Goal: Task Accomplishment & Management: Manage account settings

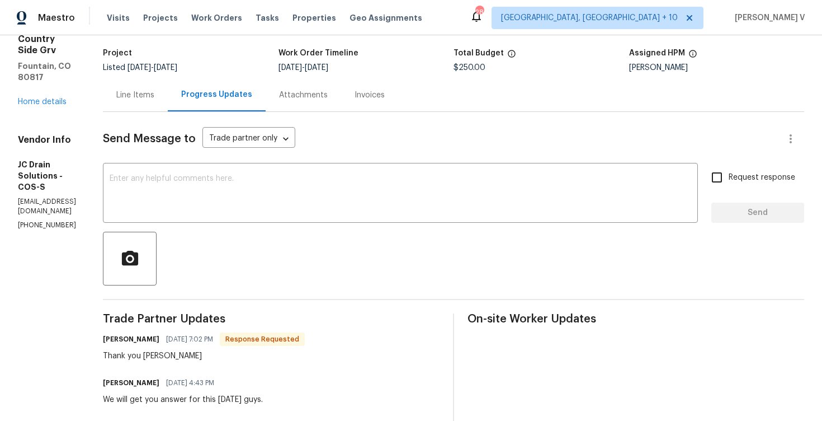
scroll to position [66, 0]
click at [154, 100] on div "Line Items" at bounding box center [135, 95] width 38 height 11
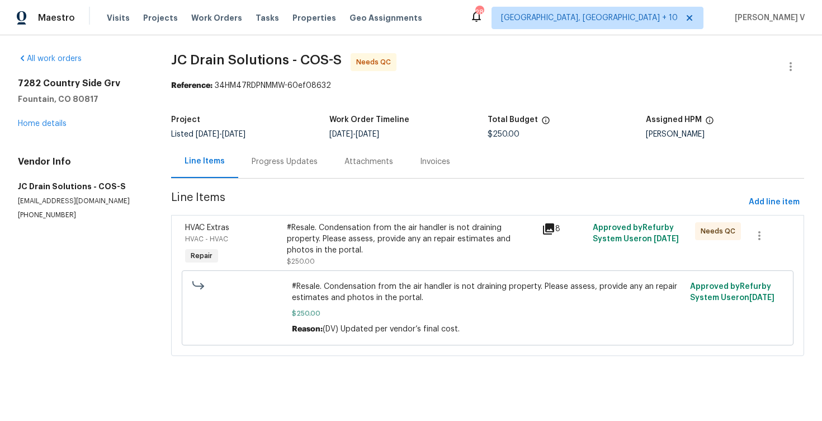
click at [296, 167] on div "Progress Updates" at bounding box center [285, 161] width 66 height 11
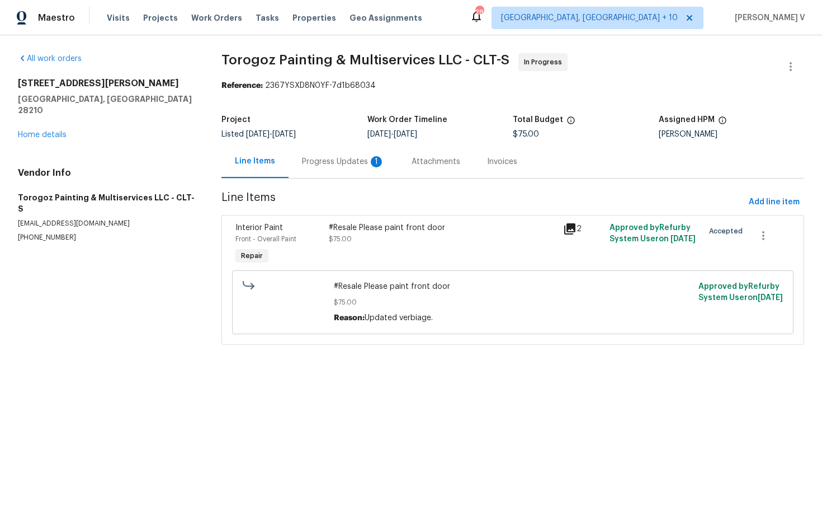
click at [354, 166] on div "Progress Updates 1" at bounding box center [343, 161] width 83 height 11
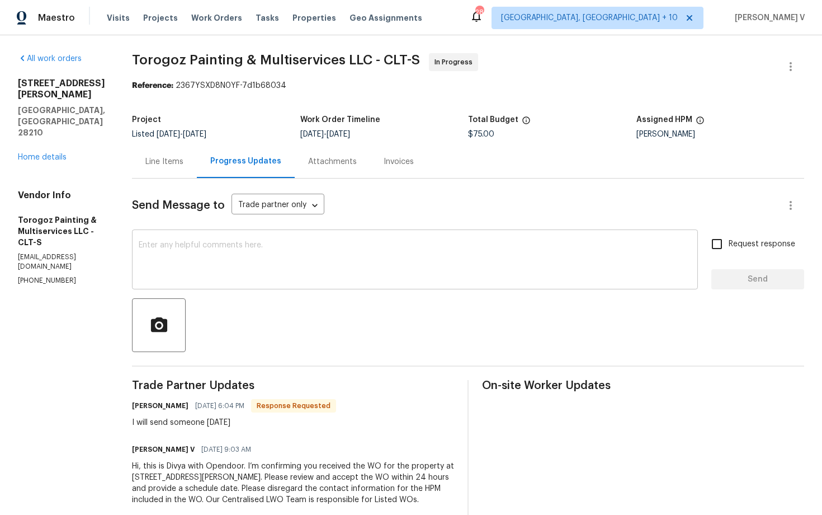
click at [246, 263] on textarea at bounding box center [415, 260] width 553 height 39
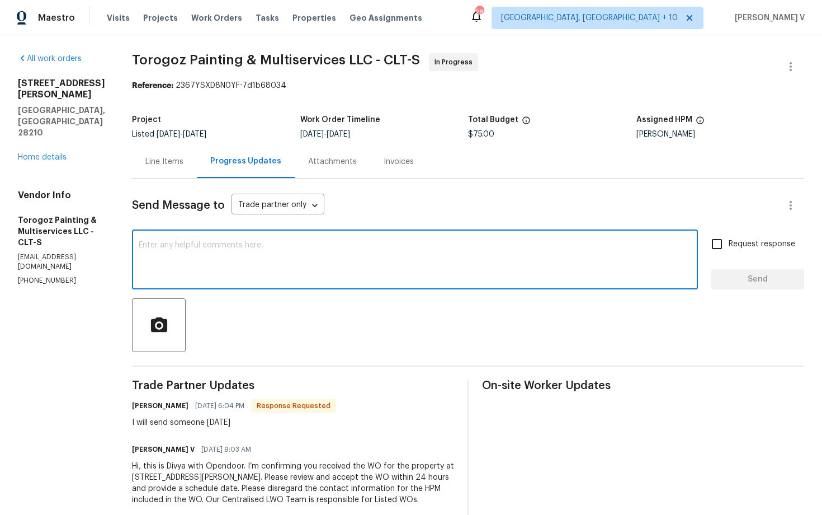
paste textarea "Hi, hope everything is on track with the WO scheduled for today. Please let us …"
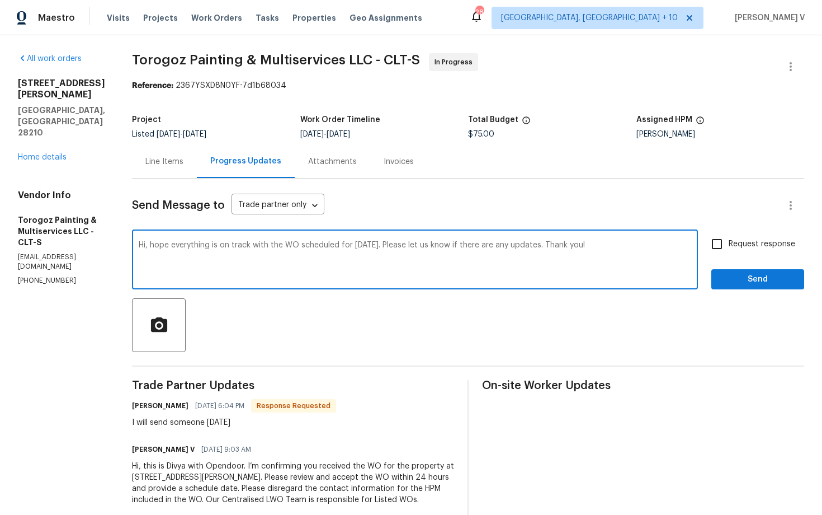
type textarea "Hi, hope everything is on track with the WO scheduled for today. Please let us …"
click at [740, 242] on span "Request response" at bounding box center [762, 244] width 67 height 12
click at [729, 242] on input "Request response" at bounding box center [717, 243] width 23 height 23
checkbox input "true"
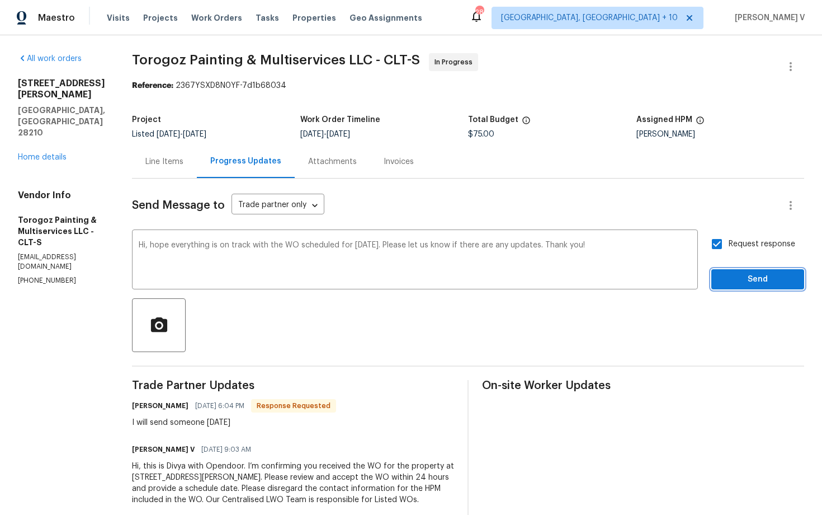
click at [744, 279] on span "Send" at bounding box center [758, 279] width 75 height 14
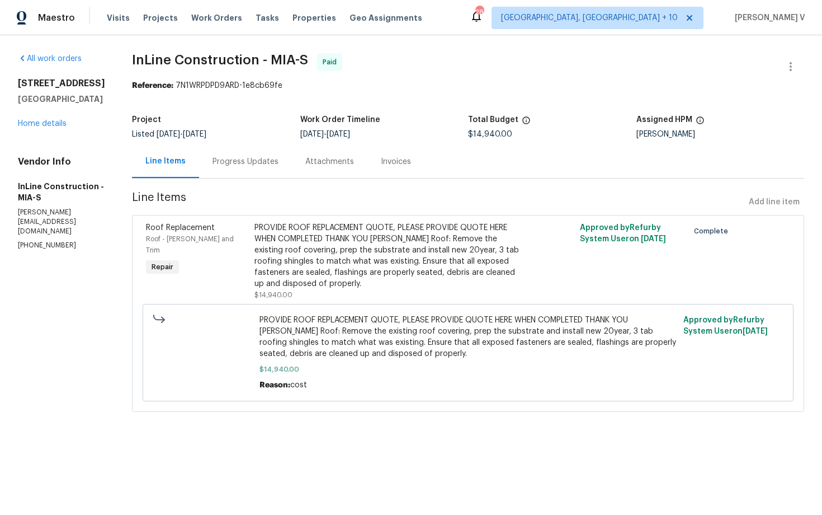
click at [242, 166] on div "Progress Updates" at bounding box center [246, 161] width 66 height 11
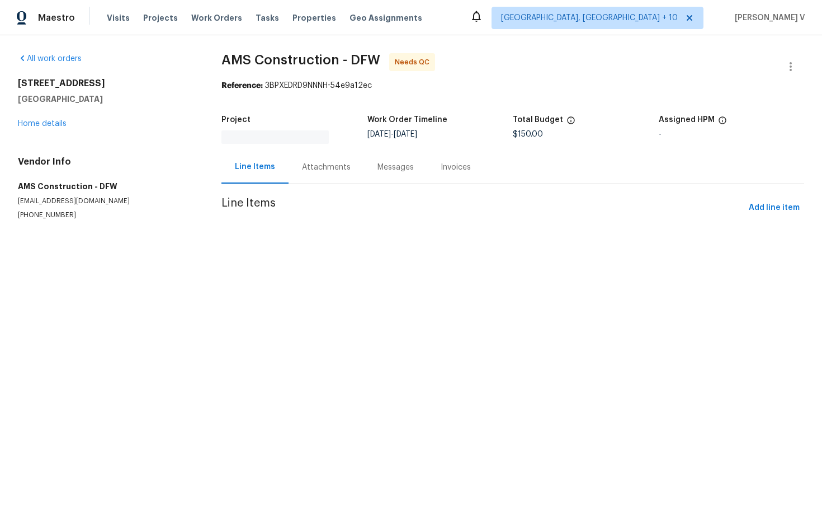
click at [307, 156] on div "Attachments" at bounding box center [327, 167] width 76 height 33
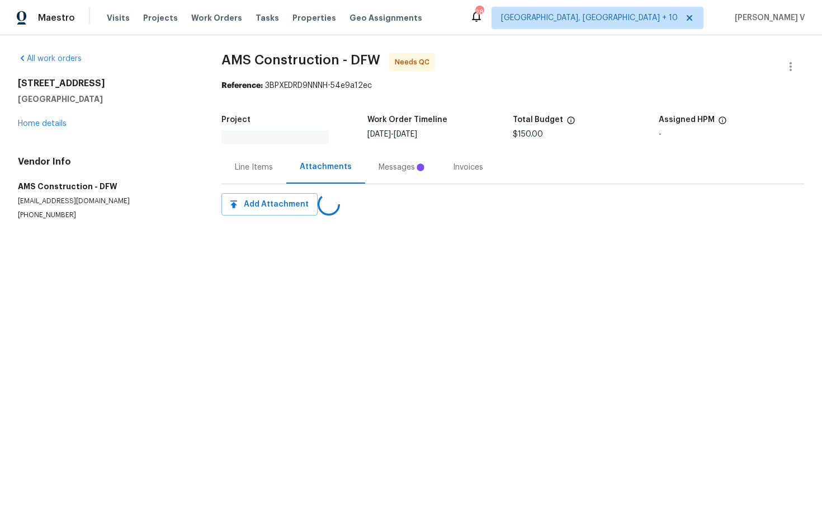
click at [298, 167] on div "Attachments" at bounding box center [325, 167] width 79 height 33
click at [298, 167] on div "Progress Updates" at bounding box center [332, 167] width 93 height 33
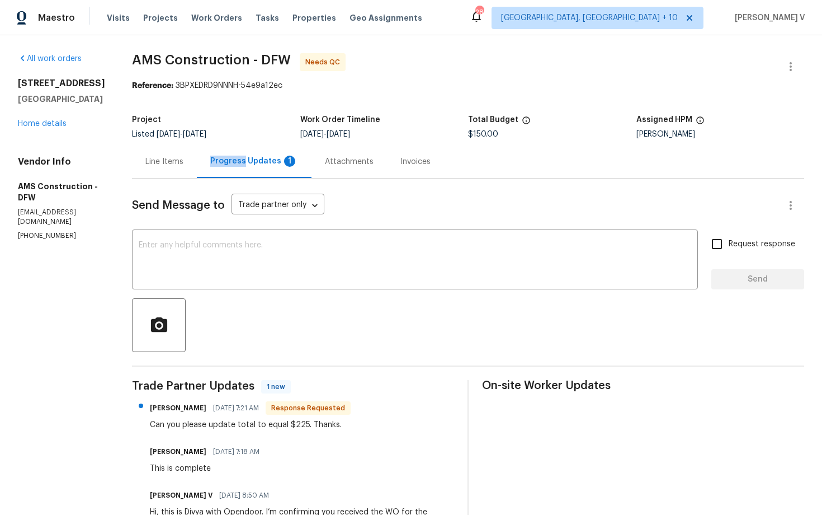
click at [171, 173] on div "Line Items" at bounding box center [164, 161] width 65 height 33
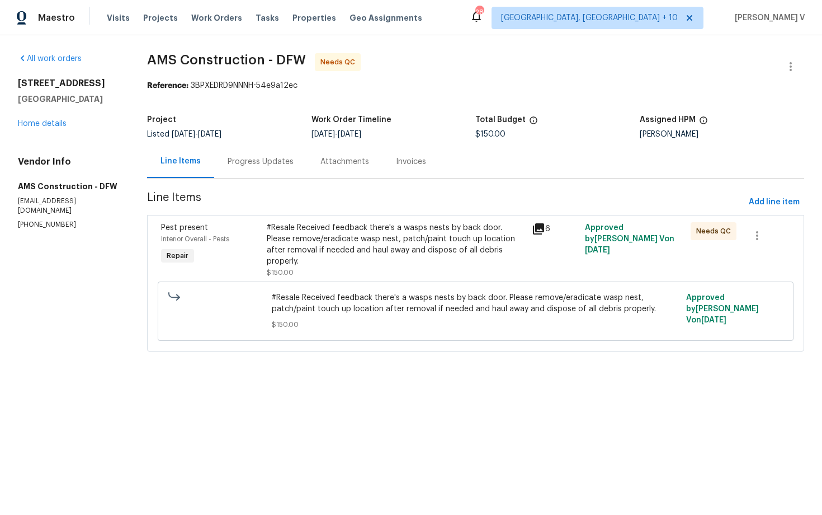
click at [438, 248] on div "#Resale Received feedback there's a wasps nests by back door. Please remove/era…" at bounding box center [396, 244] width 258 height 45
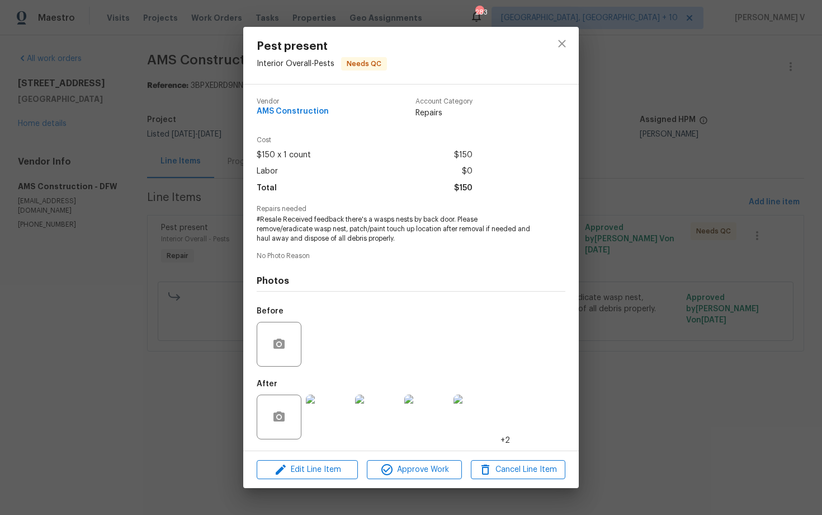
click at [334, 406] on img at bounding box center [328, 416] width 45 height 45
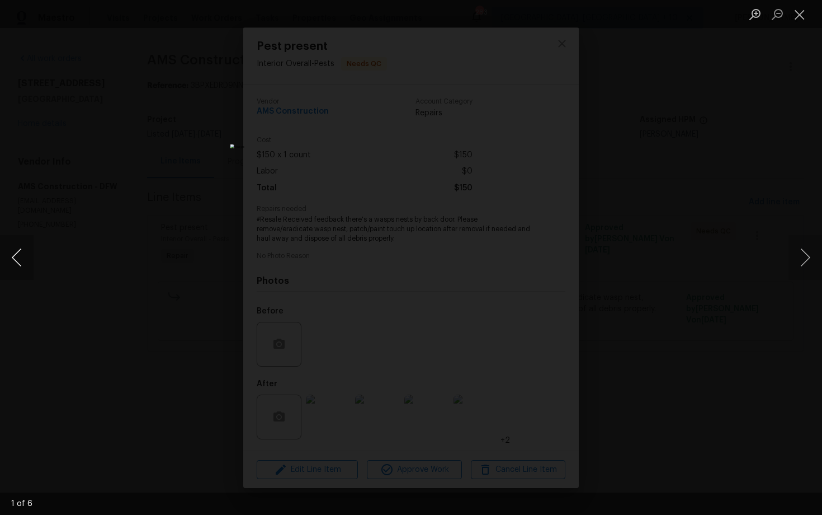
click at [22, 246] on button "Previous image" at bounding box center [17, 257] width 34 height 45
click at [26, 253] on button "Previous image" at bounding box center [17, 257] width 34 height 45
click at [805, 247] on button "Next image" at bounding box center [806, 257] width 34 height 45
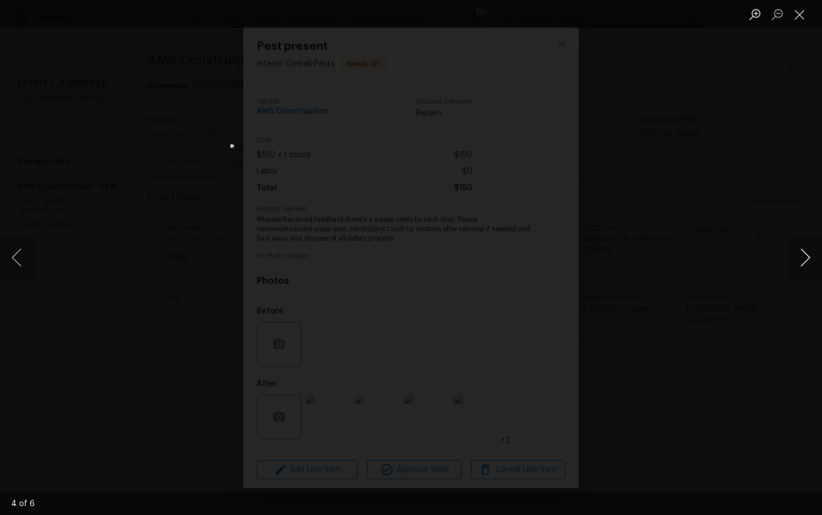
click at [805, 247] on button "Next image" at bounding box center [806, 257] width 34 height 45
click at [709, 152] on div "Lightbox" at bounding box center [411, 257] width 822 height 515
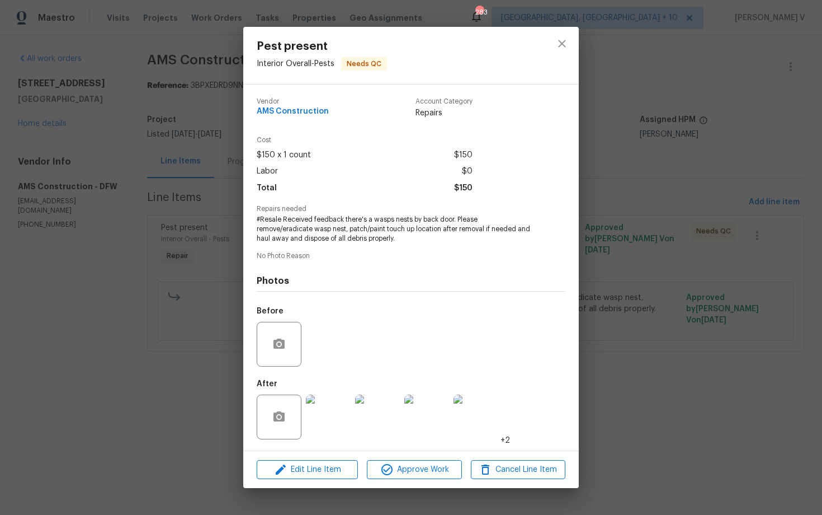
click at [709, 152] on div "Pest present Interior Overall - Pests Needs QC Vendor AMS Construction Account …" at bounding box center [411, 257] width 822 height 515
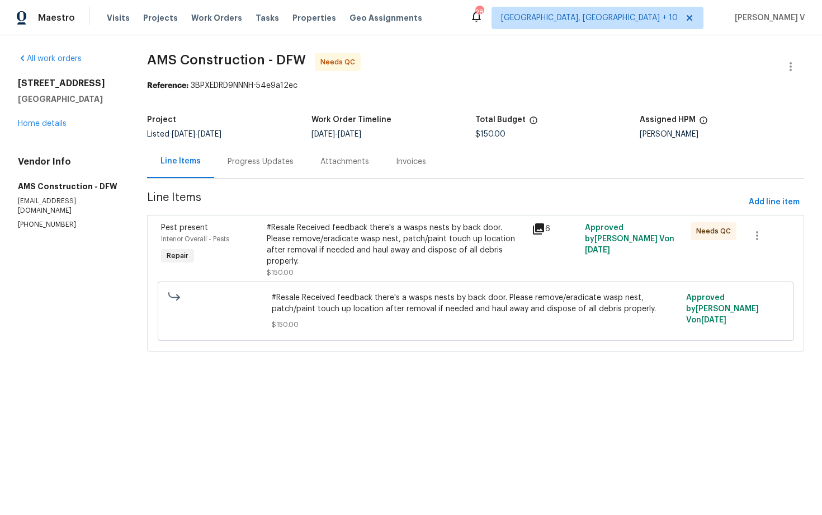
click at [243, 154] on div "Progress Updates" at bounding box center [260, 161] width 93 height 33
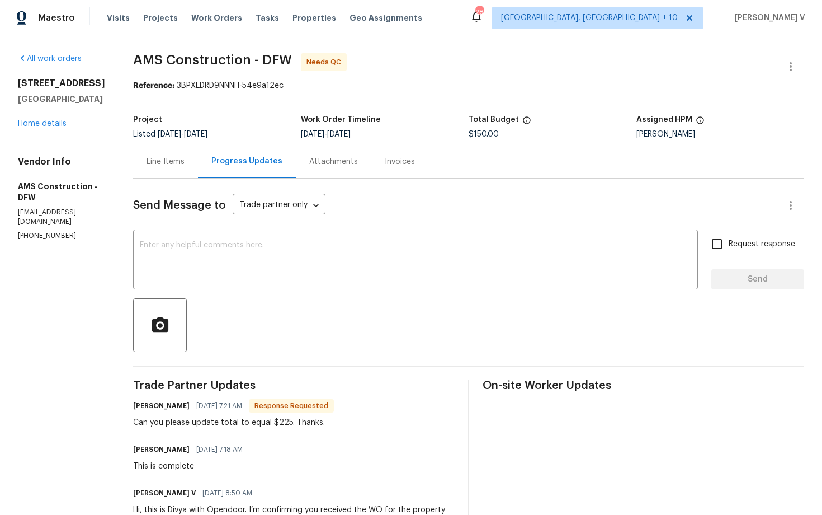
click at [140, 172] on div "Line Items" at bounding box center [165, 161] width 65 height 33
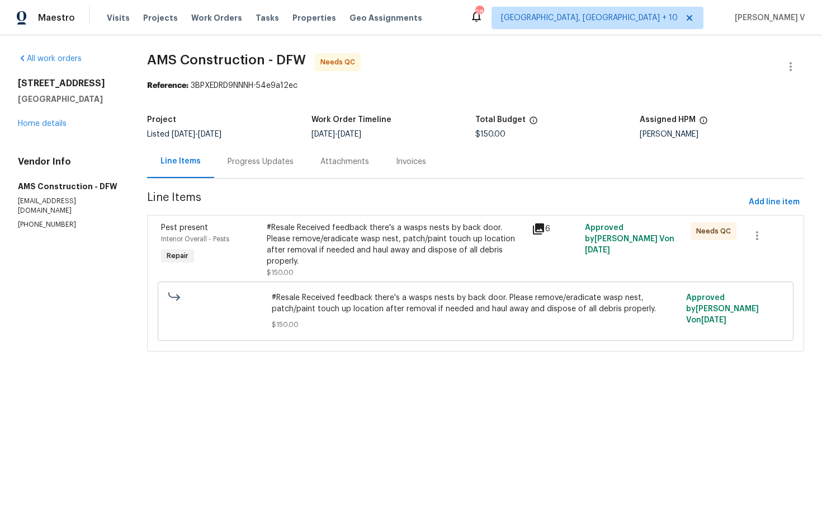
click at [290, 231] on div "#Resale Received feedback there's a wasps nests by back door. Please remove/era…" at bounding box center [396, 244] width 258 height 45
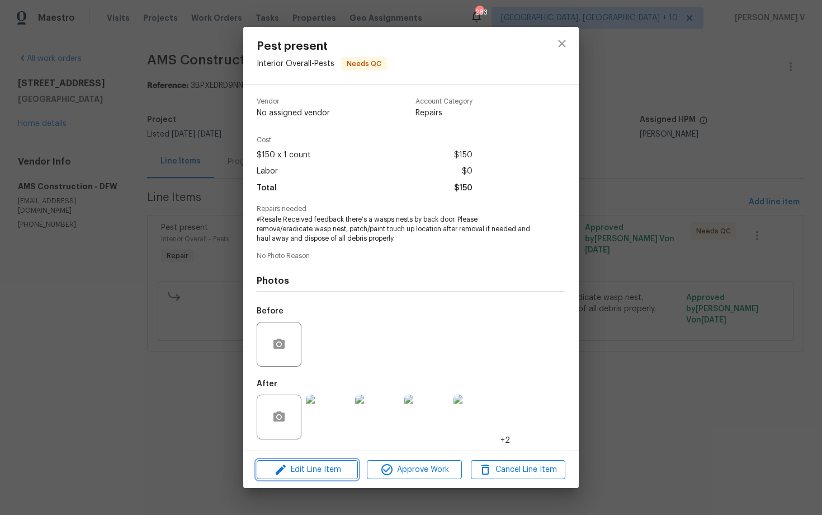
click at [299, 468] on span "Edit Line Item" at bounding box center [307, 470] width 95 height 14
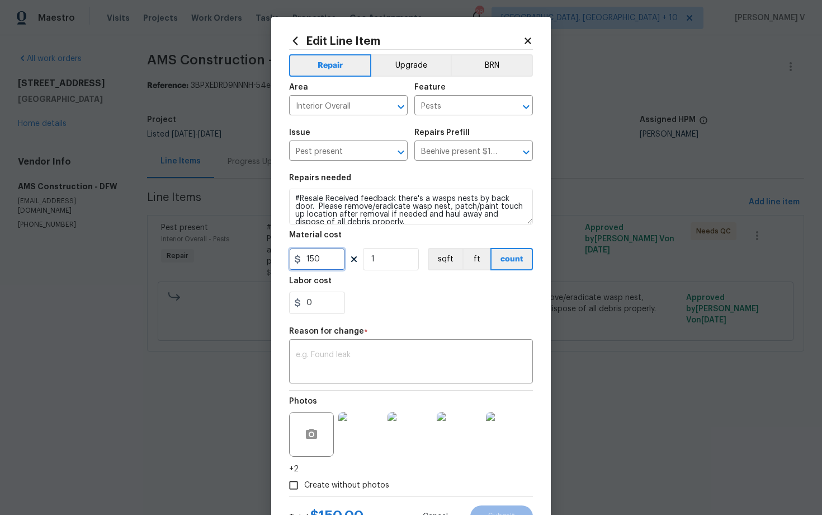
click at [341, 252] on input "150" at bounding box center [317, 259] width 56 height 22
type input "225"
click at [327, 374] on textarea at bounding box center [411, 362] width 231 height 23
paste textarea "(DV) Updated per vendor’s final cost."
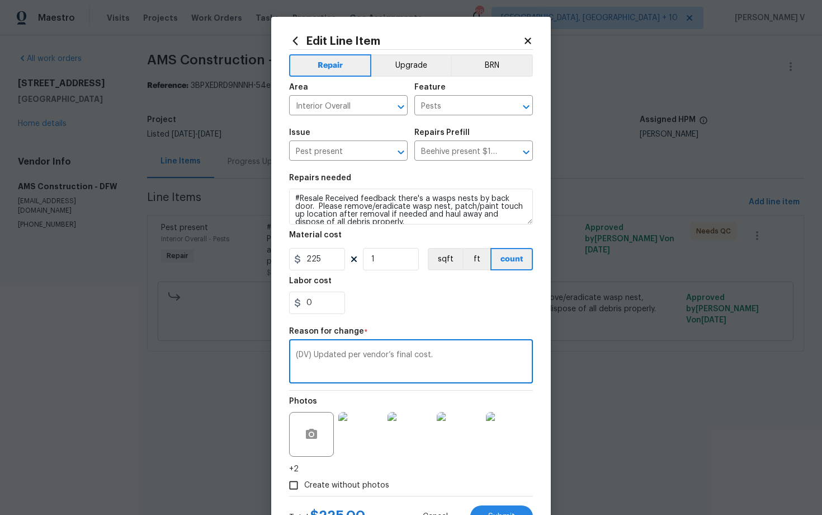
scroll to position [48, 0]
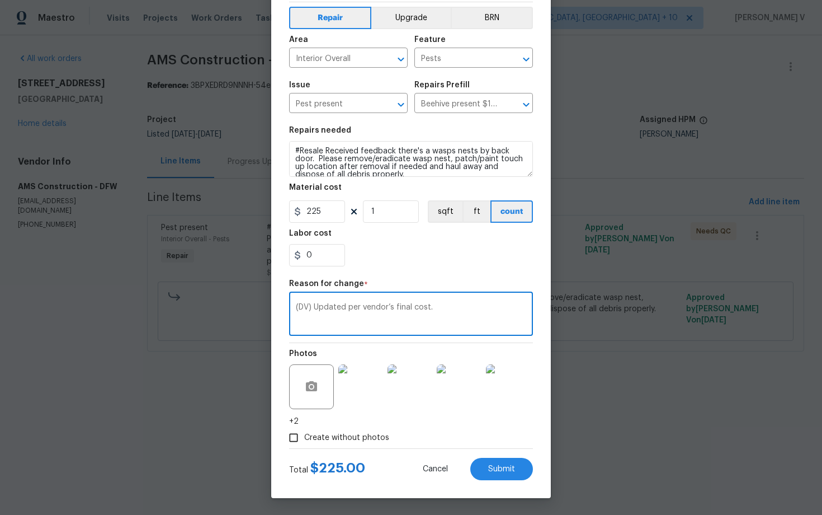
type textarea "(DV) Updated per vendor’s final cost."
click at [509, 452] on div "Total $ 225.00 Cancel Submit" at bounding box center [411, 464] width 244 height 31
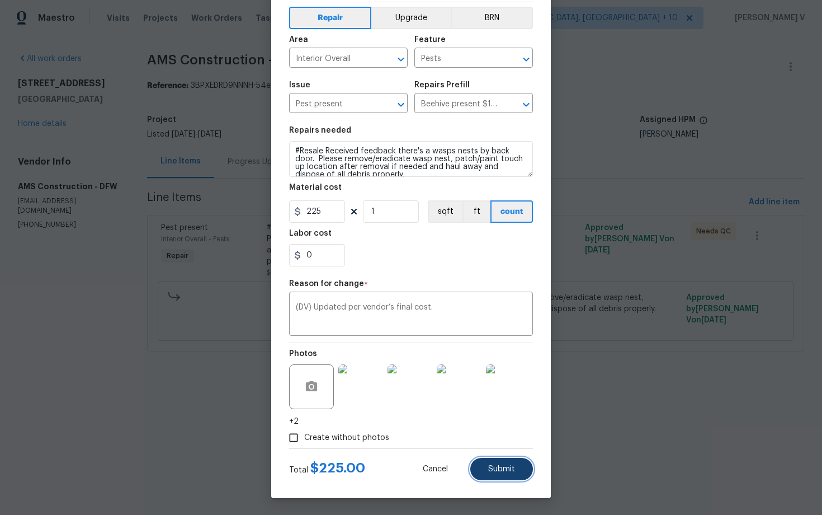
click at [509, 469] on span "Submit" at bounding box center [501, 469] width 27 height 8
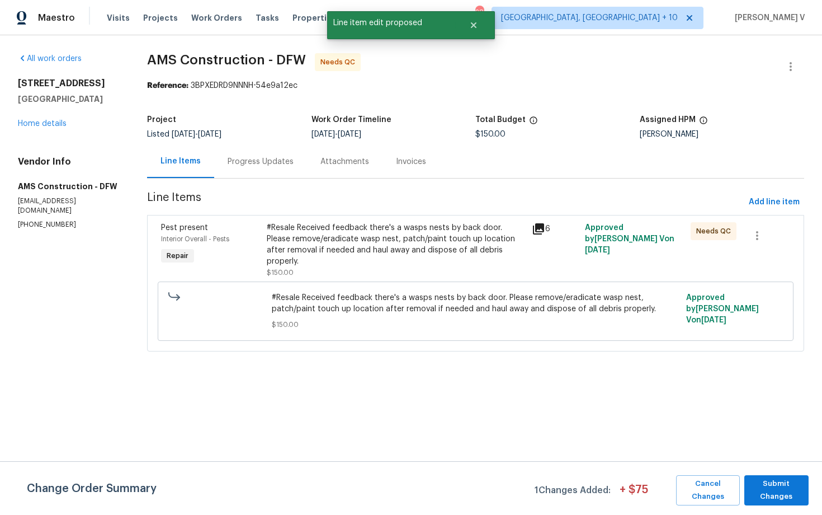
scroll to position [0, 0]
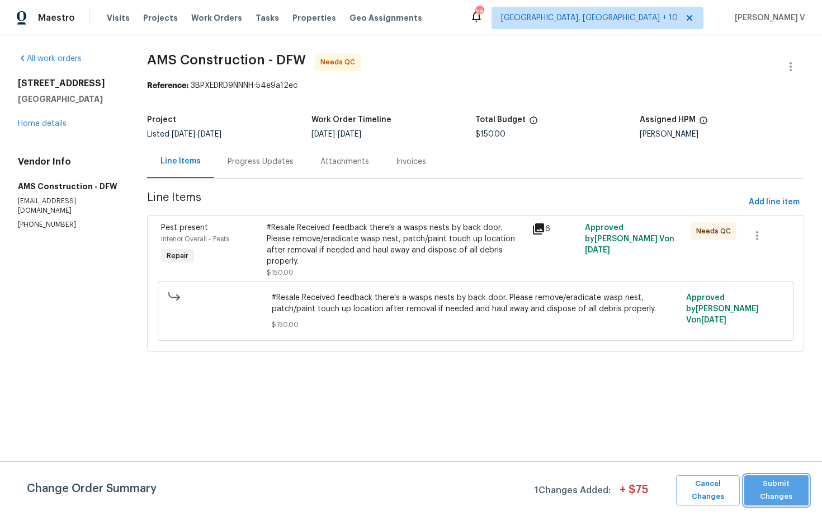
click at [760, 501] on span "Submit Changes" at bounding box center [776, 490] width 53 height 26
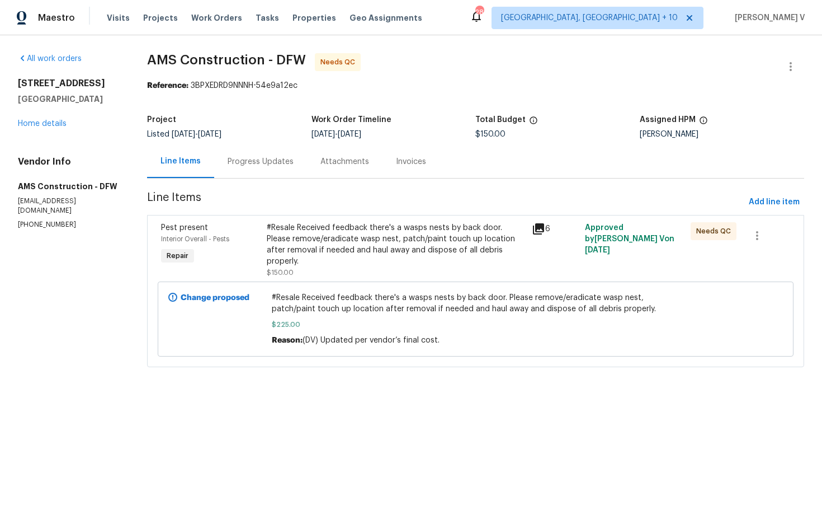
click at [271, 173] on div "Progress Updates" at bounding box center [260, 161] width 93 height 33
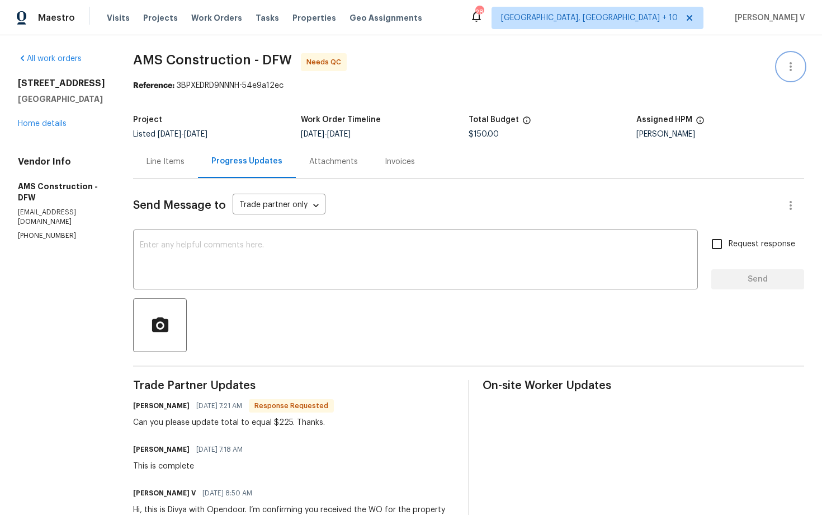
click at [789, 70] on icon "button" at bounding box center [790, 66] width 13 height 13
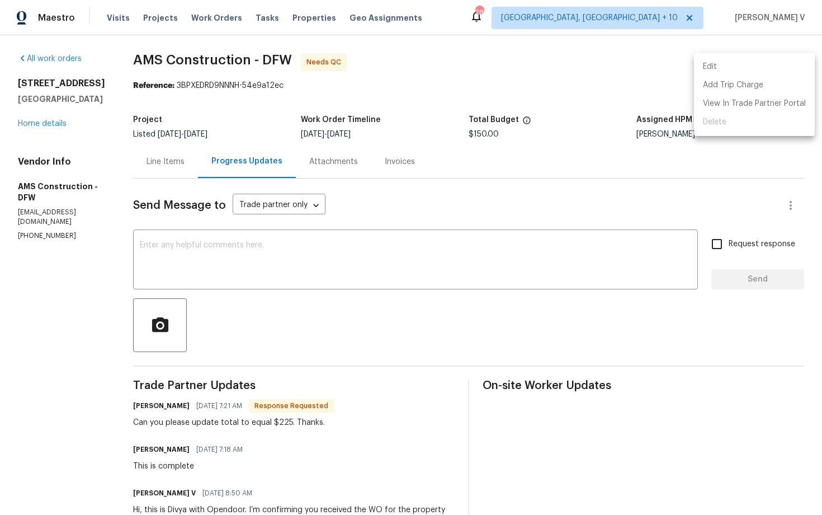
click at [753, 70] on li "Edit" at bounding box center [754, 67] width 121 height 18
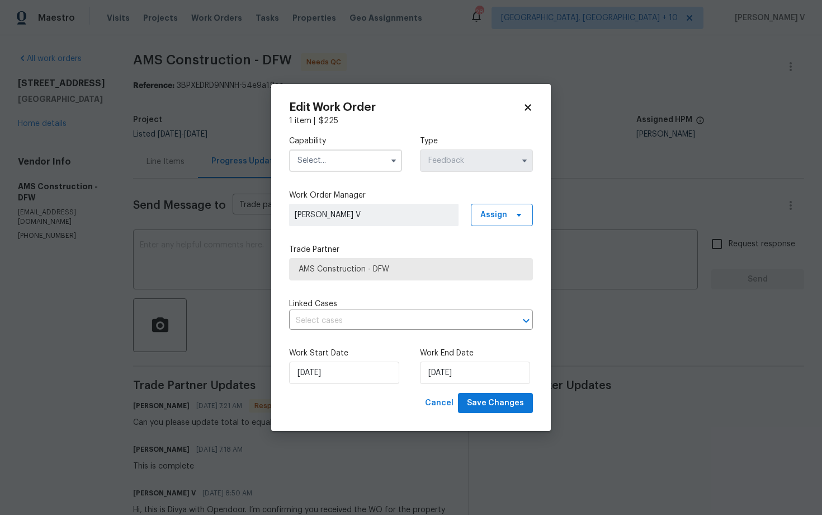
click at [361, 159] on input "text" at bounding box center [345, 160] width 113 height 22
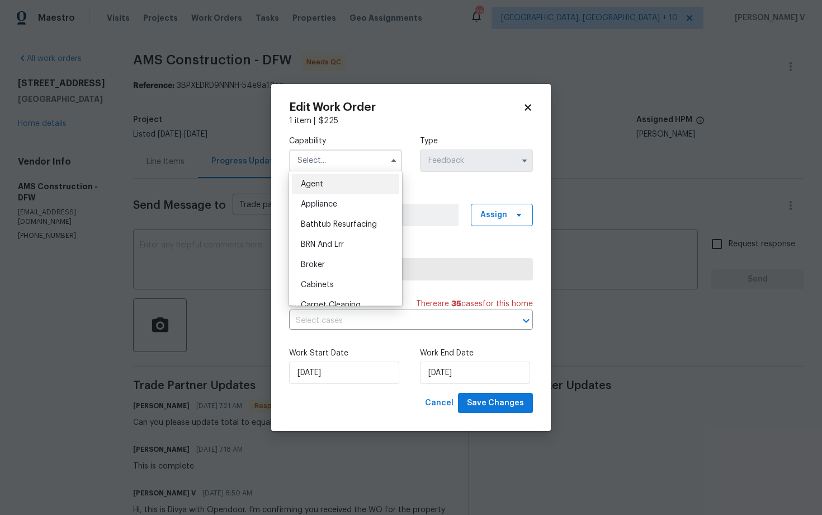
click at [316, 177] on div "Agent" at bounding box center [345, 184] width 107 height 20
type input "Agent"
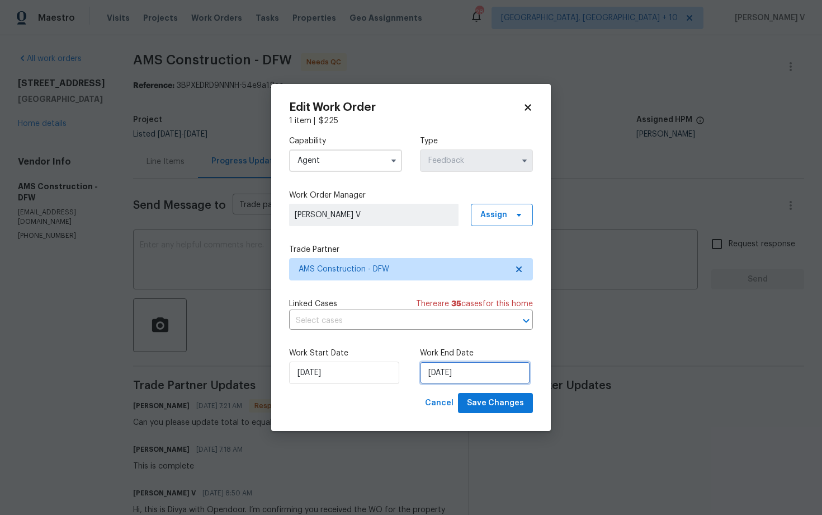
click at [439, 378] on input "20/08/2025" at bounding box center [475, 372] width 110 height 22
click at [474, 399] on span "Save Changes" at bounding box center [495, 403] width 57 height 14
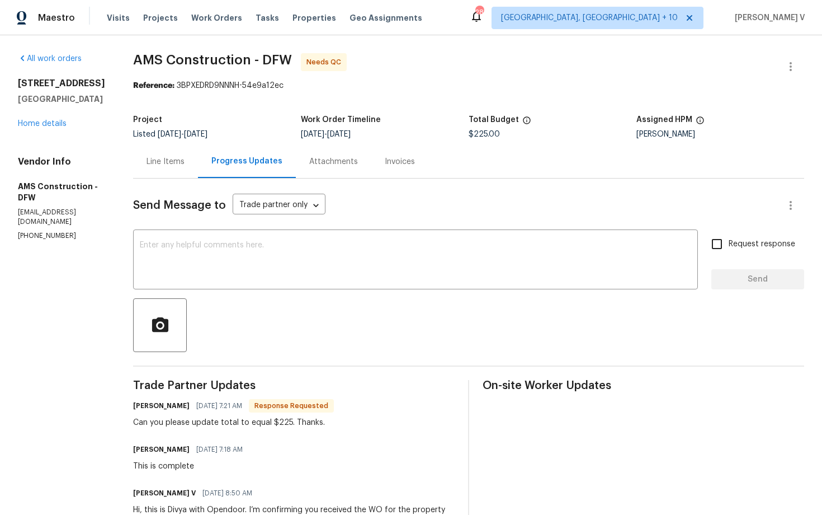
click at [171, 167] on div "Line Items" at bounding box center [165, 161] width 65 height 33
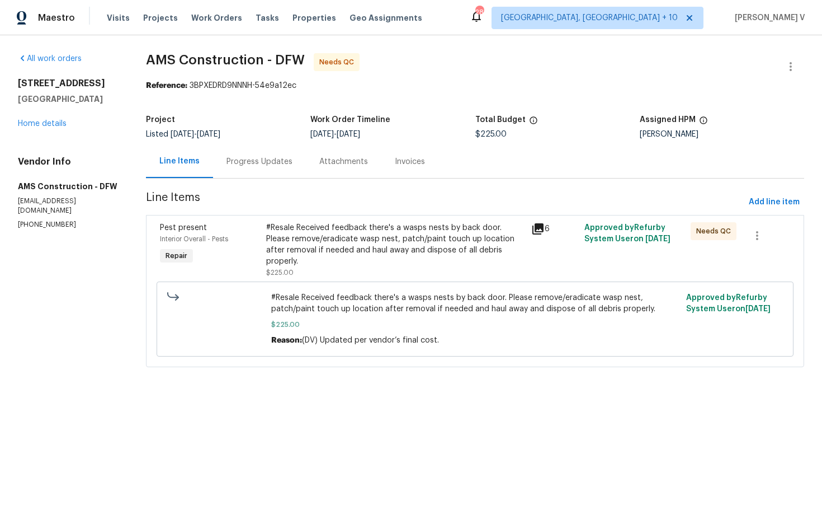
click at [396, 335] on div "Reason: (DV) Updated per vendor’s final cost." at bounding box center [475, 340] width 408 height 11
click at [426, 255] on div "#Resale Received feedback there's a wasps nests by back door. Please remove/era…" at bounding box center [395, 244] width 259 height 45
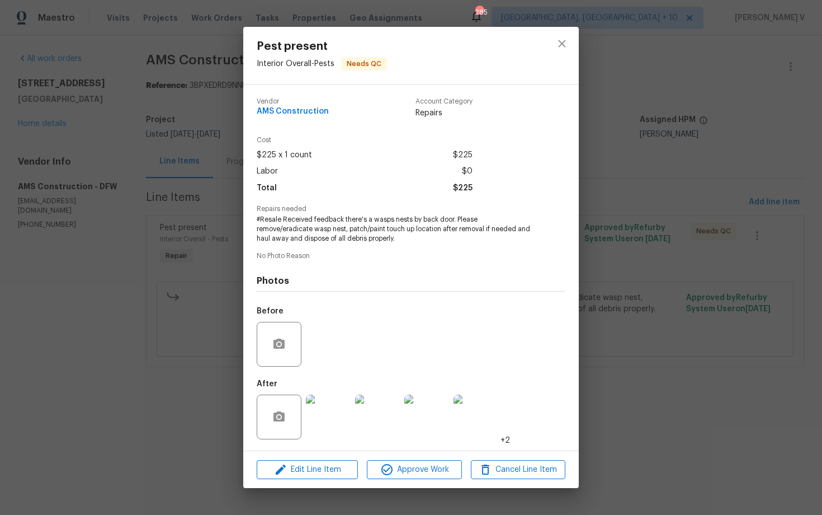
click at [331, 373] on div "After +2" at bounding box center [383, 409] width 253 height 73
click at [326, 420] on img at bounding box center [328, 416] width 45 height 45
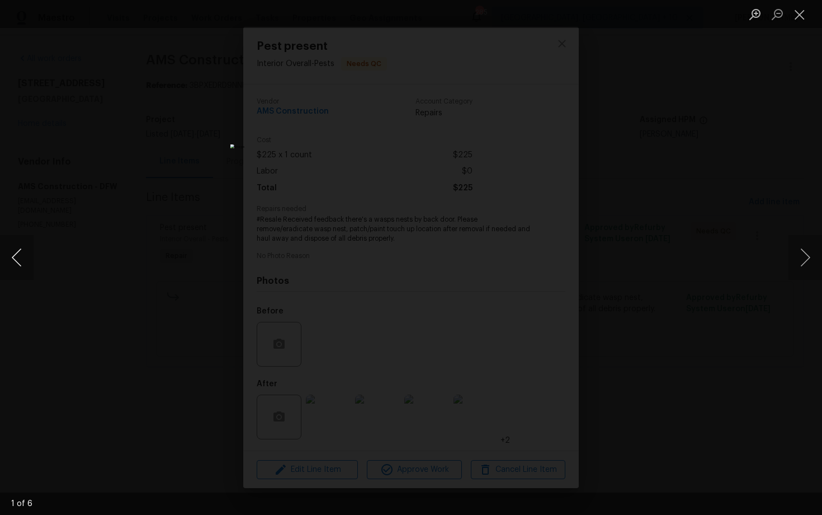
click at [17, 260] on button "Previous image" at bounding box center [17, 257] width 34 height 45
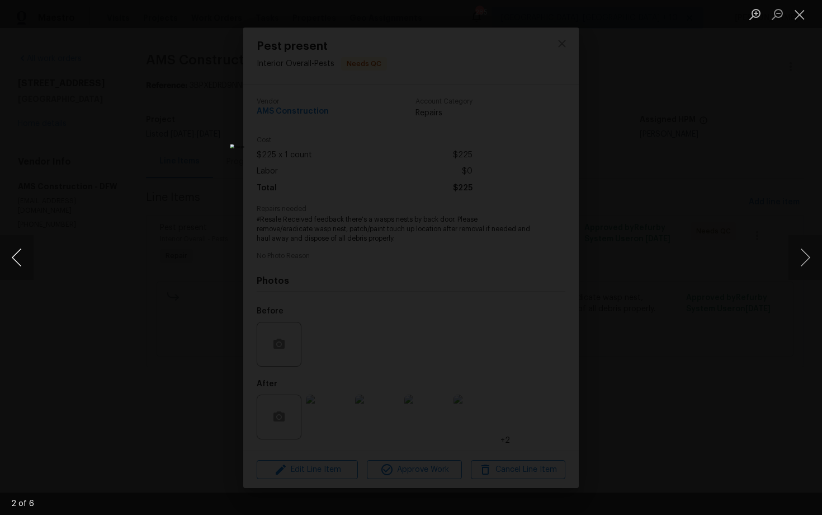
click at [17, 260] on button "Previous image" at bounding box center [17, 257] width 34 height 45
click at [152, 144] on div "Lightbox" at bounding box center [411, 257] width 822 height 515
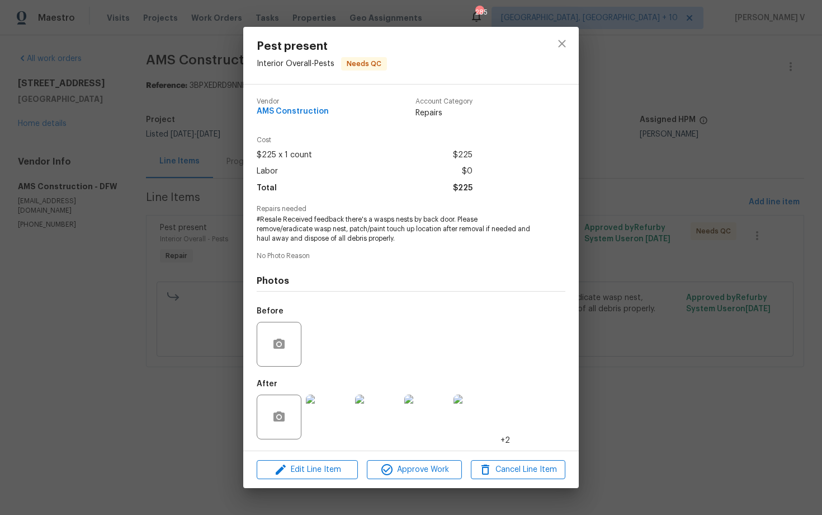
click at [152, 144] on div "Pest present Interior Overall - Pests Needs QC Vendor AMS Construction Account …" at bounding box center [411, 257] width 822 height 515
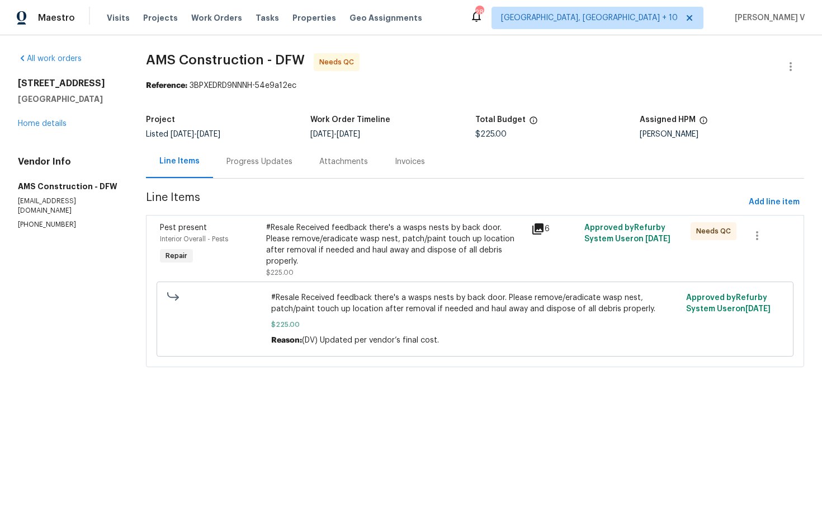
click at [361, 241] on div "#Resale Received feedback there's a wasps nests by back door. Please remove/era…" at bounding box center [395, 244] width 259 height 45
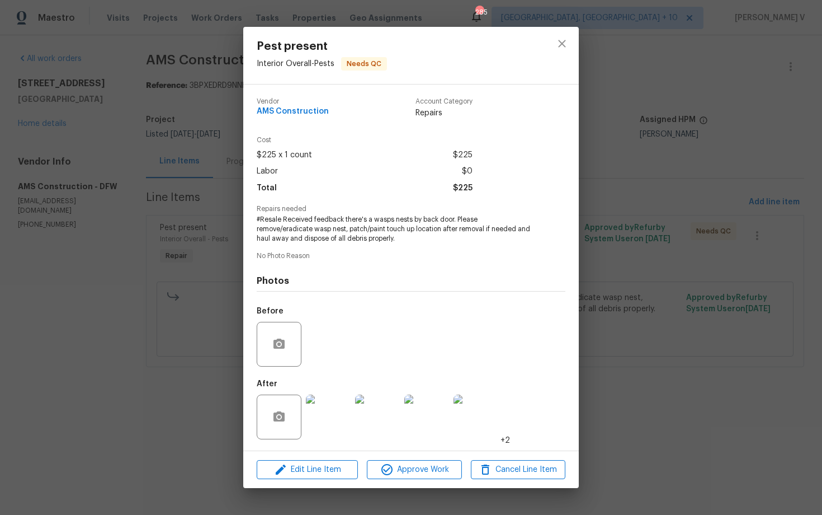
click at [328, 408] on img at bounding box center [328, 416] width 45 height 45
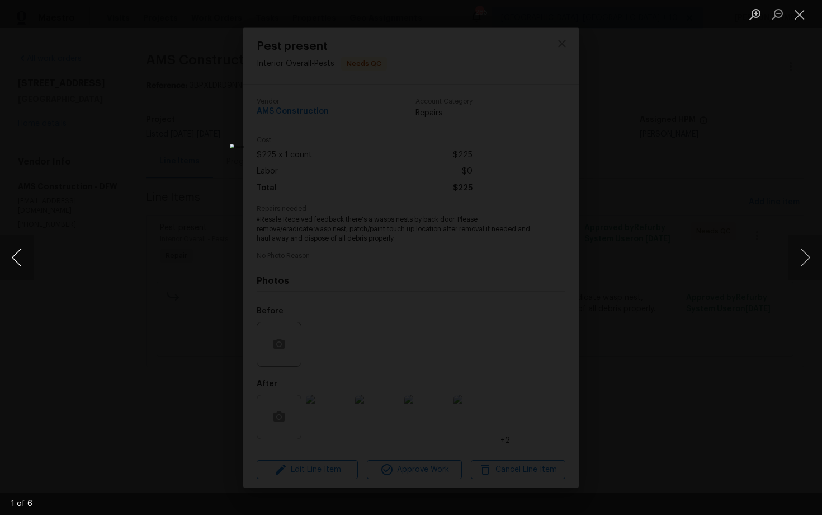
click at [23, 259] on button "Previous image" at bounding box center [17, 257] width 34 height 45
click at [151, 158] on div "Lightbox" at bounding box center [411, 257] width 822 height 515
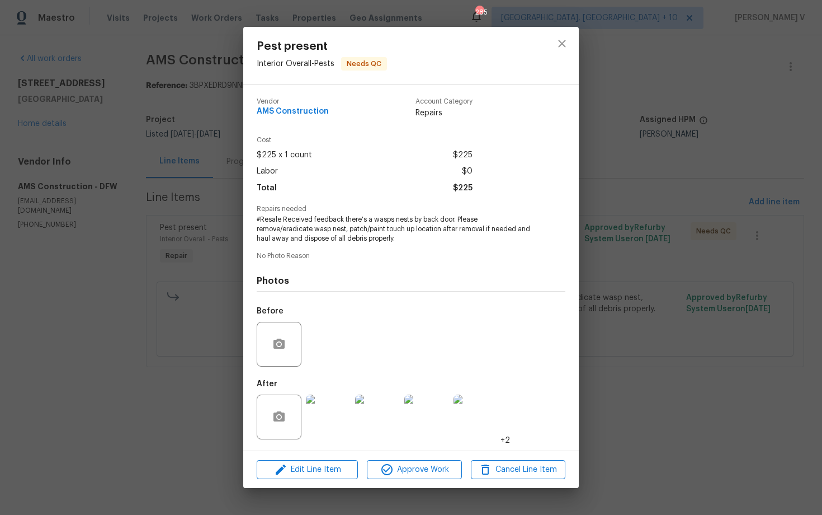
click at [203, 74] on div "Pest present Interior Overall - Pests Needs QC Vendor AMS Construction Account …" at bounding box center [411, 257] width 822 height 515
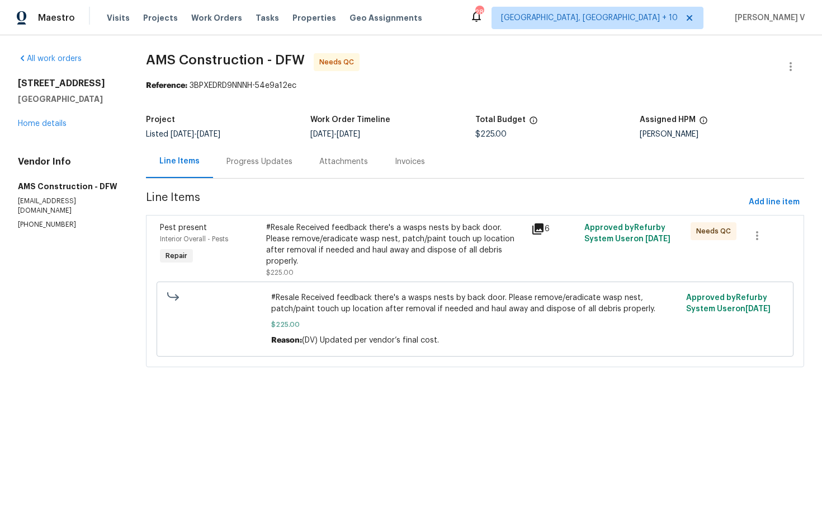
click at [290, 156] on div "Progress Updates" at bounding box center [259, 161] width 93 height 33
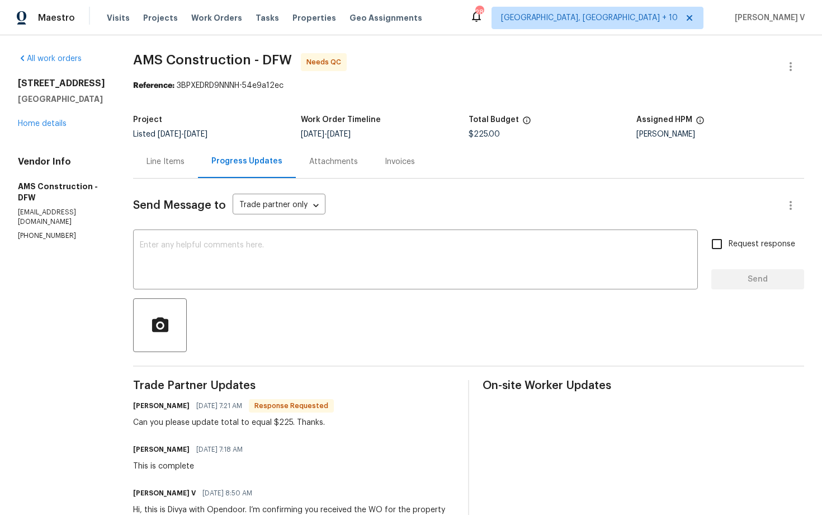
click at [162, 156] on div "Line Items" at bounding box center [166, 161] width 38 height 11
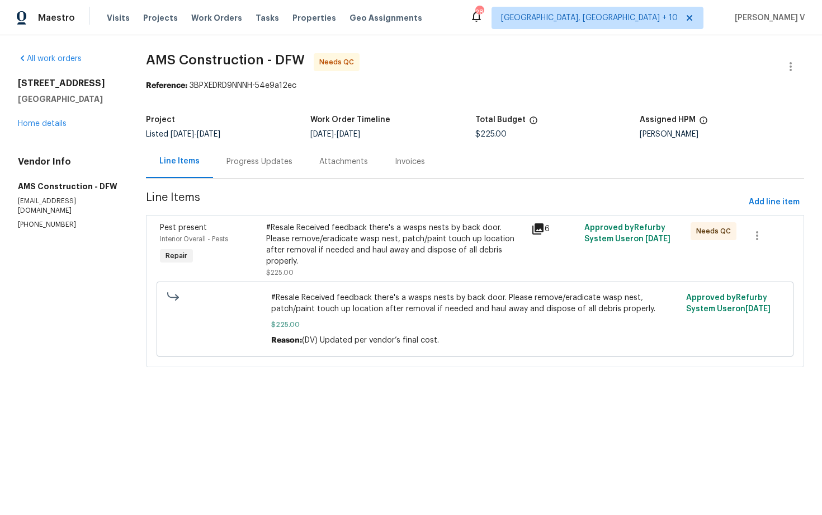
click at [362, 263] on div "#Resale Received feedback there's a wasps nests by back door. Please remove/era…" at bounding box center [395, 250] width 259 height 56
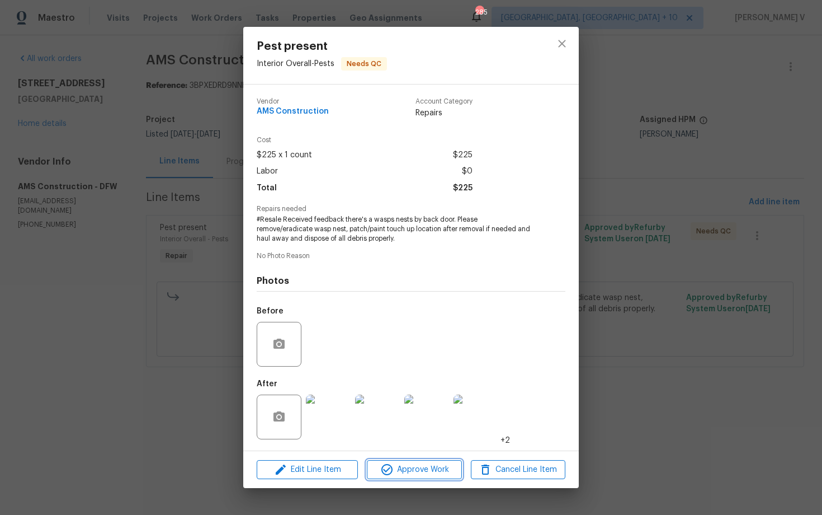
click at [410, 469] on span "Approve Work" at bounding box center [414, 470] width 88 height 14
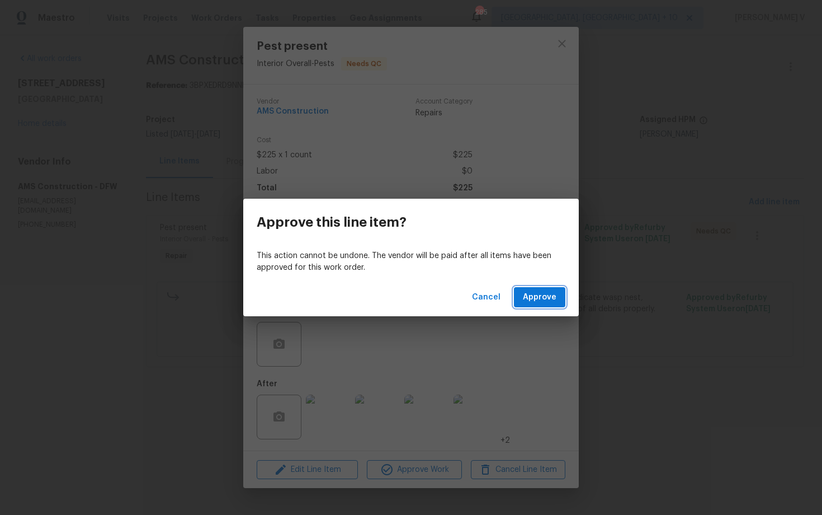
click at [547, 302] on span "Approve" at bounding box center [540, 297] width 34 height 14
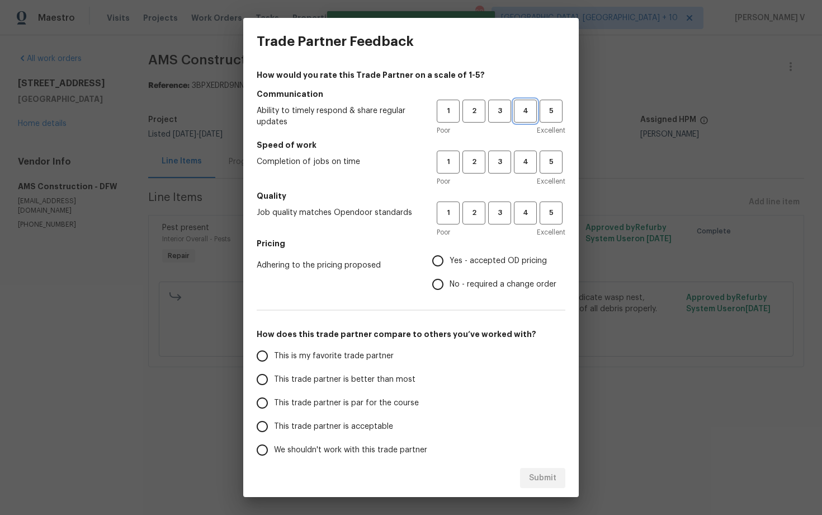
click at [514, 108] on button "4" at bounding box center [525, 111] width 23 height 23
click at [502, 108] on span "3" at bounding box center [500, 111] width 21 height 13
click at [502, 153] on button "3" at bounding box center [499, 162] width 23 height 23
click at [502, 202] on button "3" at bounding box center [499, 212] width 23 height 23
click at [462, 264] on span "Yes - accepted OD pricing" at bounding box center [498, 261] width 97 height 12
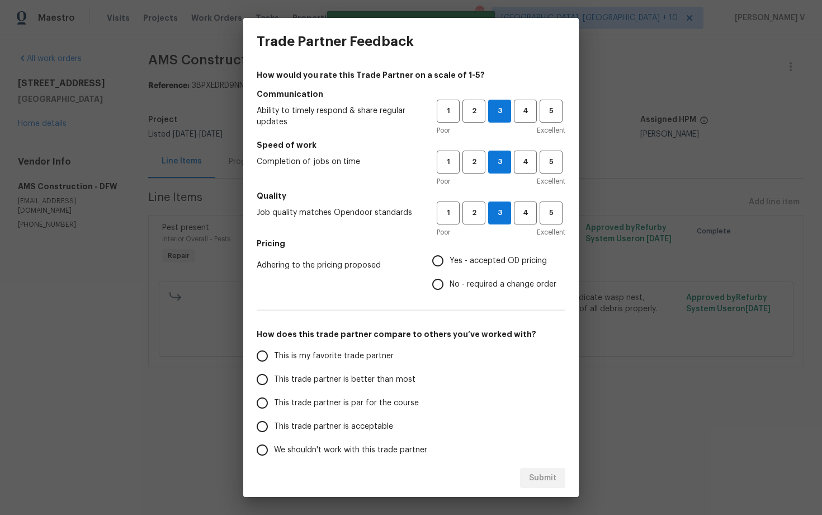
click at [450, 264] on input "Yes - accepted OD pricing" at bounding box center [437, 260] width 23 height 23
radio input "true"
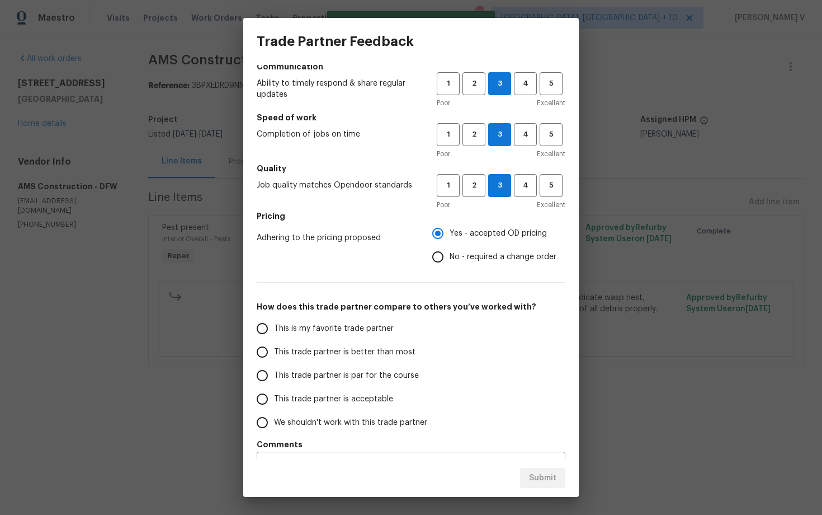
click at [462, 264] on label "No - required a change order" at bounding box center [491, 256] width 130 height 23
click at [450, 264] on input "No - required a change order" at bounding box center [437, 256] width 23 height 23
radio input "true"
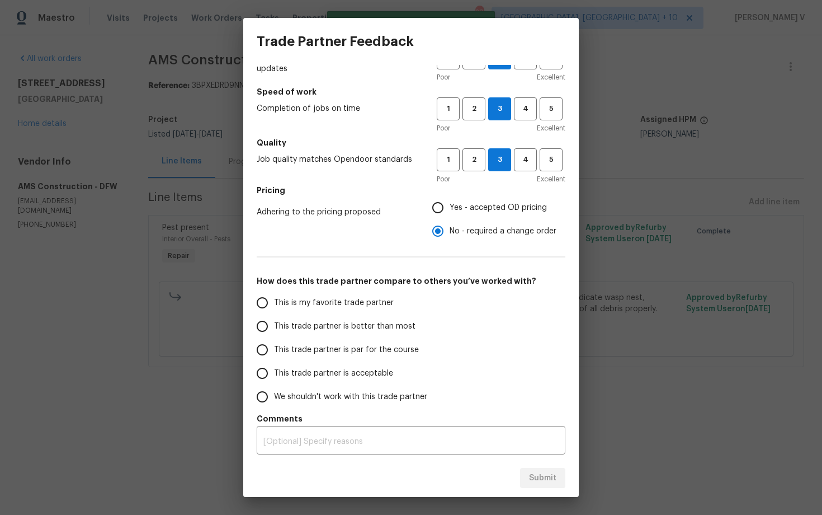
click at [346, 321] on span "This trade partner is better than most" at bounding box center [345, 327] width 142 height 12
click at [274, 321] on input "This trade partner is better than most" at bounding box center [262, 325] width 23 height 23
click at [540, 491] on div "Submit" at bounding box center [411, 478] width 336 height 39
click at [539, 487] on button "Submit" at bounding box center [542, 478] width 45 height 21
radio input "true"
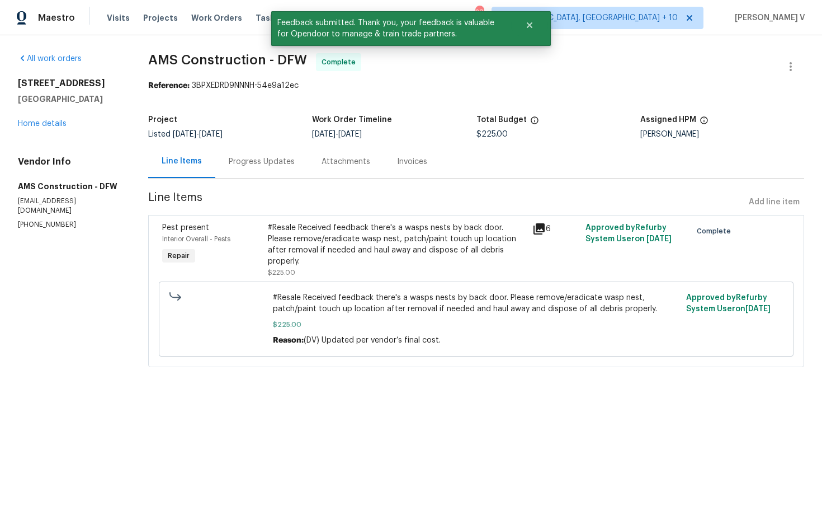
click at [285, 177] on div "Progress Updates" at bounding box center [261, 161] width 93 height 33
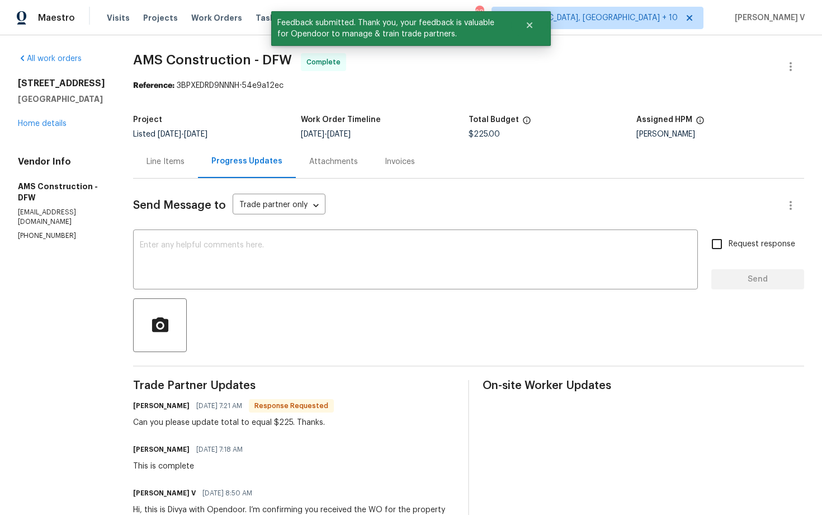
click at [305, 226] on div "Send Message to Trade partner only Trade partner only ​ x ​ Request response Se…" at bounding box center [468, 370] width 671 height 384
click at [298, 239] on div "x ​" at bounding box center [415, 260] width 565 height 57
paste textarea "Hey, we have updated the cost to $ and the work order has been approved. Thanks…"
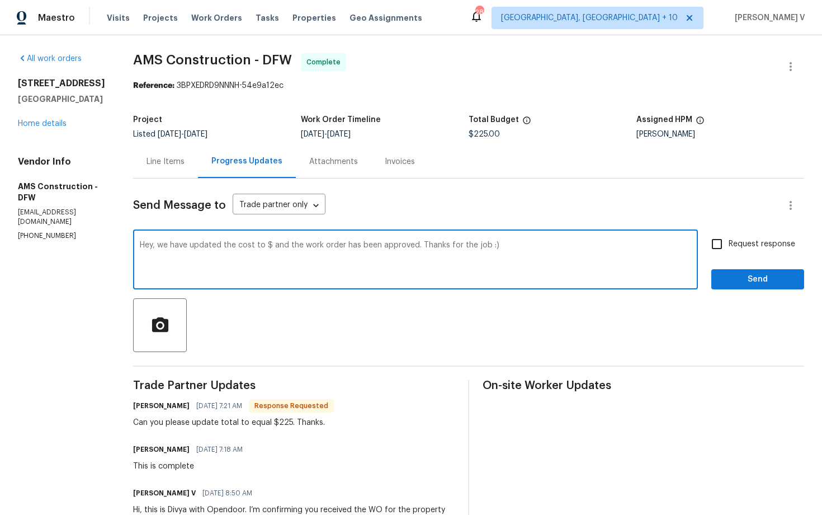
click at [265, 243] on textarea "Hey, we have updated the cost to $ and the work order has been approved. Thanks…" at bounding box center [416, 260] width 552 height 39
type textarea "Hey, we have updated the cost to $225 and the work order has been approved. Tha…"
click at [749, 278] on span "Send" at bounding box center [758, 279] width 75 height 14
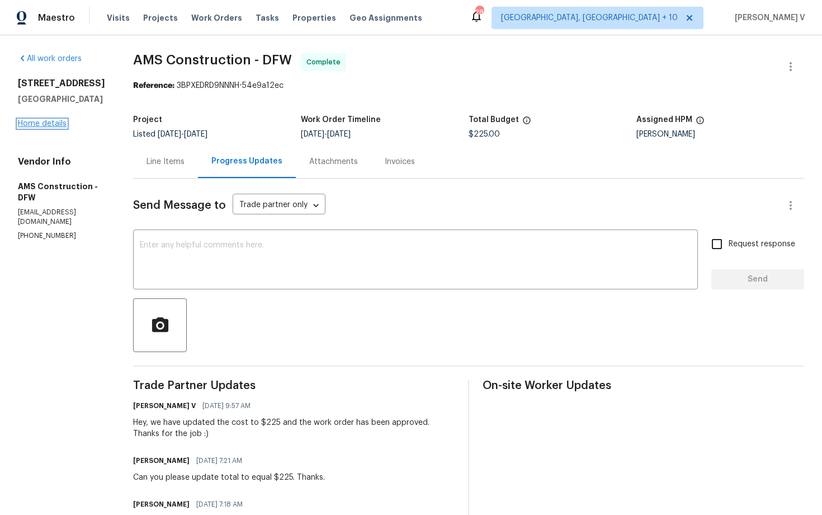
click at [59, 125] on link "Home details" at bounding box center [42, 124] width 49 height 8
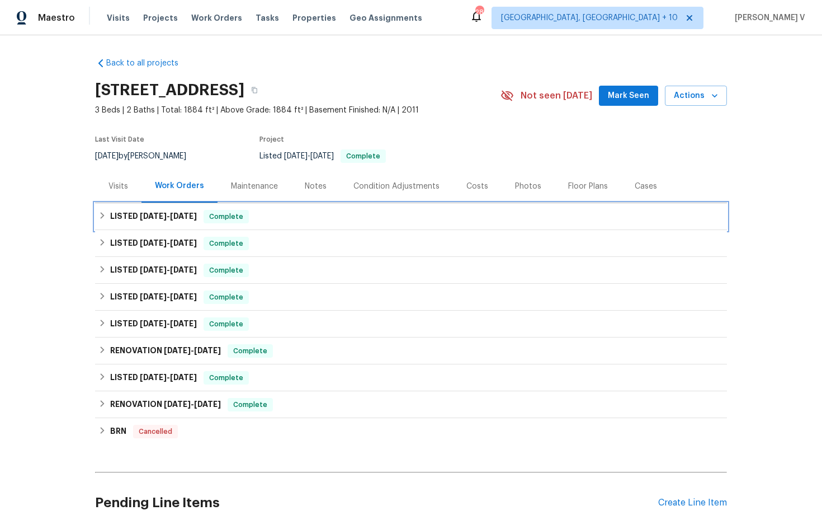
click at [155, 217] on span "8/19/25" at bounding box center [153, 216] width 27 height 8
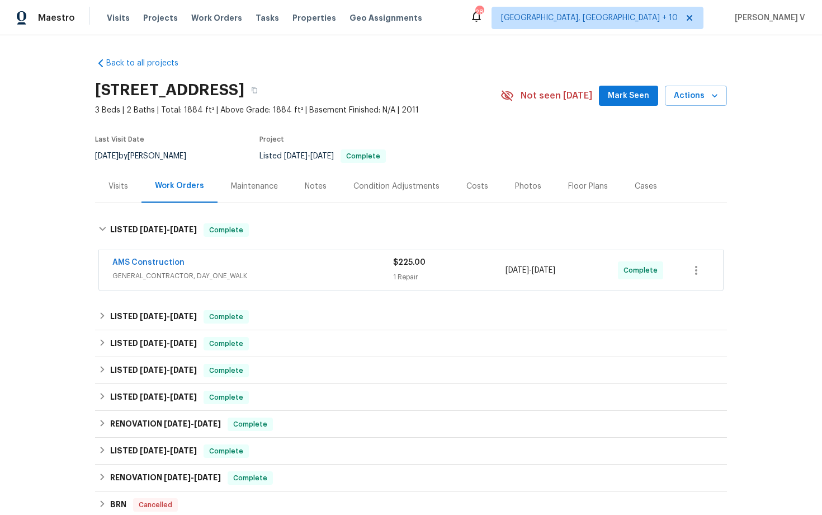
click at [284, 272] on span "GENERAL_CONTRACTOR, DAY_ONE_WALK" at bounding box center [252, 275] width 281 height 11
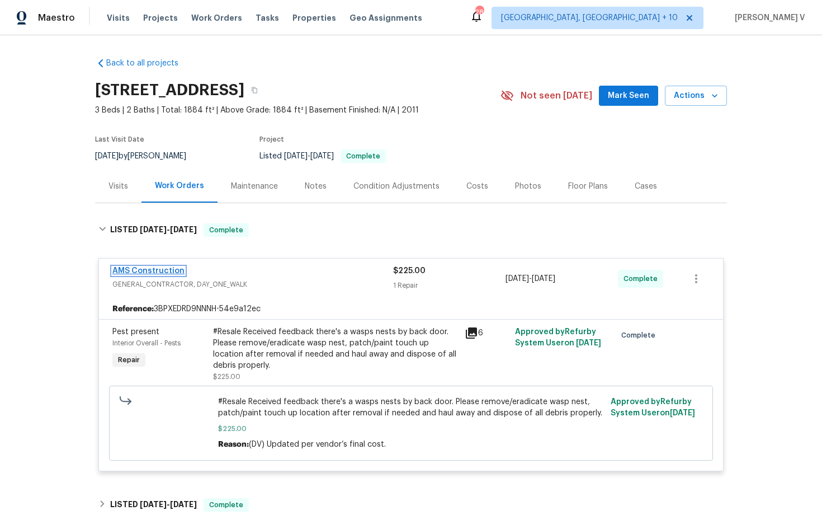
click at [135, 271] on link "AMS Construction" at bounding box center [148, 271] width 72 height 8
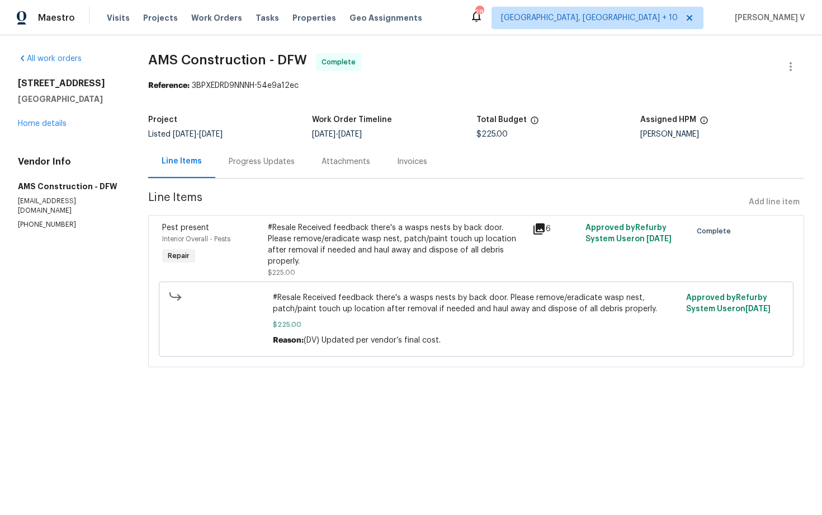
click at [287, 167] on div "Progress Updates" at bounding box center [261, 161] width 93 height 33
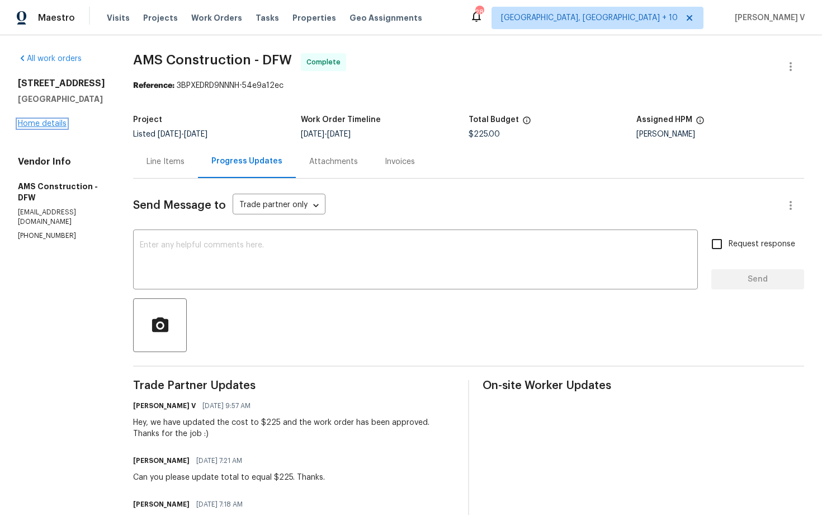
click at [33, 121] on link "Home details" at bounding box center [42, 124] width 49 height 8
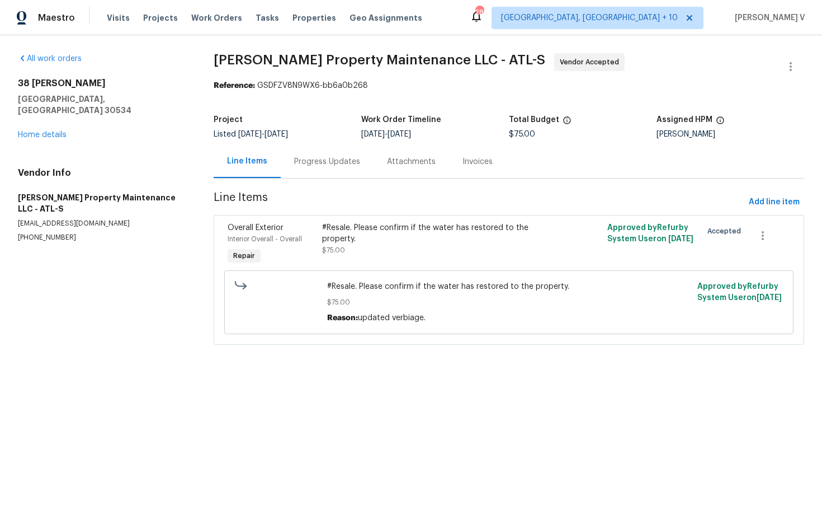
click at [346, 185] on section "[PERSON_NAME] Property Maintenance LLC - ATL-S Vendor Accepted Reference: GSDFZ…" at bounding box center [509, 205] width 591 height 305
click at [347, 172] on div "Progress Updates" at bounding box center [327, 161] width 93 height 33
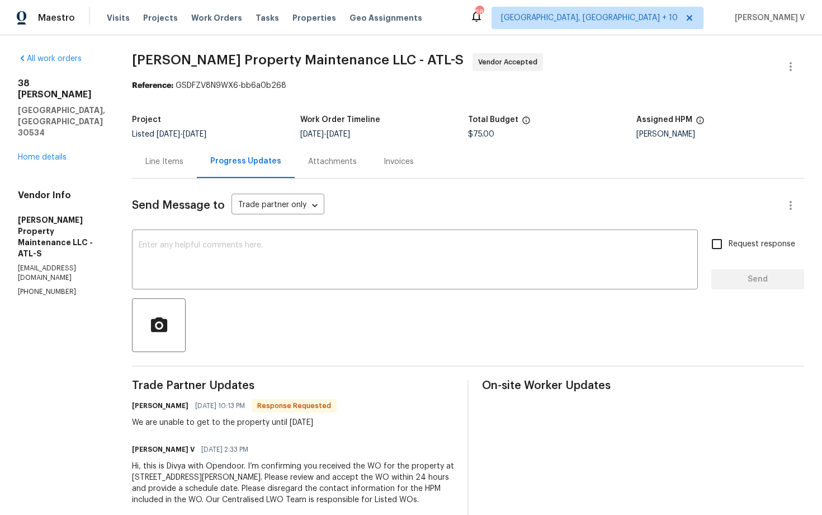
click at [156, 427] on div "We are unable to get to the property until [DATE]" at bounding box center [234, 422] width 205 height 11
copy div "We are unable to get to the property until [DATE]"
click at [264, 251] on textarea at bounding box center [415, 260] width 553 height 39
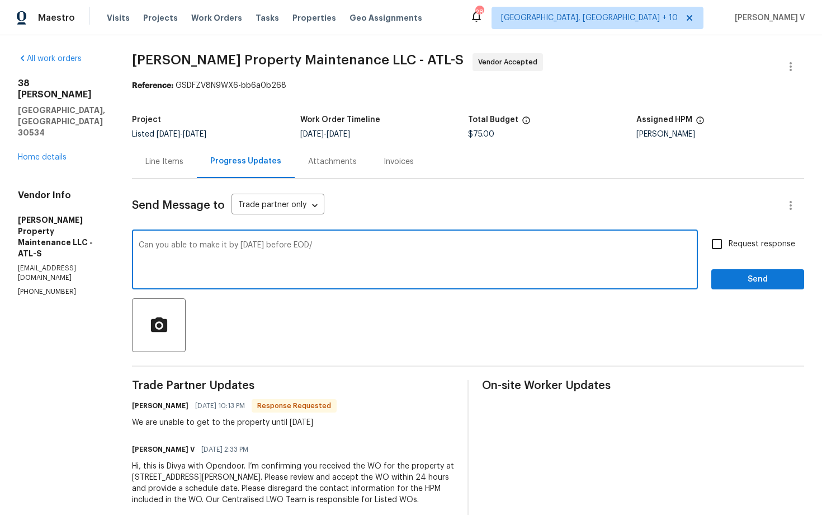
click at [340, 238] on div "Can you able to make it by [DATE] before EOD/ x ​" at bounding box center [415, 260] width 566 height 57
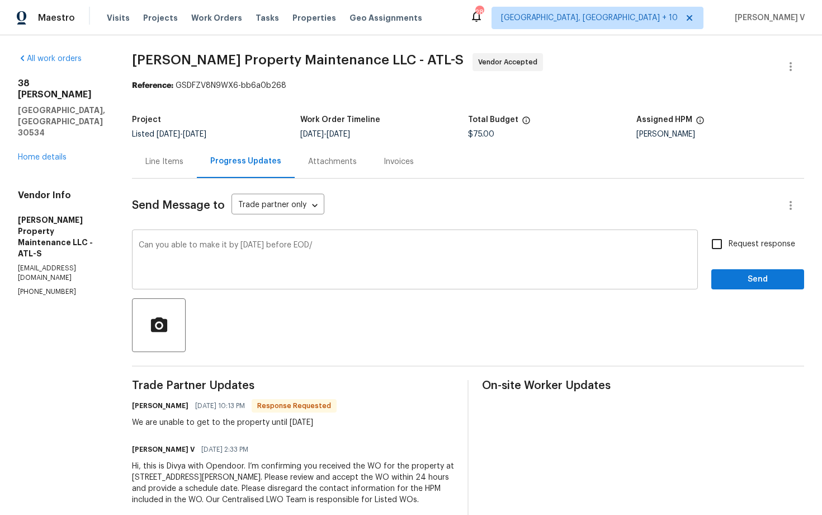
click at [340, 238] on div "Can you able to make it by thursday before EOD/ x ​" at bounding box center [415, 260] width 566 height 57
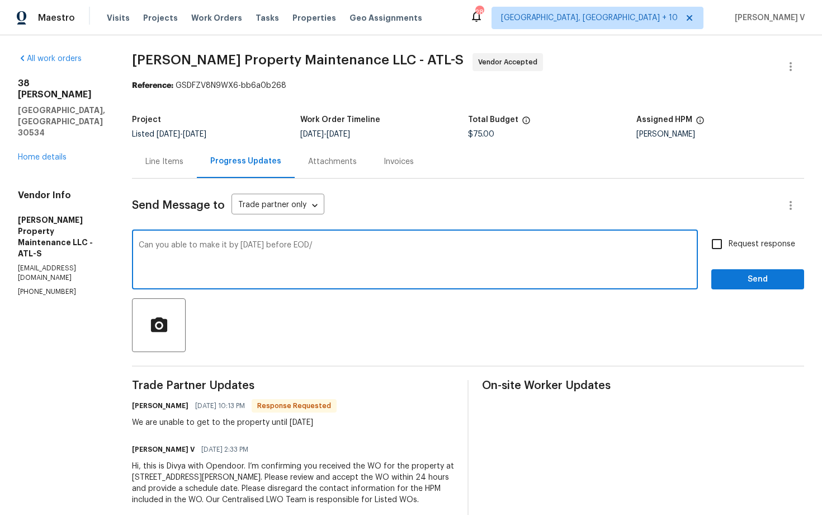
click at [313, 251] on textarea "Can you able to make it by thursday before EOD/" at bounding box center [415, 260] width 553 height 39
paste textarea "Will you be able to complete this by Thursday before the end of the day?"
click at [228, 242] on textarea "Will you be able to complete this by Thursday before the end of the day?" at bounding box center [415, 260] width 553 height 39
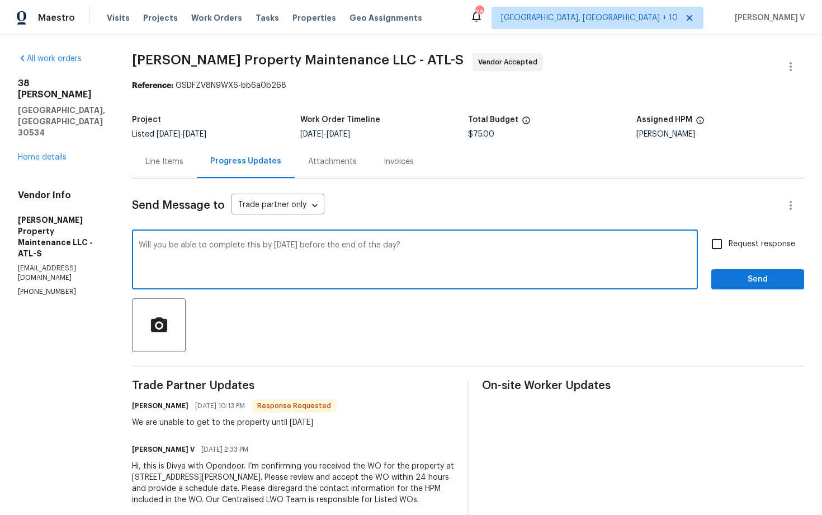
click at [228, 242] on textarea "Will you be able to complete this by Thursday before the end of the day?" at bounding box center [415, 260] width 553 height 39
click at [195, 242] on textarea "Will you be able to complete this by Thursday before the end of the day?" at bounding box center [415, 260] width 553 height 39
drag, startPoint x: 258, startPoint y: 246, endPoint x: 211, endPoint y: 243, distance: 47.7
click at [210, 243] on textarea "Will you be able to complete this by Thursday before the end of the day?" at bounding box center [415, 260] width 553 height 39
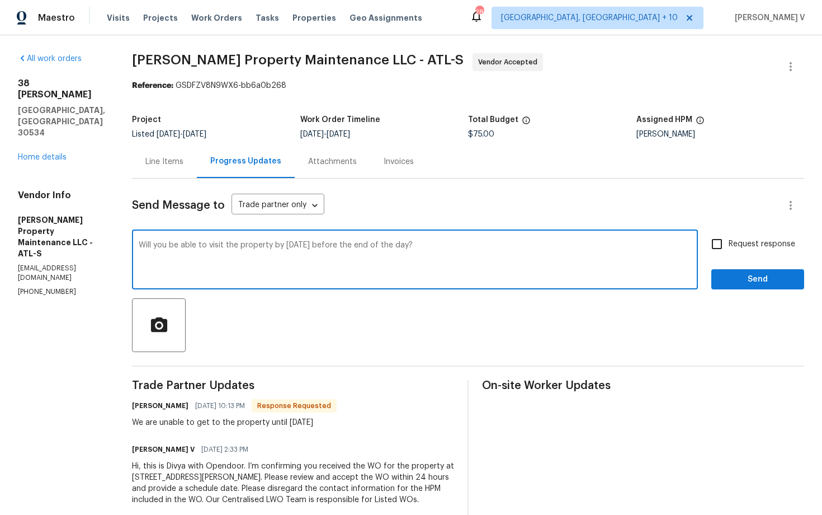
type textarea "Will you be able to visit the property by Thursday before the end of the day?"
click at [705, 256] on div "Will you be able to visit the property by Thursday before the end of the day? x…" at bounding box center [468, 260] width 673 height 57
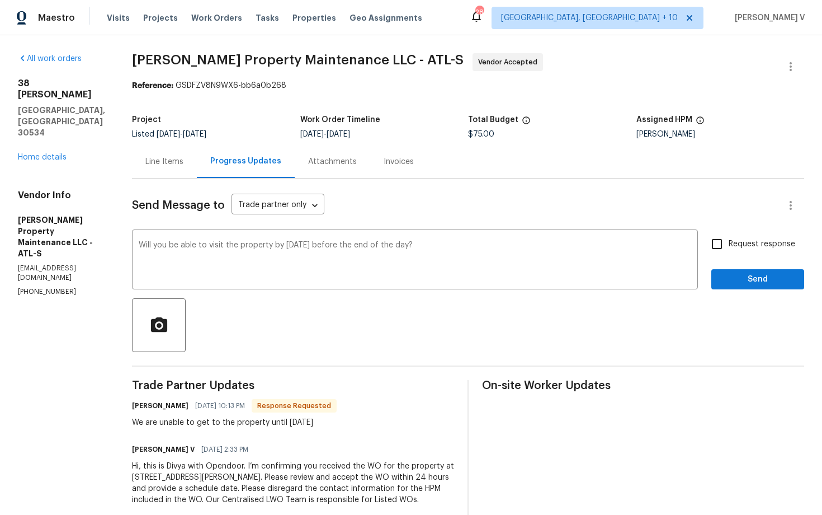
click at [727, 249] on input "Request response" at bounding box center [717, 243] width 23 height 23
checkbox input "true"
click at [595, 249] on textarea "Will you be able to visit the property by Thursday before the end of the day?" at bounding box center [415, 260] width 553 height 39
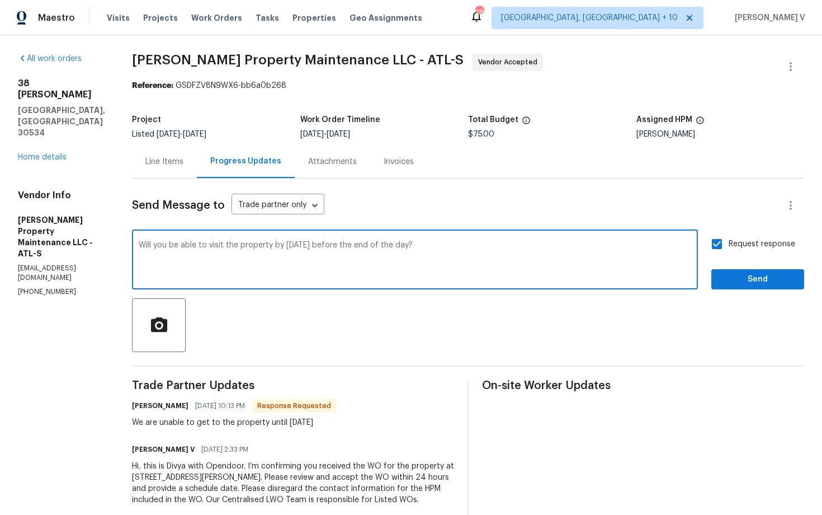
click at [595, 249] on textarea "Will you be able to visit the property by Thursday before the end of the day?" at bounding box center [415, 260] width 553 height 39
click at [732, 281] on span "Send" at bounding box center [758, 279] width 75 height 14
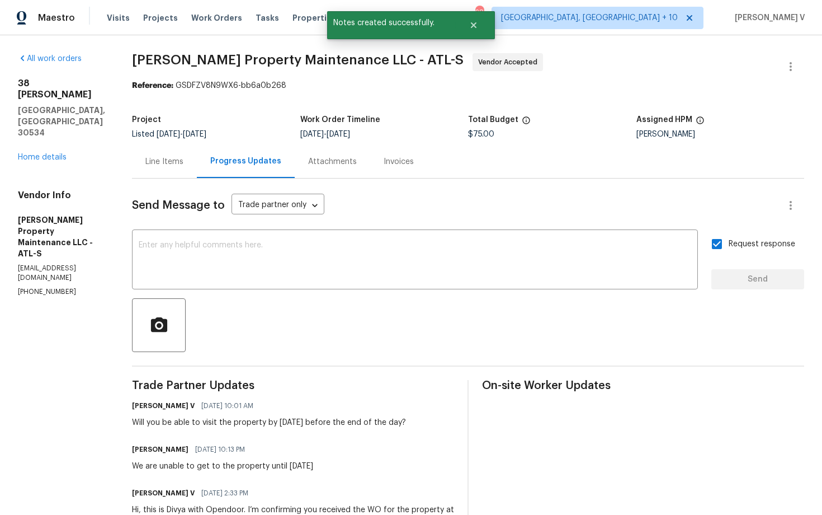
click at [44, 287] on p "(770) 235-8482" at bounding box center [61, 292] width 87 height 10
copy p "(770) 235-8482"
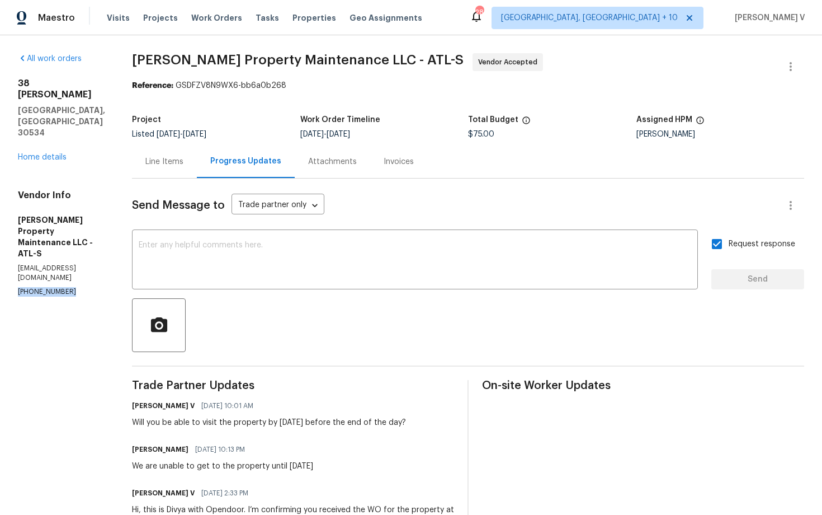
click at [207, 427] on div "Will you be able to visit the property by Thursday before the end of the day?" at bounding box center [269, 422] width 274 height 11
copy div "Will you be able to visit the property by Thursday before the end of the day?"
click at [214, 469] on div "We are unable to get to the property until Thursday" at bounding box center [222, 465] width 181 height 11
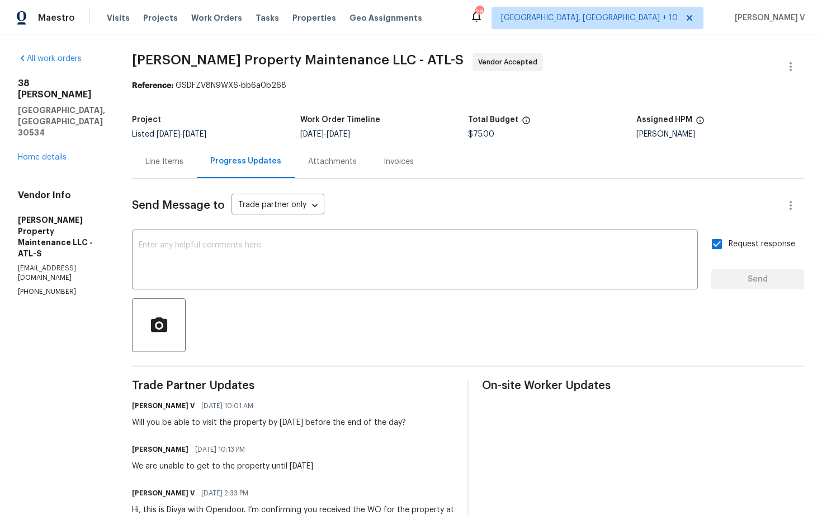
click at [214, 469] on div "We are unable to get to the property until Thursday" at bounding box center [222, 465] width 181 height 11
copy div "We are unable to get to the property until Thursday"
click at [227, 293] on div "Send Message to Trade partner only Trade partner only ​ x ​ Request response Se…" at bounding box center [468, 370] width 673 height 384
click at [240, 264] on textarea at bounding box center [415, 260] width 553 height 39
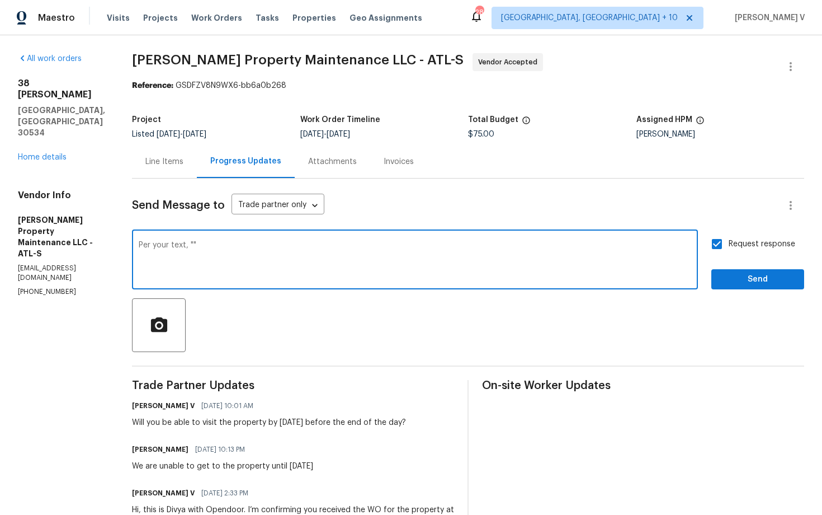
paste textarea "Working on it, When we finished the work will let u know Thankyou!"
type textarea "Per your text, "Working on it, When we finished the work will let u know Thanky…"
click at [765, 284] on span "Send" at bounding box center [758, 279] width 75 height 14
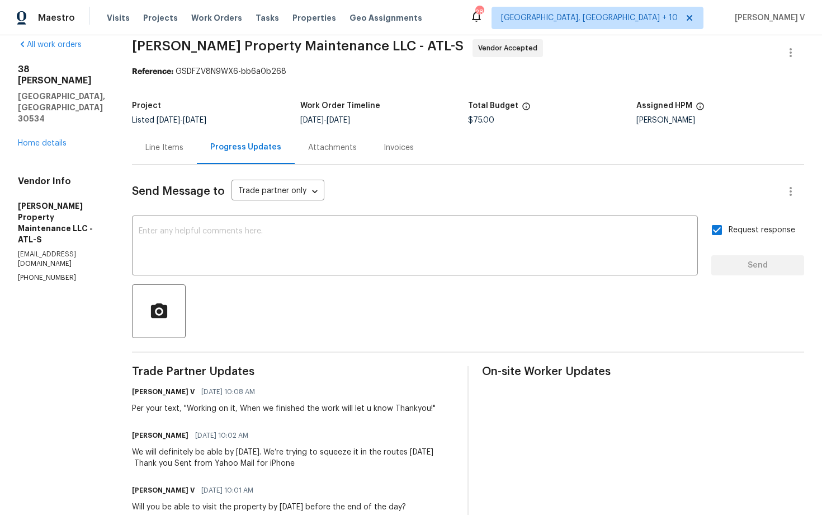
scroll to position [15, 0]
click at [262, 241] on textarea at bounding box center [415, 245] width 553 height 39
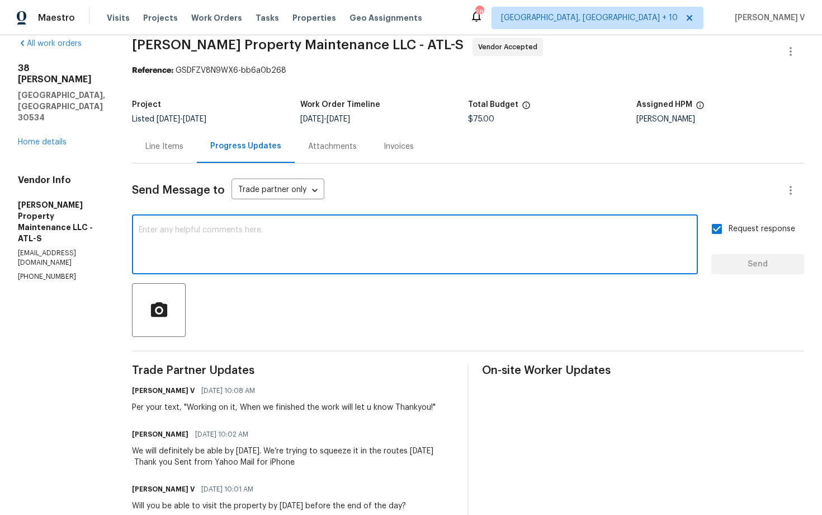
paste textarea "Yes definitely by Thursday. I'm trying to squeeze in today in our routes."
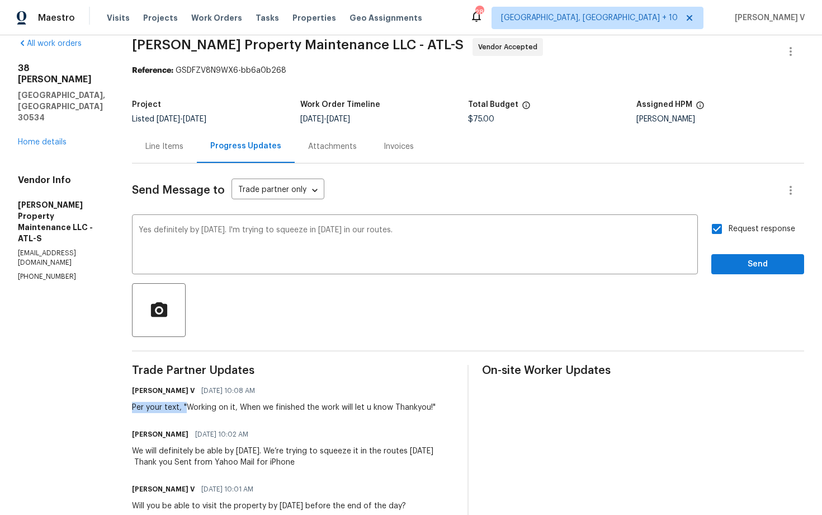
drag, startPoint x: 128, startPoint y: 407, endPoint x: 187, endPoint y: 406, distance: 59.9
click at [187, 406] on div "All work orders 38 Frost Ln Dawsonville, GA 30534 Home details Vendor Info Glen…" at bounding box center [411, 341] width 822 height 643
copy div "Per your text, ""
click at [140, 233] on div "Yes definitely by Thursday. I'm trying to squeeze in today in our routes. x ​" at bounding box center [415, 245] width 566 height 57
paste textarea "Per your text, ""
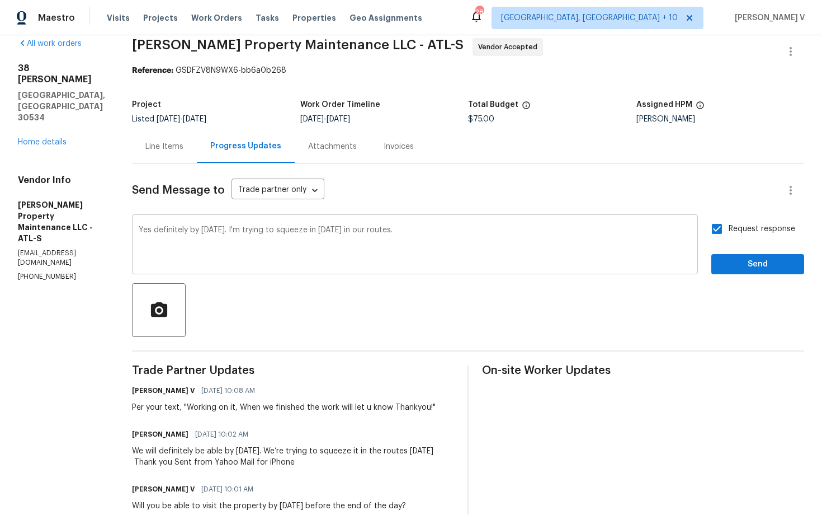
click at [140, 232] on div "Yes definitely by Thursday. I'm trying to squeeze in today in our routes. x ​" at bounding box center [415, 245] width 566 height 57
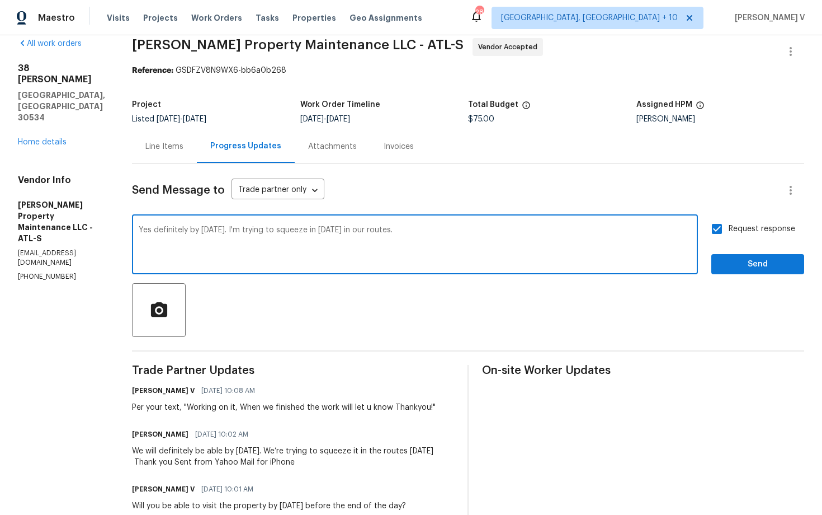
click at [143, 231] on textarea "Yes definitely by Thursday. I'm trying to squeeze in today in our routes." at bounding box center [415, 245] width 553 height 39
paste textarea "Per your text, ""
click at [469, 230] on textarea "Per your text, "Yes definitely by Thursday. I'm trying to squeeze in today in o…" at bounding box center [415, 245] width 553 height 39
click at [581, 219] on div "Per your text, "Yes definitely by Thursday. I'm trying to squeeze in today in o…" at bounding box center [415, 245] width 566 height 57
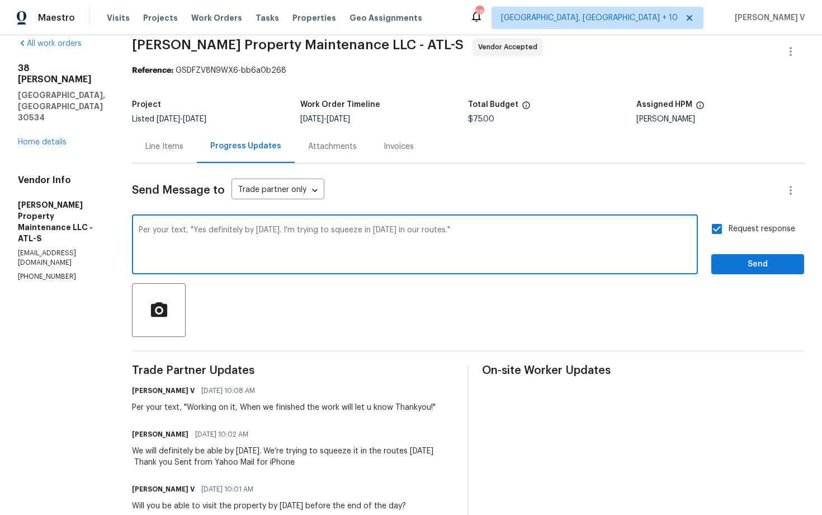
click at [581, 219] on div "Per your text, "Yes definitely by Thursday. I'm trying to squeeze in today in o…" at bounding box center [415, 245] width 566 height 57
click at [678, 231] on textarea "Per your text, "Yes definitely by Thursday. I'm trying to squeeze in today in o…" at bounding box center [415, 245] width 553 height 39
click at [340, 238] on textarea "Per your text, "Yes definitely by Thursday. I'm trying to squeeze in today in o…" at bounding box center [415, 245] width 553 height 39
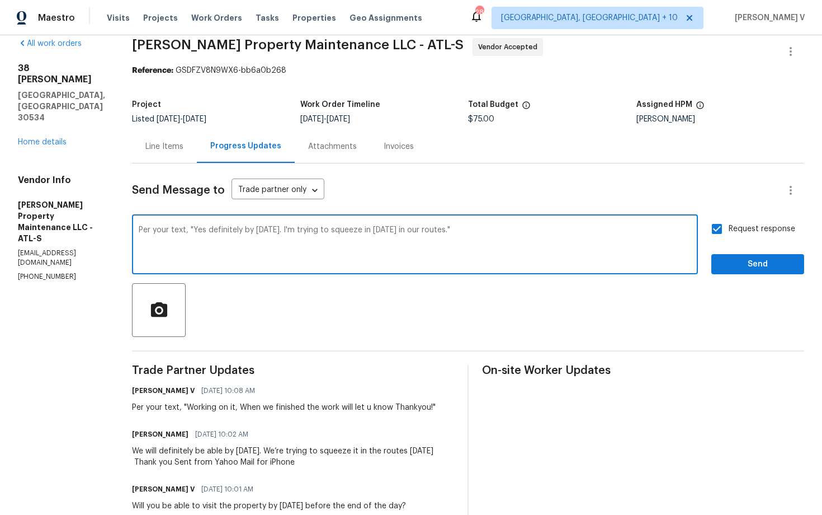
click at [340, 238] on textarea "Per your text, "Yes definitely by Thursday. I'm trying to squeeze in today in o…" at bounding box center [415, 245] width 553 height 39
type textarea "d"
click at [0, 0] on qb-div "Add Punctuation previous ." at bounding box center [0, 0] width 0 height 0
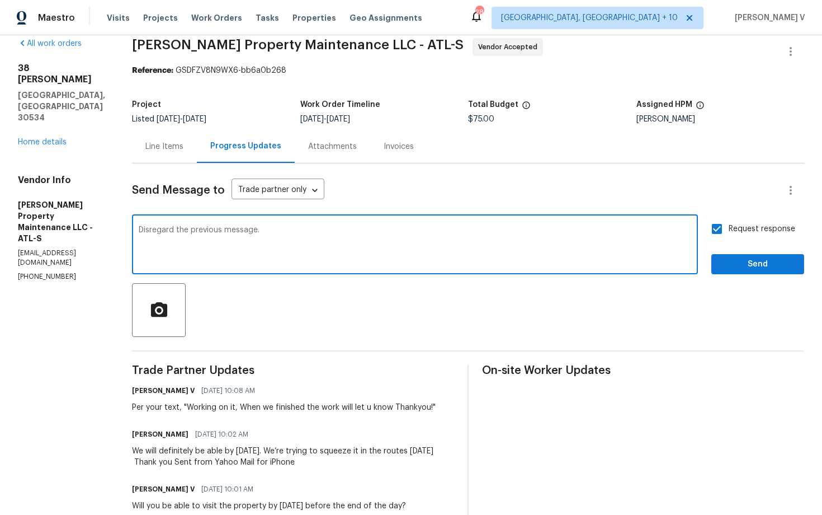
type textarea "Disregard the previous message."
click at [737, 264] on span "Send" at bounding box center [758, 264] width 75 height 14
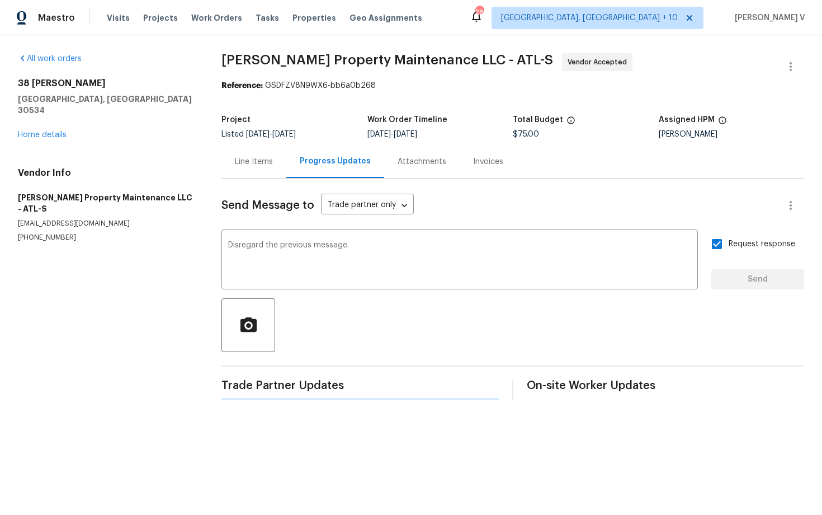
scroll to position [0, 0]
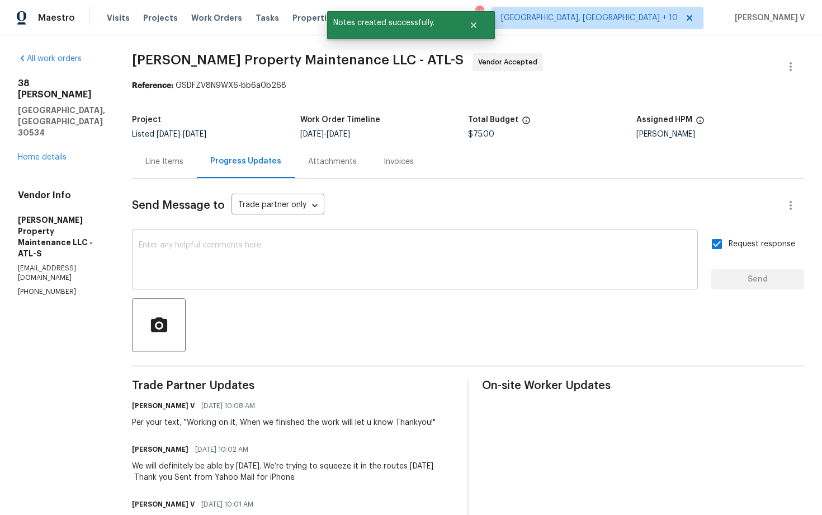
click at [281, 243] on textarea at bounding box center [415, 260] width 553 height 39
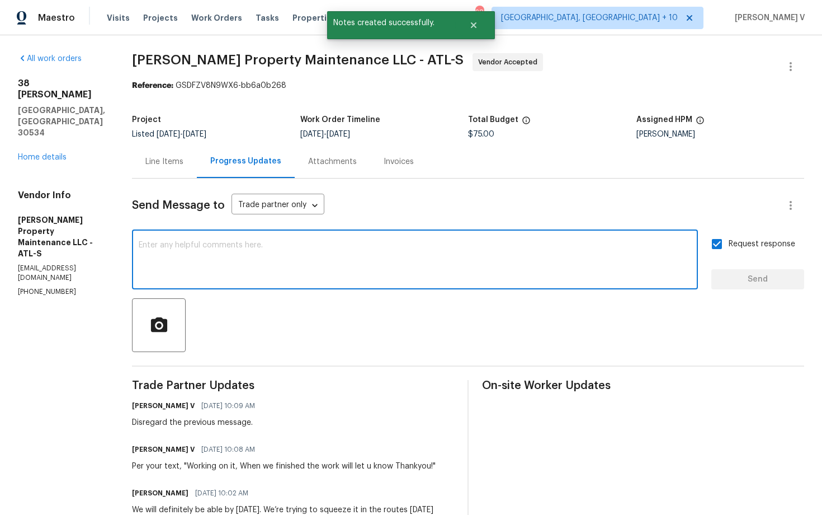
paste textarea "Per your text, "Yes definitely by Thursday. I'm trying to squeeze in today in o…"
type textarea "Per your text, "Yes definitely by Thursday. I'm trying to squeeze in today in o…"
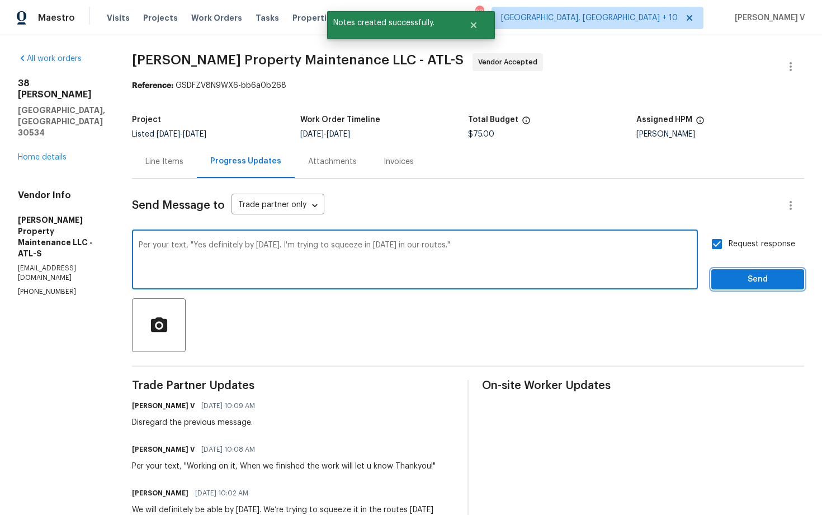
click at [734, 282] on span "Send" at bounding box center [758, 279] width 75 height 14
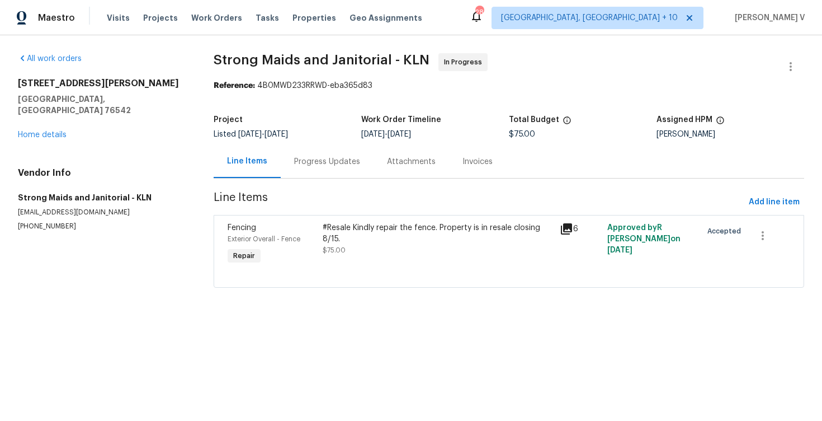
click at [295, 162] on div "Progress Updates" at bounding box center [327, 161] width 66 height 11
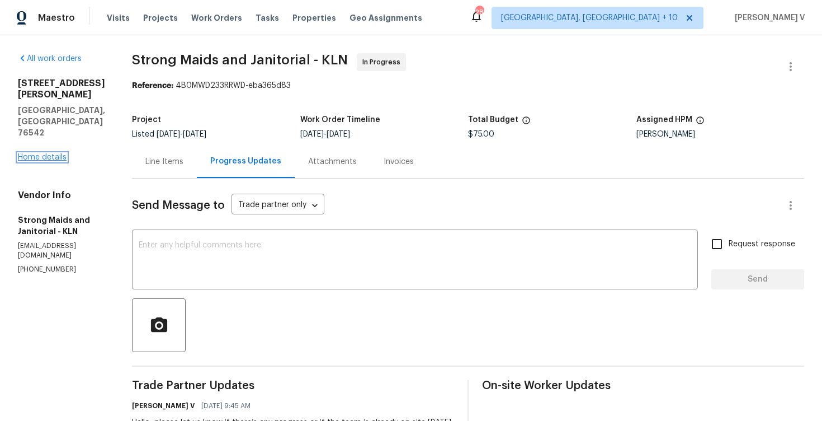
click at [62, 153] on link "Home details" at bounding box center [42, 157] width 49 height 8
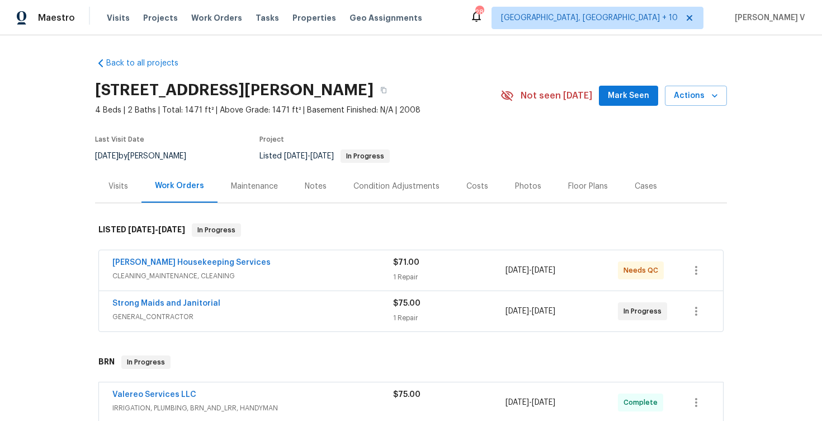
click at [272, 258] on div "[PERSON_NAME] Housekeeping Services" at bounding box center [252, 263] width 281 height 13
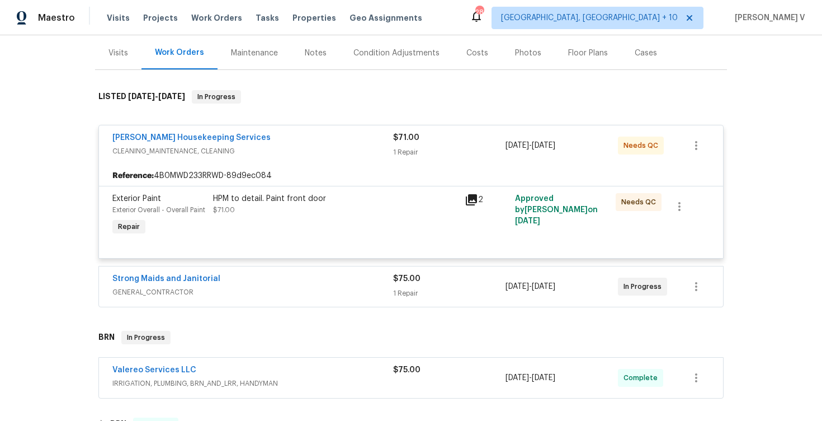
scroll to position [149, 0]
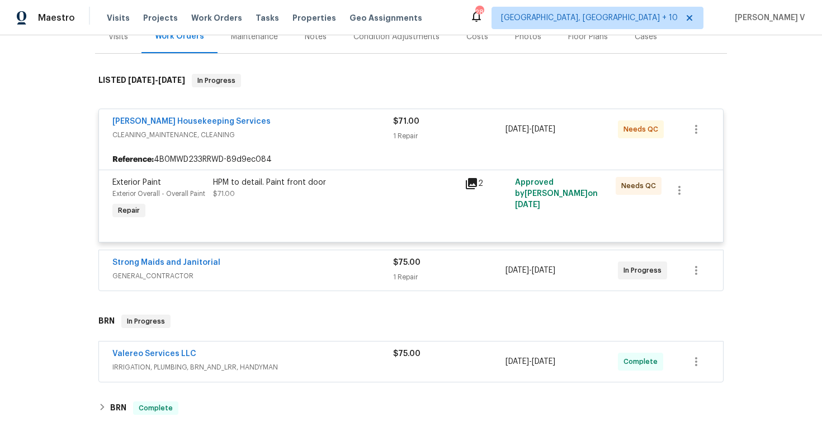
click at [299, 261] on div "Strong Maids and Janitorial" at bounding box center [252, 263] width 281 height 13
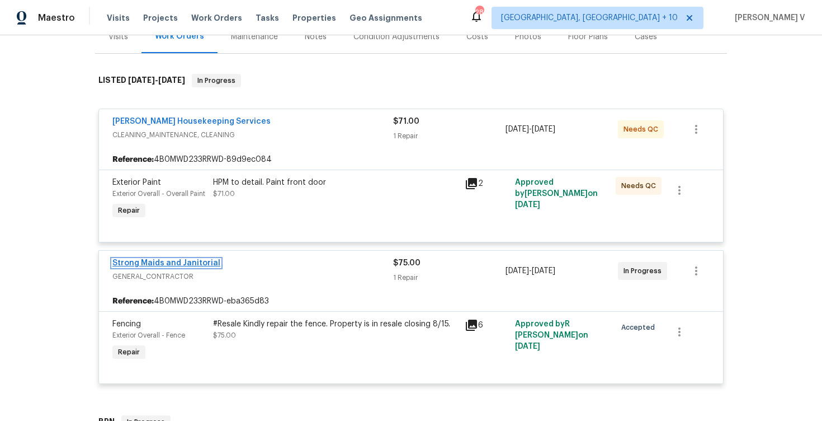
click at [199, 265] on link "Strong Maids and Janitorial" at bounding box center [166, 263] width 108 height 8
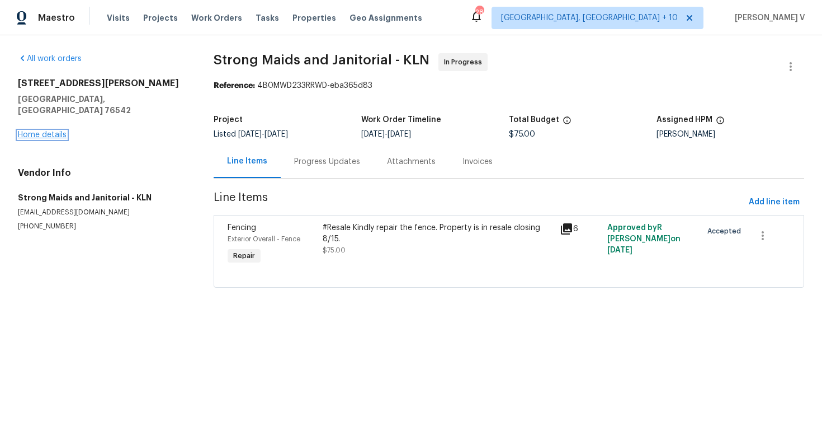
click at [47, 131] on link "Home details" at bounding box center [42, 135] width 49 height 8
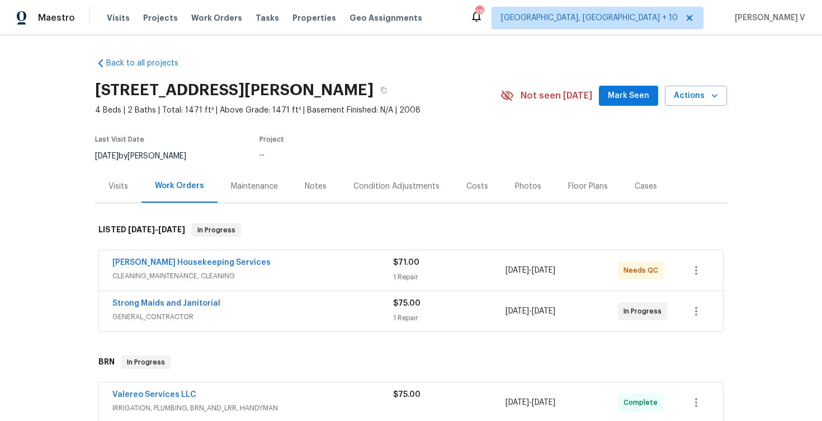
click at [335, 181] on div "Notes" at bounding box center [316, 186] width 49 height 33
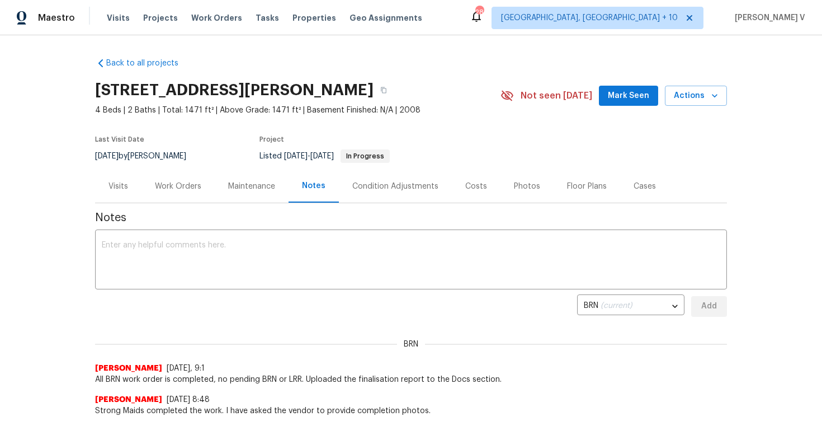
click at [176, 179] on div "Work Orders" at bounding box center [178, 186] width 73 height 33
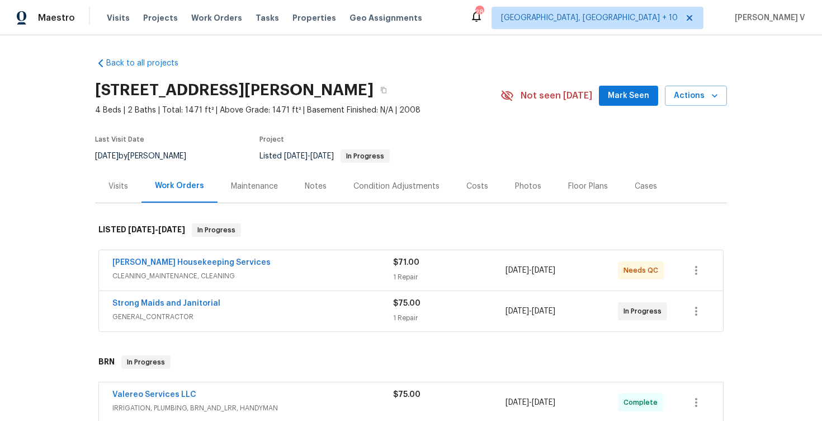
click at [165, 298] on span "Strong Maids and Janitorial" at bounding box center [166, 303] width 108 height 11
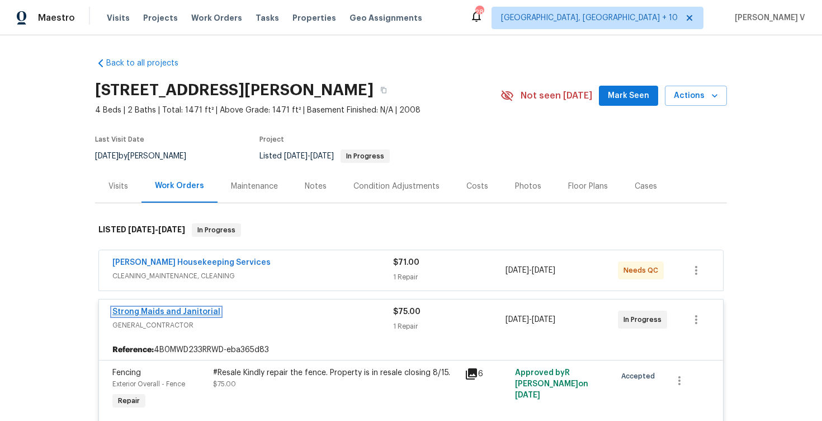
click at [165, 312] on link "Strong Maids and Janitorial" at bounding box center [166, 312] width 108 height 8
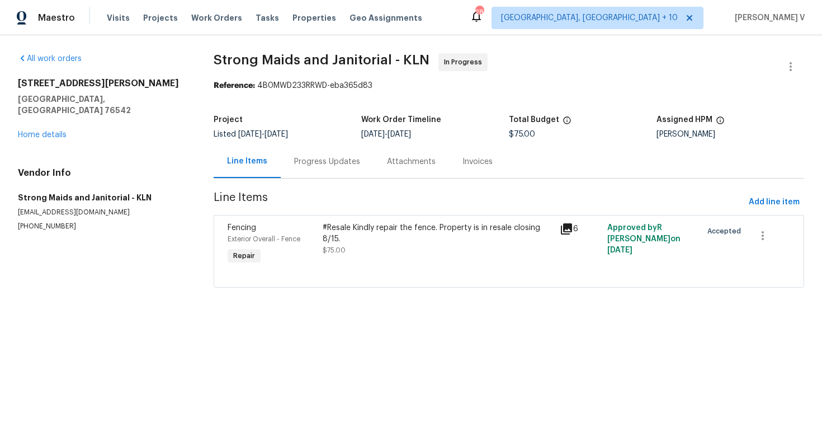
click at [53, 208] on p "[EMAIL_ADDRESS][DOMAIN_NAME]" at bounding box center [102, 213] width 169 height 10
click at [44, 222] on p "[PHONE_NUMBER]" at bounding box center [102, 227] width 169 height 10
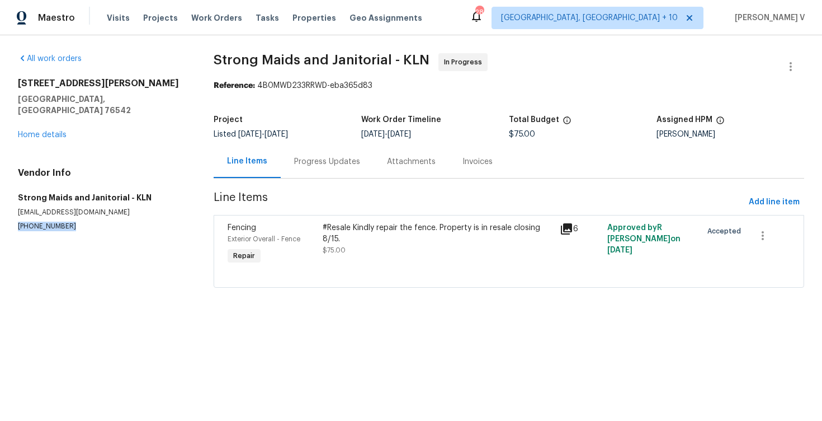
copy p "[PHONE_NUMBER]"
click at [342, 177] on div "Progress Updates" at bounding box center [327, 161] width 93 height 33
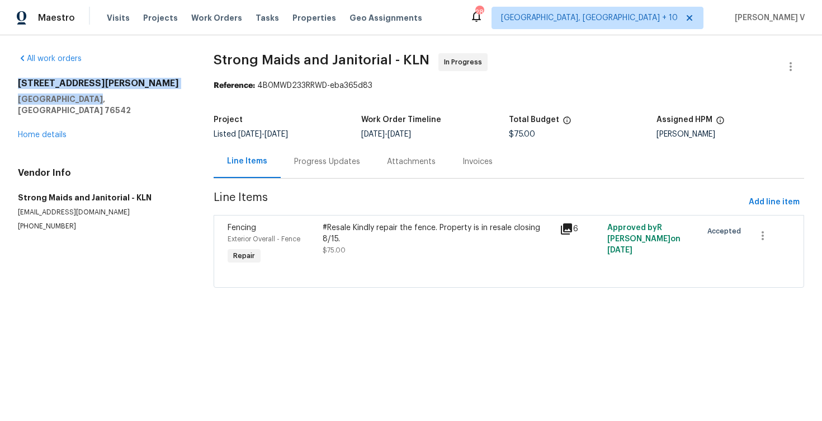
drag, startPoint x: 19, startPoint y: 81, endPoint x: 104, endPoint y: 93, distance: 85.3
click at [104, 93] on div "[STREET_ADDRESS][PERSON_NAME][PERSON_NAME]" at bounding box center [102, 97] width 169 height 38
copy h2 "407 Viola Dr"
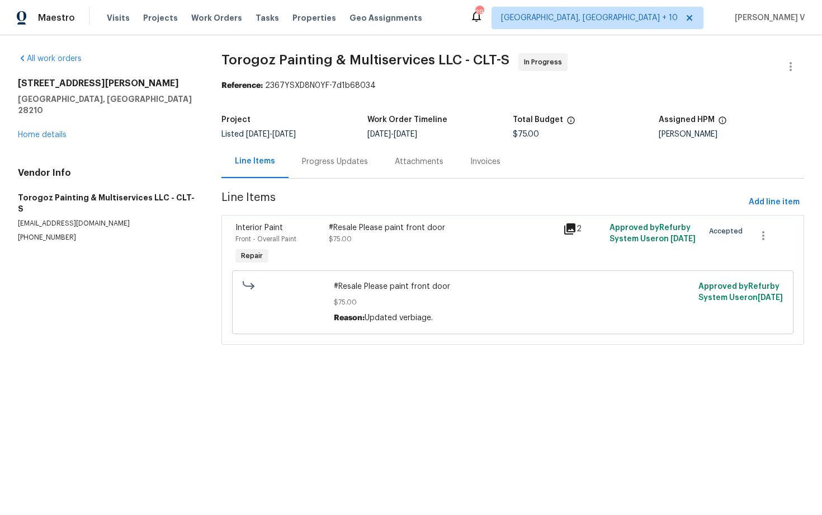
click at [347, 164] on div "Progress Updates" at bounding box center [335, 161] width 66 height 11
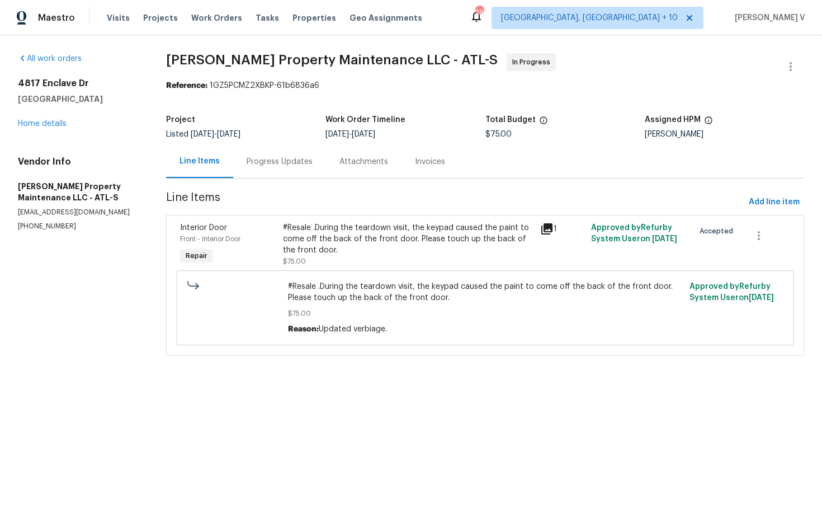
click at [292, 140] on div "Project Listed 8/19/2025 - 8/21/2025 Work Order Timeline 8/19/2025 - 8/21/2025 …" at bounding box center [485, 127] width 638 height 36
click at [292, 154] on div "Progress Updates" at bounding box center [279, 161] width 93 height 33
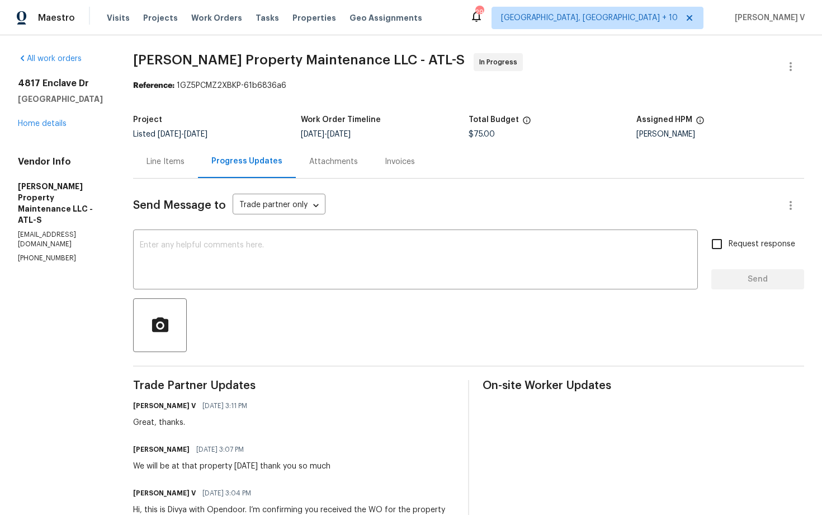
click at [59, 253] on p "(770) 235-8482" at bounding box center [62, 258] width 88 height 10
copy p "(770) 235-8482"
click at [201, 279] on textarea at bounding box center [416, 260] width 552 height 39
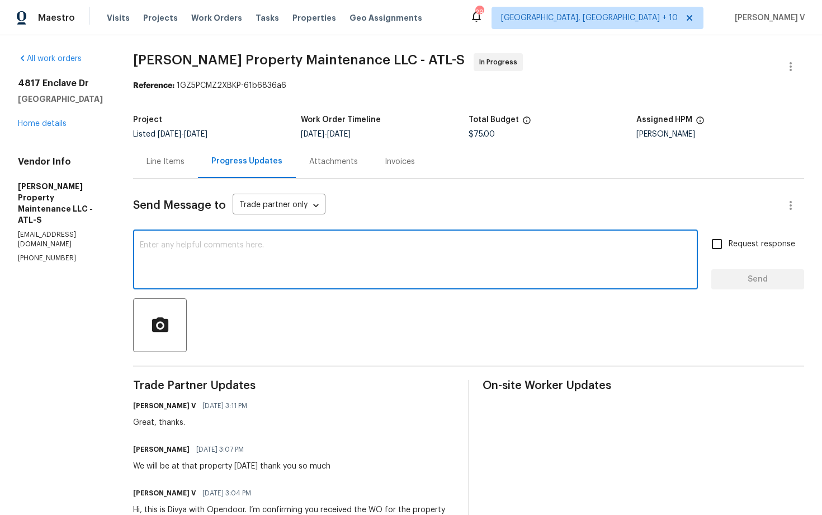
scroll to position [65, 0]
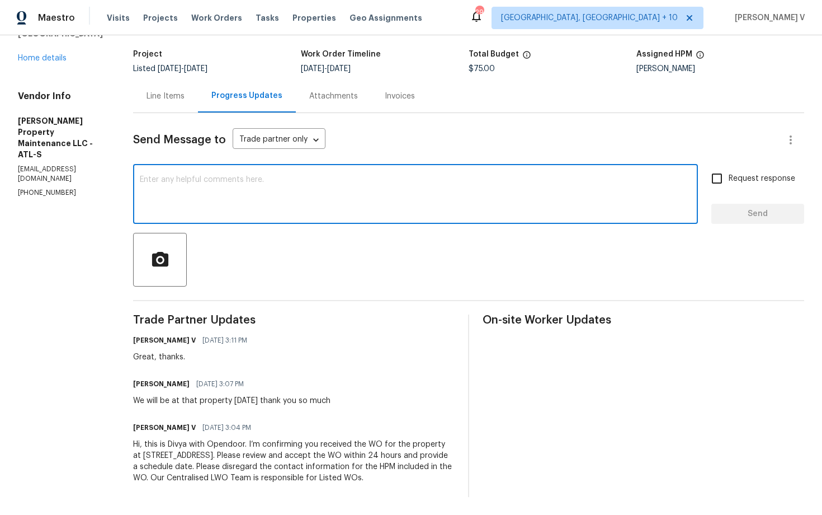
click at [253, 178] on textarea at bounding box center [416, 195] width 552 height 39
click at [408, 180] on textarea at bounding box center [416, 195] width 552 height 39
paste textarea "Hi, hope everything is on track with the WO scheduled for today. Please let us …"
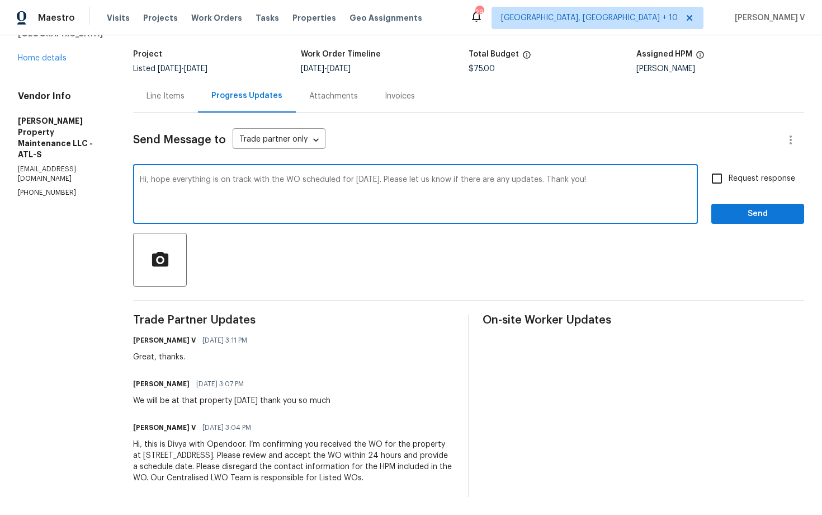
type textarea "Hi, hope everything is on track with the WO scheduled for today. Please let us …"
click at [732, 178] on span "Request response" at bounding box center [762, 179] width 67 height 12
click at [729, 178] on input "Request response" at bounding box center [717, 178] width 23 height 23
checkbox input "true"
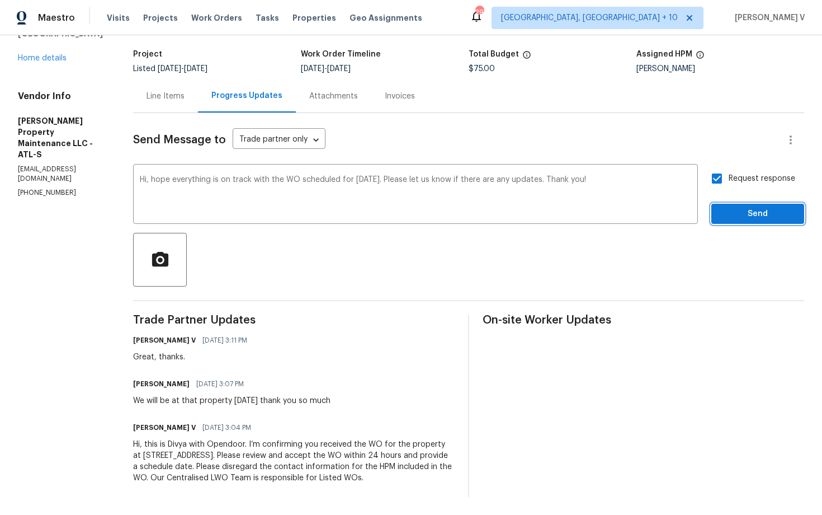
click at [735, 210] on span "Send" at bounding box center [758, 214] width 75 height 14
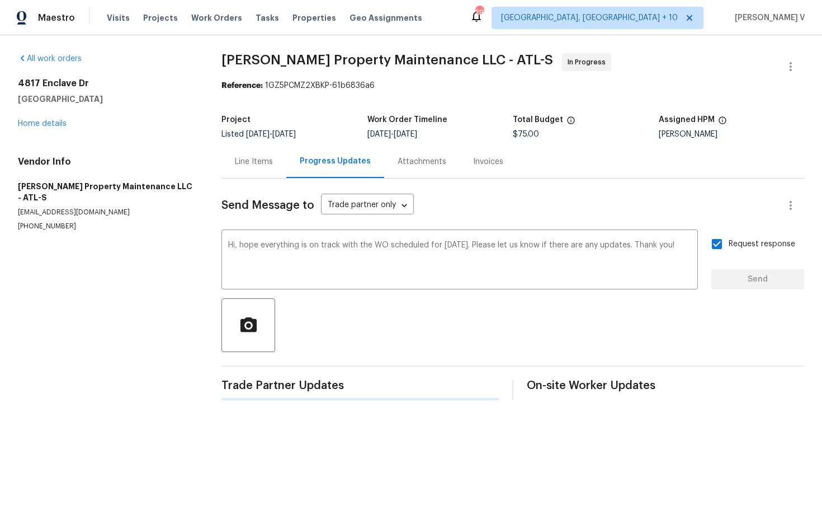
scroll to position [0, 0]
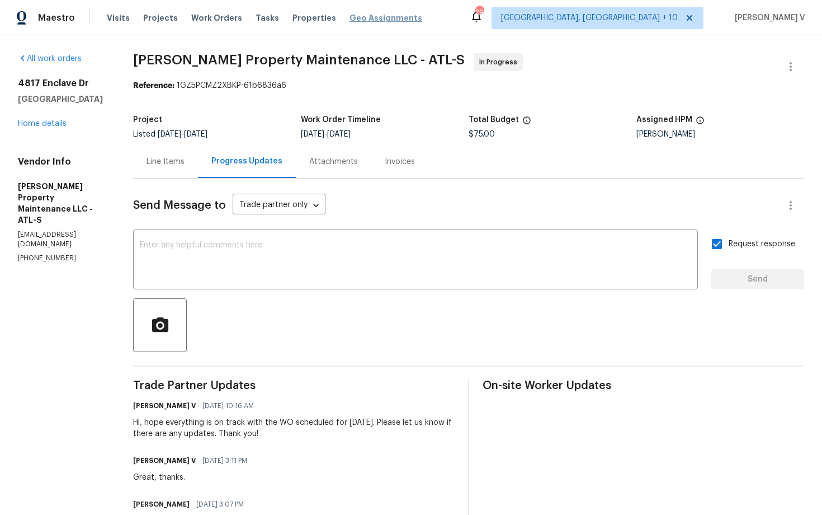
click at [389, 13] on span "Geo Assignments" at bounding box center [386, 17] width 73 height 11
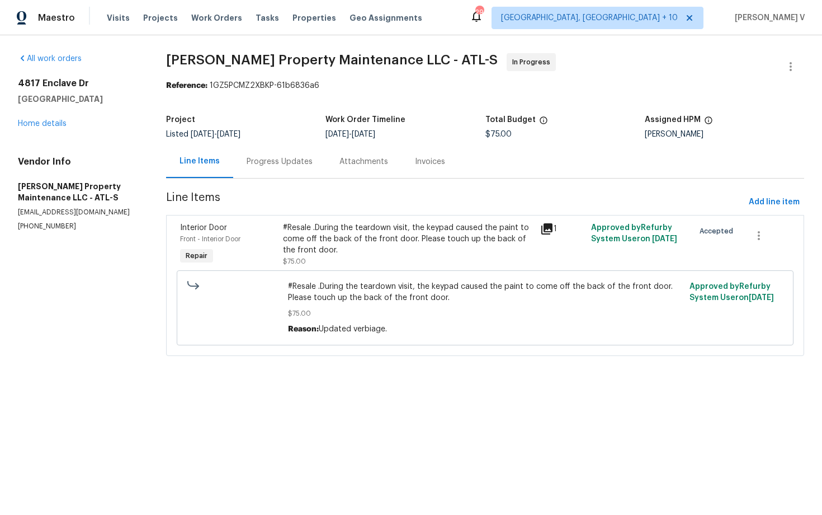
click at [299, 148] on div "Progress Updates" at bounding box center [279, 161] width 93 height 33
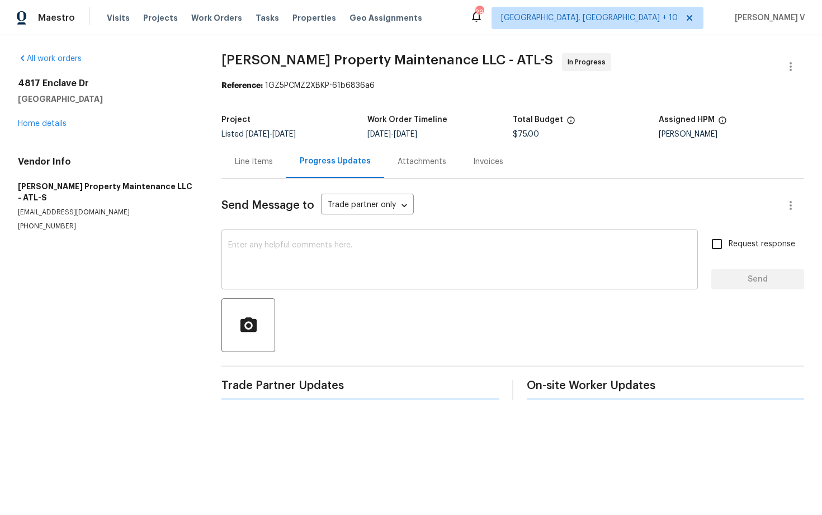
click at [326, 279] on textarea at bounding box center [459, 260] width 463 height 39
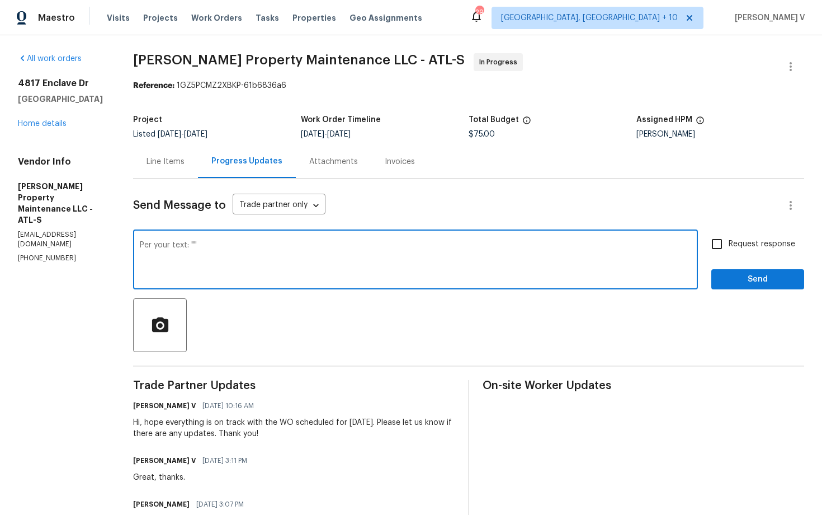
paste textarea "Yes it is. We are on site now in an hour and a half away from completion."
type textarea "Per your text: "Yes it is. We are on site now in an hour and a half away from c…"
click at [712, 243] on input "Request response" at bounding box center [717, 243] width 23 height 23
checkbox input "true"
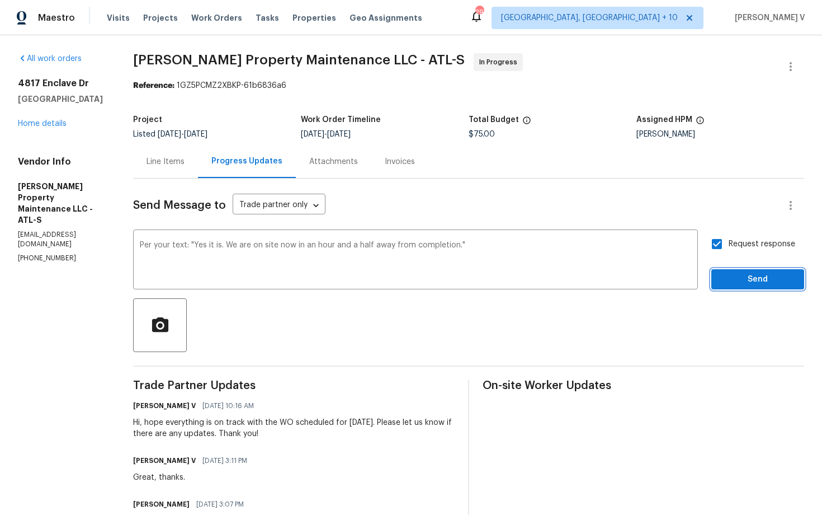
click at [744, 276] on span "Send" at bounding box center [758, 279] width 75 height 14
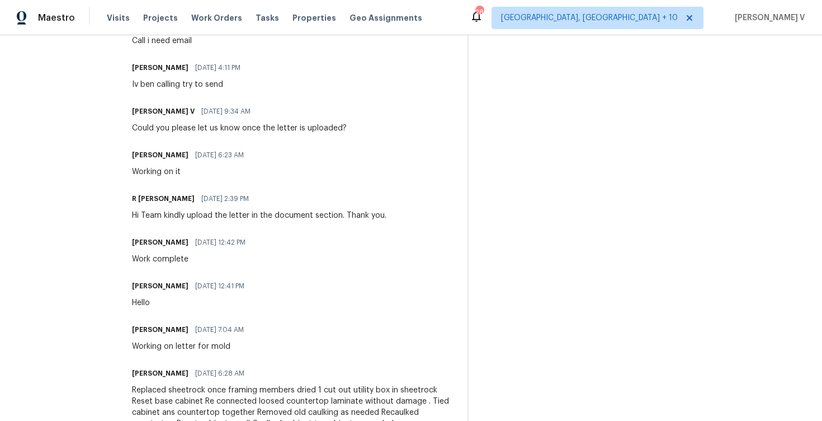
scroll to position [488, 0]
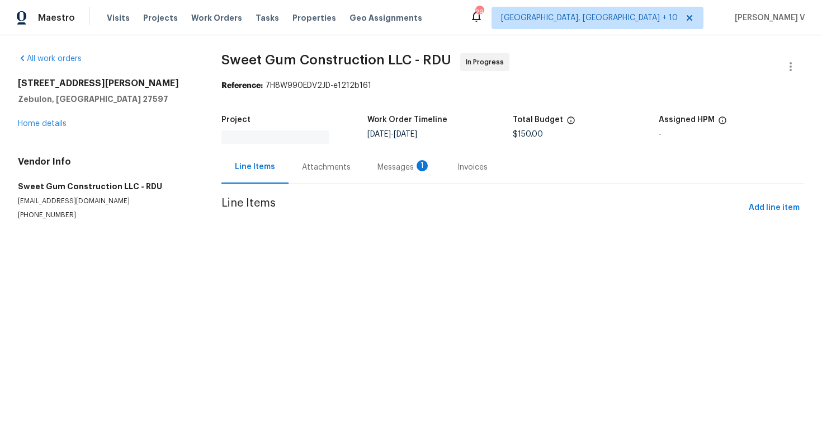
click at [312, 154] on div "Attachments" at bounding box center [327, 167] width 76 height 33
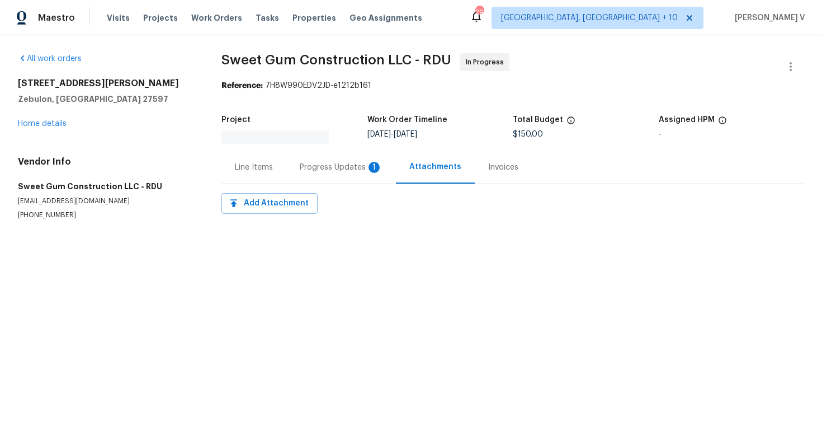
click at [312, 154] on div "Progress Updates 1" at bounding box center [341, 167] width 110 height 33
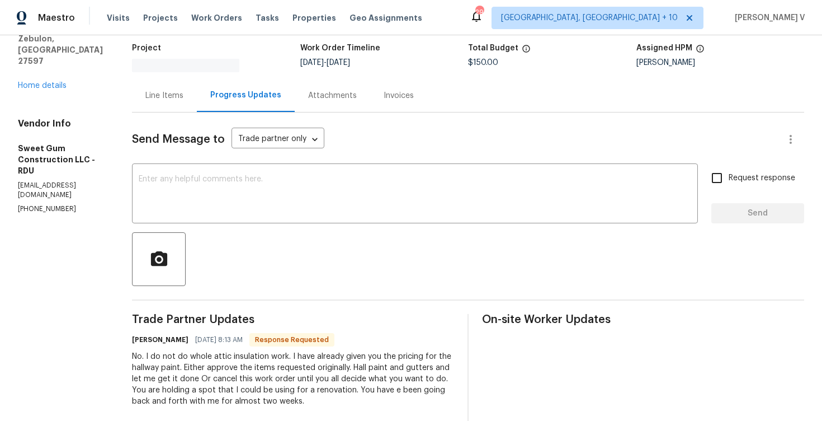
scroll to position [142, 0]
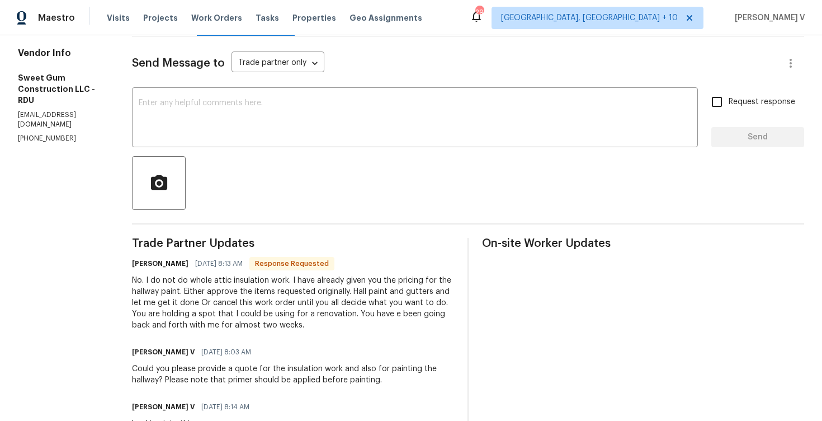
click at [322, 307] on div "No. I do not do whole attic insulation work. I have already given you the prici…" at bounding box center [293, 303] width 322 height 56
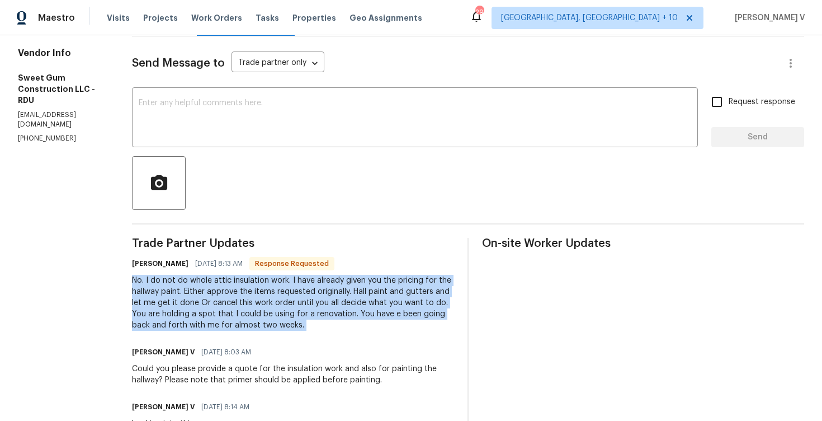
scroll to position [99, 0]
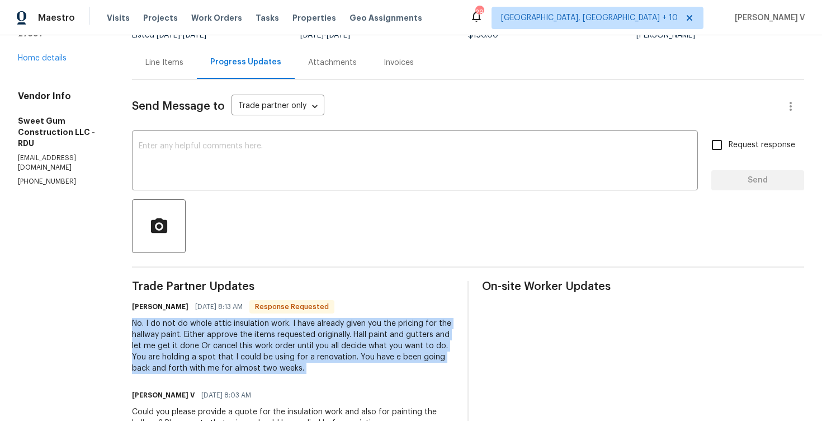
copy div "No. I do not do whole attic insulation work. I have already given you the prici…"
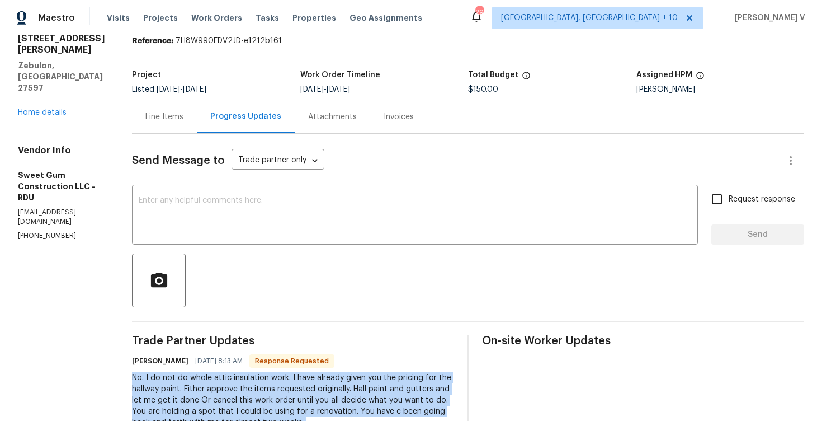
scroll to position [0, 0]
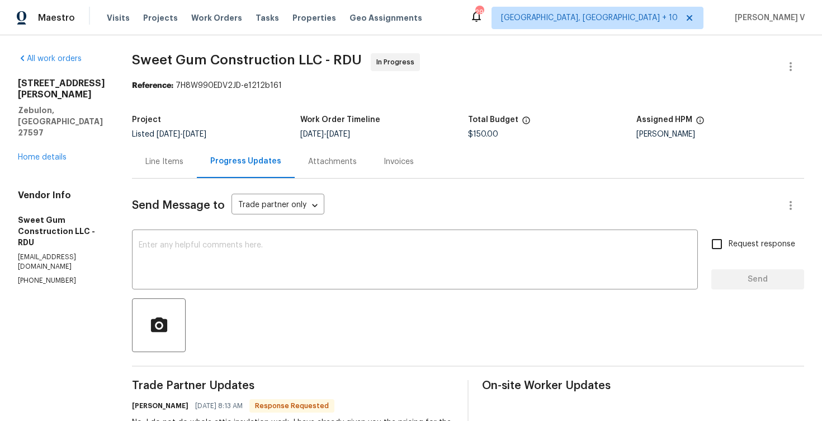
click at [180, 161] on div "Line Items" at bounding box center [164, 161] width 38 height 11
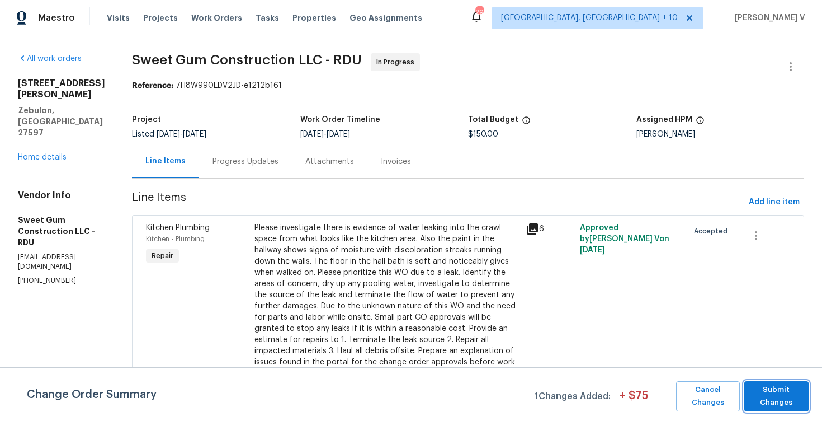
click at [777, 397] on span "Submit Changes" at bounding box center [776, 396] width 53 height 26
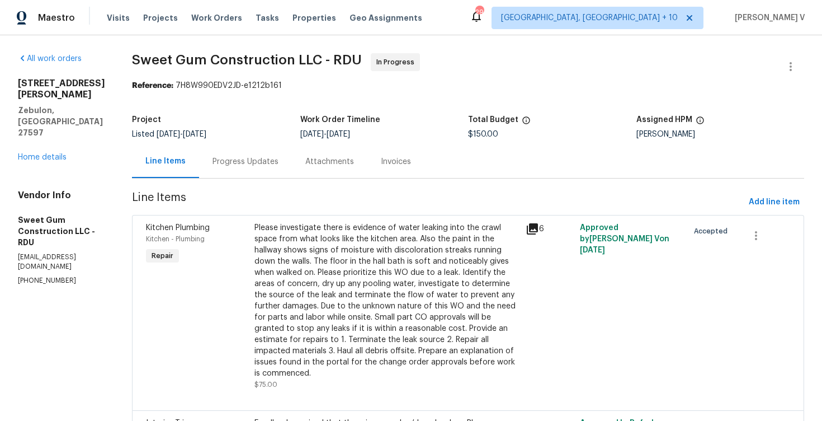
click at [469, 266] on div "Please investigate there is evidence of water leaking into the crawl space from…" at bounding box center [387, 300] width 265 height 157
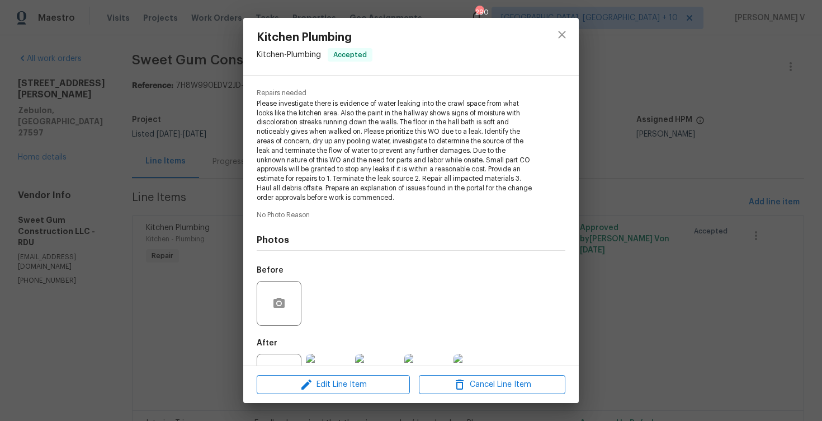
scroll to position [69, 0]
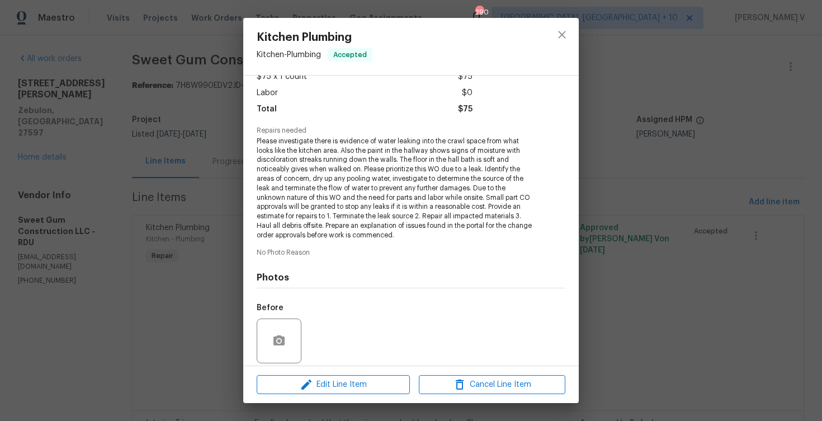
click at [207, 211] on div "Kitchen Plumbing Kitchen - Plumbing Accepted Vendor Sweet Gum Construction LLC …" at bounding box center [411, 210] width 822 height 421
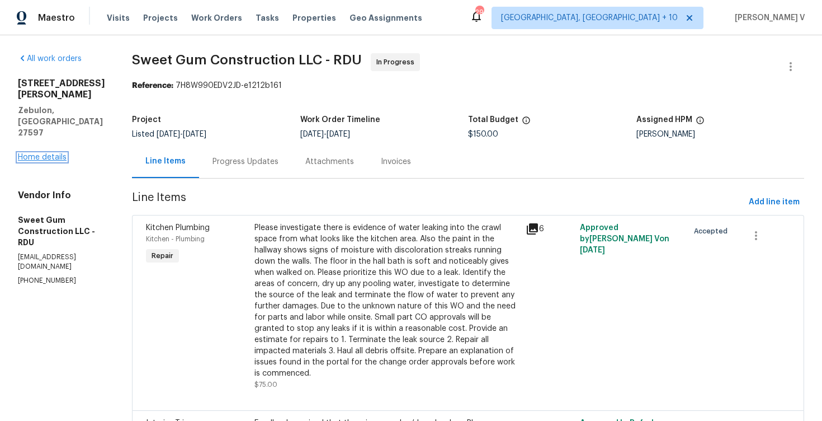
click at [37, 153] on link "Home details" at bounding box center [42, 157] width 49 height 8
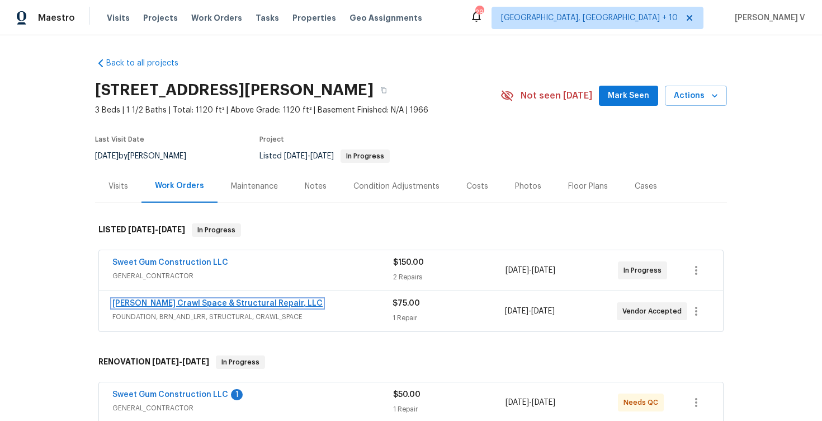
click at [178, 299] on link "Falcone Crawl Space & Structural Repair, LLC" at bounding box center [217, 303] width 210 height 8
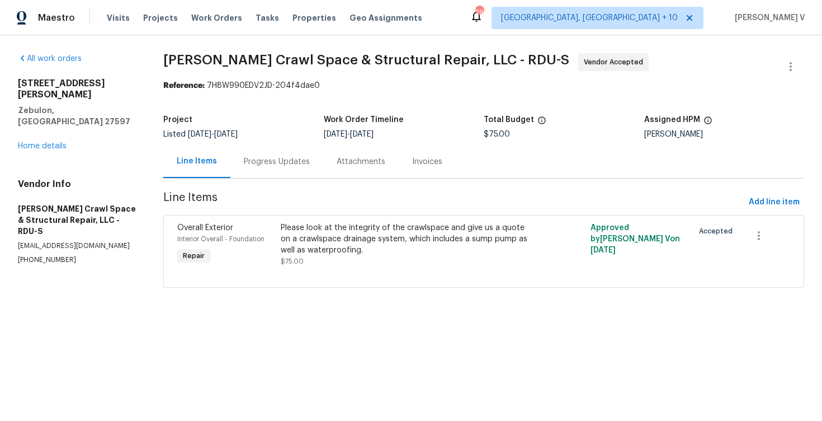
click at [280, 163] on div "Progress Updates" at bounding box center [277, 161] width 66 height 11
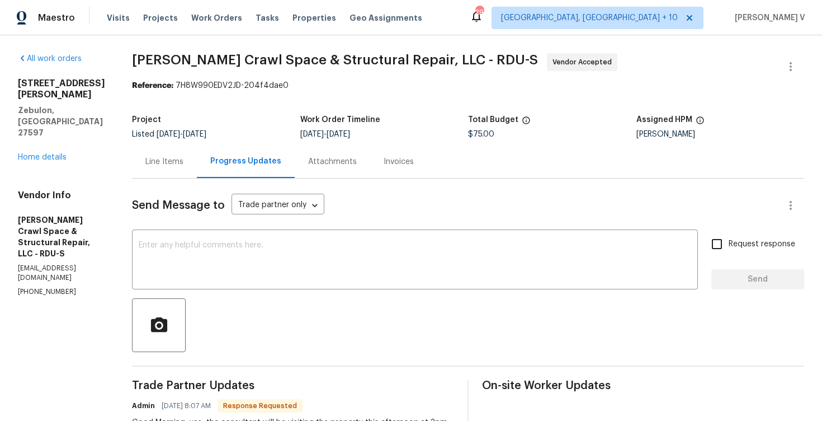
click at [57, 118] on div "600 Proctor St Zebulon, NC 27597 Home details" at bounding box center [61, 120] width 87 height 85
click at [57, 153] on link "Home details" at bounding box center [42, 157] width 49 height 8
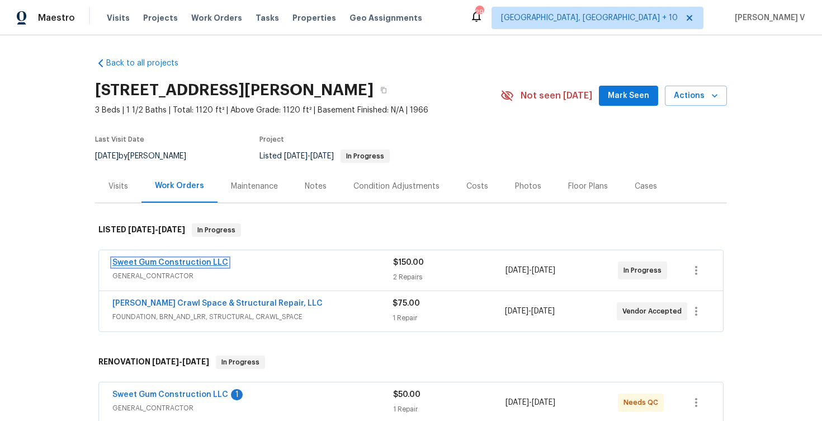
click at [160, 265] on link "Sweet Gum Construction LLC" at bounding box center [170, 262] width 116 height 8
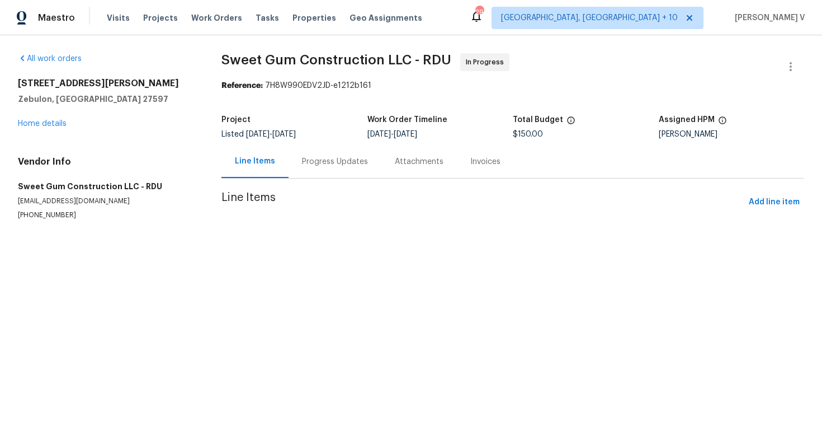
click at [382, 158] on div "Attachments" at bounding box center [420, 161] width 76 height 33
click at [323, 158] on div "Progress Updates" at bounding box center [333, 161] width 66 height 11
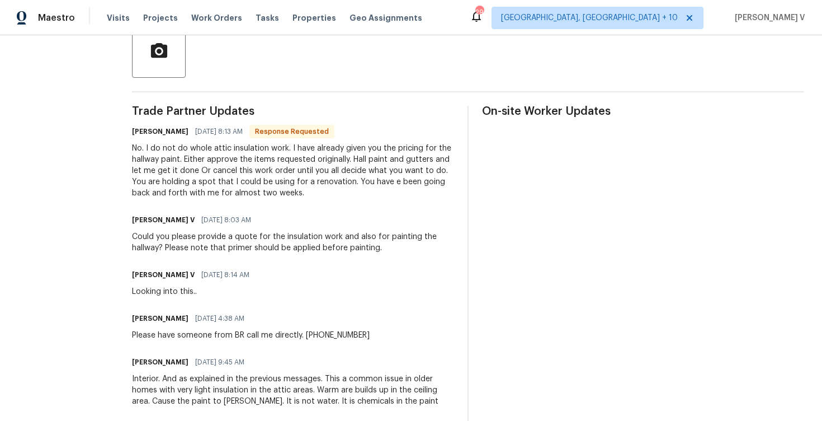
scroll to position [241, 0]
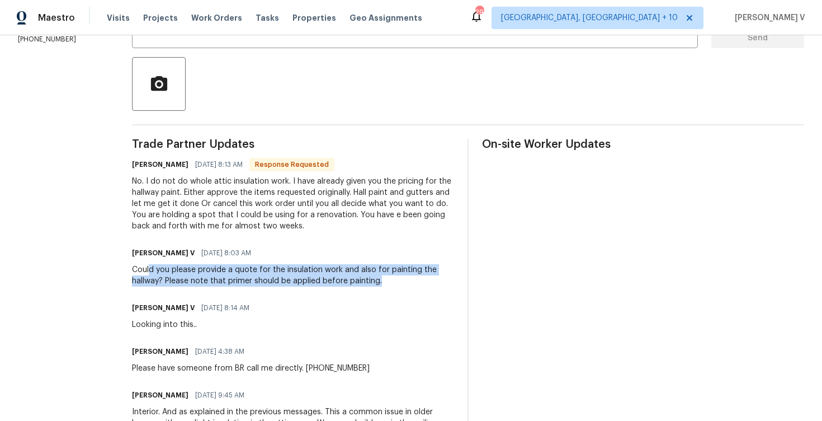
drag, startPoint x: 174, startPoint y: 265, endPoint x: 412, endPoint y: 281, distance: 238.4
click at [412, 281] on div "Could you please provide a quote for the insulation work and also for painting …" at bounding box center [293, 275] width 322 height 22
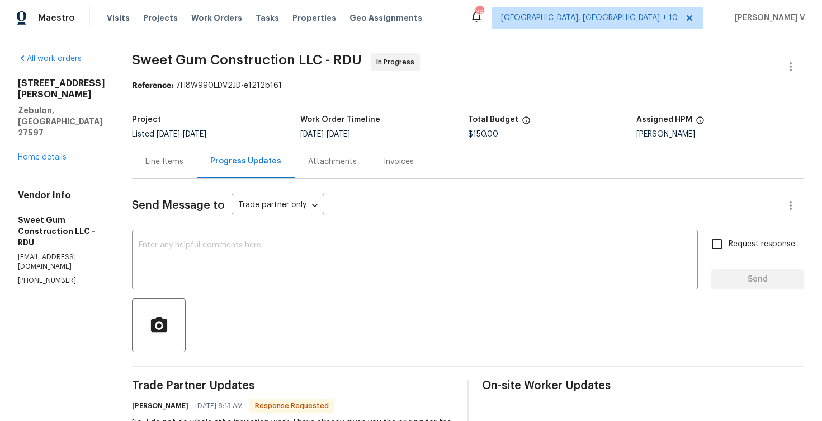
click at [185, 154] on div "Line Items" at bounding box center [164, 161] width 65 height 33
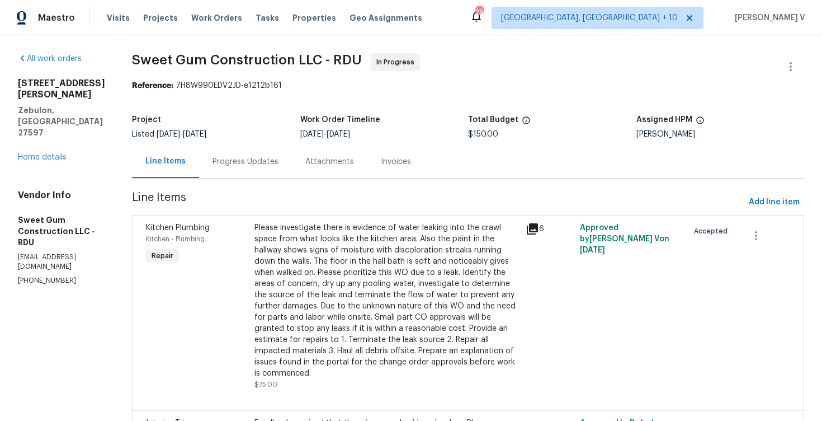
click at [247, 162] on div "Progress Updates" at bounding box center [246, 161] width 66 height 11
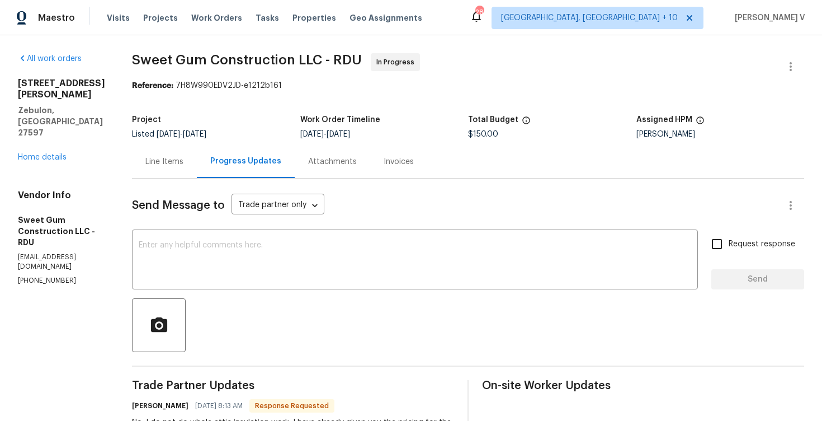
click at [182, 158] on div "Line Items" at bounding box center [164, 161] width 38 height 11
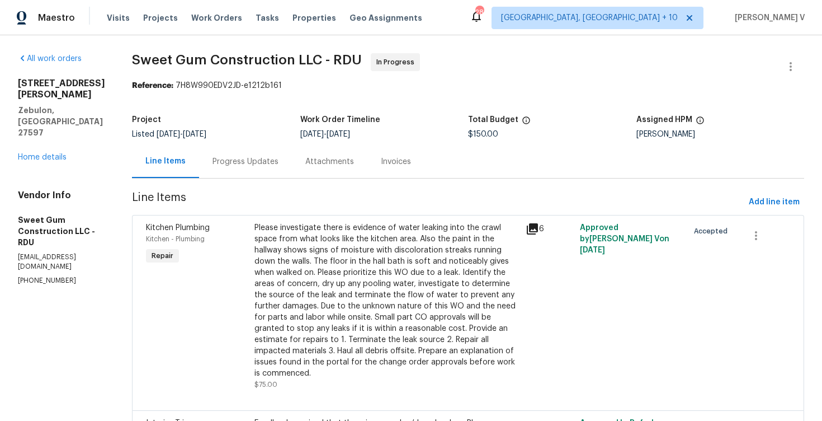
click at [267, 155] on div "Progress Updates" at bounding box center [245, 161] width 93 height 33
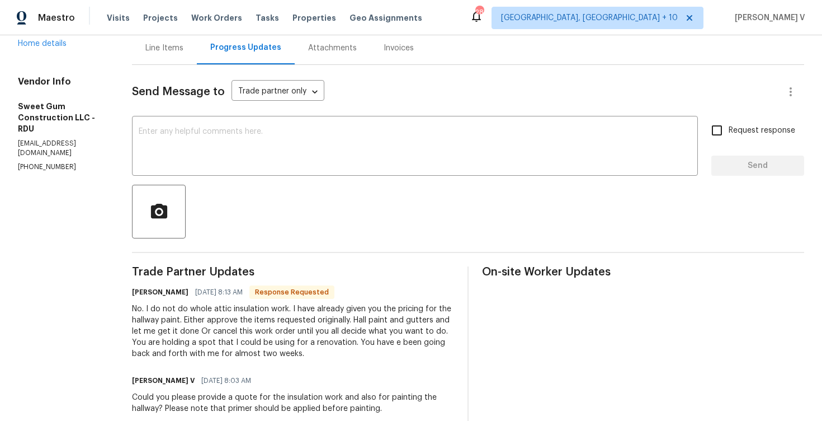
scroll to position [122, 0]
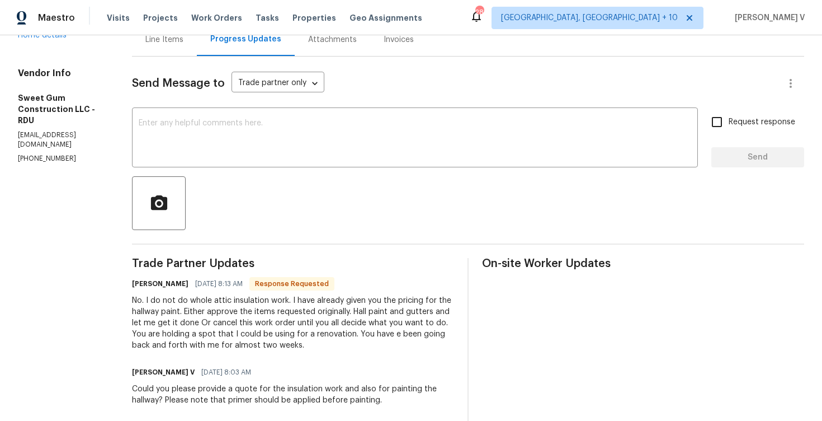
click at [270, 328] on div "No. I do not do whole attic insulation work. I have already given you the prici…" at bounding box center [293, 323] width 322 height 56
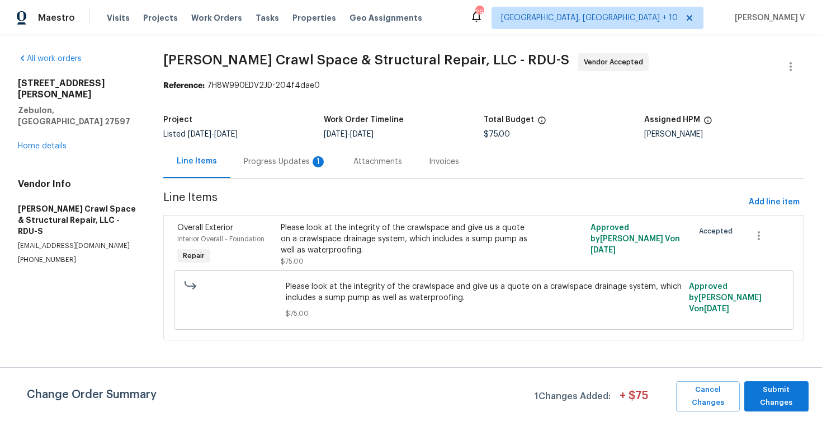
click at [299, 158] on div "Progress Updates 1" at bounding box center [285, 161] width 83 height 11
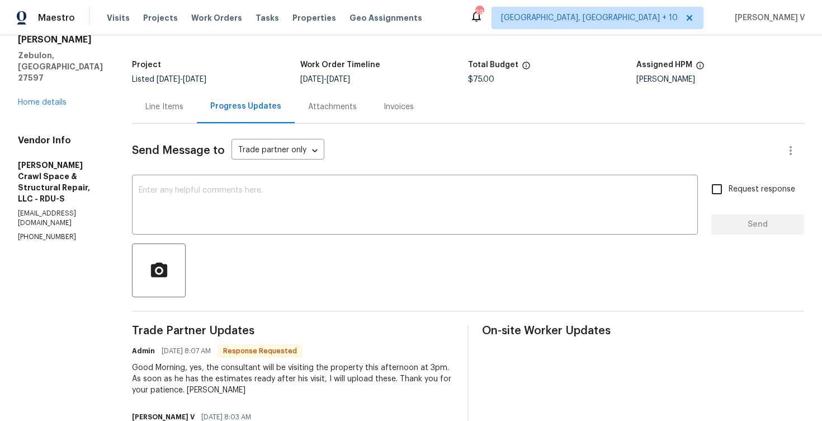
scroll to position [57, 0]
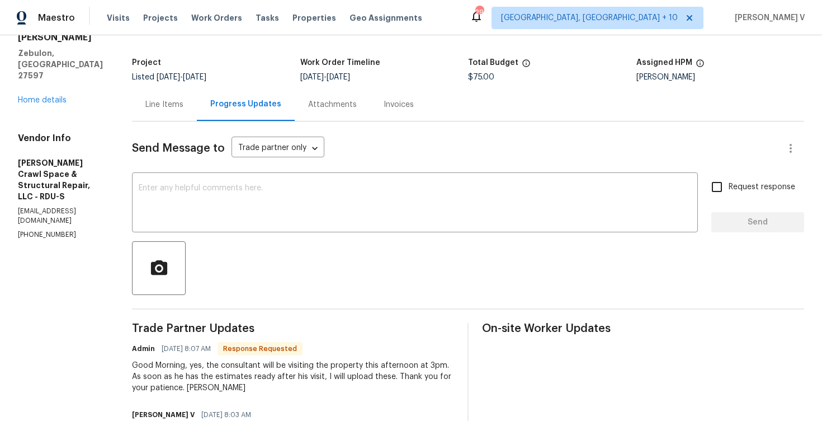
click at [184, 102] on div "Line Items" at bounding box center [164, 104] width 38 height 11
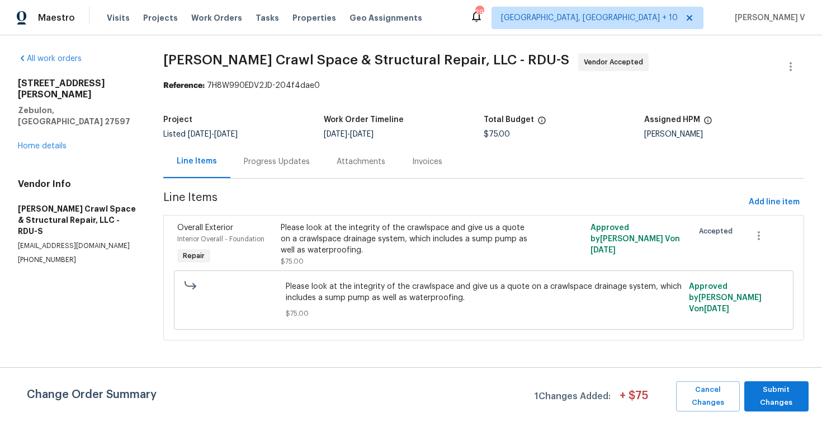
click at [267, 169] on div "Progress Updates" at bounding box center [277, 161] width 93 height 33
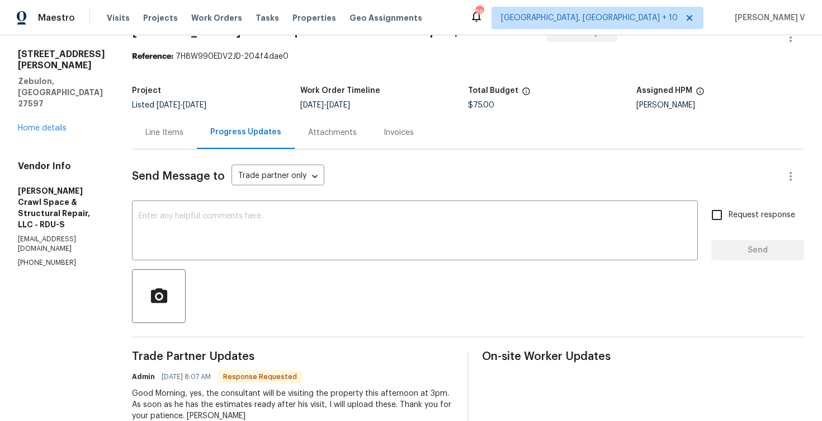
scroll to position [94, 0]
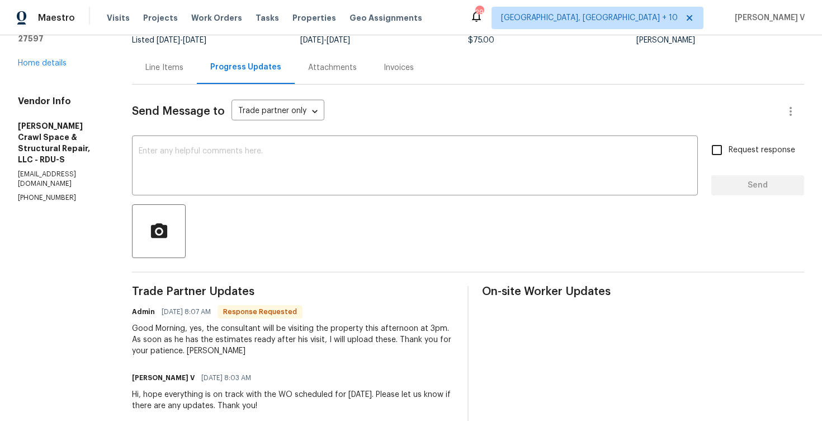
click at [177, 82] on div "Line Items" at bounding box center [164, 67] width 65 height 33
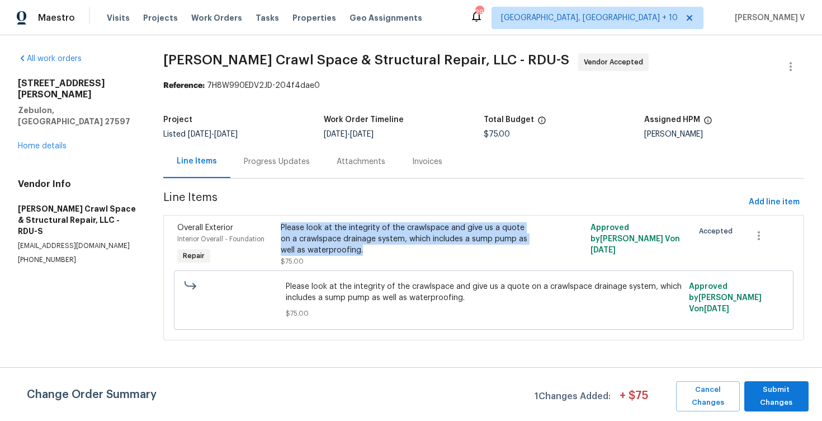
drag, startPoint x: 279, startPoint y: 224, endPoint x: 370, endPoint y: 251, distance: 94.5
click at [370, 251] on div "Please look at the integrity of the crawlspace and give us a quote on a crawlsp…" at bounding box center [407, 244] width 258 height 51
copy div "Please look at the integrity of the crawlspace and give us a quote on a crawlsp…"
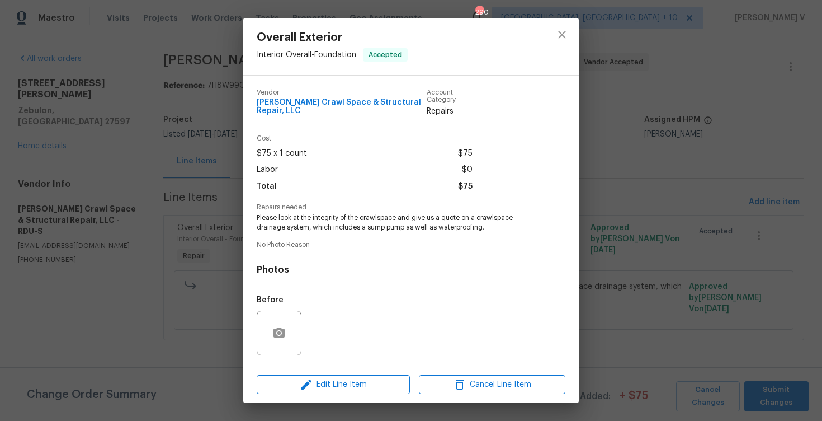
click at [248, 157] on div "Vendor Falcone Crawl Space & Structural Repair, LLC Account Category Repairs Co…" at bounding box center [411, 221] width 336 height 290
click at [237, 157] on div "Overall Exterior Interior Overall - Foundation Accepted Vendor Falcone Crawl Sp…" at bounding box center [411, 210] width 822 height 421
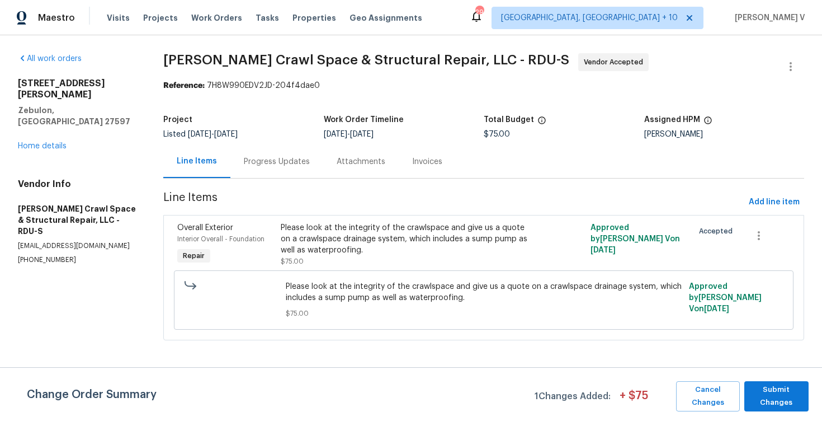
click at [282, 160] on div "Progress Updates" at bounding box center [277, 161] width 66 height 11
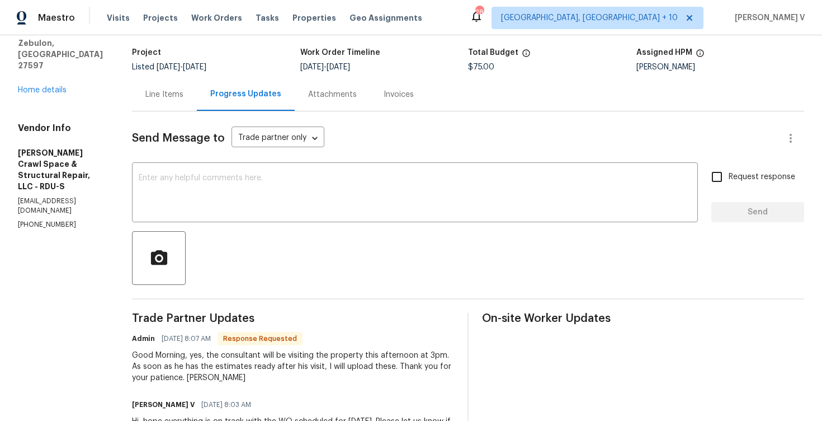
scroll to position [35, 0]
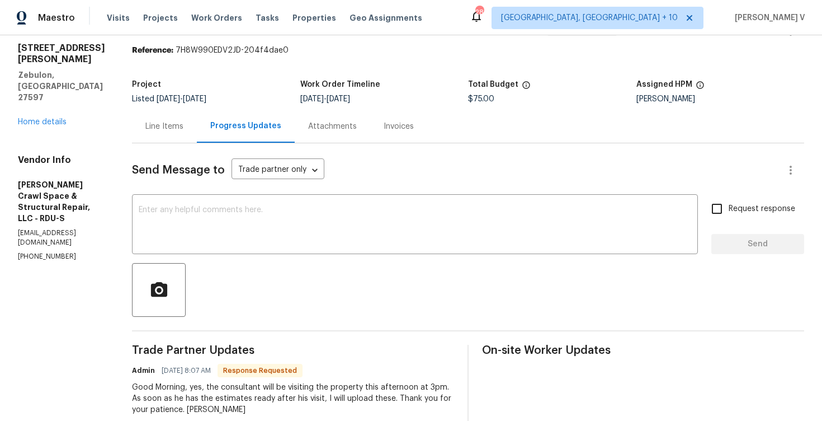
click at [184, 113] on div "Line Items" at bounding box center [164, 126] width 65 height 33
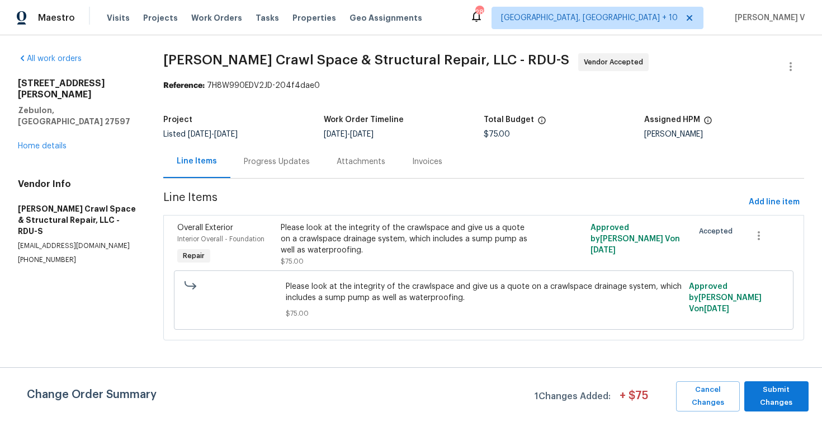
click at [262, 140] on div "Project Listed 8/5/2025 - 8/20/2025 Work Order Timeline 8/18/2025 - 8/20/2025 T…" at bounding box center [483, 127] width 641 height 36
click at [265, 150] on div "Progress Updates" at bounding box center [277, 161] width 93 height 33
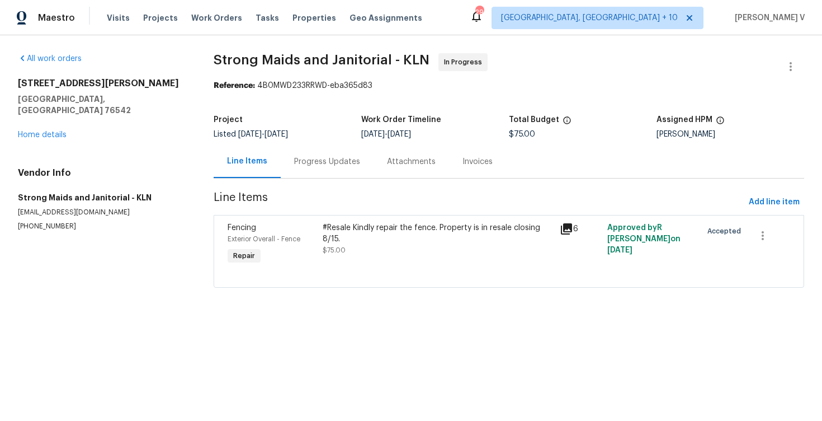
click at [325, 159] on div "Progress Updates" at bounding box center [327, 161] width 66 height 11
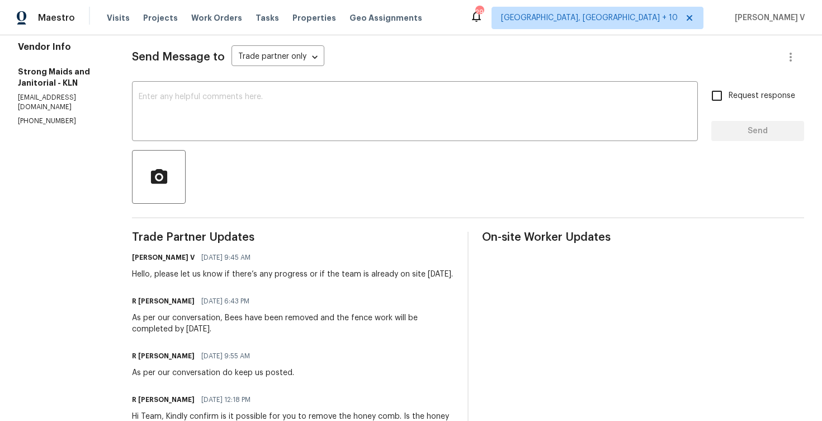
scroll to position [126, 0]
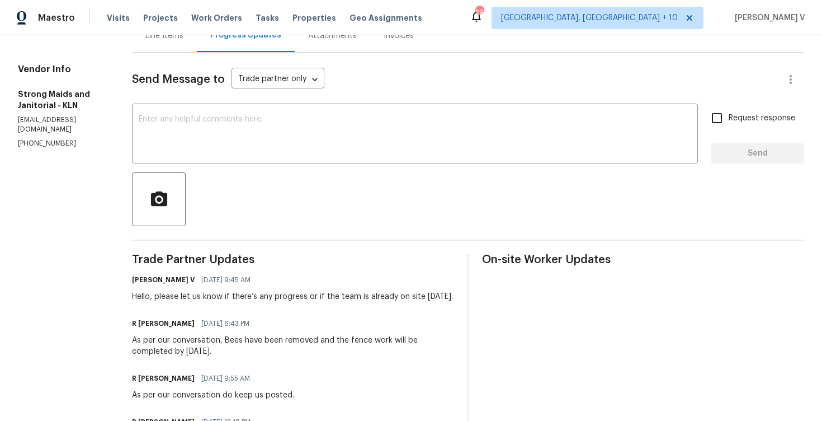
click at [177, 55] on div "Send Message to Trade partner only Trade partner only ​ x ​ Request response Se…" at bounding box center [468, 305] width 673 height 505
click at [175, 40] on div "Line Items" at bounding box center [164, 35] width 38 height 11
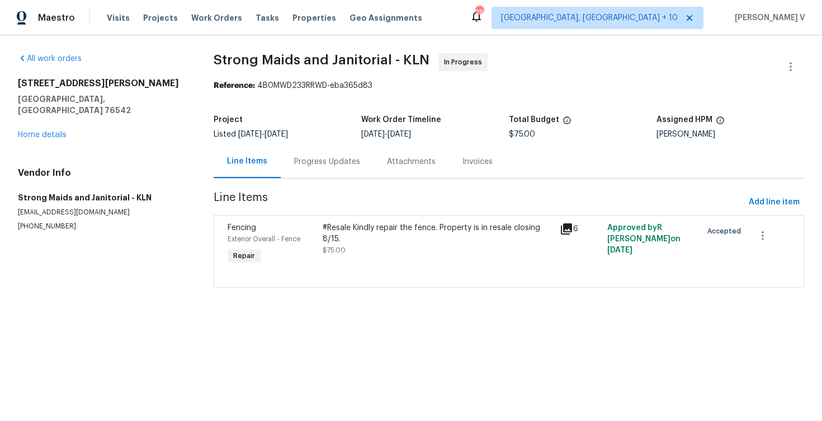
click at [438, 229] on div "#Resale Kindly repair the fence. Property is in resale closing 8/15." at bounding box center [438, 233] width 231 height 22
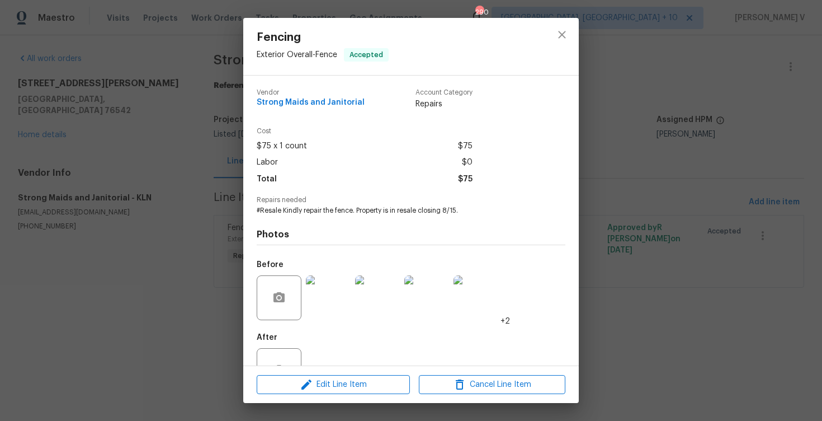
scroll to position [39, 0]
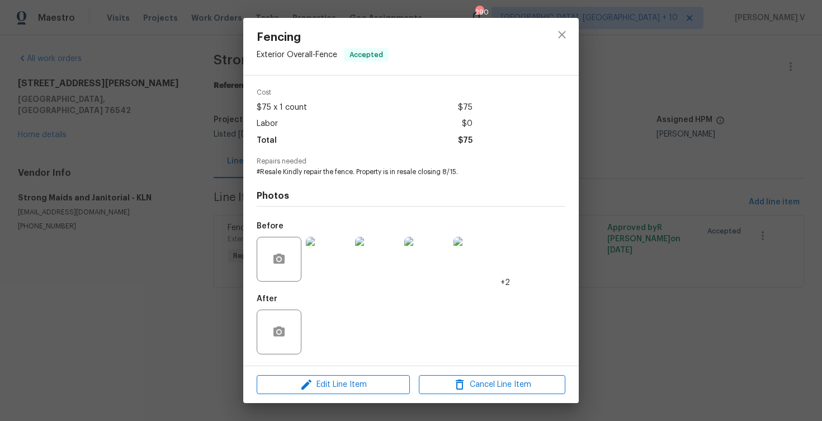
click at [373, 259] on img at bounding box center [377, 259] width 45 height 45
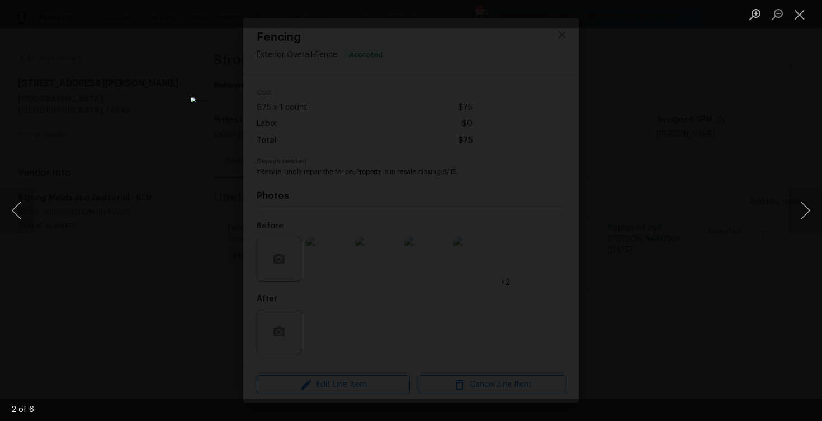
click at [737, 88] on div "Lightbox" at bounding box center [411, 210] width 822 height 421
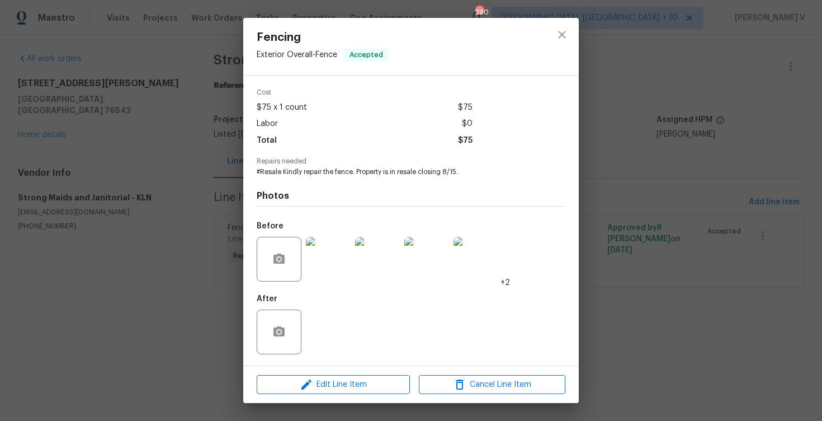
click at [737, 88] on div "Fencing Exterior Overall - Fence Accepted Vendor Strong Maids and Janitorial Ac…" at bounding box center [411, 210] width 822 height 421
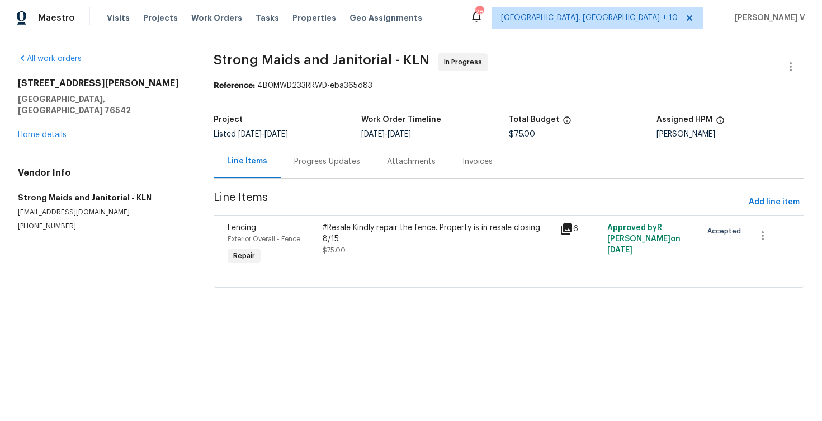
click at [335, 163] on div "Progress Updates" at bounding box center [327, 161] width 66 height 11
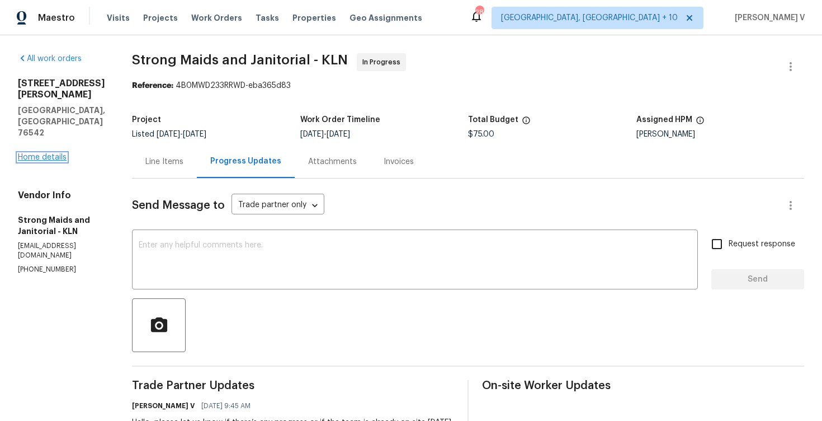
click at [48, 153] on link "Home details" at bounding box center [42, 157] width 49 height 8
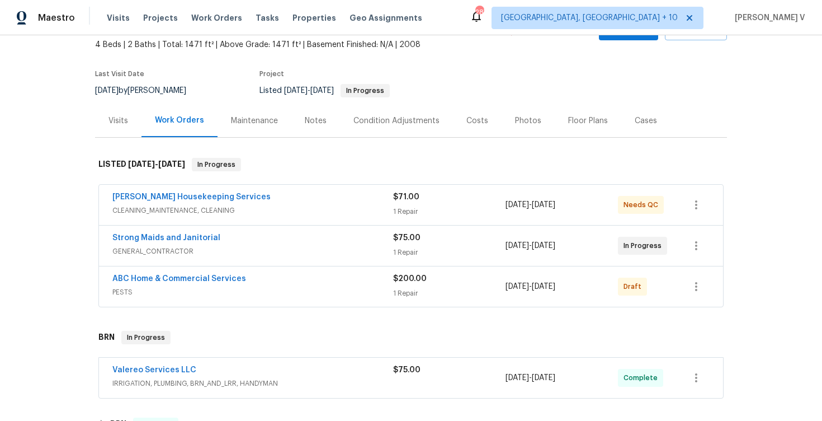
scroll to position [89, 0]
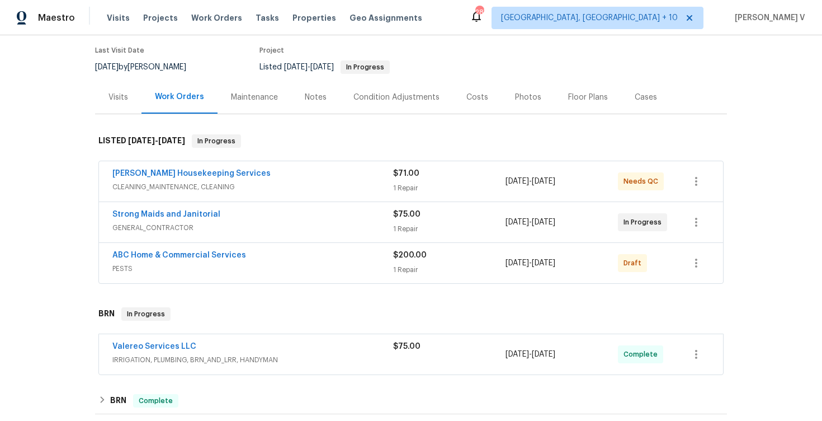
click at [308, 265] on span "PESTS" at bounding box center [252, 268] width 281 height 11
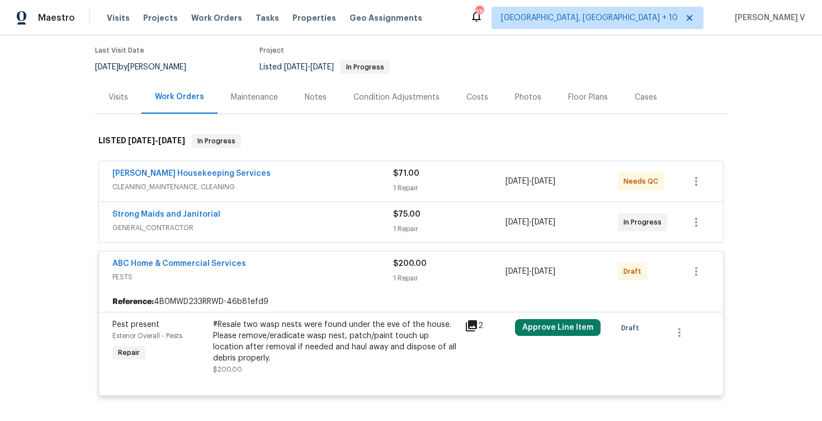
click at [308, 175] on div "[PERSON_NAME] Housekeeping Services" at bounding box center [252, 174] width 281 height 13
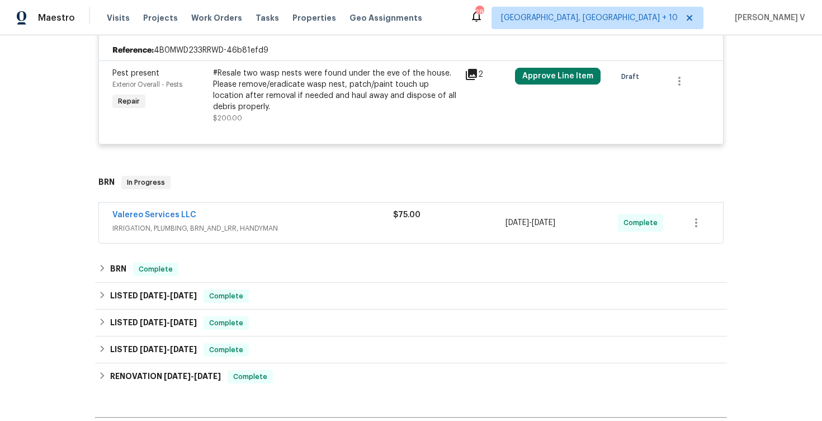
scroll to position [440, 0]
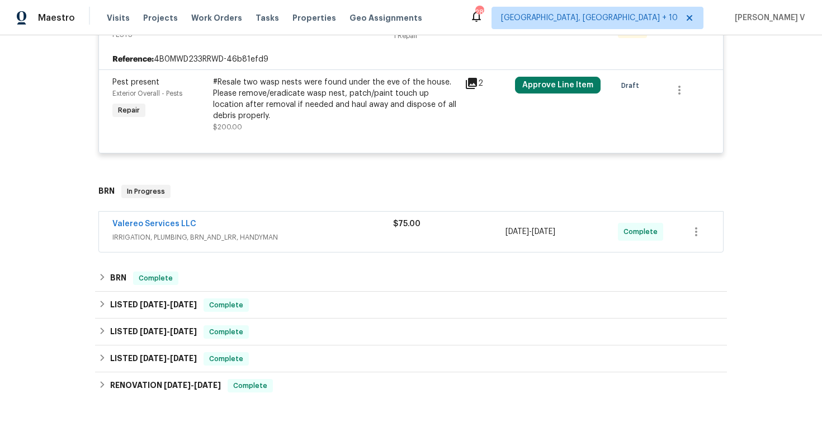
click at [324, 224] on div "Valereo Services LLC" at bounding box center [252, 224] width 281 height 13
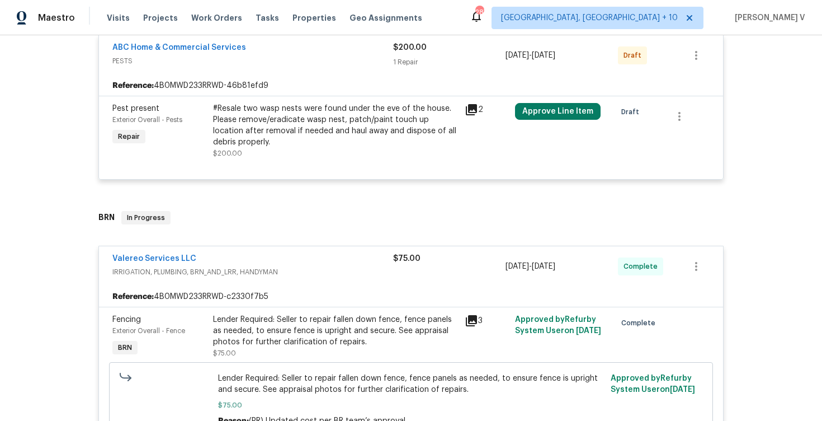
scroll to position [506, 0]
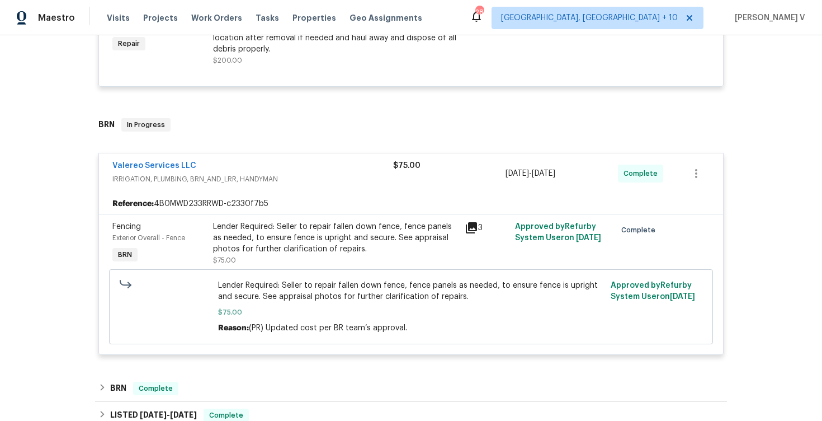
click at [274, 247] on div "Lender Required: Seller to repair fallen down fence, fence panels as needed, to…" at bounding box center [335, 238] width 245 height 34
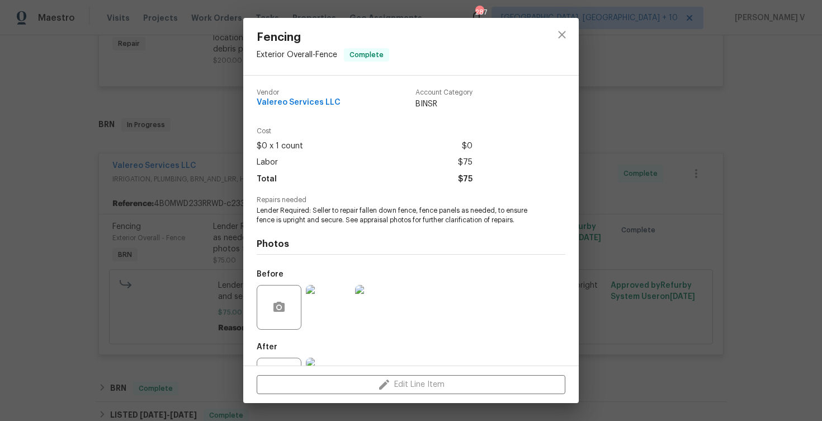
scroll to position [48, 0]
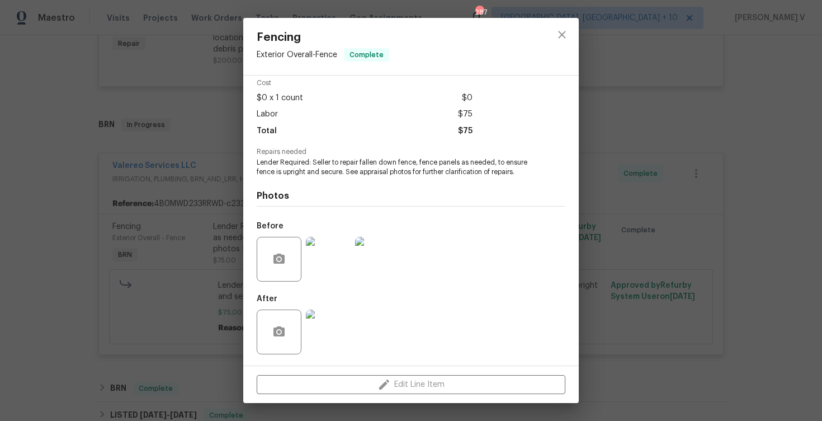
click at [311, 316] on img at bounding box center [328, 331] width 45 height 45
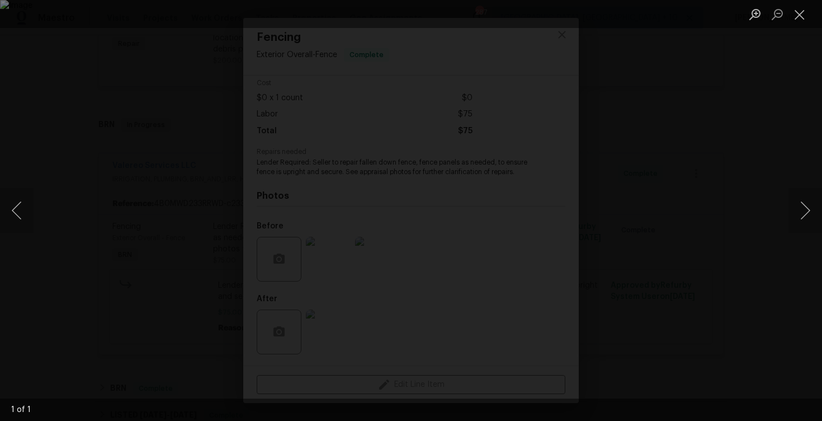
click at [694, 180] on div "Lightbox" at bounding box center [411, 210] width 822 height 421
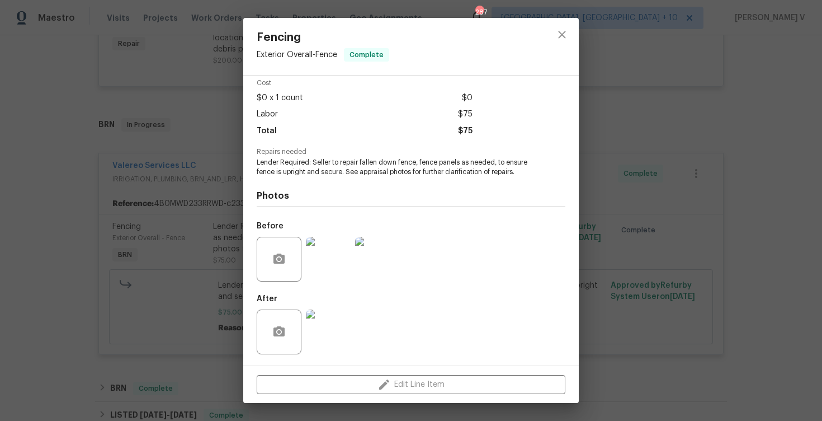
click at [694, 180] on div "Fencing Exterior Overall - Fence Complete Vendor Valereo Services LLC Account C…" at bounding box center [411, 210] width 822 height 421
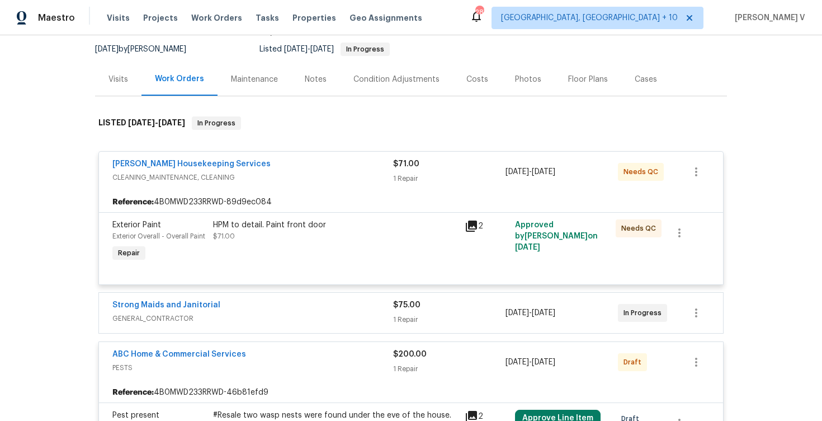
scroll to position [3, 0]
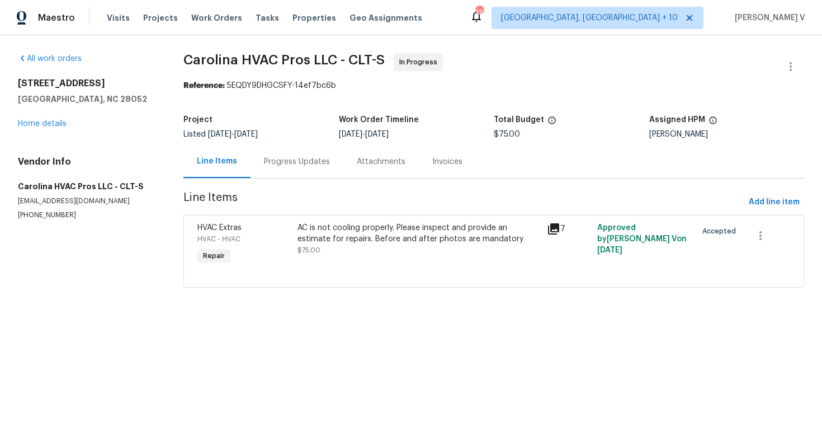
click at [270, 187] on section "Carolina HVAC Pros LLC - CLT-S In Progress Reference: 5EQDY9DHGCSFY-14ef7bc6b P…" at bounding box center [494, 177] width 621 height 248
click at [284, 175] on div "Progress Updates" at bounding box center [297, 161] width 93 height 33
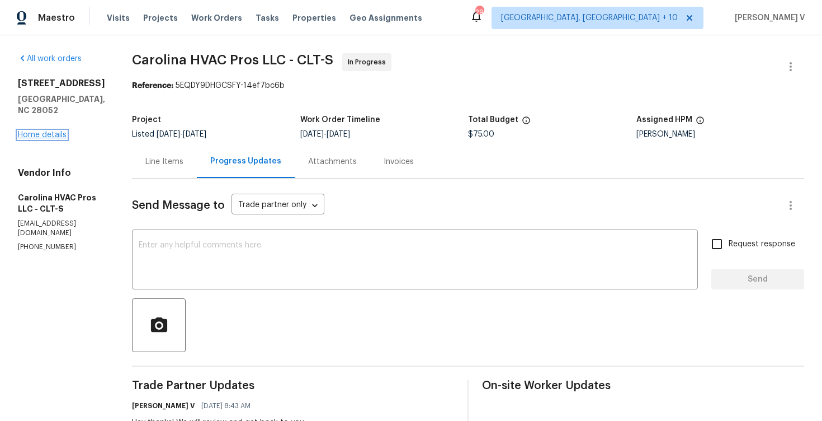
click at [48, 131] on link "Home details" at bounding box center [42, 135] width 49 height 8
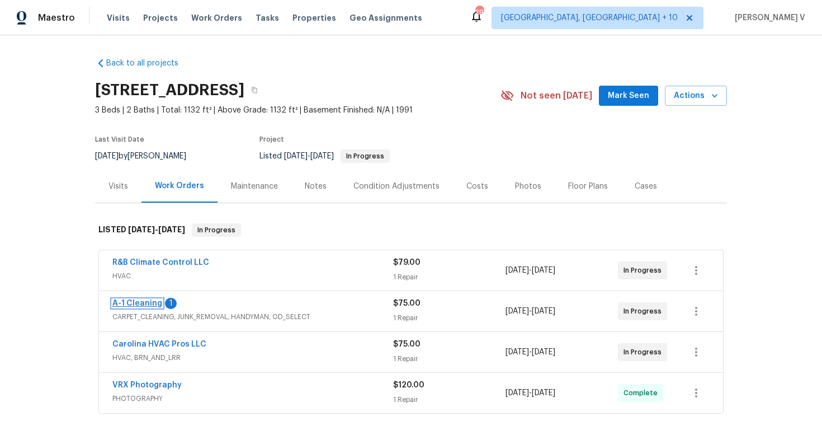
click at [141, 301] on link "A-1 Cleaning" at bounding box center [137, 303] width 50 height 8
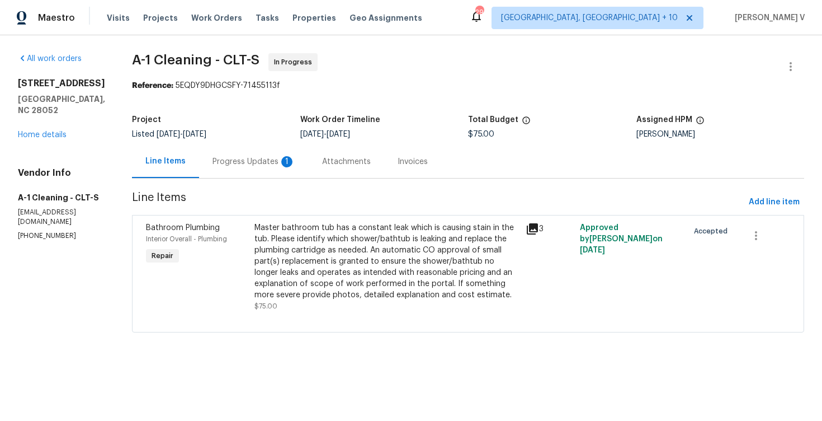
click at [285, 161] on div "Progress Updates 1" at bounding box center [254, 161] width 110 height 33
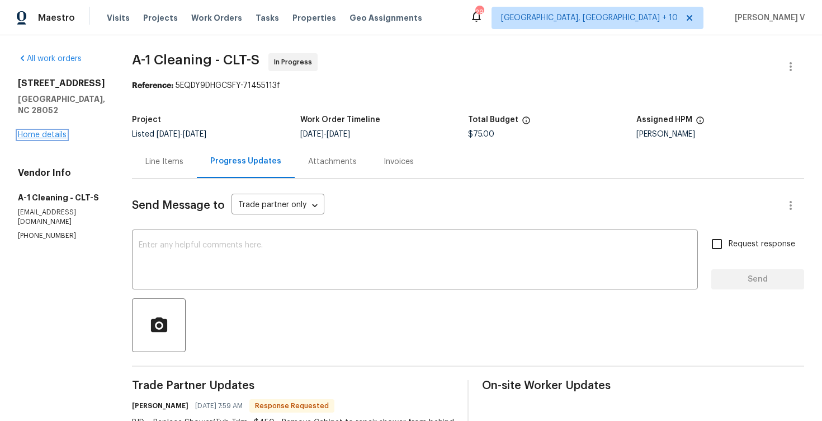
click at [54, 131] on link "Home details" at bounding box center [42, 135] width 49 height 8
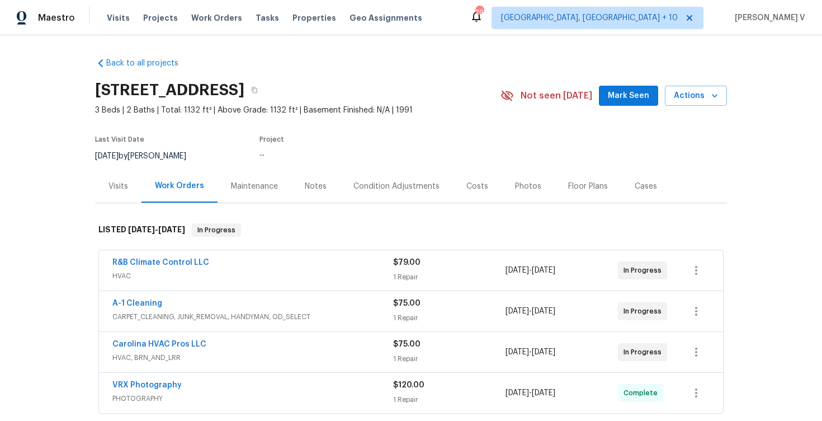
scroll to position [34, 0]
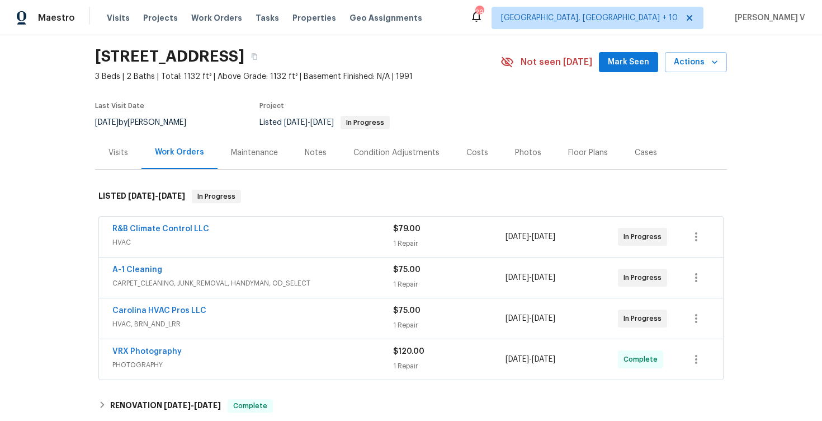
click at [175, 224] on span "R&B Climate Control LLC" at bounding box center [160, 228] width 97 height 11
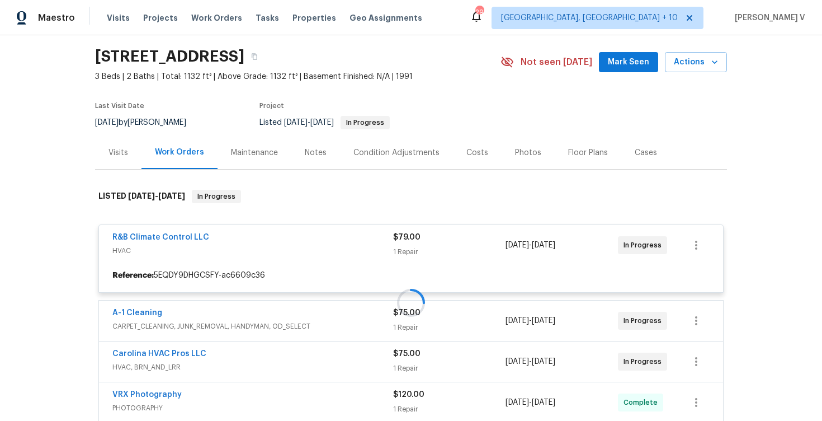
click at [172, 239] on div at bounding box center [411, 302] width 632 height 248
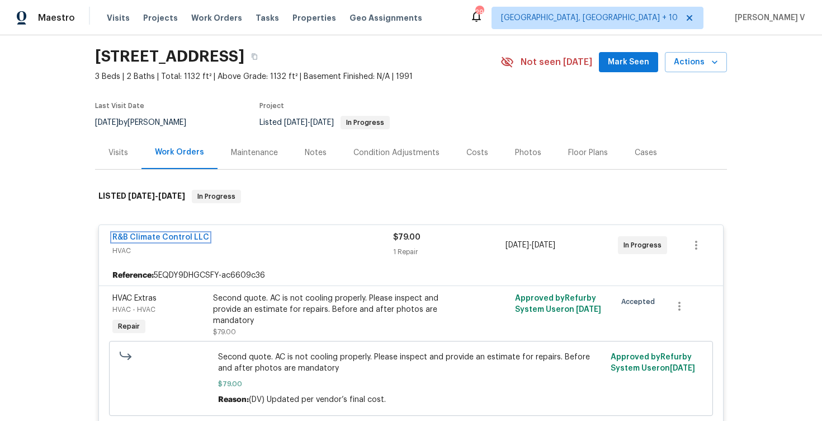
click at [172, 239] on link "R&B Climate Control LLC" at bounding box center [160, 237] width 97 height 8
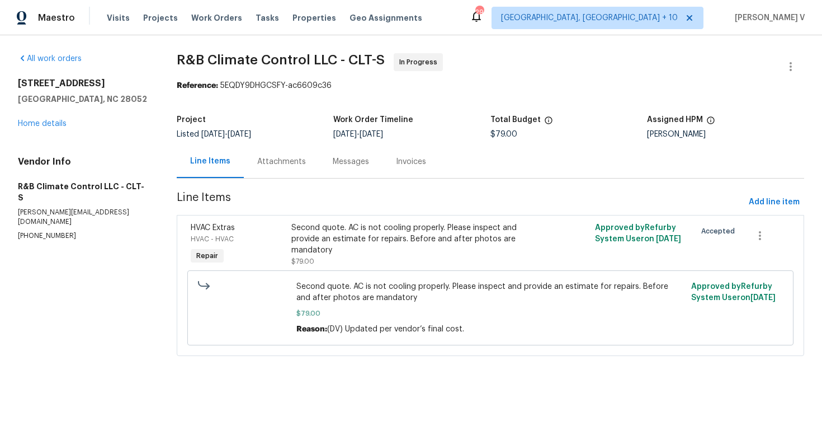
click at [280, 160] on div "Attachments" at bounding box center [281, 161] width 49 height 11
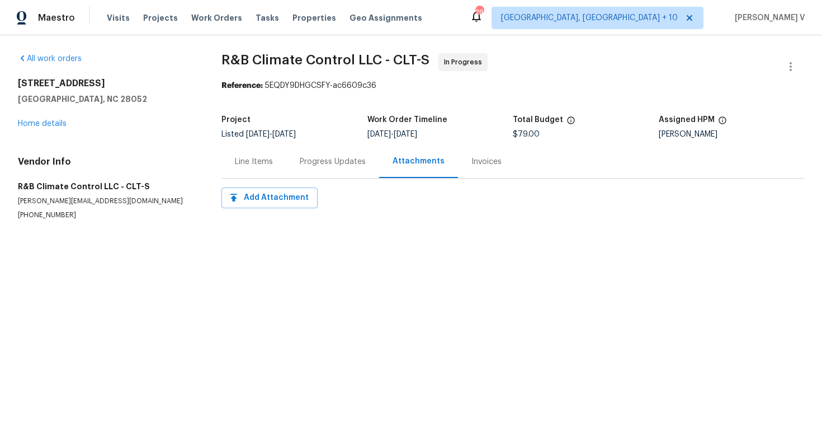
click at [280, 160] on div "Line Items" at bounding box center [254, 161] width 65 height 33
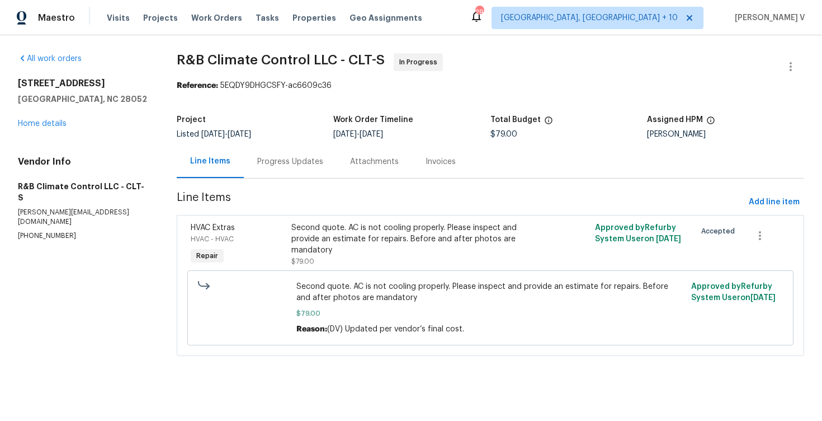
click at [280, 160] on div "Progress Updates" at bounding box center [290, 161] width 66 height 11
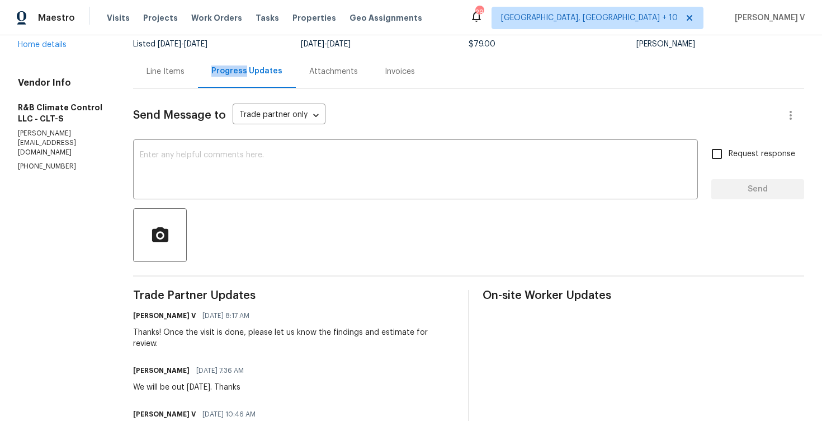
scroll to position [131, 0]
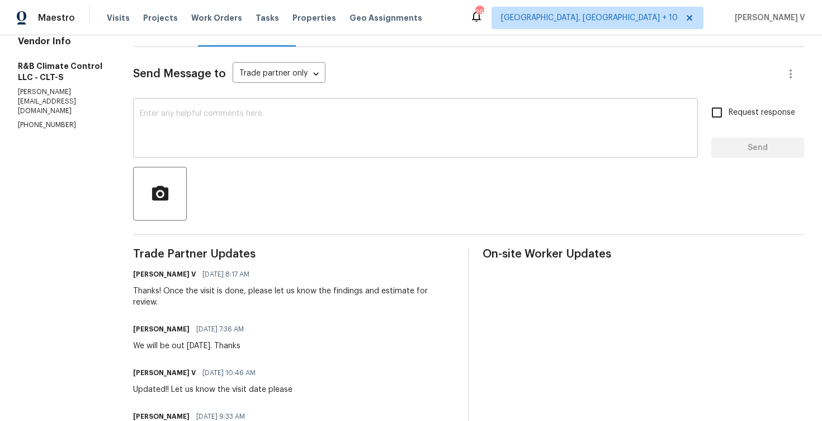
click at [240, 156] on div "x ​" at bounding box center [415, 129] width 565 height 57
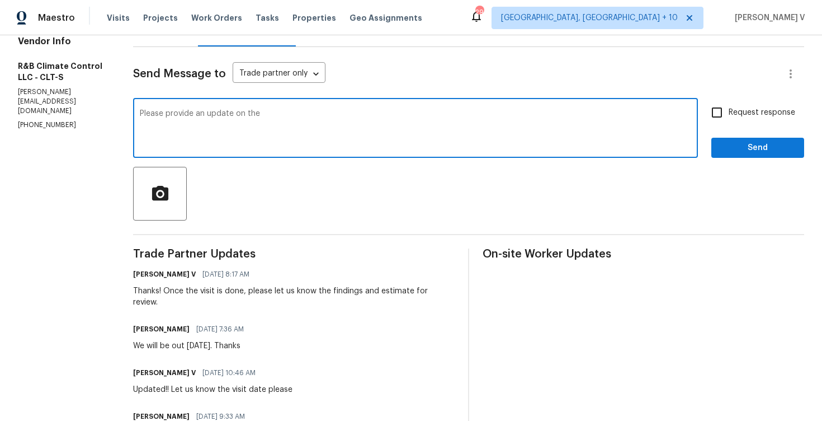
click at [240, 156] on div "Please provide an update on the x ​" at bounding box center [415, 129] width 565 height 57
type textarea "Please provide an update on the estimate asap."
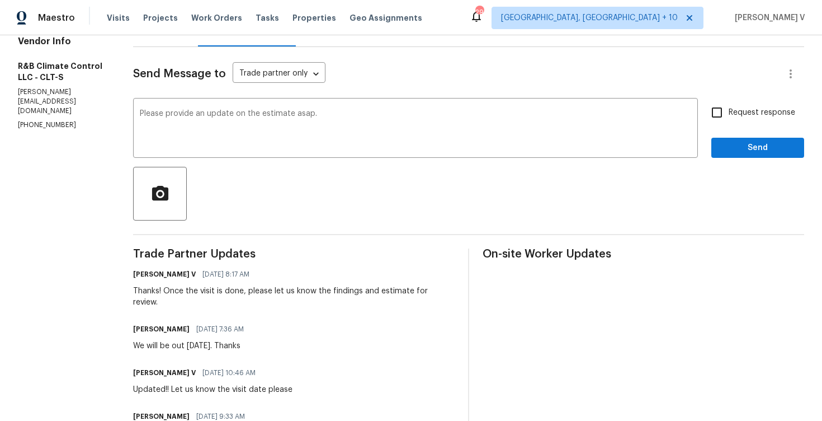
click at [737, 104] on label "Request response" at bounding box center [751, 112] width 90 height 23
click at [729, 104] on input "Request response" at bounding box center [717, 112] width 23 height 23
checkbox input "true"
click at [737, 141] on span "Send" at bounding box center [758, 148] width 75 height 14
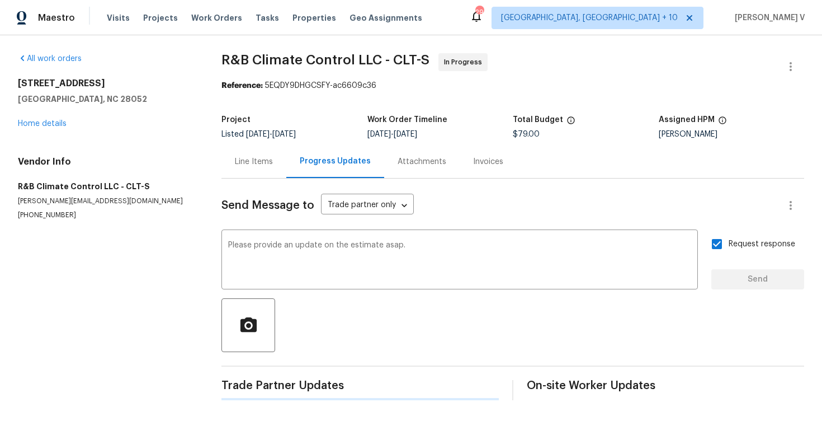
scroll to position [0, 0]
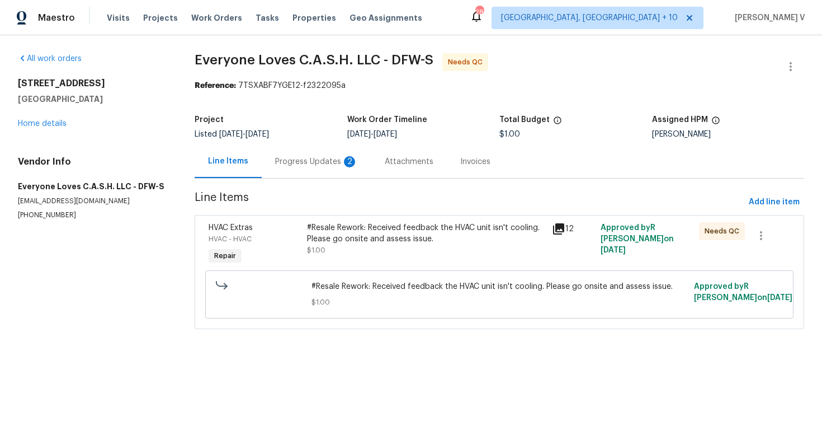
click at [283, 150] on div "Progress Updates 2" at bounding box center [317, 161] width 110 height 33
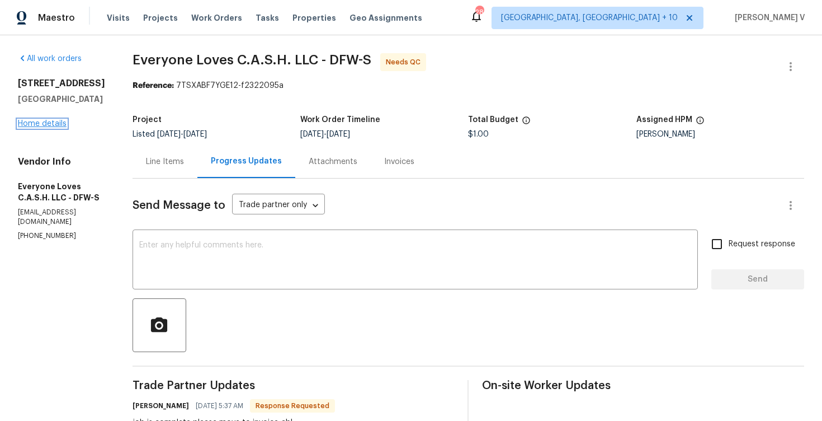
click at [38, 123] on link "Home details" at bounding box center [42, 124] width 49 height 8
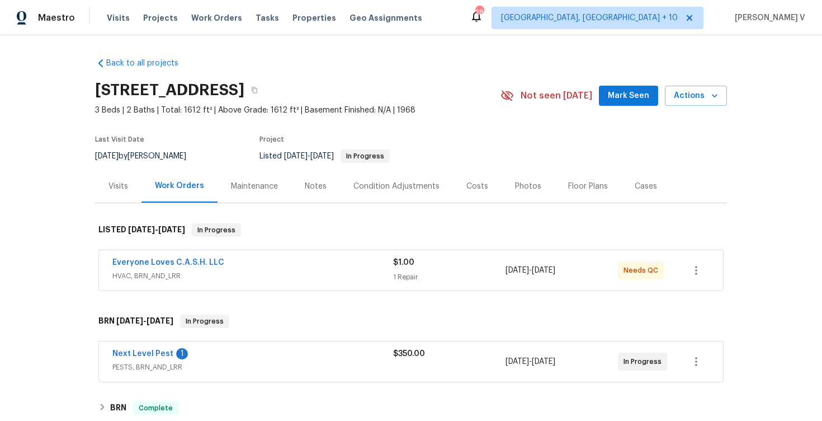
click at [652, 185] on div "Cases" at bounding box center [646, 186] width 49 height 33
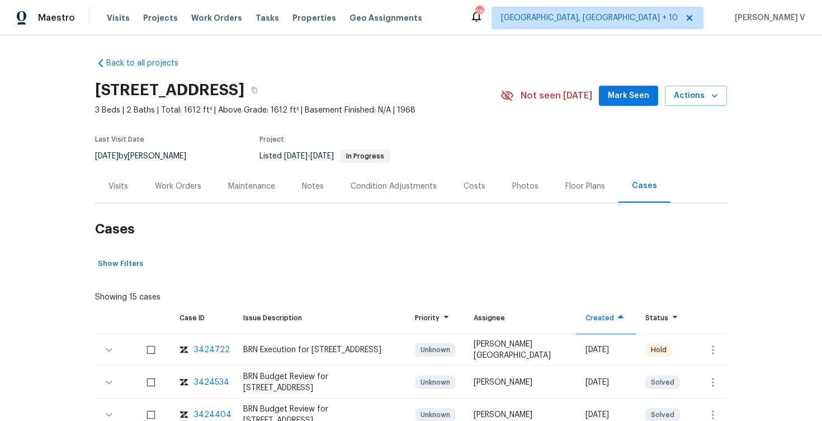
click at [192, 177] on div "Work Orders" at bounding box center [178, 186] width 73 height 33
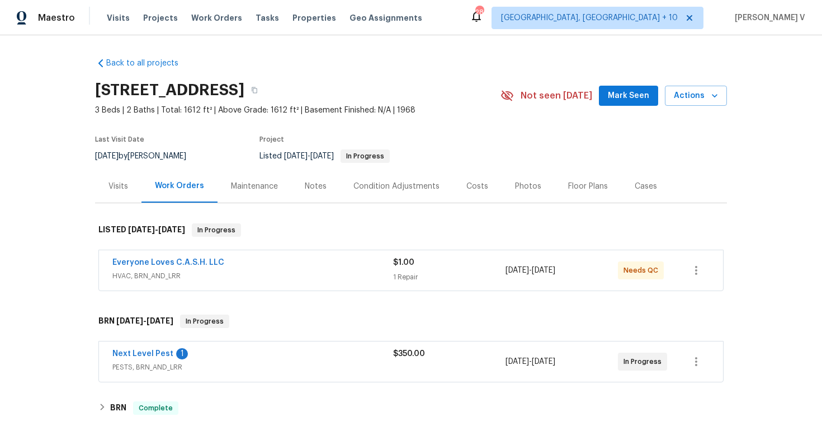
click at [389, 263] on div "Everyone Loves C.A.S.H. LLC" at bounding box center [252, 263] width 281 height 13
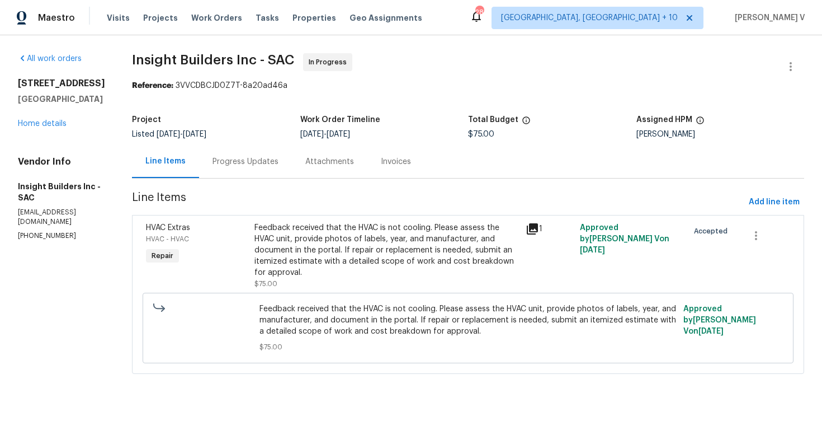
click at [247, 149] on div "Progress Updates" at bounding box center [245, 161] width 93 height 33
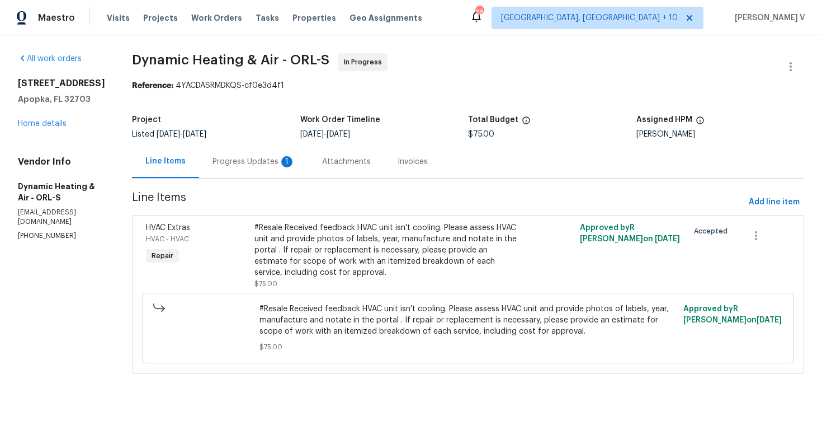
click at [246, 163] on div "Progress Updates 1" at bounding box center [254, 161] width 83 height 11
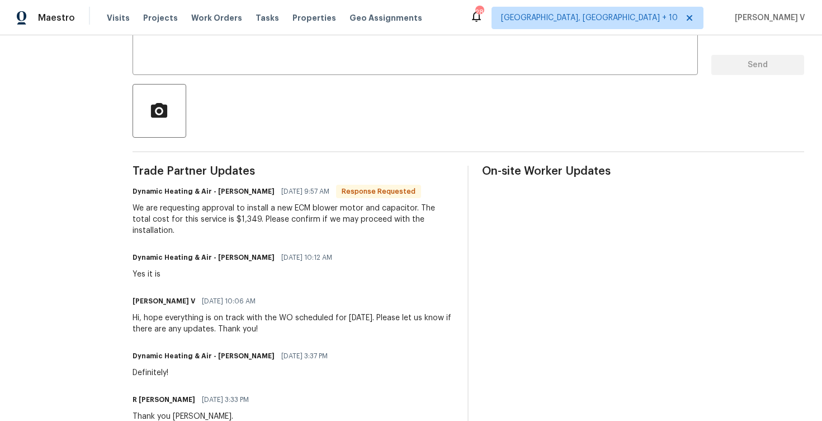
scroll to position [202, 0]
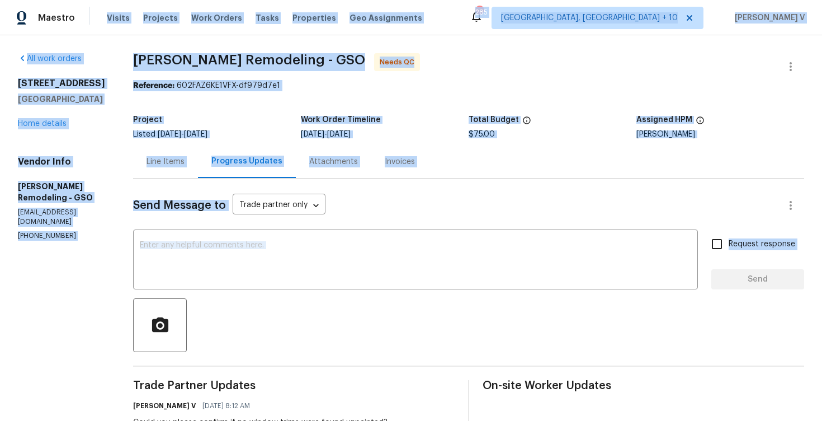
drag, startPoint x: 267, startPoint y: 307, endPoint x: 131, endPoint y: -13, distance: 348.5
click at [131, 0] on html "Maestro Visits Projects Work Orders Tasks Properties Geo Assignments 285 Cincin…" at bounding box center [411, 210] width 822 height 421
click at [145, 155] on div "Line Items" at bounding box center [165, 161] width 65 height 33
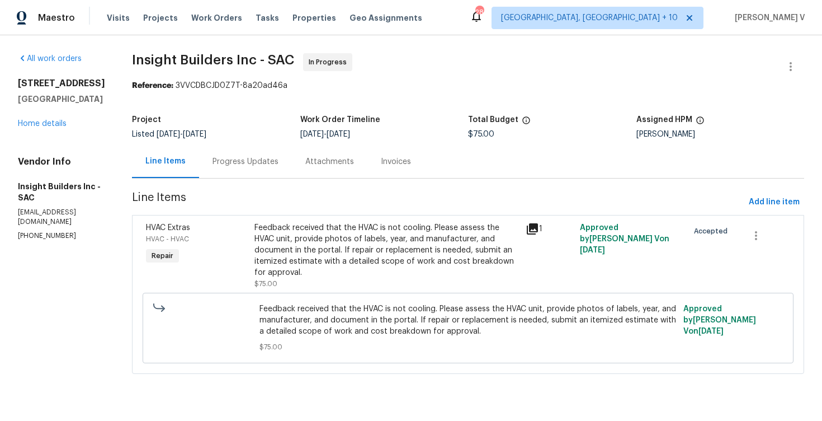
click at [289, 176] on div "Progress Updates" at bounding box center [245, 161] width 93 height 33
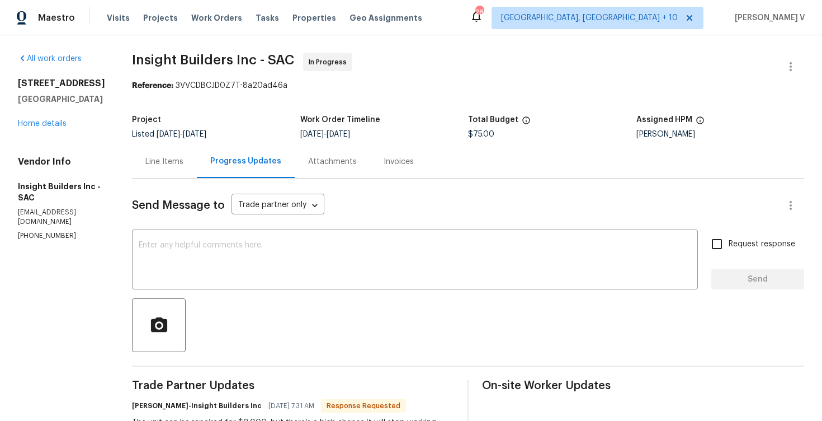
click at [171, 162] on div "Line Items" at bounding box center [164, 161] width 38 height 11
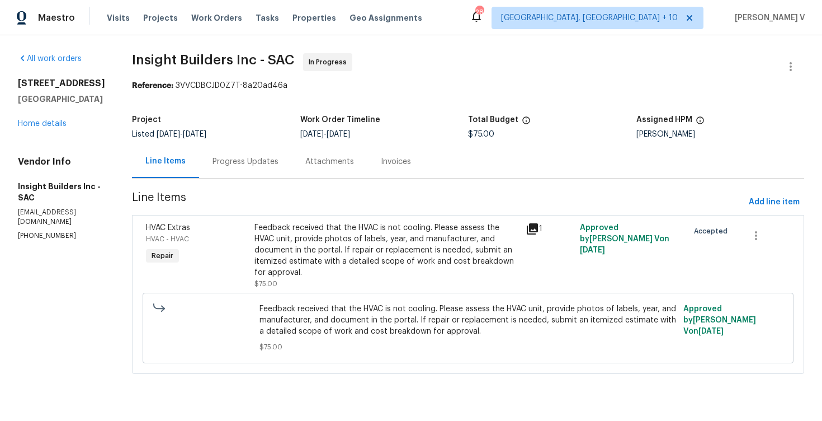
click at [270, 172] on div "Progress Updates" at bounding box center [245, 161] width 93 height 33
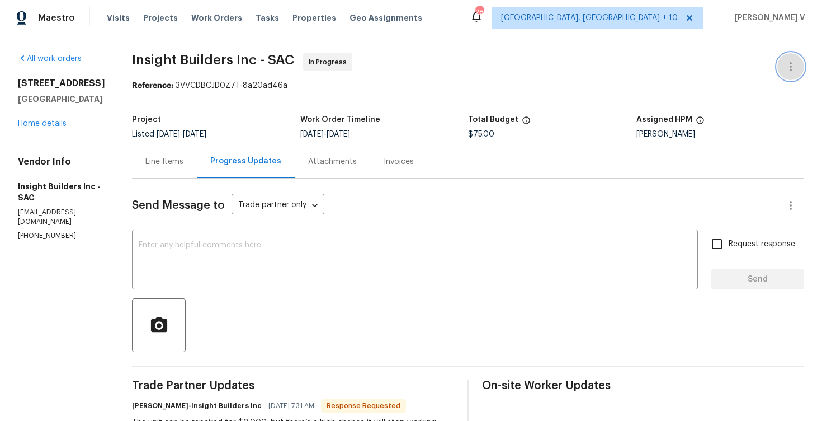
click at [795, 65] on icon "button" at bounding box center [790, 66] width 13 height 13
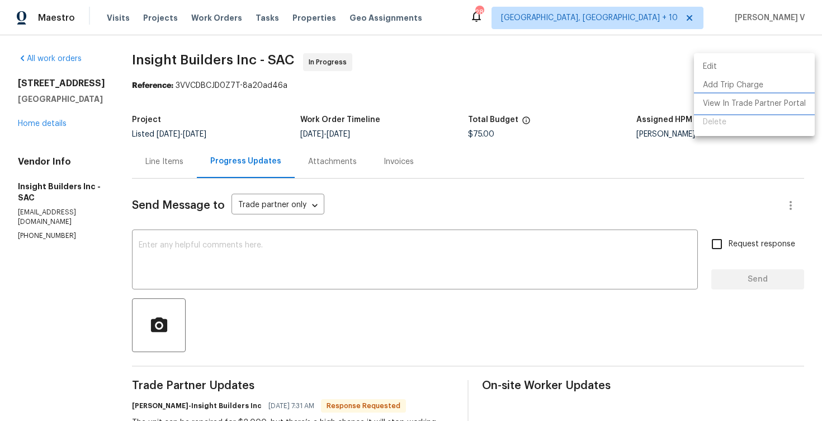
click at [740, 98] on li "View In Trade Partner Portal" at bounding box center [754, 104] width 121 height 18
click at [262, 254] on div at bounding box center [411, 210] width 822 height 421
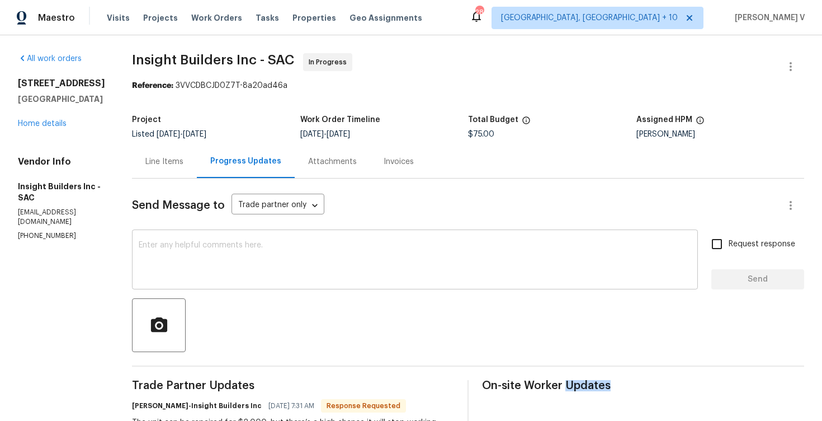
click at [239, 233] on div "x ​" at bounding box center [415, 260] width 566 height 57
paste textarea "Hey thanks! We will review and get back to you."
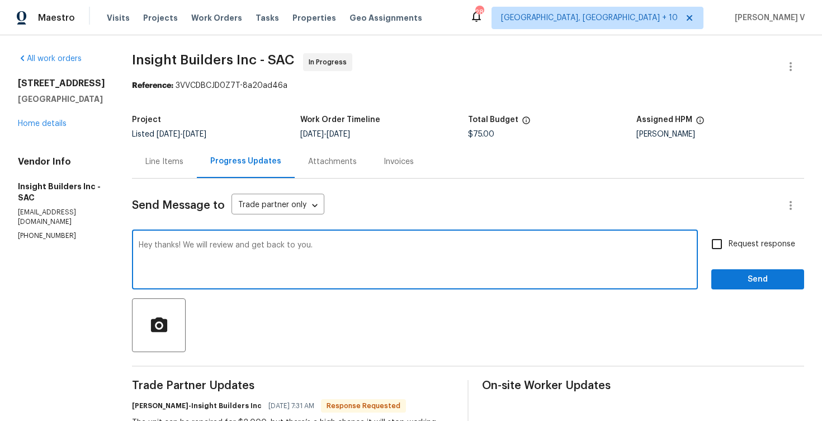
scroll to position [81, 0]
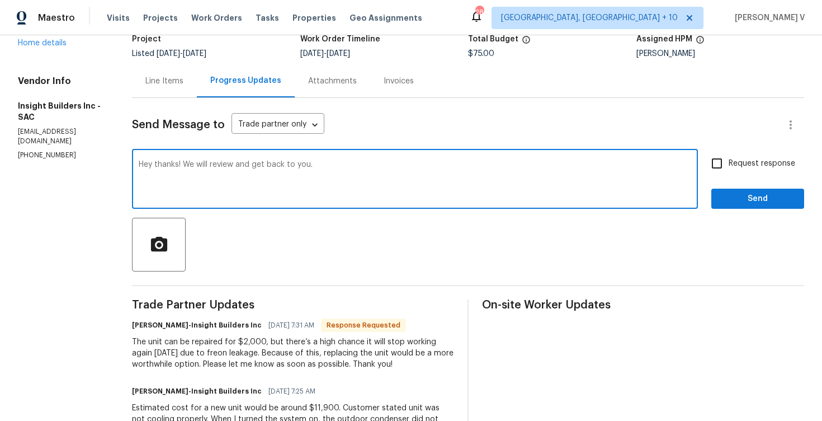
type textarea "Hey thanks! We will review and get back to you."
click at [738, 197] on span "Send" at bounding box center [758, 199] width 75 height 14
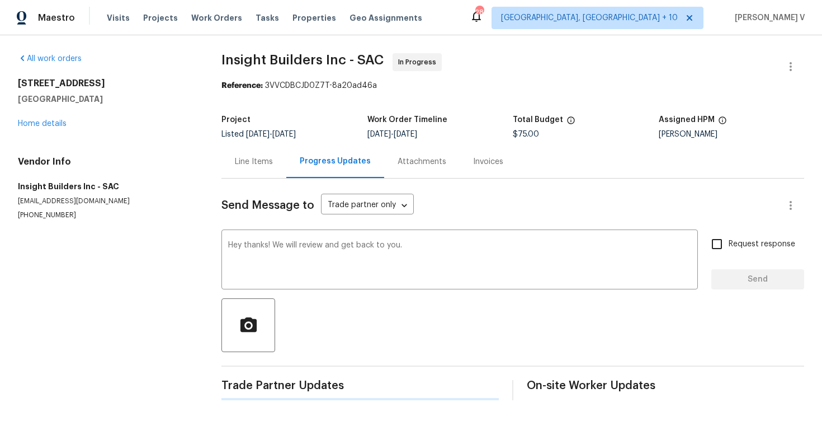
scroll to position [0, 0]
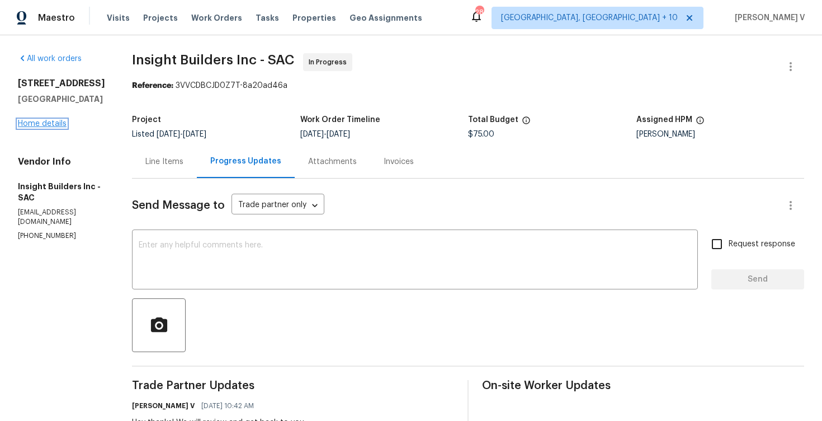
click at [50, 128] on link "Home details" at bounding box center [42, 124] width 49 height 8
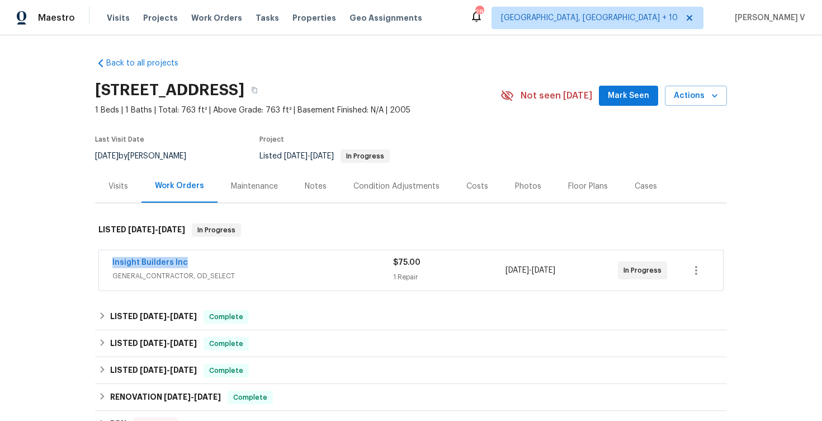
drag, startPoint x: 105, startPoint y: 264, endPoint x: 208, endPoint y: 264, distance: 102.4
click at [208, 265] on div "Insight Builders Inc GENERAL_CONTRACTOR, OD_SELECT $75.00 1 Repair 8/12/2025 - …" at bounding box center [411, 270] width 624 height 40
copy link "Insight Builders Inc"
click at [166, 260] on link "Insight Builders Inc" at bounding box center [150, 262] width 76 height 8
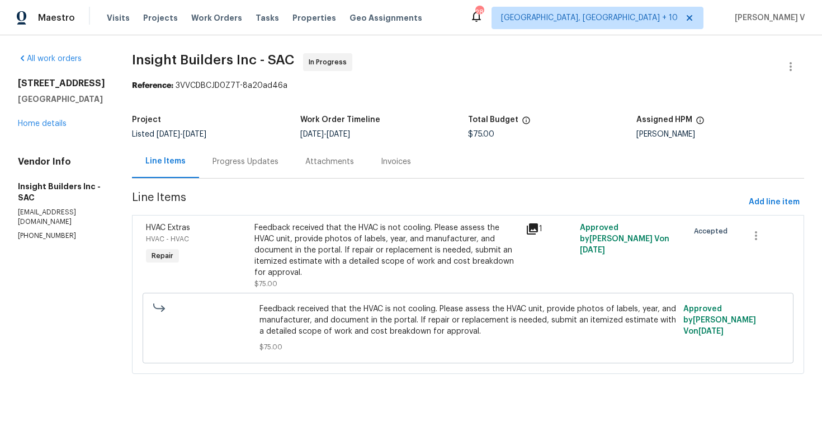
click at [293, 242] on div "Feedback received that the HVAC is not cooling. Please assess the HVAC unit, pr…" at bounding box center [387, 250] width 265 height 56
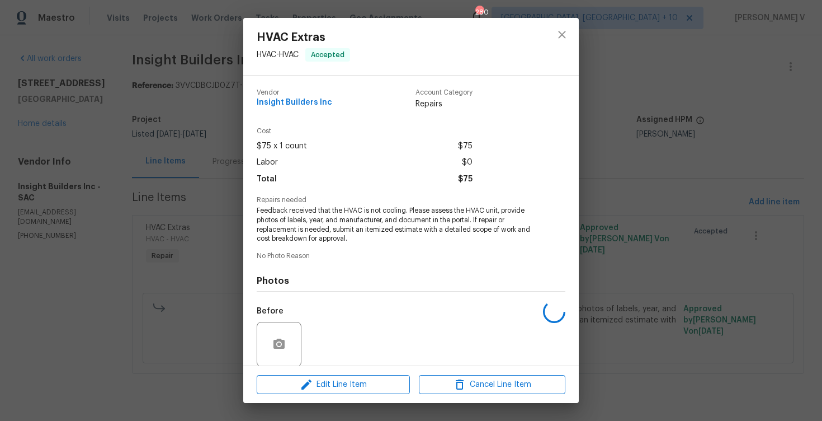
click at [309, 212] on span "Feedback received that the HVAC is not cooling. Please assess the HVAC unit, pr…" at bounding box center [396, 224] width 278 height 37
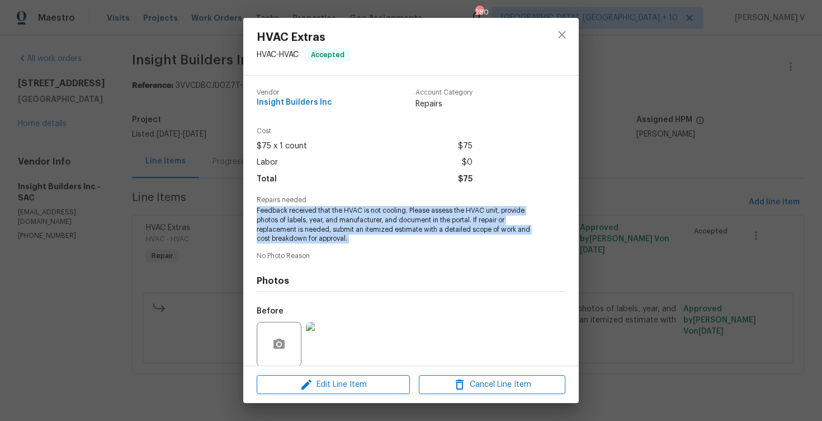
copy span "Feedback received that the HVAC is not cooling. Please assess the HVAC unit, pr…"
click at [234, 119] on div "HVAC Extras HVAC - HVAC Accepted Vendor Insight Builders Inc Account Category R…" at bounding box center [411, 210] width 822 height 421
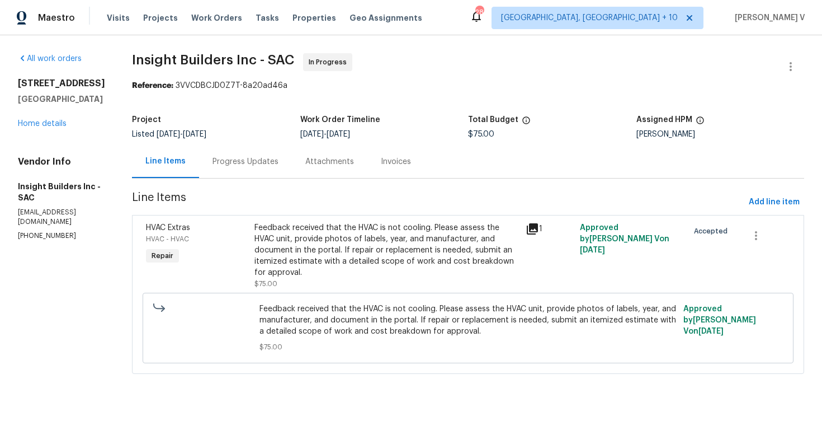
click at [235, 171] on div "Progress Updates" at bounding box center [245, 161] width 93 height 33
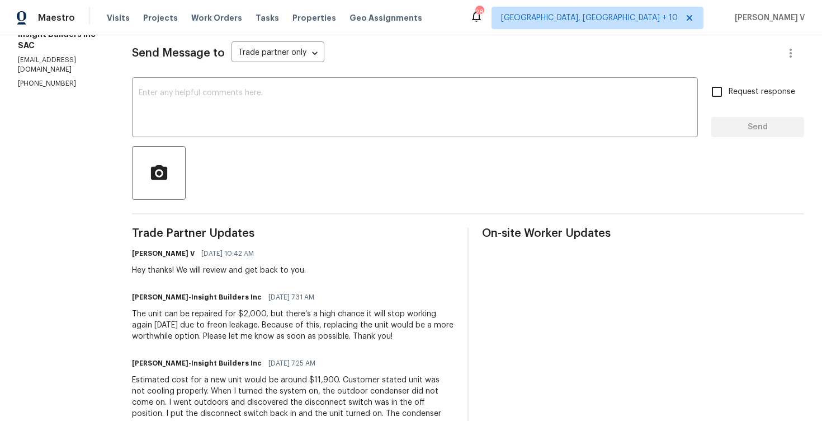
scroll to position [280, 0]
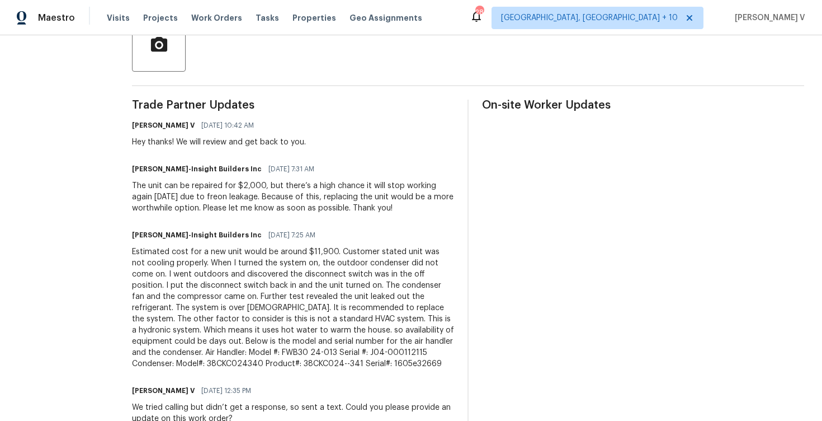
click at [242, 253] on div "Estimated cost for a new unit would be around $11,900. Customer stated unit was…" at bounding box center [293, 307] width 322 height 123
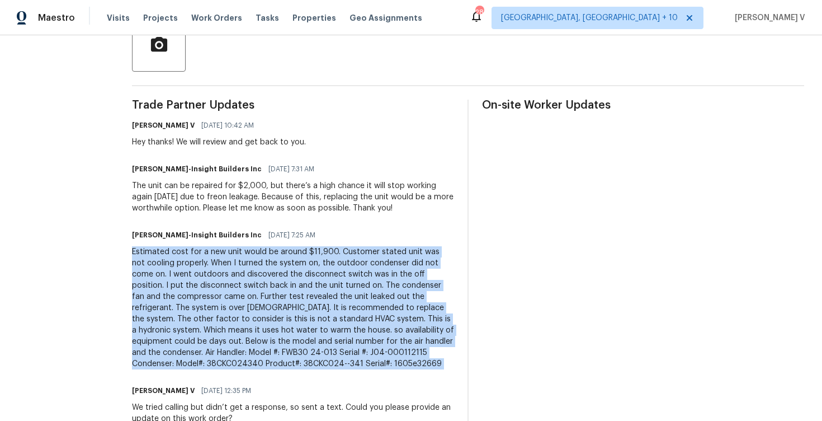
copy div "Estimated cost for a new unit would be around $11,900. Customer stated unit was…"
click at [233, 187] on div "The unit can be repaired for $2,000, but there’s a high chance it will stop wor…" at bounding box center [293, 197] width 322 height 34
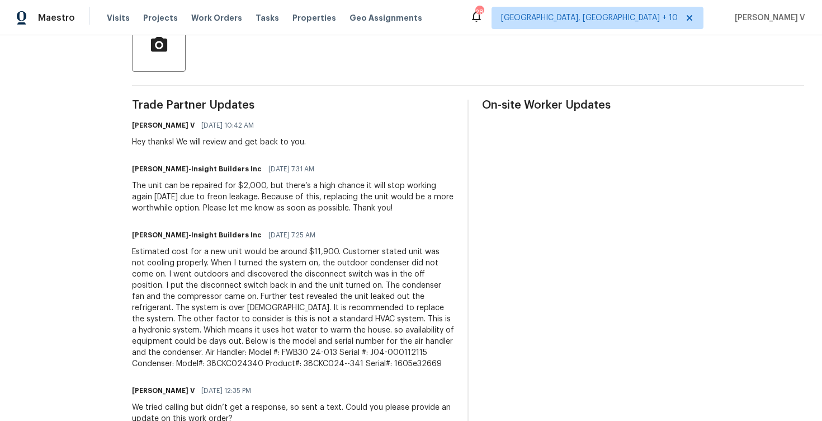
click at [233, 187] on div "The unit can be repaired for $2,000, but there’s a high chance it will stop wor…" at bounding box center [293, 197] width 322 height 34
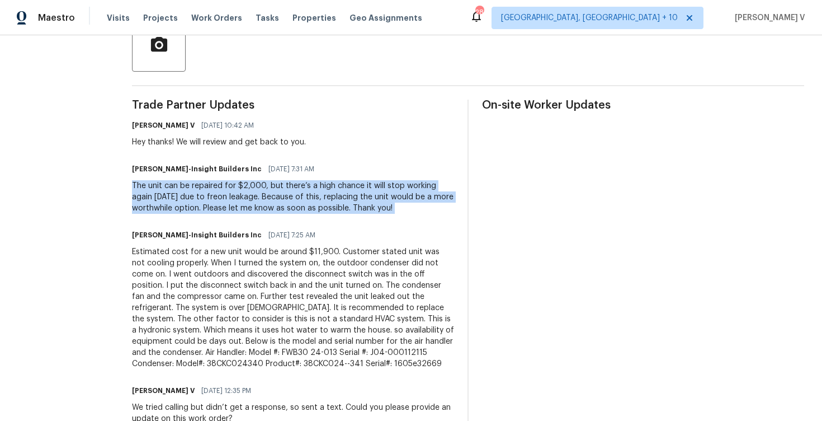
click at [233, 187] on div "The unit can be repaired for $2,000, but there’s a high chance it will stop wor…" at bounding box center [293, 197] width 322 height 34
copy div "The unit can be repaired for $2,000, but there’s a high chance it will stop wor…"
click at [145, 187] on div "The unit can be repaired for $2,000, but there’s a high chance it will stop wor…" at bounding box center [293, 197] width 322 height 34
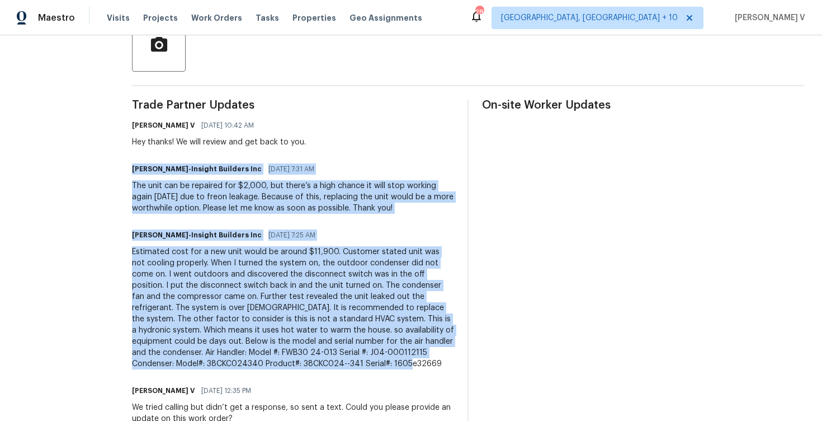
drag, startPoint x: 134, startPoint y: 164, endPoint x: 383, endPoint y: 360, distance: 316.0
click at [383, 360] on div "All work orders 1900 Danbrook Dr Unit 1415 Sacramento, CA 95835 Home details Ve…" at bounding box center [411, 325] width 822 height 1140
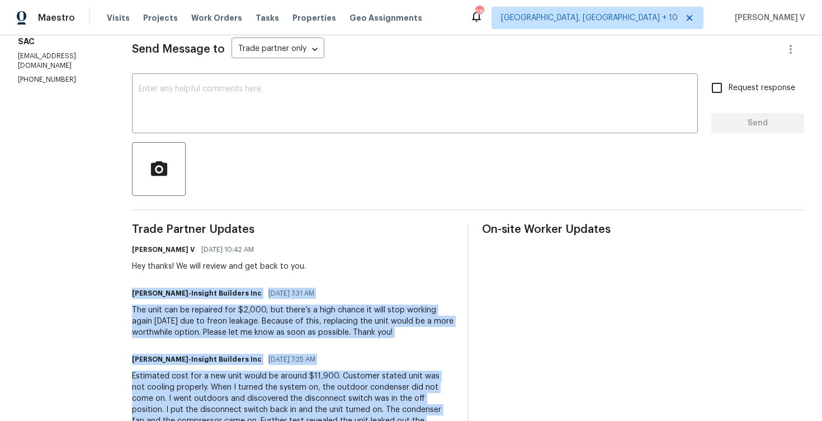
scroll to position [155, 0]
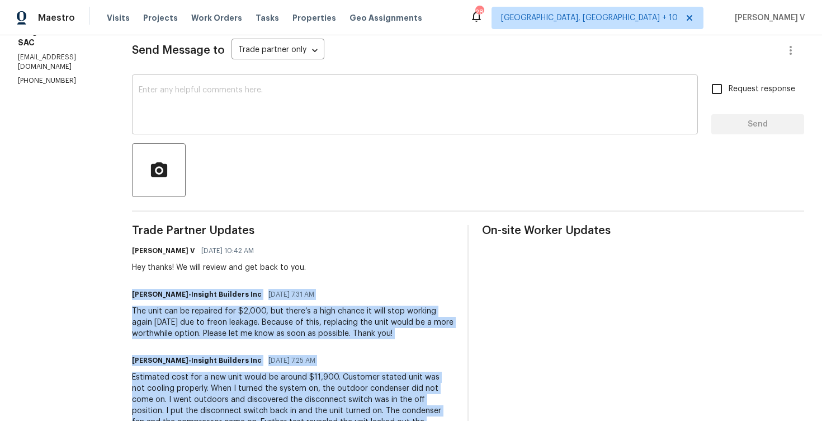
click at [297, 108] on textarea at bounding box center [415, 105] width 553 height 39
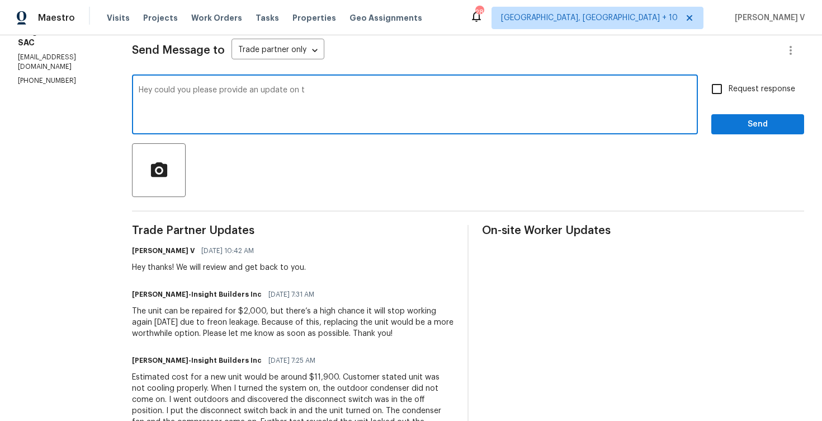
type textarea "Hey could you please provide an update on th"
click at [264, 96] on textarea "Hey could you please provide an update on th" at bounding box center [415, 105] width 553 height 39
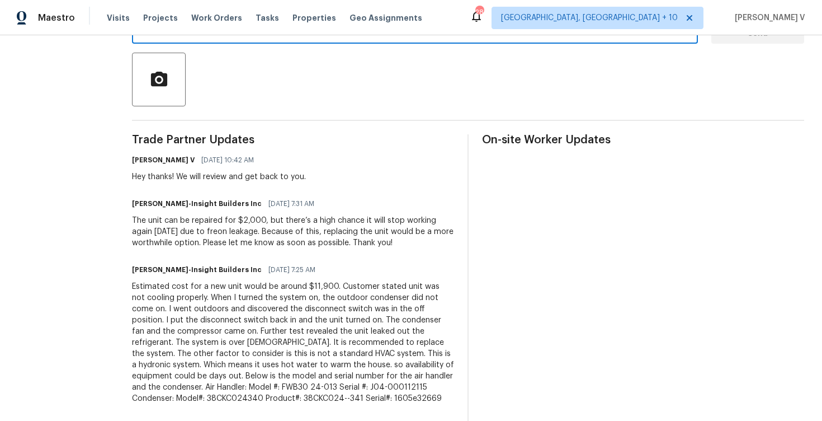
scroll to position [0, 0]
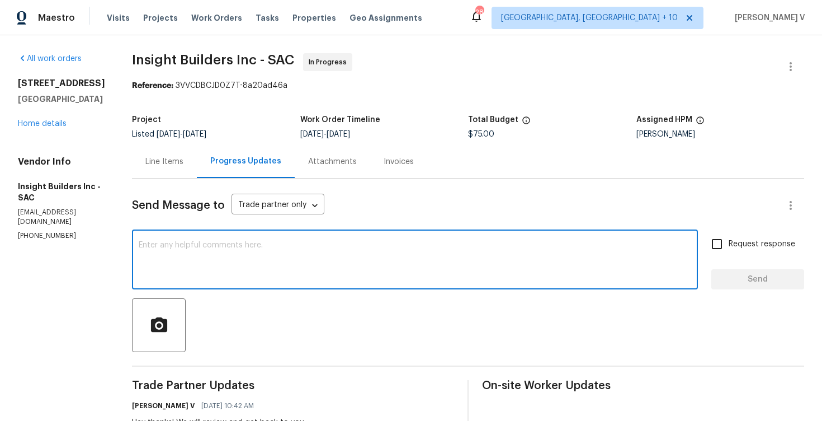
click at [492, 131] on span "$75.00" at bounding box center [481, 134] width 26 height 8
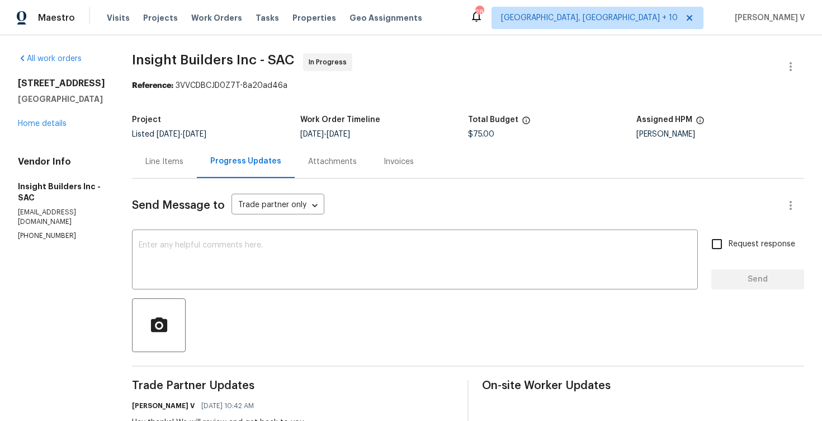
click at [492, 131] on span "$75.00" at bounding box center [481, 134] width 26 height 8
copy span "$75.00"
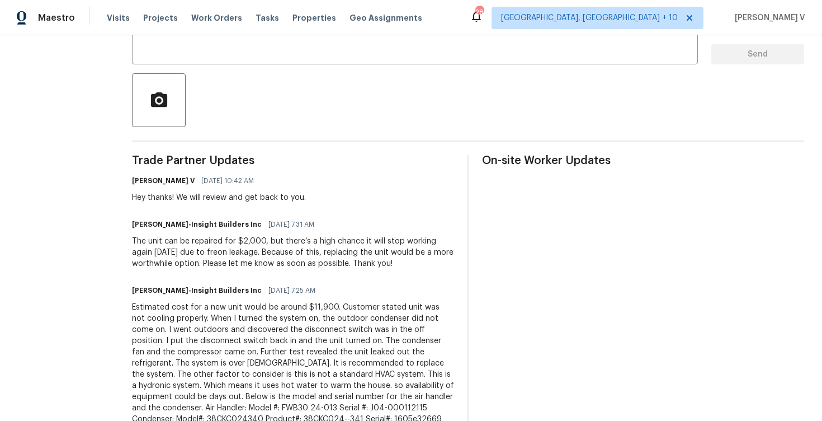
click at [181, 238] on div "The unit can be repaired for $2,000, but there’s a high chance it will stop wor…" at bounding box center [293, 253] width 322 height 34
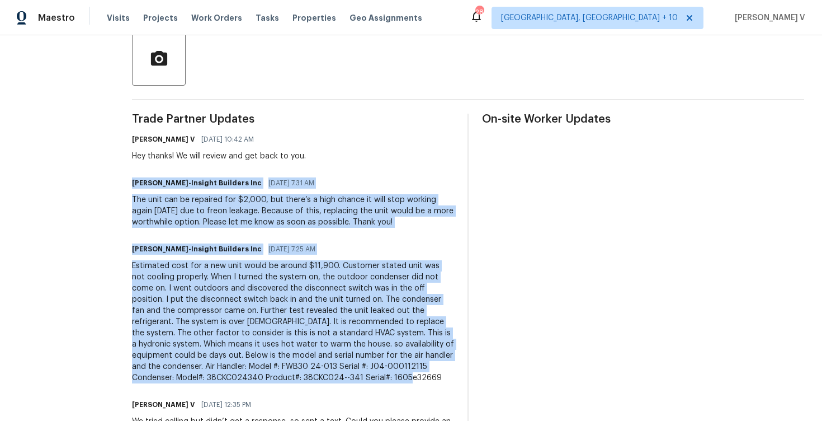
drag, startPoint x: 135, startPoint y: 183, endPoint x: 394, endPoint y: 377, distance: 324.2
click at [394, 378] on div "All work orders 1900 Danbrook Dr Unit 1415 Sacramento, CA 95835 Home details Ve…" at bounding box center [411, 339] width 822 height 1140
copy div "Brian-Insight Builders Inc 08/20/2025 7:31 AM The unit can be repaired for $2,0…"
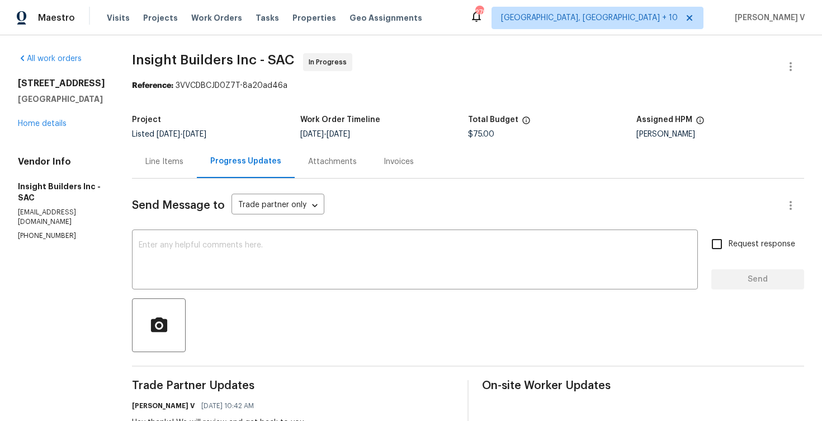
click at [193, 178] on div "Line Items" at bounding box center [164, 161] width 65 height 33
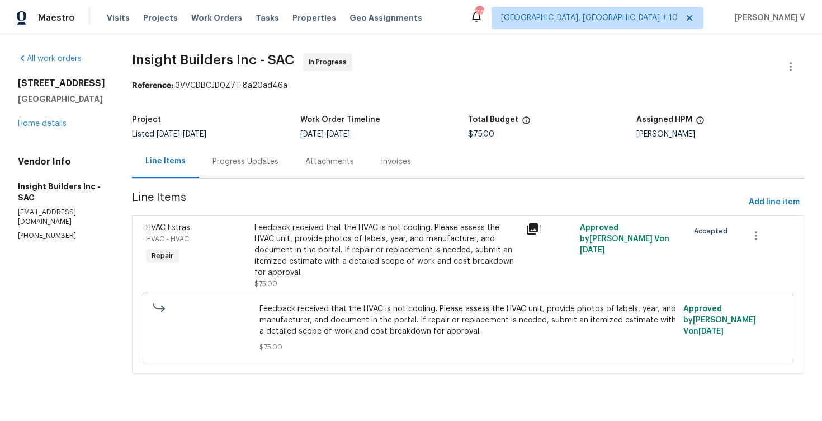
click at [310, 210] on span "Line Items" at bounding box center [438, 202] width 613 height 21
click at [311, 246] on div "Feedback received that the HVAC is not cooling. Please assess the HVAC unit, pr…" at bounding box center [387, 250] width 265 height 56
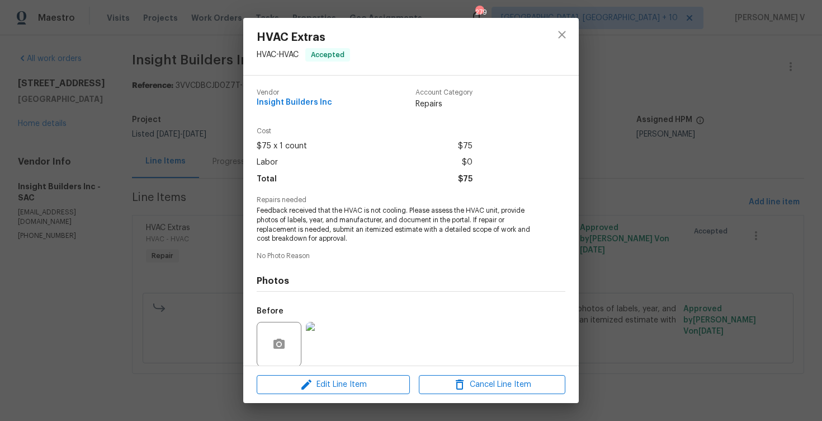
scroll to position [85, 0]
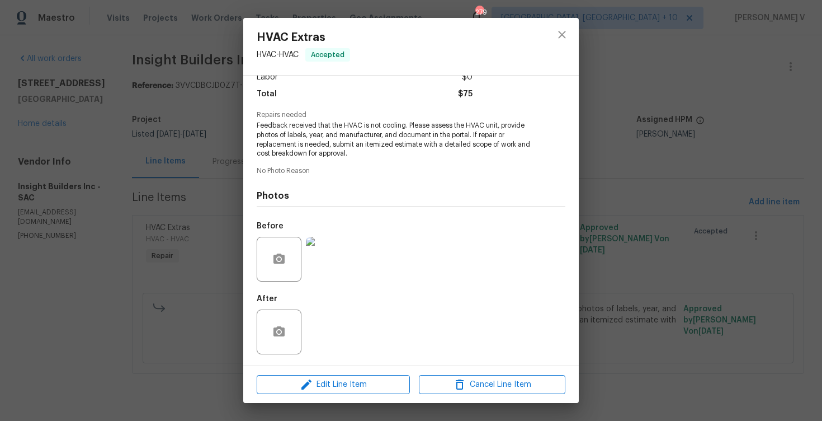
click at [224, 213] on div "HVAC Extras HVAC - HVAC Accepted Vendor Insight Builders Inc Account Category R…" at bounding box center [411, 210] width 822 height 421
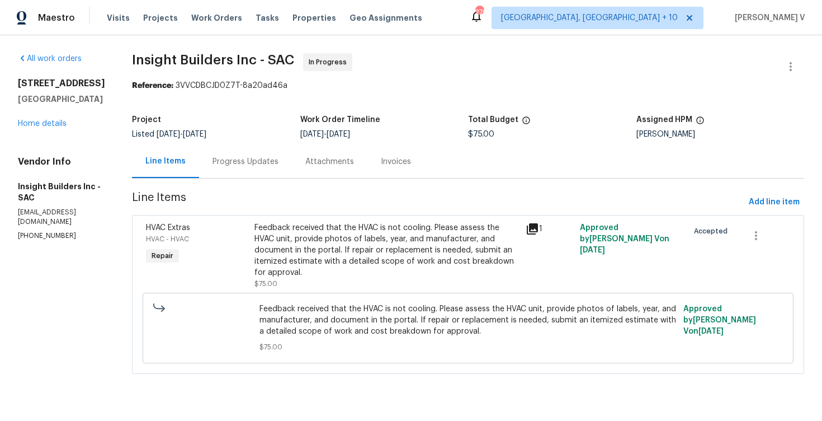
click at [247, 170] on div "Progress Updates" at bounding box center [245, 161] width 93 height 33
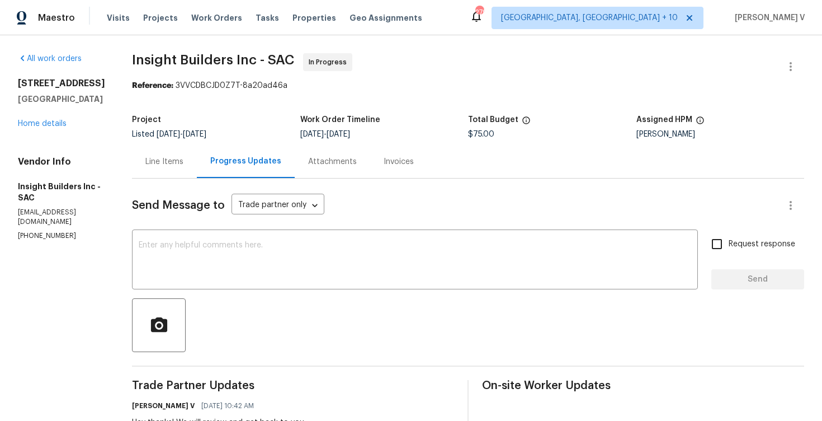
click at [32, 203] on h5 "Insight Builders Inc - SAC" at bounding box center [61, 192] width 87 height 22
click at [35, 241] on p "(916) 236-7546" at bounding box center [61, 236] width 87 height 10
copy p "(916) 236-7546"
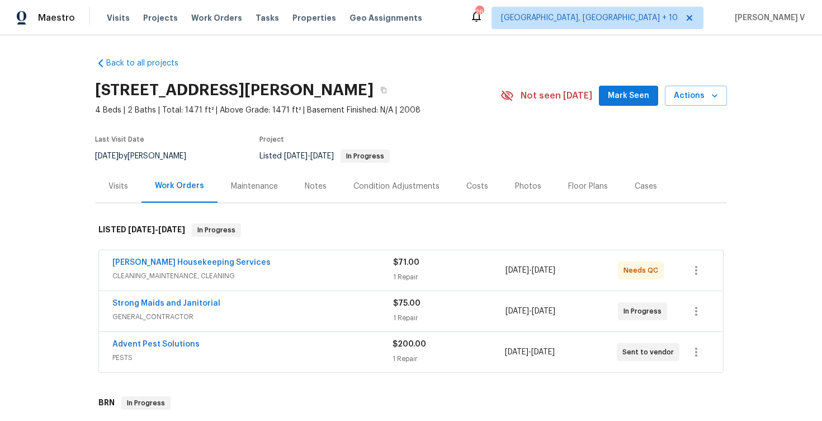
click at [162, 299] on span "Strong Maids and Janitorial" at bounding box center [166, 303] width 108 height 11
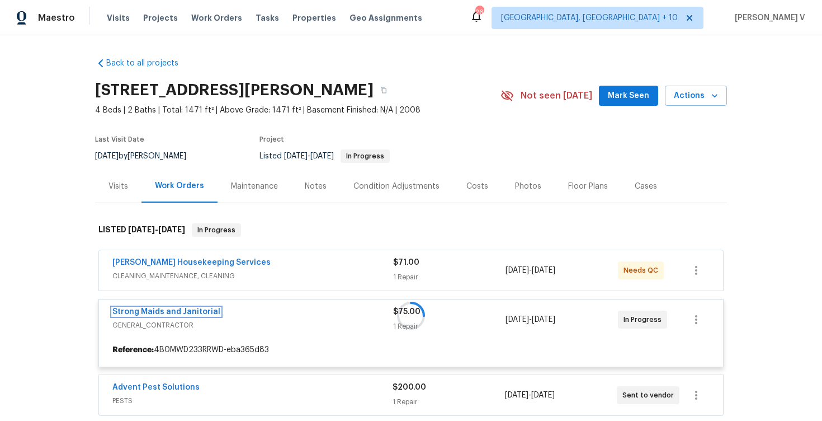
click at [163, 311] on link "Strong Maids and Janitorial" at bounding box center [166, 312] width 108 height 8
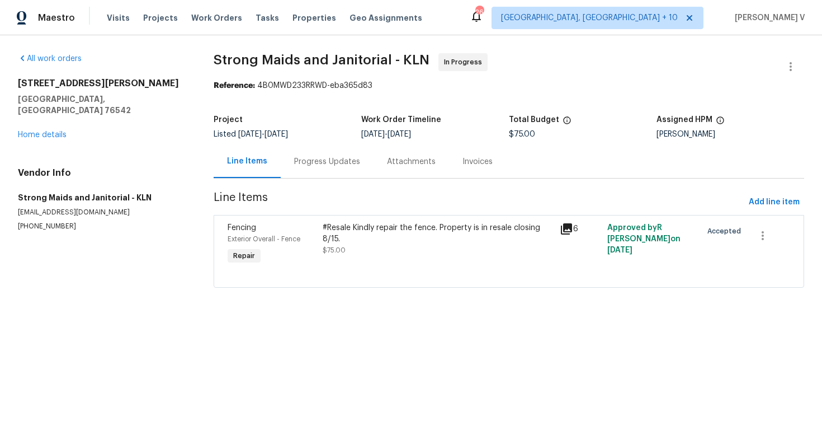
click at [303, 173] on div "Progress Updates" at bounding box center [327, 161] width 93 height 33
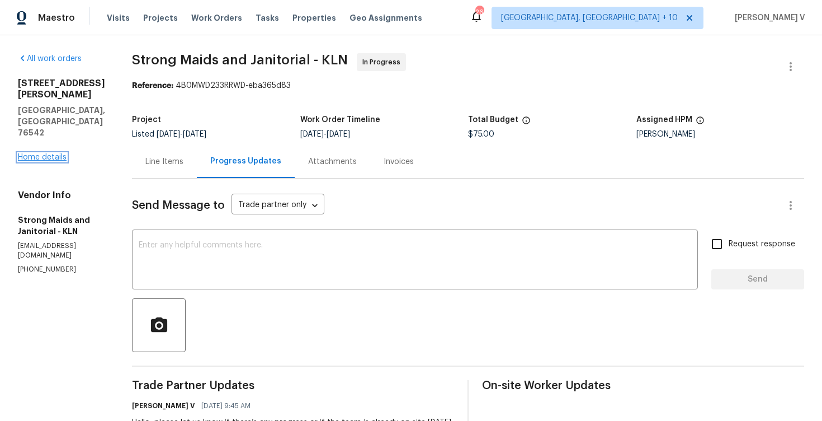
click at [59, 153] on link "Home details" at bounding box center [42, 157] width 49 height 8
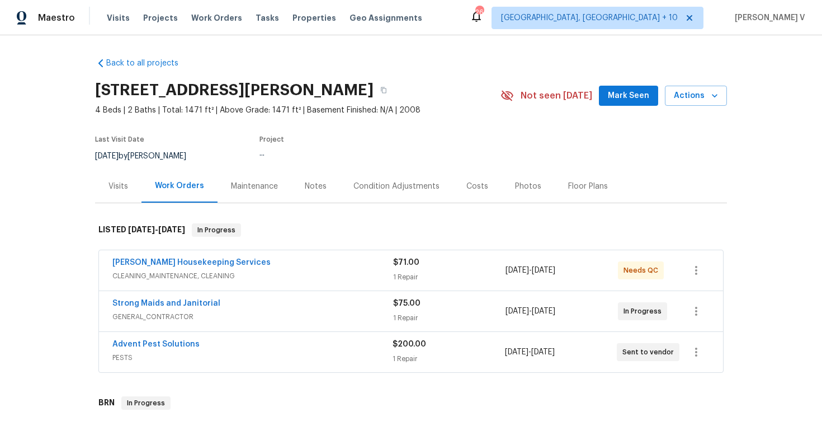
click at [187, 348] on span "Advent Pest Solutions" at bounding box center [155, 344] width 87 height 11
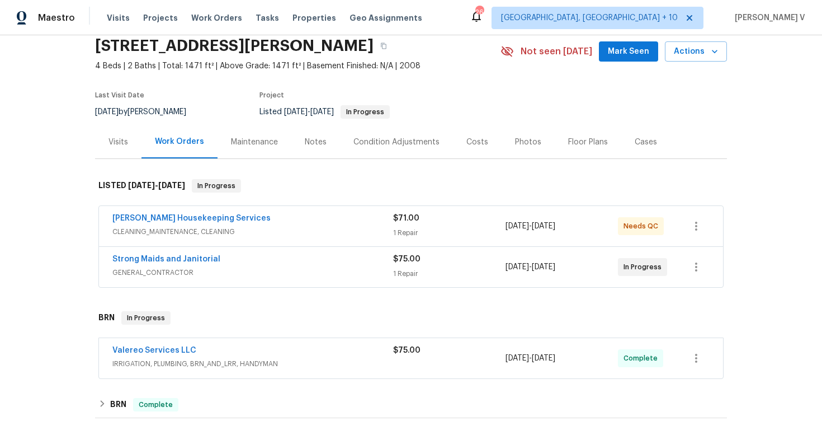
scroll to position [48, 0]
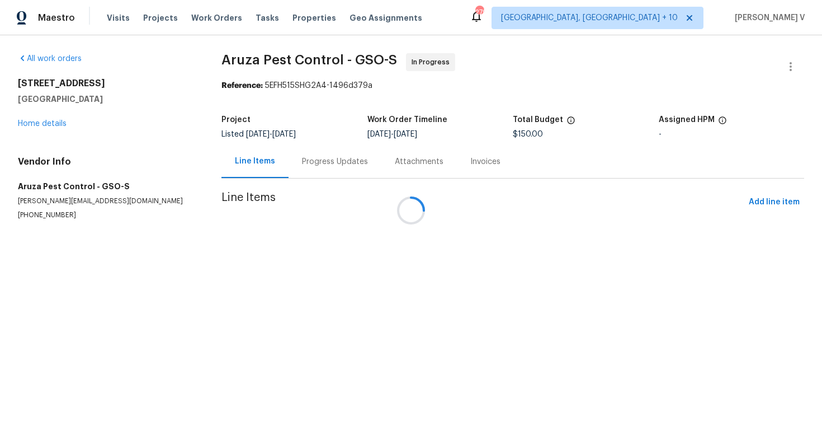
click at [319, 170] on div at bounding box center [411, 210] width 822 height 421
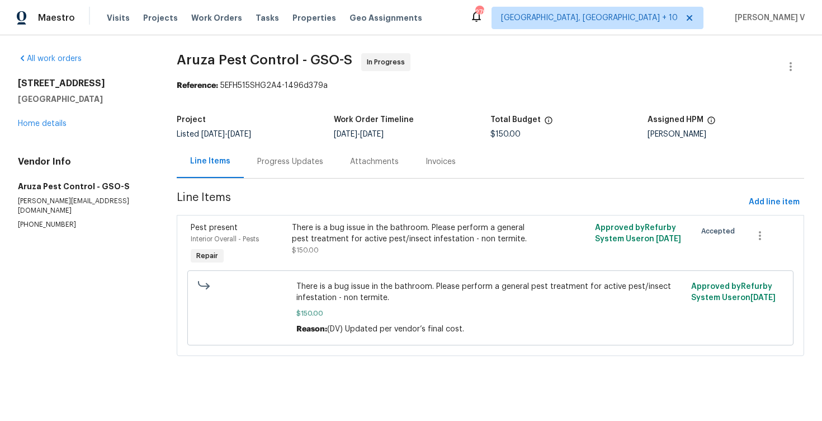
click at [291, 167] on div "Progress Updates" at bounding box center [290, 161] width 93 height 33
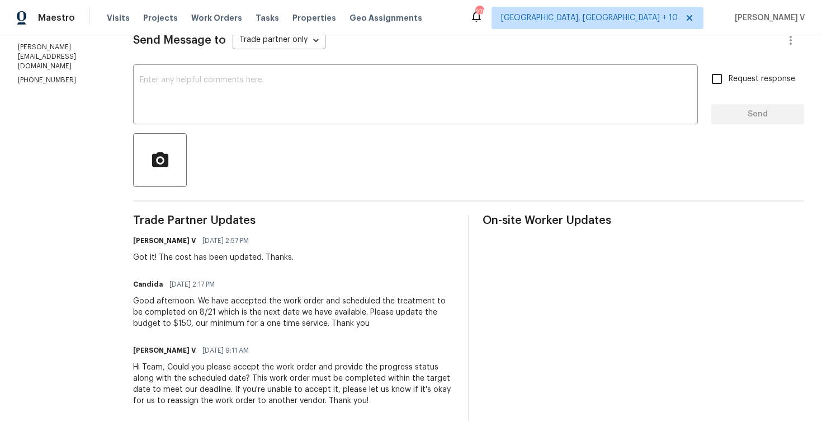
scroll to position [208, 0]
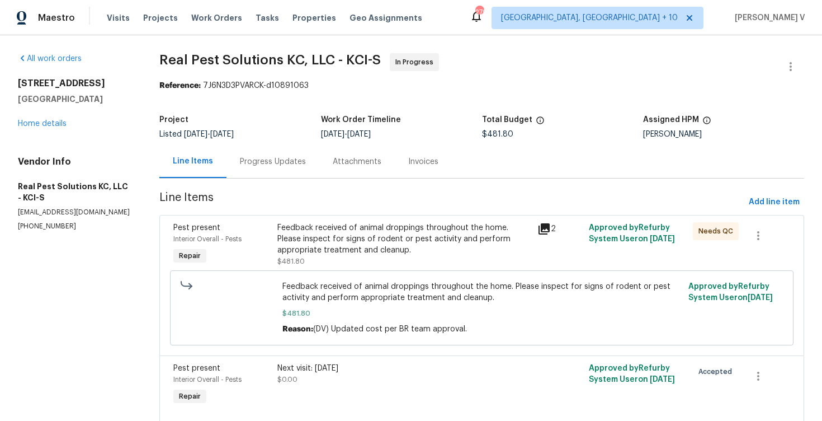
click at [246, 166] on div "Progress Updates" at bounding box center [273, 161] width 66 height 11
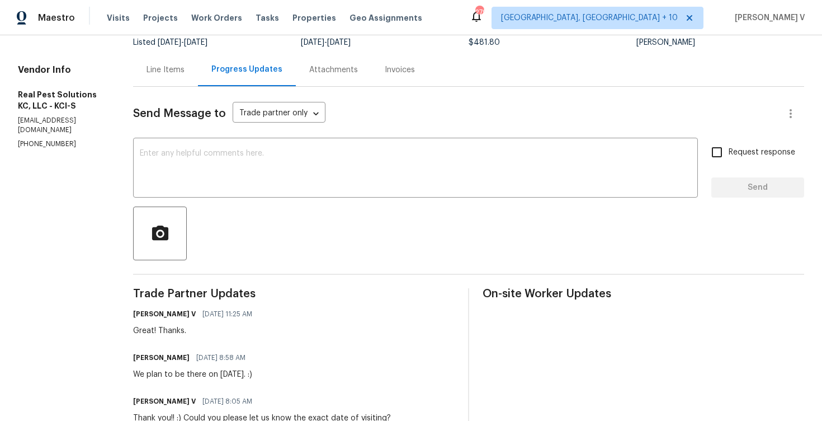
scroll to position [12, 0]
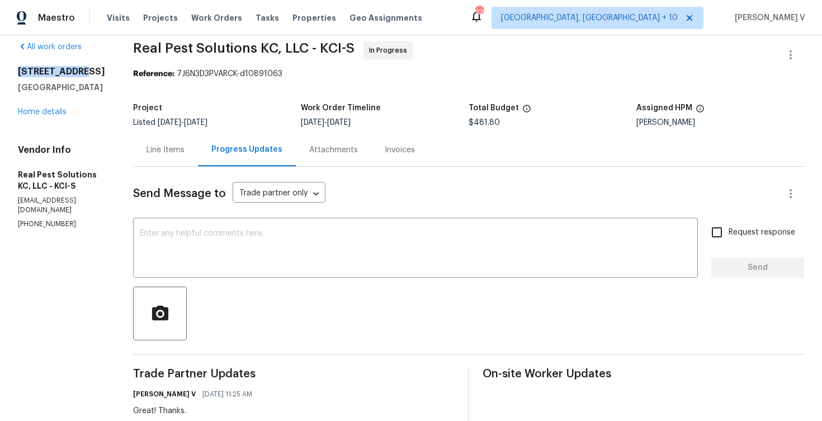
drag, startPoint x: 20, startPoint y: 67, endPoint x: 110, endPoint y: 67, distance: 89.5
click at [106, 67] on h2 "7139 Hardy St" at bounding box center [62, 71] width 88 height 11
copy h2 "7139 Hardy St"
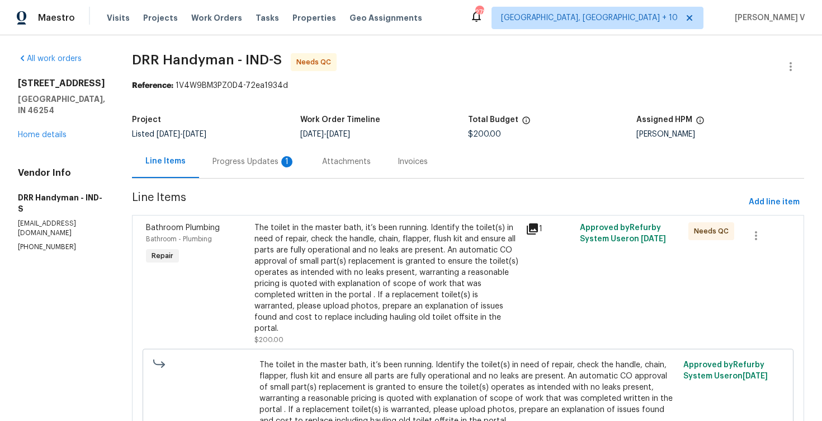
click at [219, 171] on div "Progress Updates 1" at bounding box center [254, 161] width 110 height 33
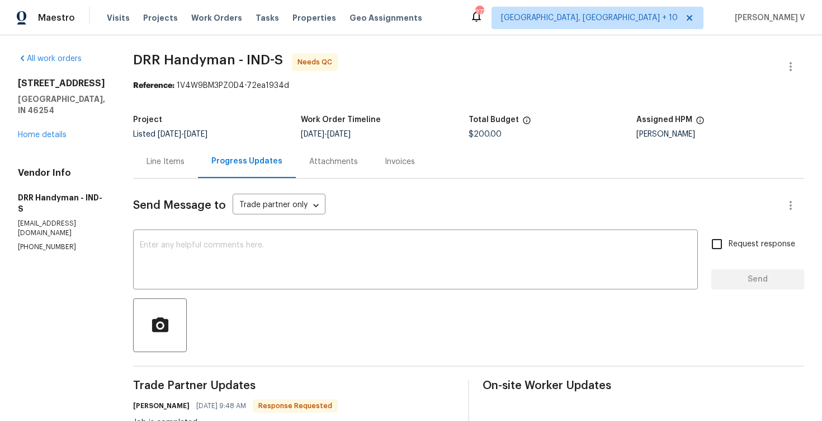
click at [169, 161] on div "Line Items" at bounding box center [166, 161] width 38 height 11
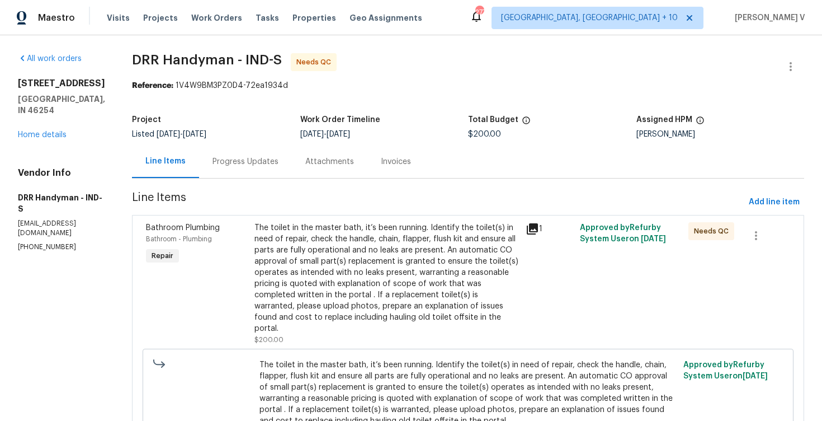
click at [284, 246] on div "The toilet in the master bath, it’s been running. Identify the toilet(s) in nee…" at bounding box center [387, 278] width 265 height 112
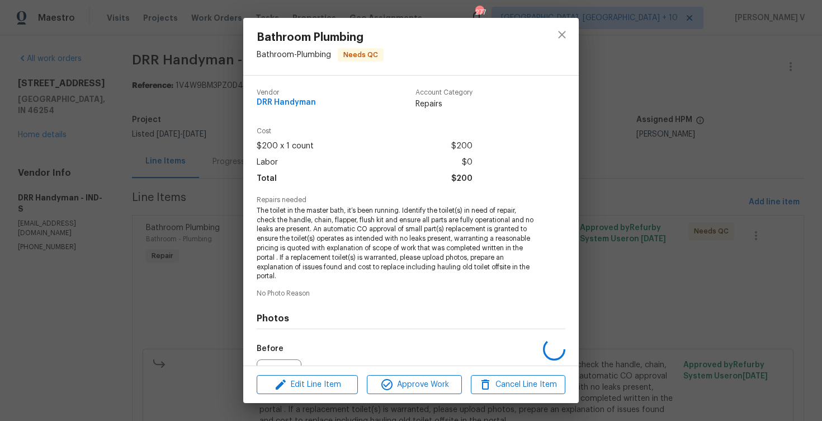
scroll to position [123, 0]
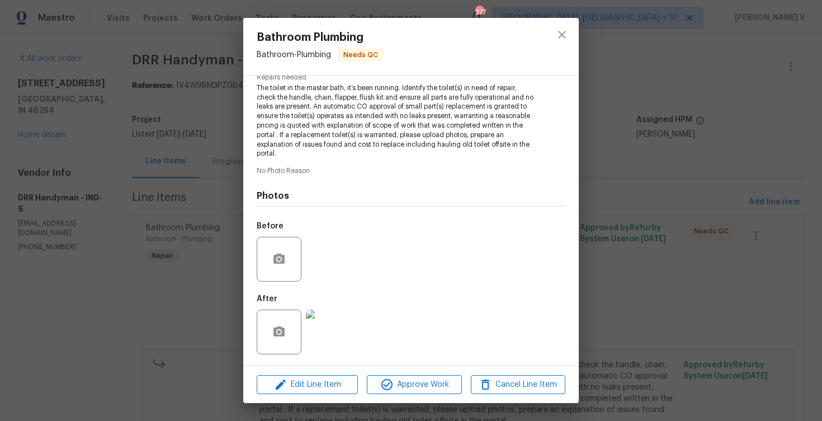
click at [325, 336] on img at bounding box center [328, 331] width 45 height 45
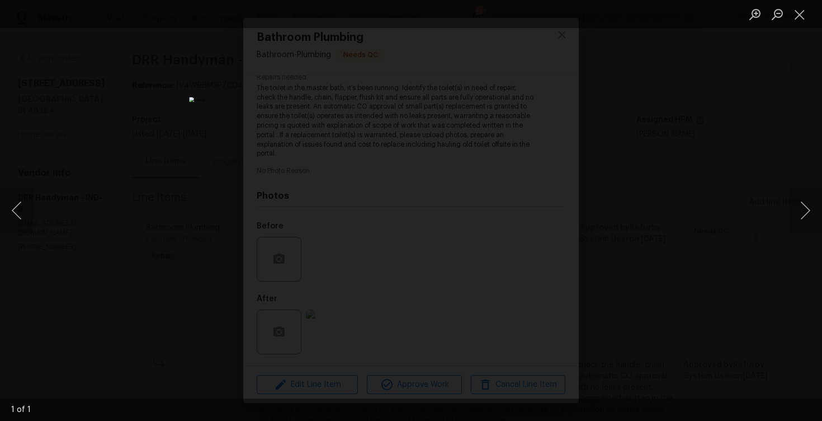
click at [116, 185] on div "Lightbox" at bounding box center [411, 210] width 822 height 421
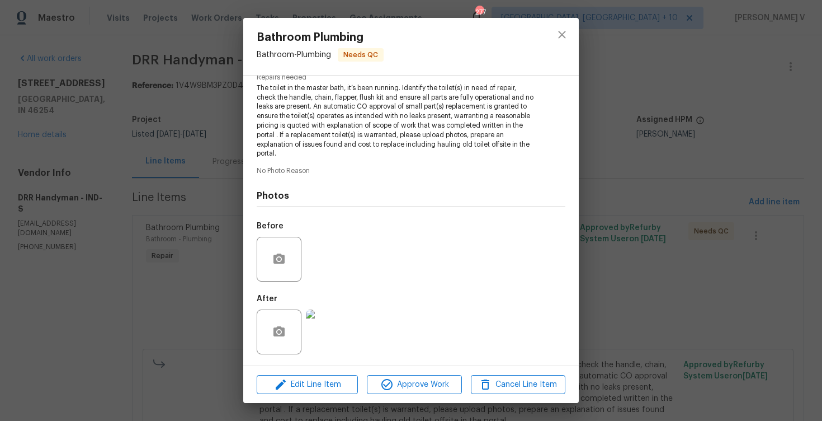
click at [116, 185] on div "Bathroom Plumbing Bathroom - Plumbing Needs QC Vendor DRR Handyman Account Cate…" at bounding box center [411, 210] width 822 height 421
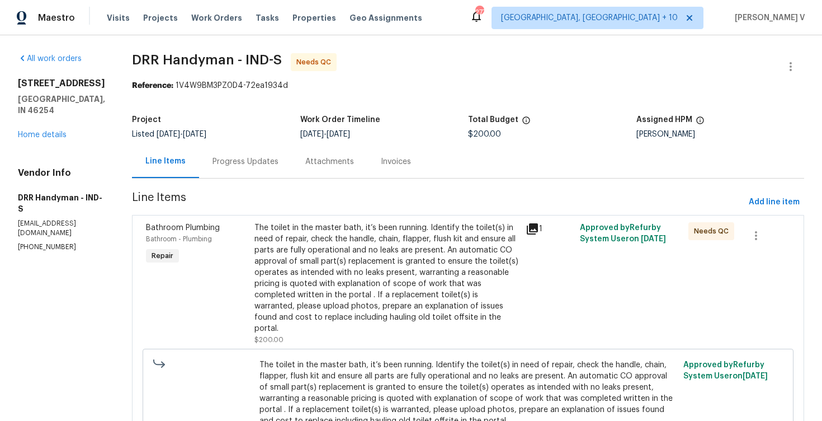
click at [246, 176] on div "Progress Updates" at bounding box center [245, 161] width 93 height 33
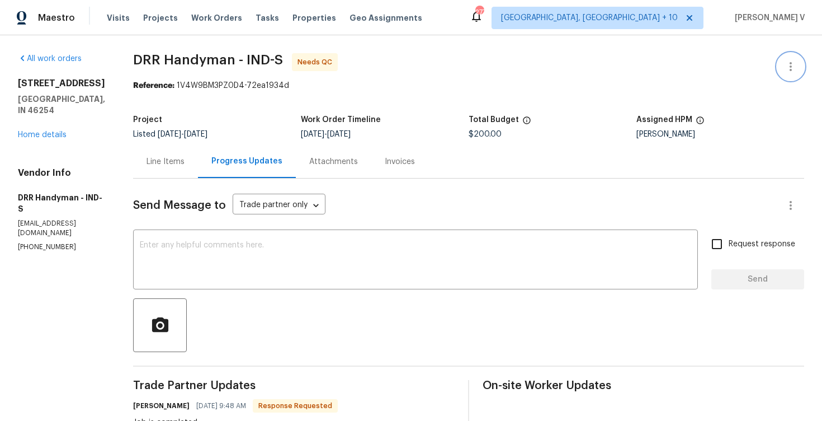
click at [783, 71] on button "button" at bounding box center [791, 66] width 27 height 27
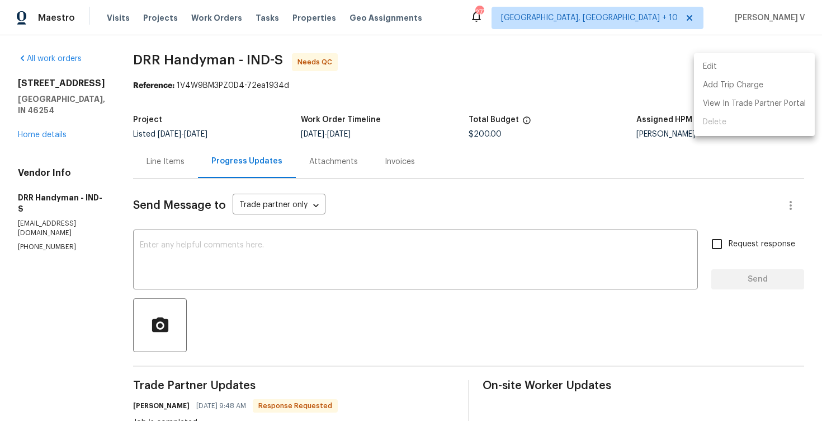
click at [751, 64] on li "Edit" at bounding box center [754, 67] width 121 height 18
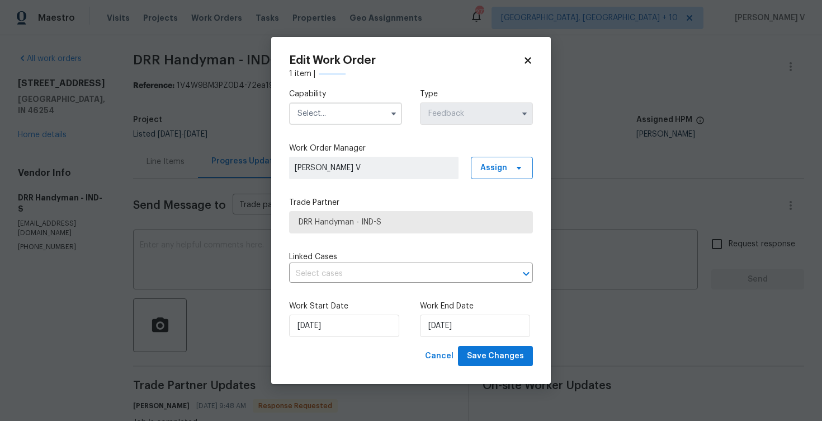
click at [380, 109] on input "text" at bounding box center [345, 113] width 113 height 22
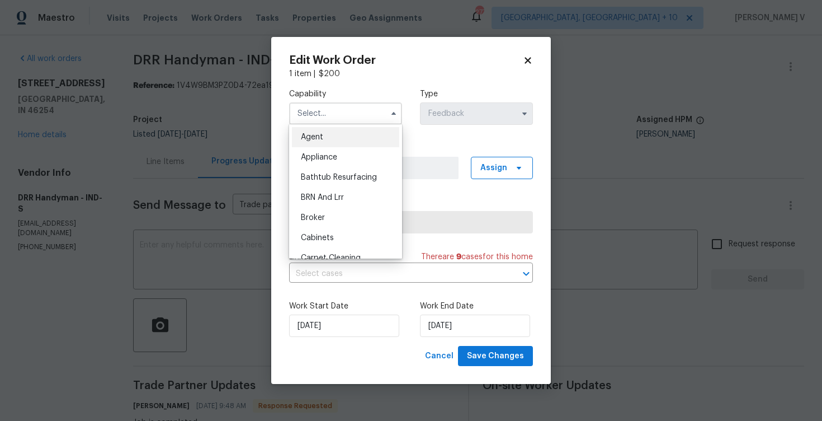
click at [312, 137] on span "Agent" at bounding box center [312, 137] width 22 height 8
type input "Agent"
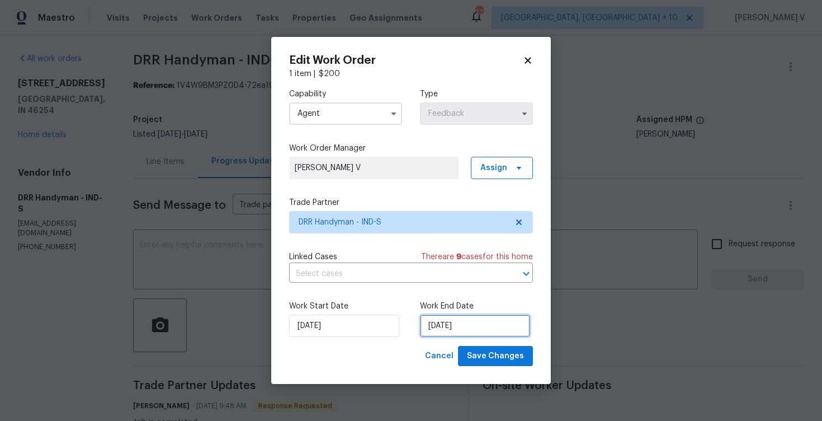
click at [434, 320] on input "18/08/2025" at bounding box center [475, 325] width 110 height 22
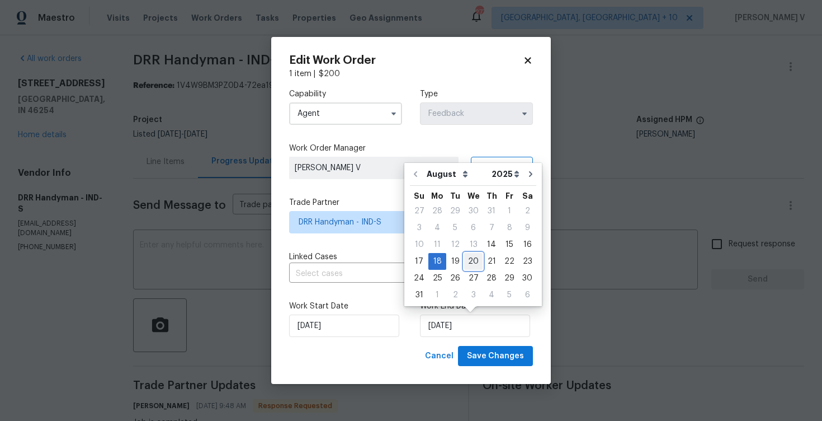
click at [471, 265] on div "20" at bounding box center [473, 261] width 18 height 16
type input "20/08/2025"
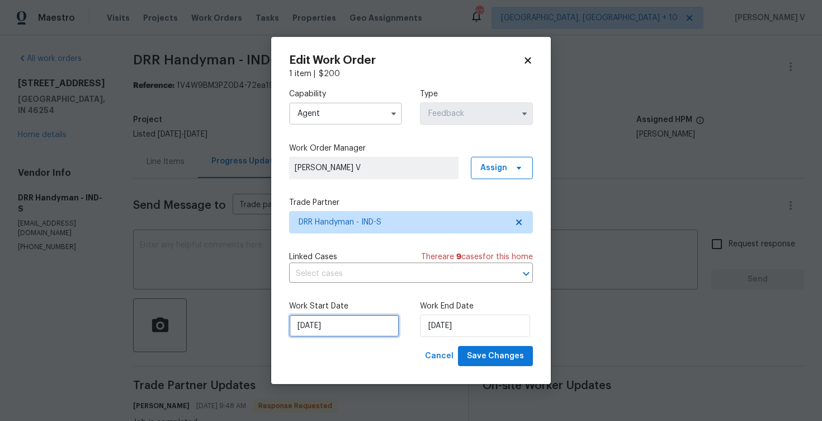
click at [350, 328] on input "14/08/2025" at bounding box center [344, 325] width 110 height 22
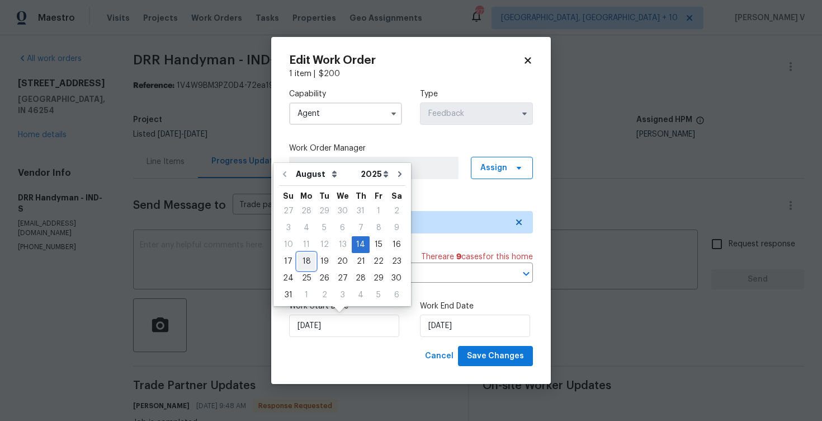
click at [307, 262] on div "18" at bounding box center [307, 261] width 18 height 16
type input "18/08/2025"
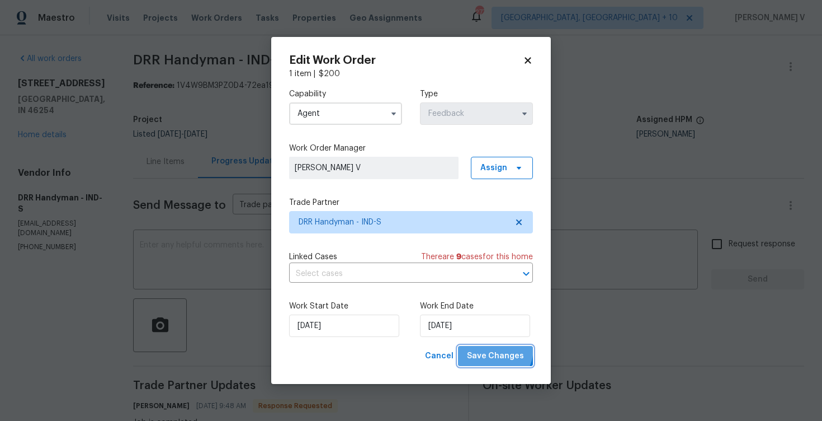
click at [488, 347] on button "Save Changes" at bounding box center [495, 356] width 75 height 21
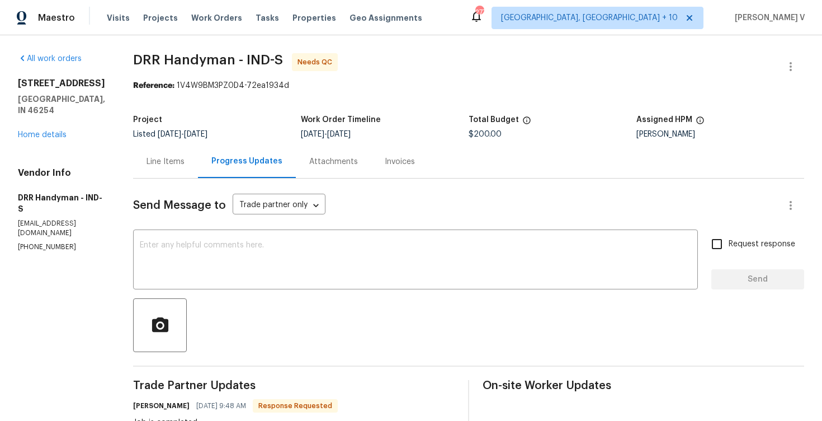
scroll to position [38, 0]
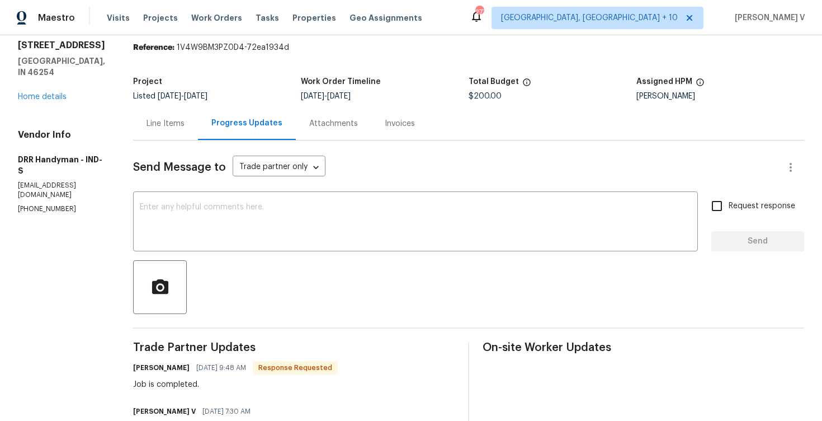
click at [158, 124] on div "Line Items" at bounding box center [166, 123] width 38 height 11
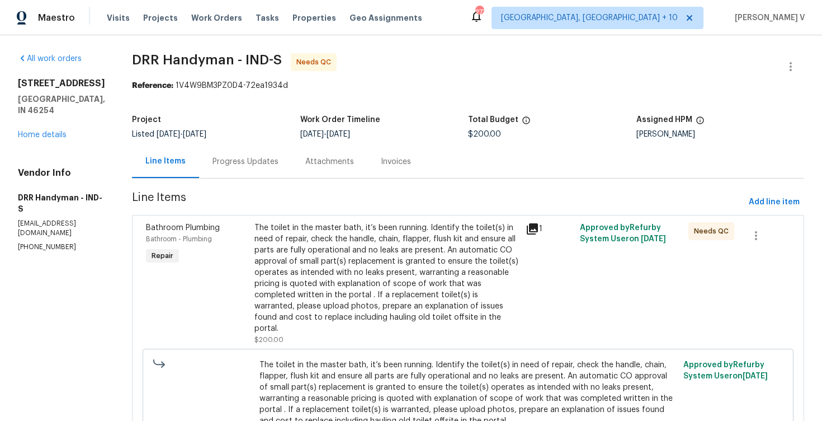
click at [390, 254] on div "The toilet in the master bath, it’s been running. Identify the toilet(s) in nee…" at bounding box center [387, 278] width 265 height 112
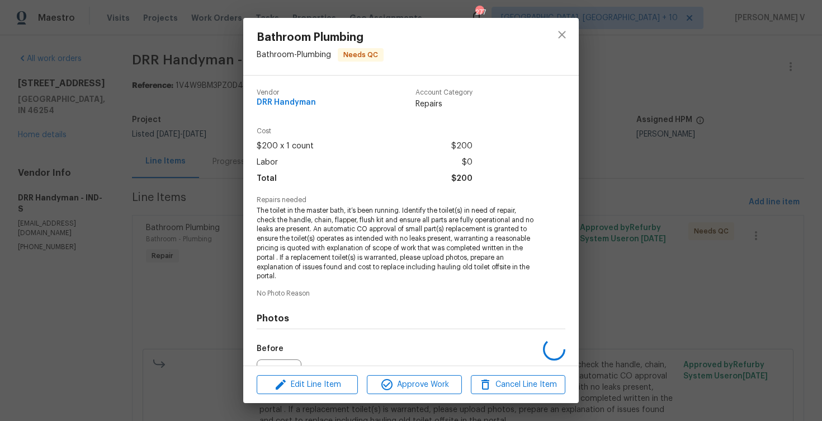
scroll to position [123, 0]
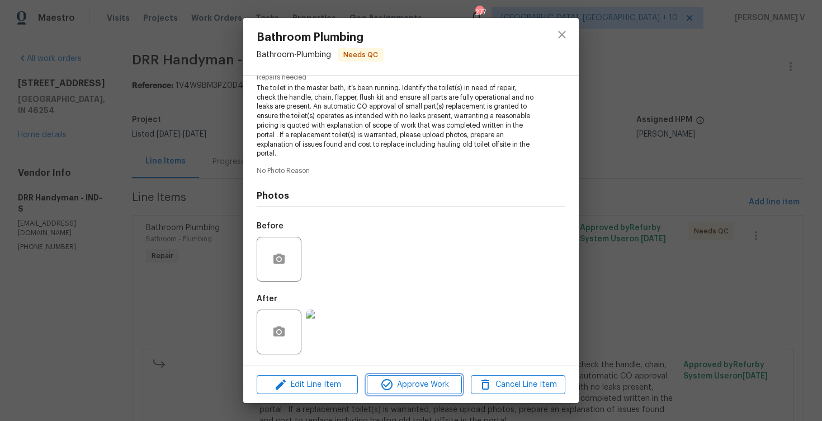
click at [416, 386] on span "Approve Work" at bounding box center [414, 385] width 88 height 14
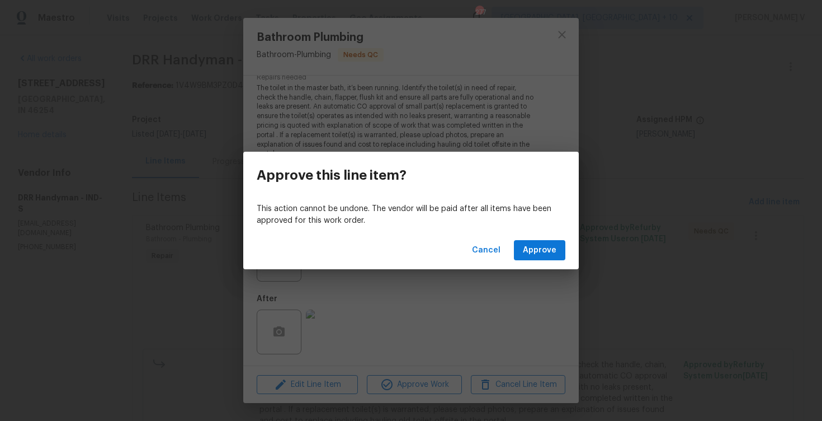
click at [562, 229] on div "This action cannot be undone. The vendor will be paid after all items have been…" at bounding box center [411, 215] width 336 height 32
click at [542, 245] on span "Approve" at bounding box center [540, 250] width 34 height 14
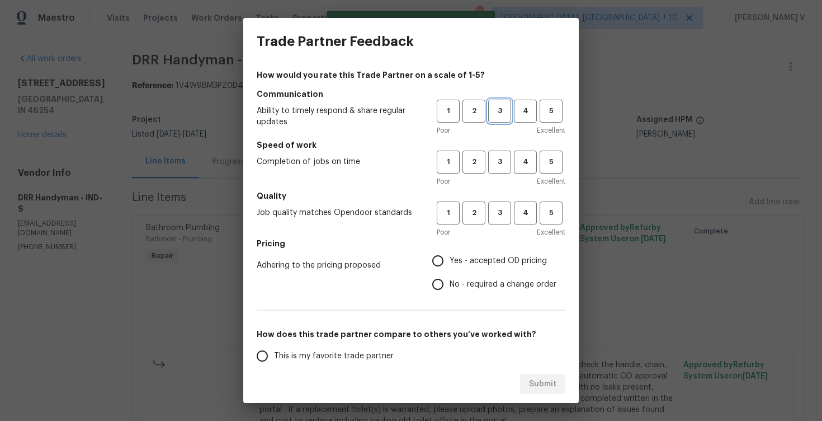
click at [495, 113] on span "3" at bounding box center [500, 111] width 21 height 13
click at [494, 154] on button "3" at bounding box center [499, 162] width 23 height 23
click at [500, 216] on span "3" at bounding box center [500, 212] width 21 height 13
click at [450, 294] on input "No - required a change order" at bounding box center [437, 283] width 23 height 23
radio input "true"
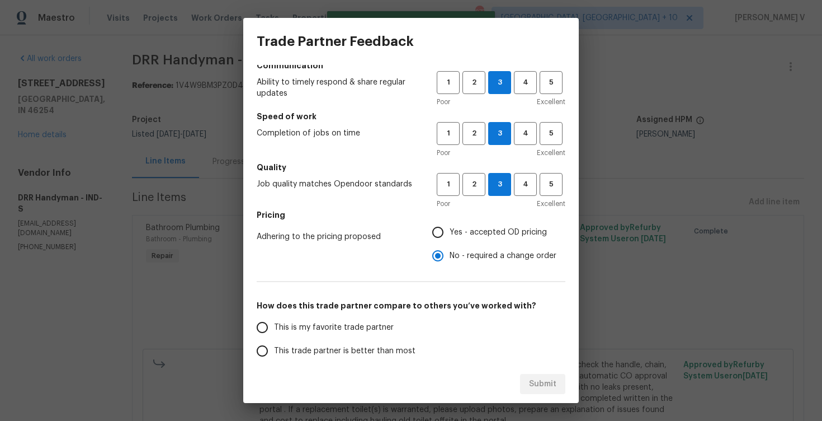
scroll to position [48, 0]
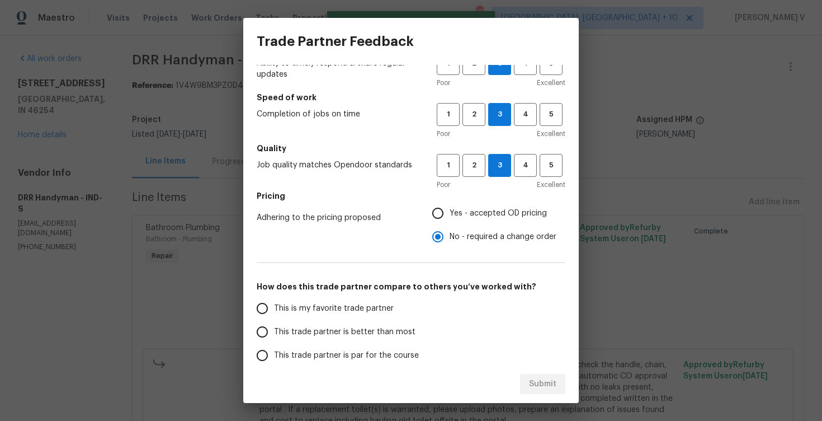
click at [340, 331] on span "This trade partner is better than most" at bounding box center [345, 332] width 142 height 12
click at [274, 331] on input "This trade partner is better than most" at bounding box center [262, 331] width 23 height 23
click at [547, 387] on span "Submit" at bounding box center [542, 384] width 27 height 14
radio input "true"
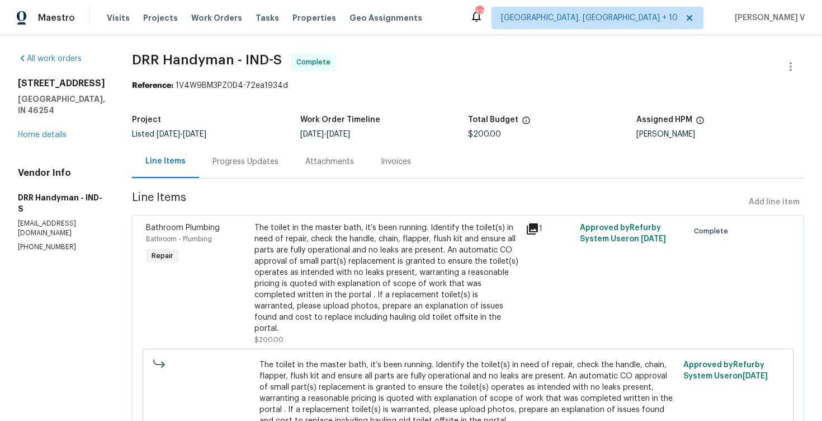
click at [242, 149] on div "Progress Updates" at bounding box center [245, 161] width 93 height 33
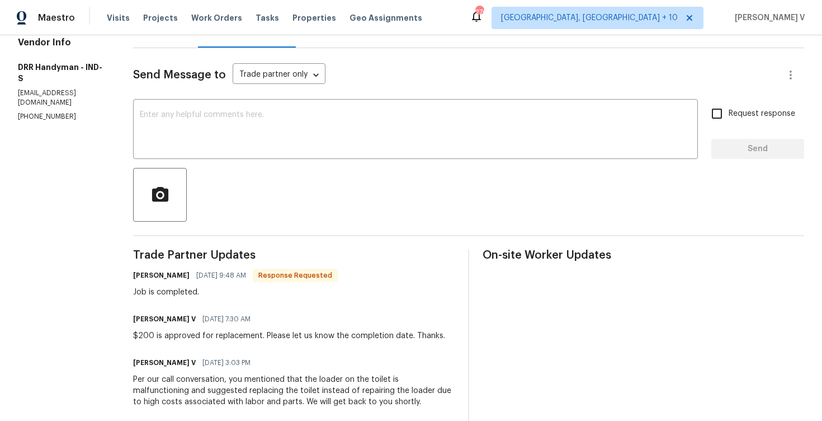
scroll to position [25, 0]
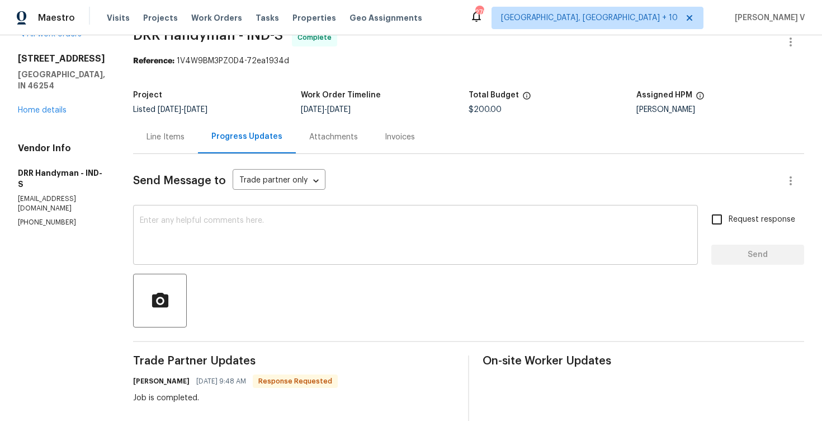
click at [206, 231] on textarea at bounding box center [416, 236] width 552 height 39
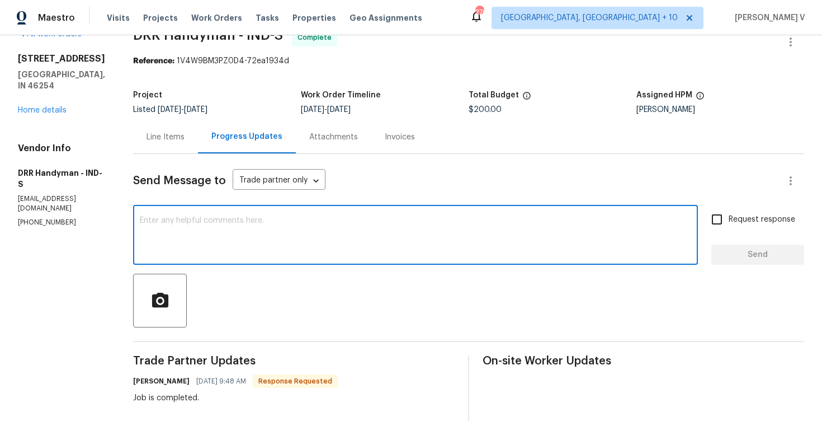
paste textarea "Hey, the work order has been approved. Thanks for the job :)"
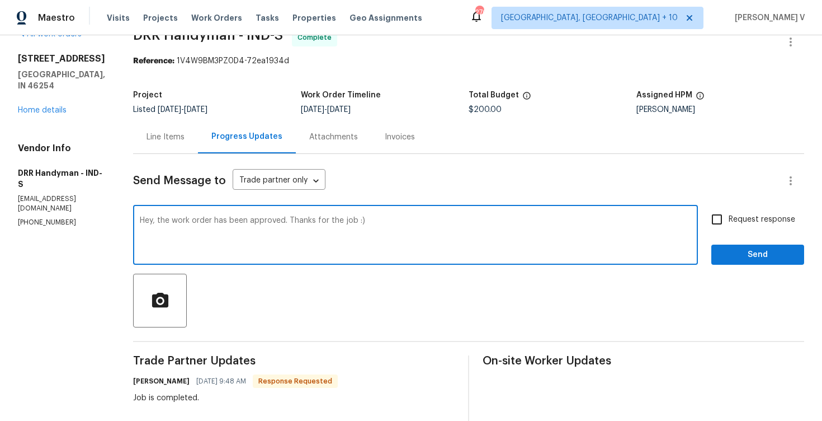
type textarea "Hey, the work order has been approved. Thanks for the job :)"
click at [725, 258] on span "Send" at bounding box center [758, 255] width 75 height 14
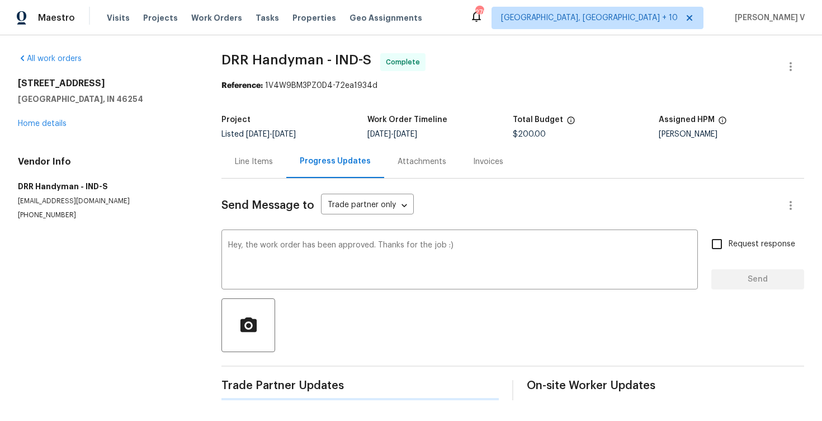
scroll to position [0, 0]
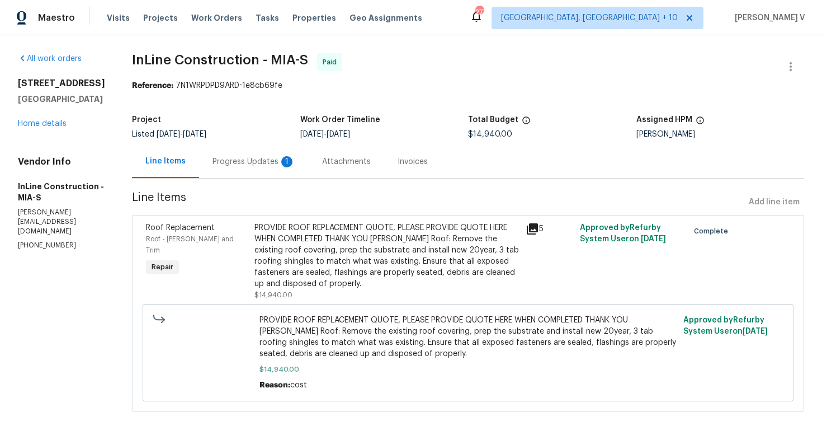
click at [284, 165] on div "1" at bounding box center [286, 161] width 11 height 11
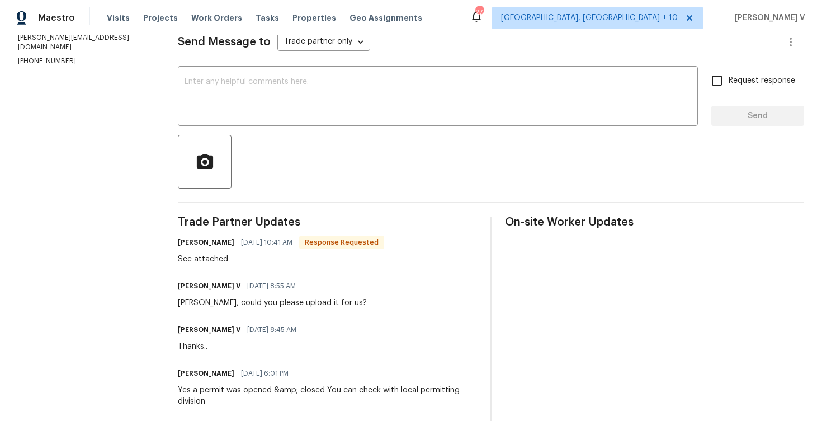
scroll to position [206, 0]
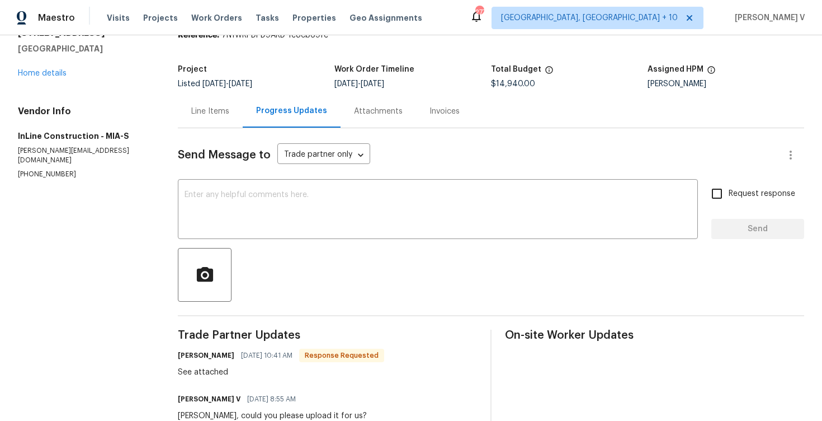
click at [215, 110] on div "Line Items" at bounding box center [210, 111] width 38 height 11
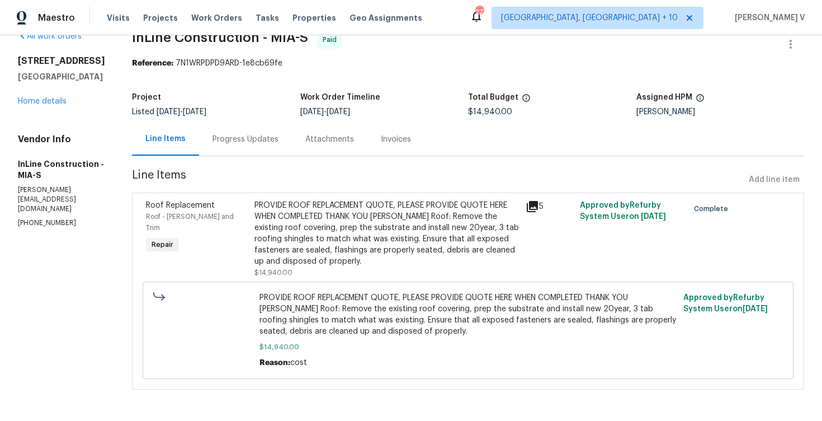
click at [314, 222] on div "PROVIDE ROOF REPLACEMENT QUOTE, PLEASE PROVIDE QUOTE HERE WHEN COMPLETED THANK …" at bounding box center [387, 233] width 265 height 67
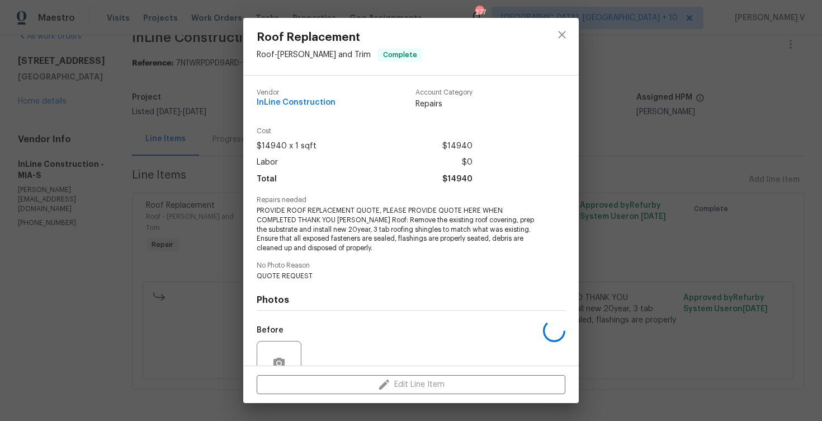
scroll to position [104, 0]
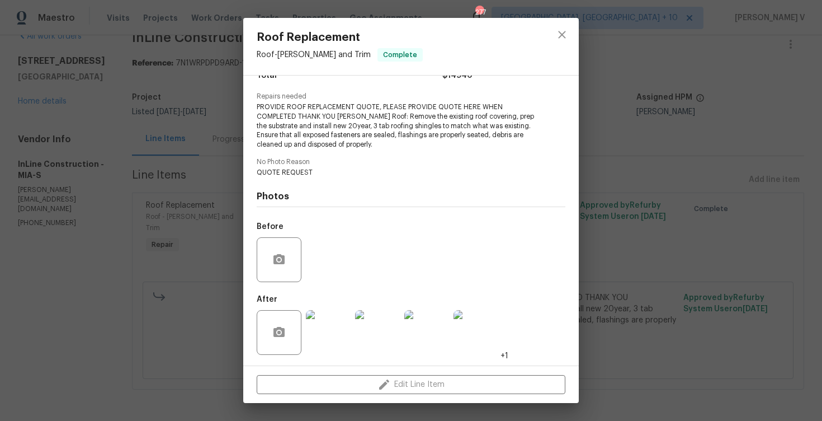
click at [321, 321] on img at bounding box center [328, 332] width 45 height 45
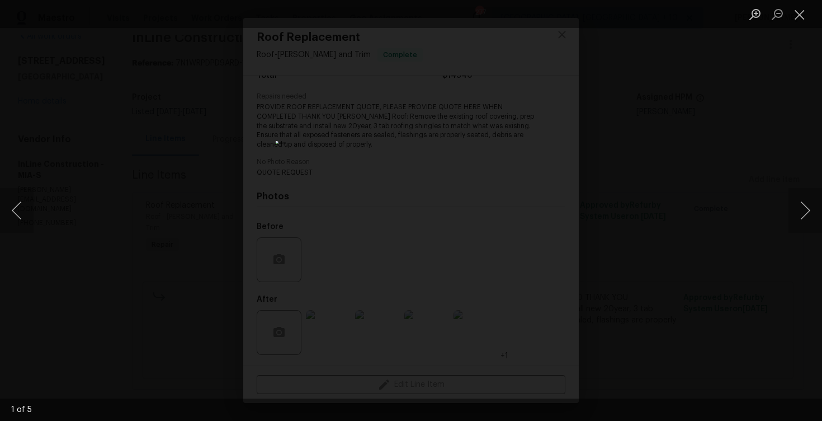
click at [427, 141] on img "Lightbox" at bounding box center [411, 210] width 271 height 139
click at [233, 178] on div "Lightbox" at bounding box center [411, 210] width 822 height 421
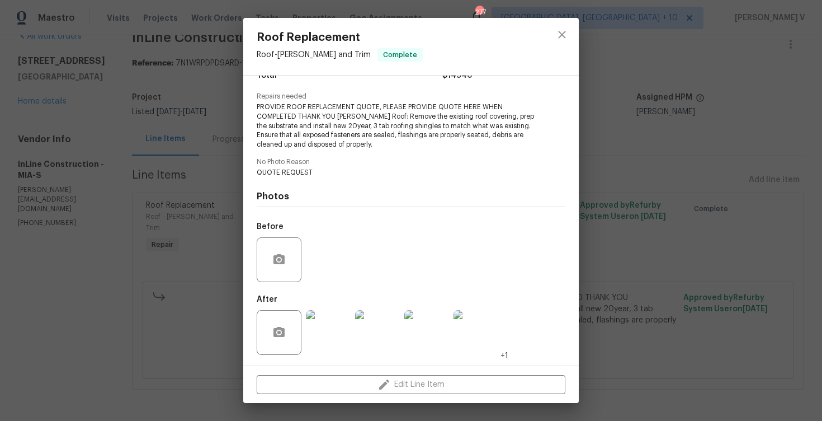
click at [233, 178] on div "Roof Replacement Roof - Eaves and Trim Complete Vendor InLine Construction Acco…" at bounding box center [411, 210] width 822 height 421
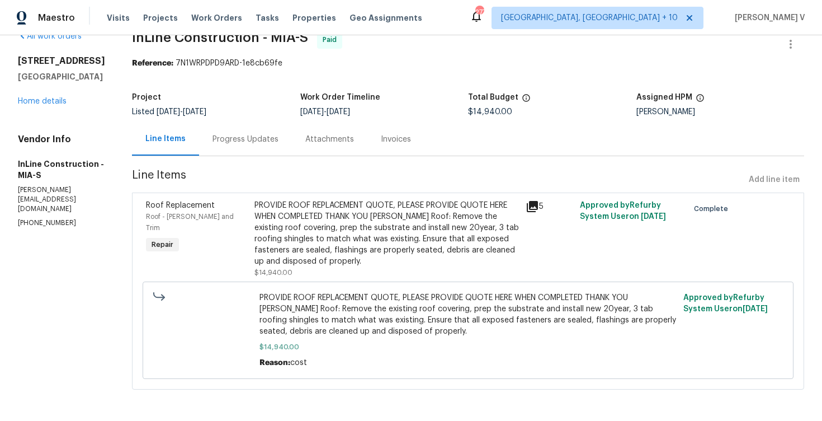
click at [243, 151] on div "Progress Updates" at bounding box center [245, 139] width 93 height 33
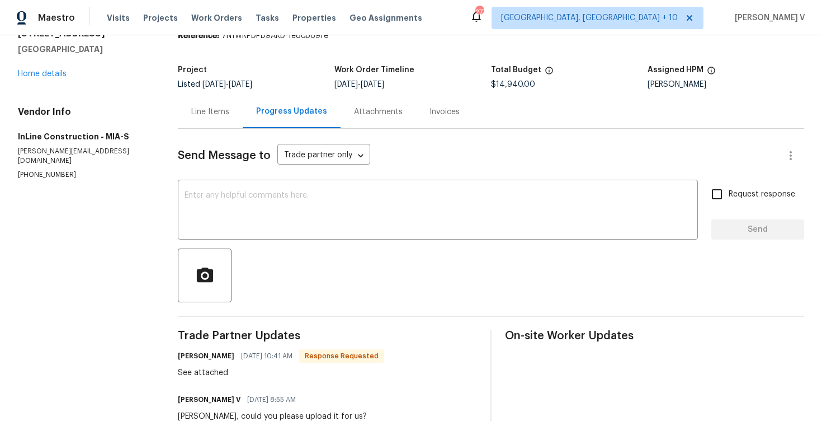
scroll to position [116, 0]
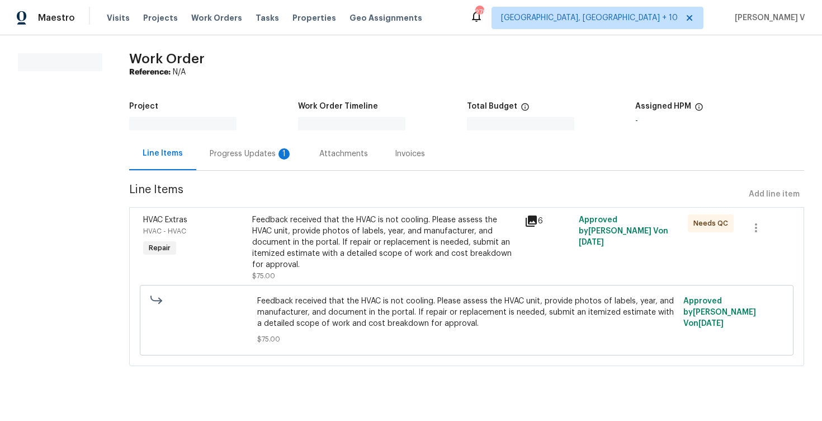
click at [243, 143] on div "Progress Updates 1" at bounding box center [251, 153] width 110 height 33
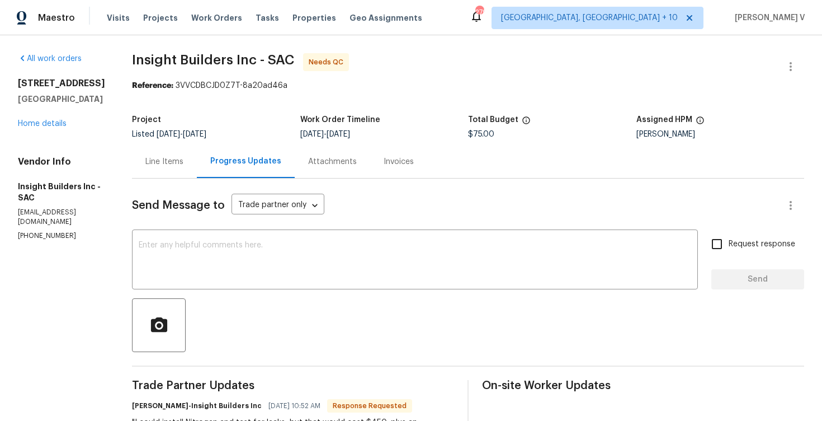
click at [181, 153] on div "Line Items" at bounding box center [164, 161] width 65 height 33
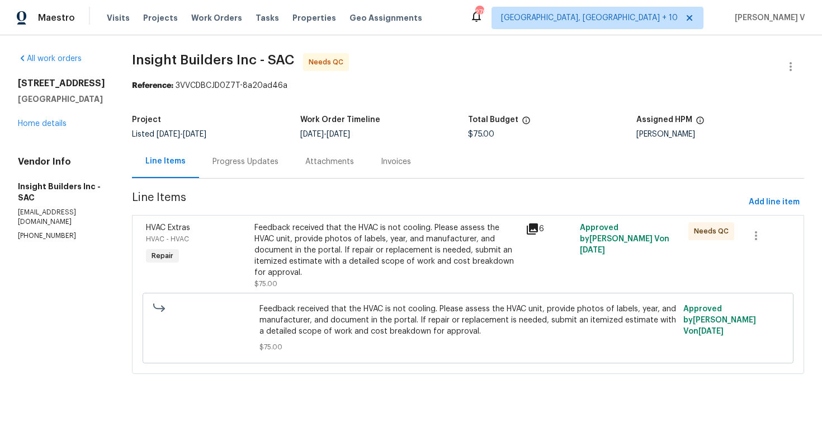
click at [313, 243] on div "Feedback received that the HVAC is not cooling. Please assess the HVAC unit, pr…" at bounding box center [387, 250] width 265 height 56
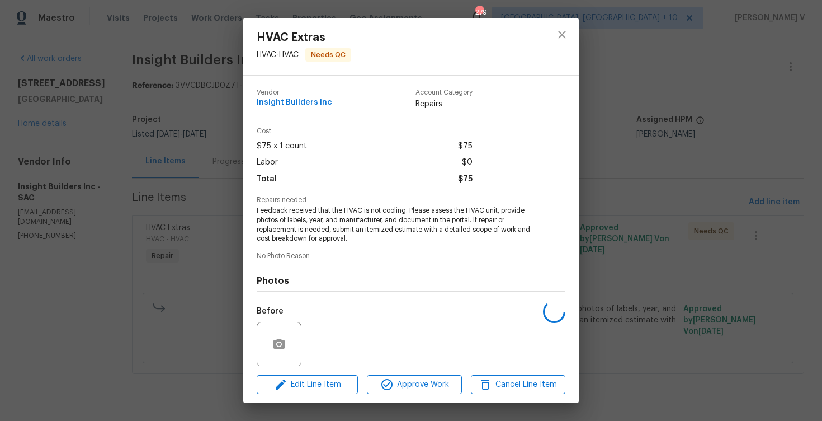
scroll to position [85, 0]
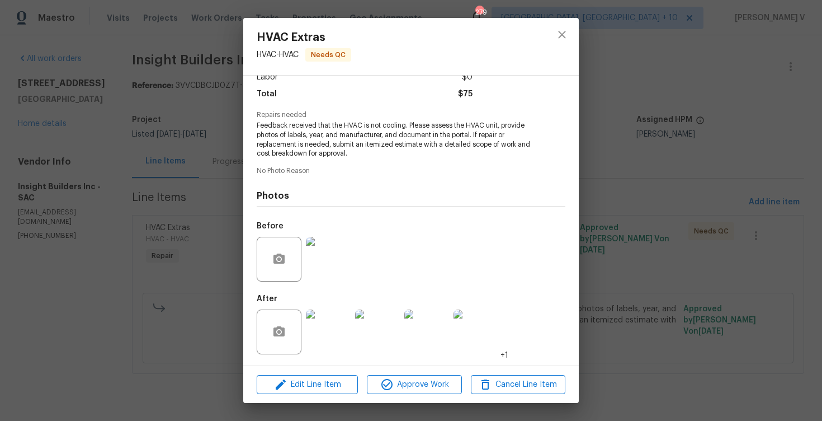
click at [205, 194] on div "HVAC Extras HVAC - HVAC Needs QC Vendor Insight Builders Inc Account Category R…" at bounding box center [411, 210] width 822 height 421
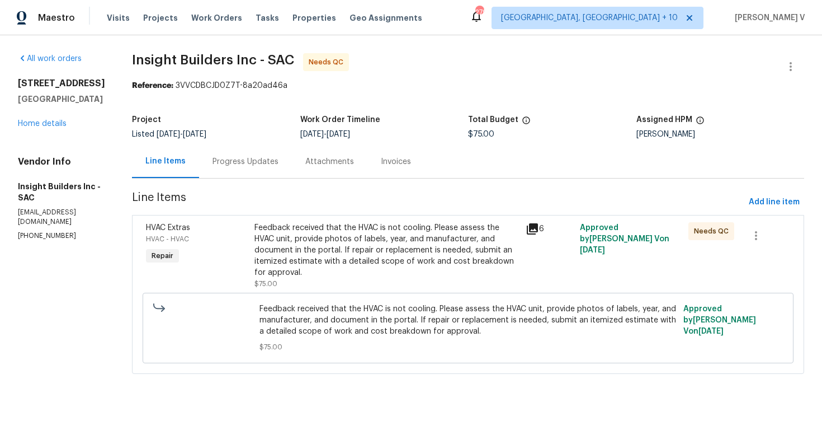
click at [240, 171] on div "Progress Updates" at bounding box center [245, 161] width 93 height 33
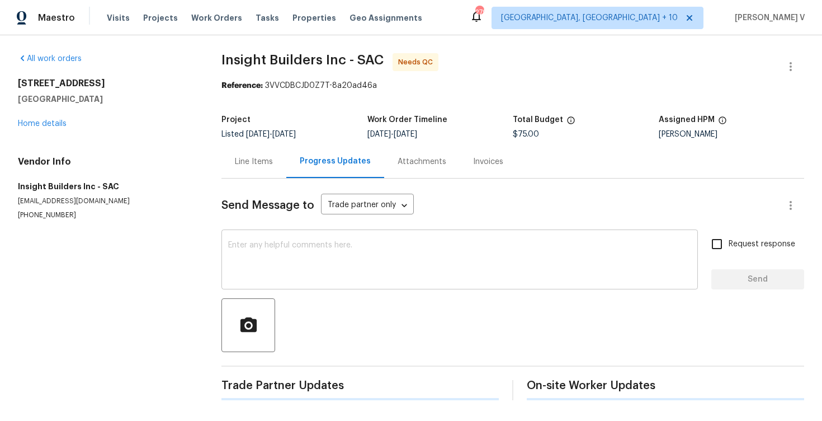
click at [255, 258] on textarea at bounding box center [459, 260] width 463 height 39
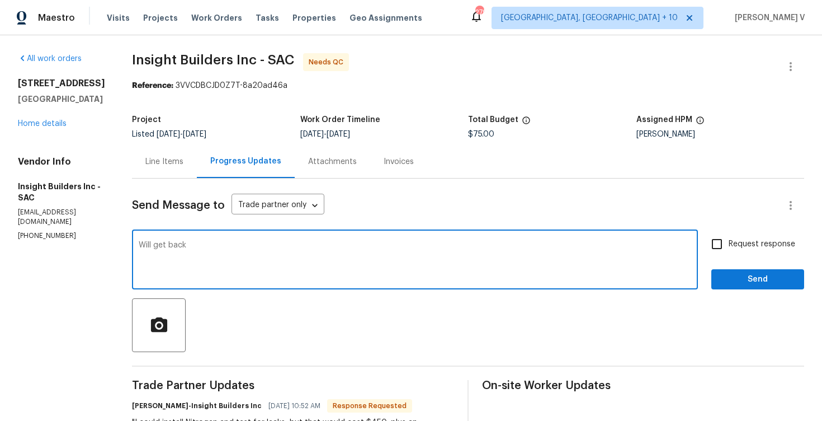
click at [238, 257] on textarea "Will get back" at bounding box center [415, 260] width 553 height 39
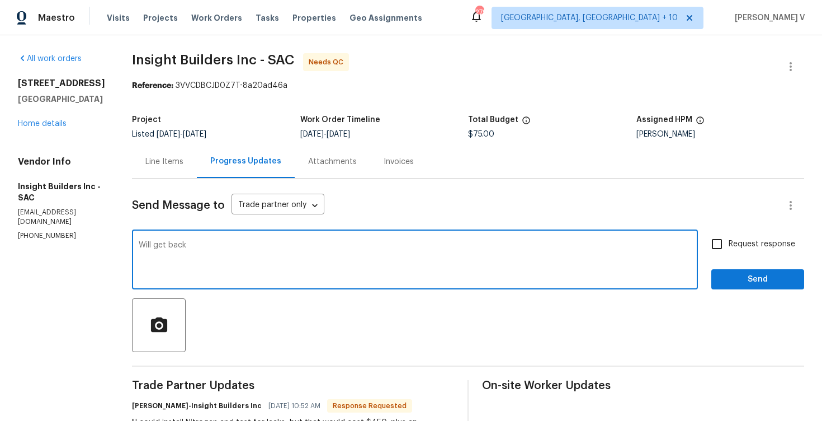
click at [238, 257] on textarea "Will get back" at bounding box center [415, 260] width 553 height 39
click at [229, 255] on textarea "Will get back" at bounding box center [415, 260] width 553 height 39
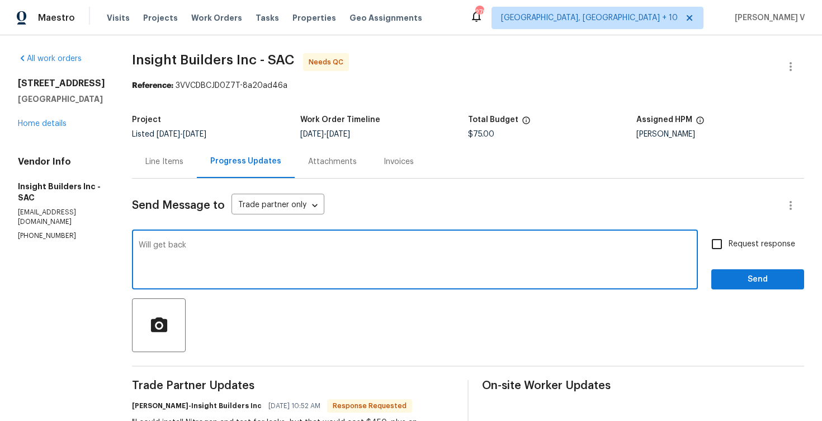
click at [229, 255] on textarea "Will get back" at bounding box center [415, 260] width 553 height 39
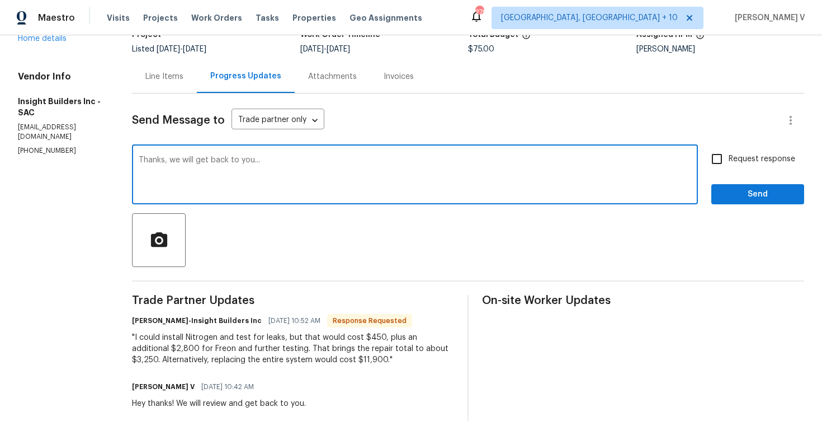
scroll to position [88, 0]
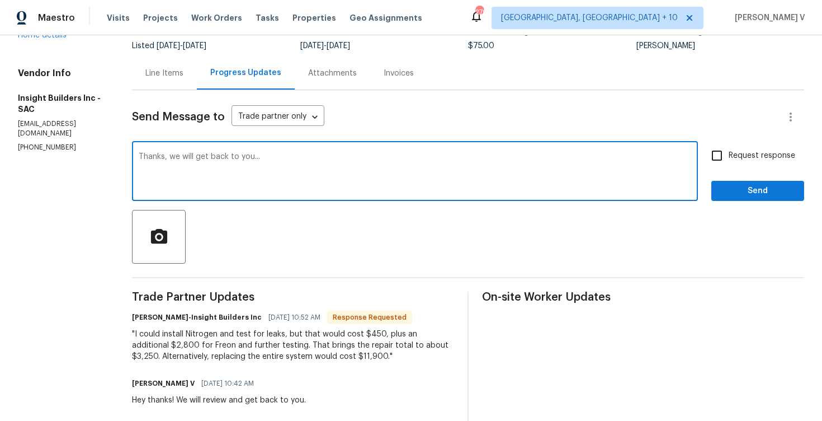
type textarea "Thanks, we will get back to you..."
click at [754, 195] on span "Send" at bounding box center [758, 191] width 75 height 14
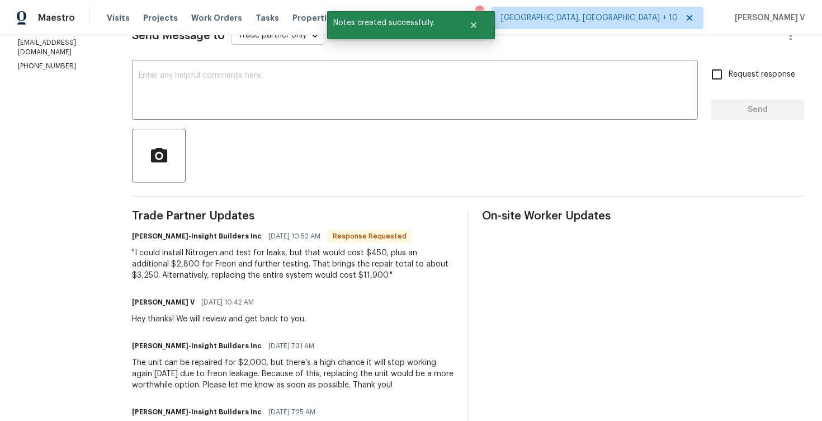
scroll to position [189, 0]
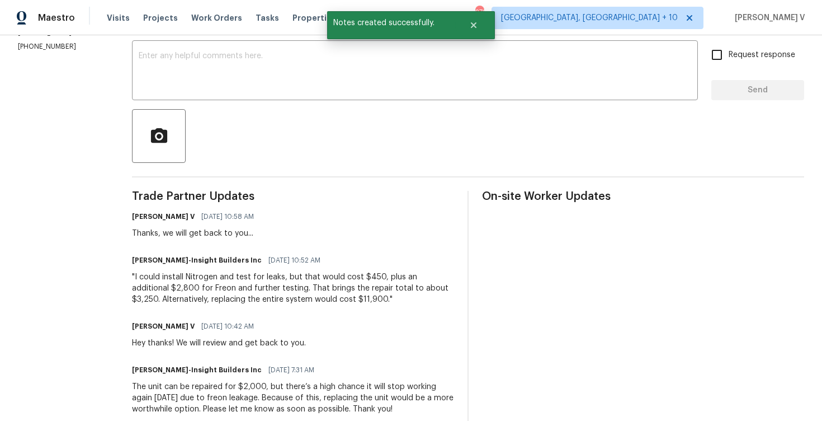
click at [186, 284] on div ""I could install Nitrogen and test for leaks, but that would cost $450, plus an…" at bounding box center [293, 288] width 322 height 34
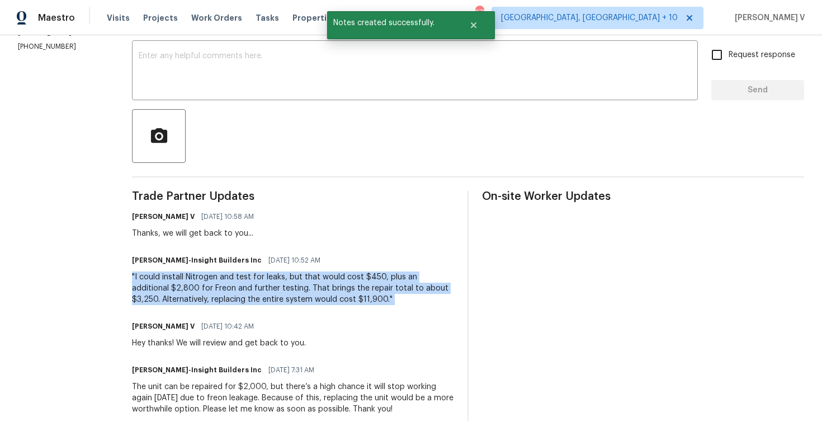
copy div ""I could install Nitrogen and test for leaks, but that would cost $450, plus an…"
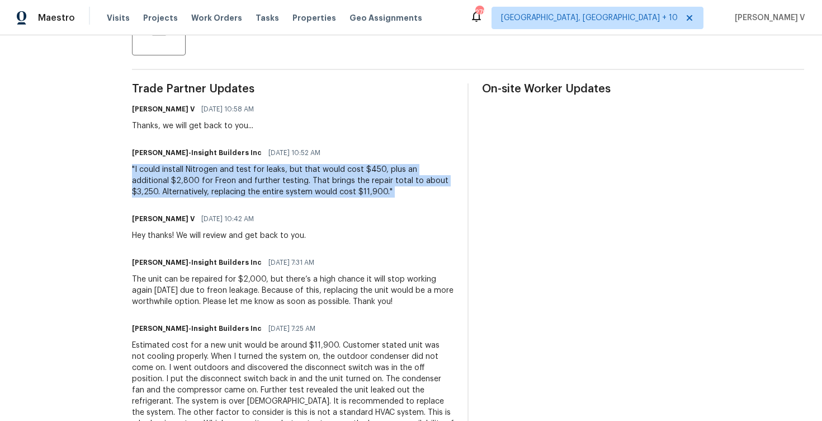
scroll to position [0, 0]
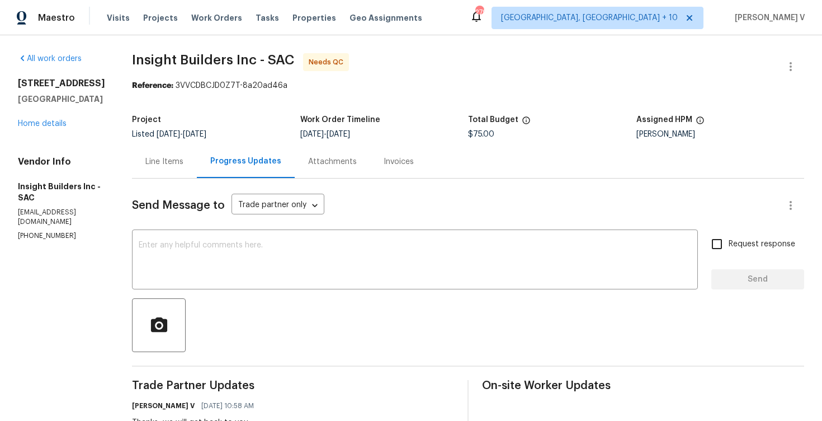
click at [183, 157] on div "Line Items" at bounding box center [164, 161] width 38 height 11
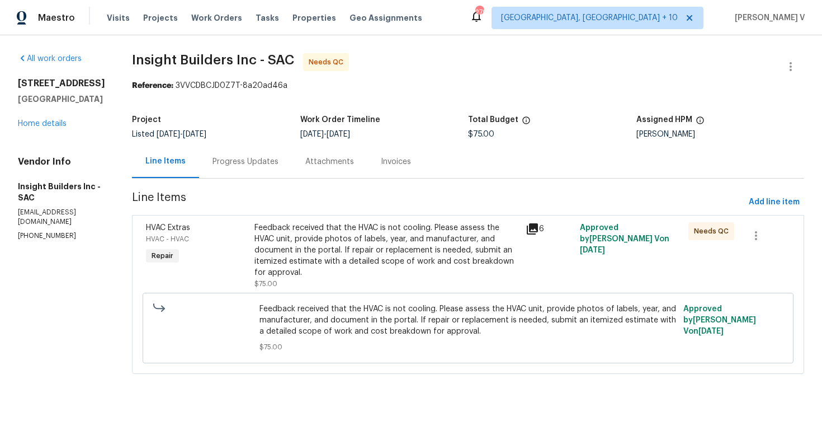
click at [331, 239] on div "Feedback received that the HVAC is not cooling. Please assess the HVAC unit, pr…" at bounding box center [387, 250] width 265 height 56
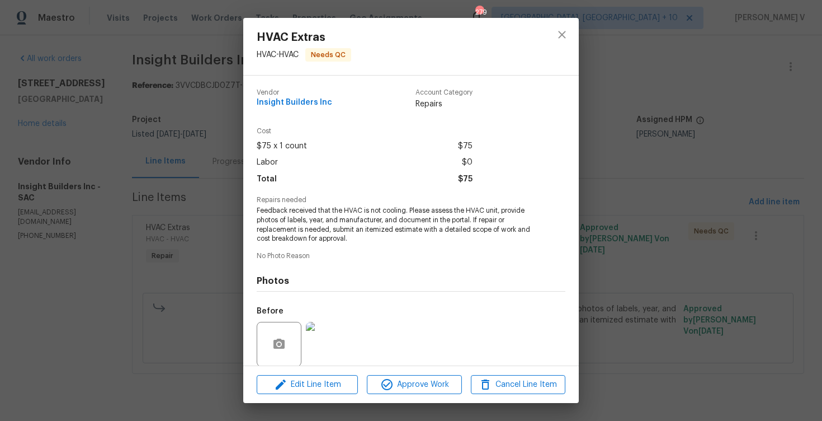
scroll to position [85, 0]
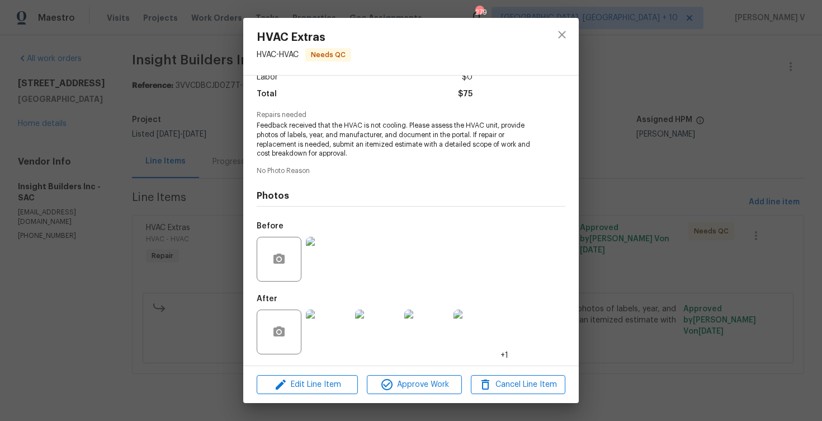
click at [328, 309] on img at bounding box center [328, 331] width 45 height 45
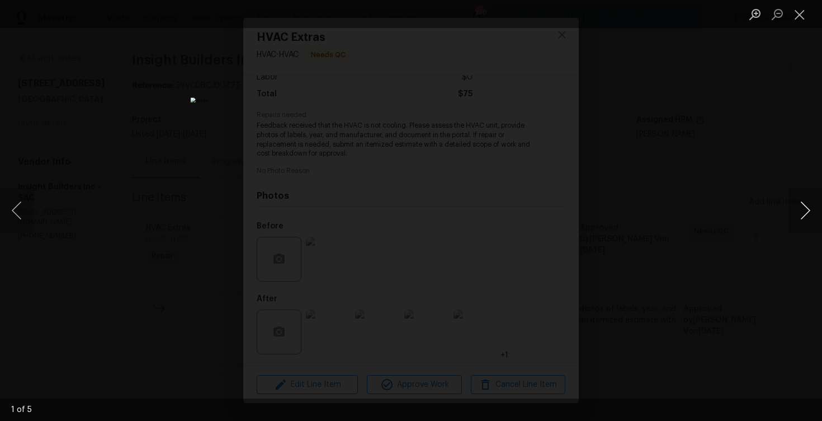
click at [811, 208] on button "Next image" at bounding box center [806, 210] width 34 height 45
click at [800, 204] on button "Next image" at bounding box center [806, 210] width 34 height 45
click at [811, 210] on button "Next image" at bounding box center [806, 210] width 34 height 45
click at [803, 209] on button "Next image" at bounding box center [806, 210] width 34 height 45
click at [159, 190] on div "Lightbox" at bounding box center [411, 210] width 822 height 421
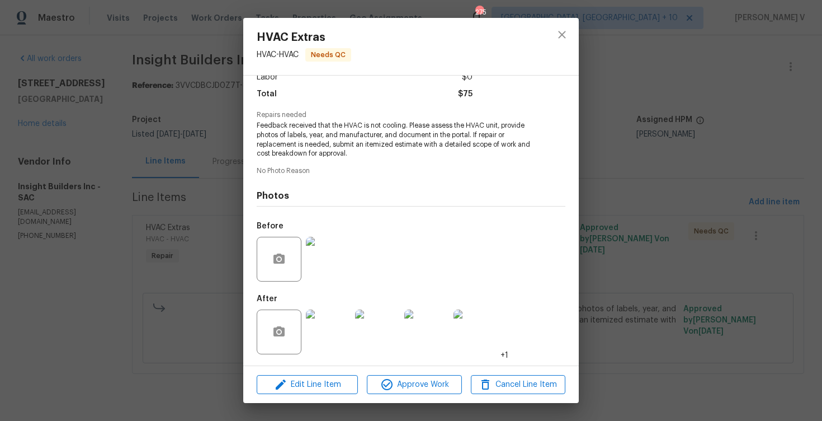
click at [125, 169] on div "HVAC Extras HVAC - HVAC Needs QC Vendor Insight Builders Inc Account Category R…" at bounding box center [411, 210] width 822 height 421
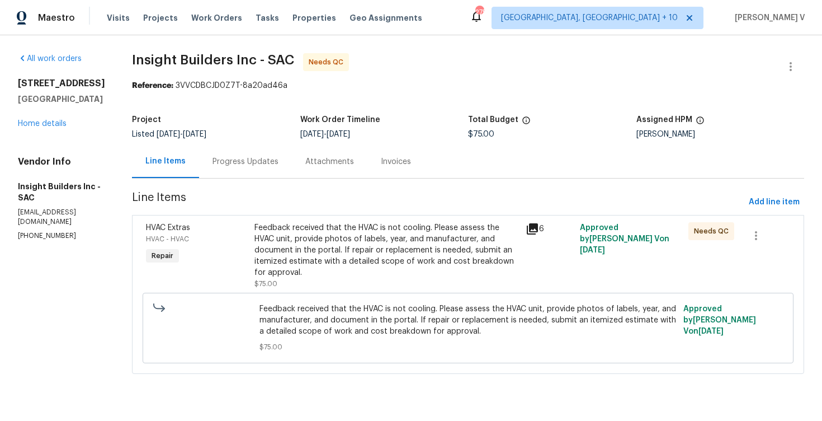
click at [251, 172] on div "Progress Updates" at bounding box center [245, 161] width 93 height 33
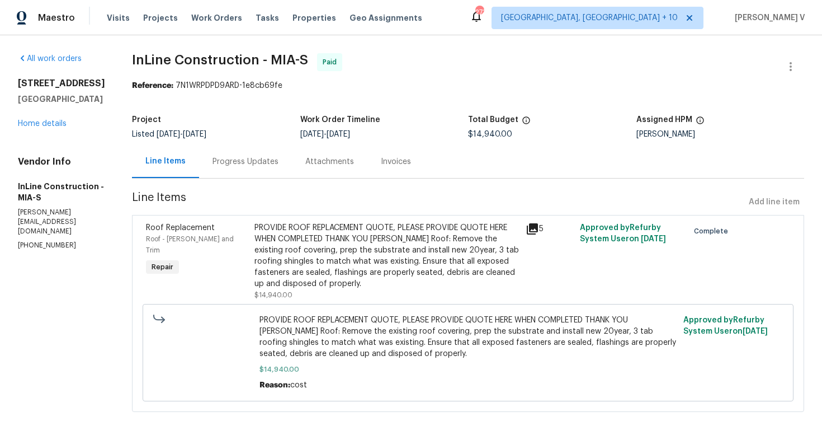
click at [236, 170] on div "Progress Updates" at bounding box center [245, 161] width 93 height 33
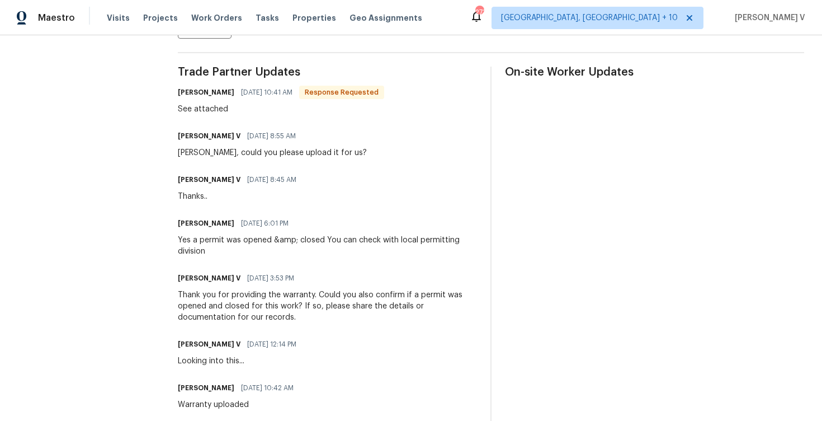
scroll to position [277, 0]
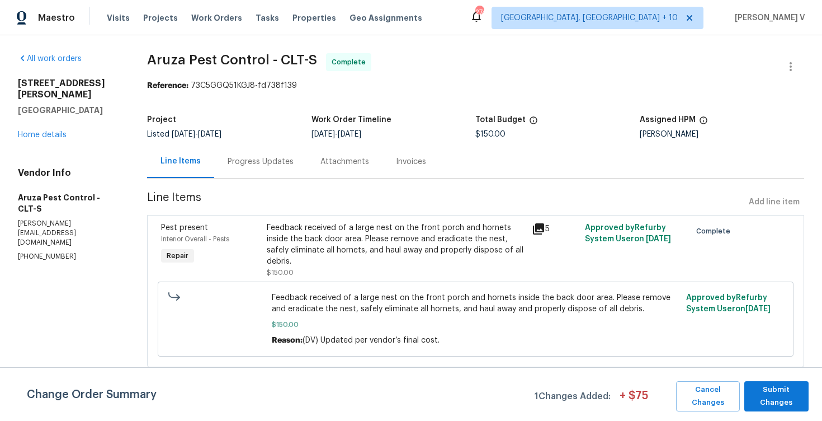
click at [290, 154] on div "Progress Updates" at bounding box center [260, 161] width 93 height 33
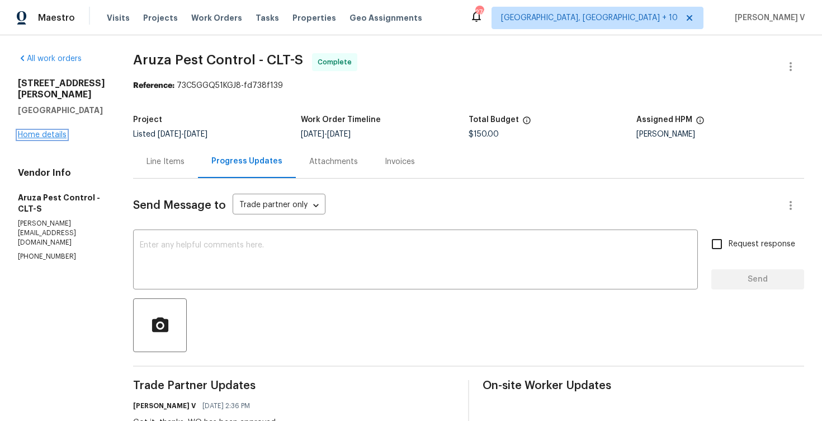
click at [54, 132] on link "Home details" at bounding box center [42, 135] width 49 height 8
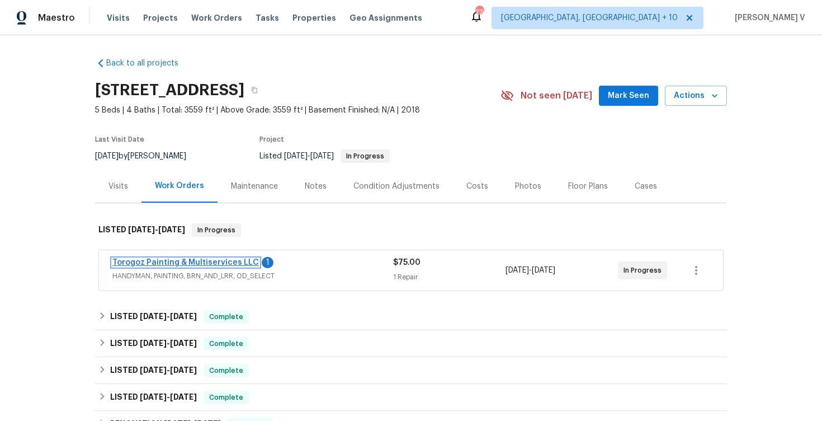
click at [194, 262] on link "Torogoz Painting & Multiservices LLC" at bounding box center [185, 262] width 147 height 8
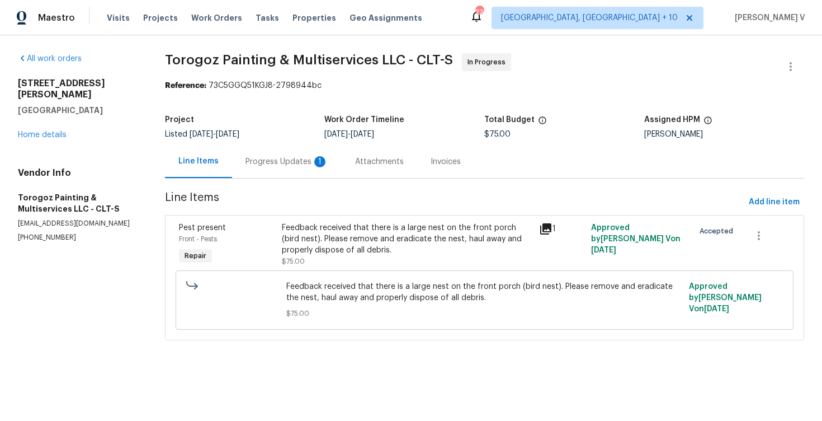
click at [284, 166] on div "Progress Updates 1" at bounding box center [287, 161] width 83 height 11
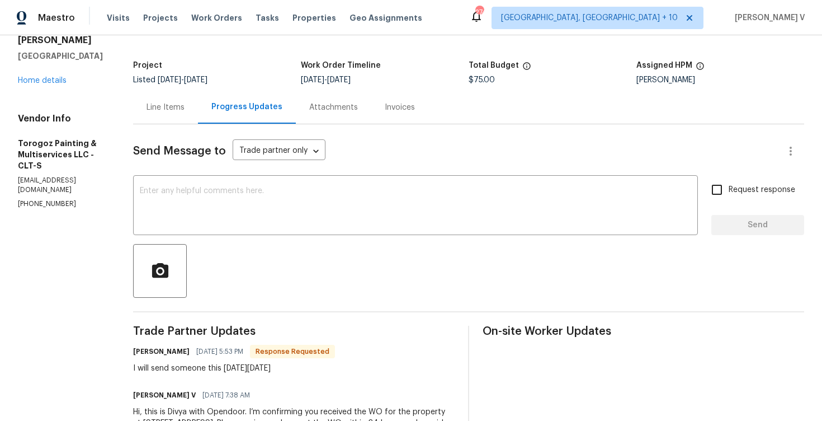
scroll to position [127, 0]
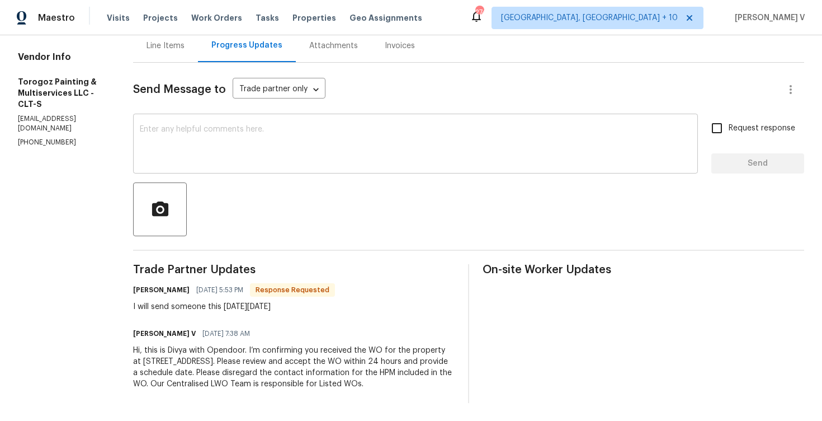
click at [262, 135] on textarea at bounding box center [416, 144] width 552 height 39
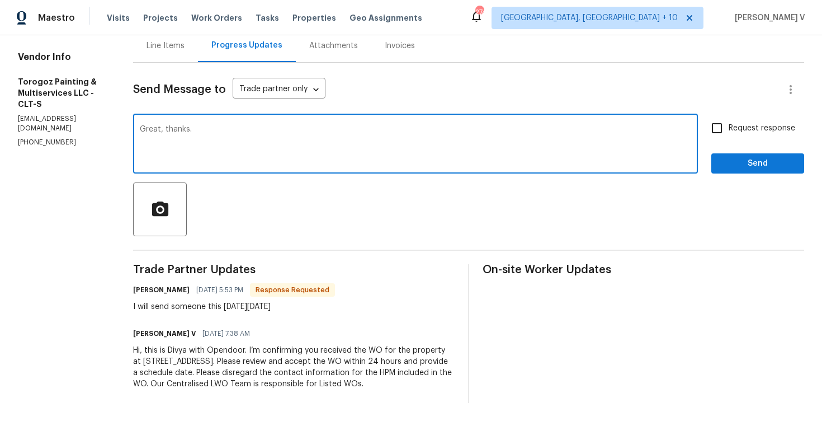
type textarea "Great, thanks."
click at [762, 139] on div "Request response Send" at bounding box center [758, 144] width 93 height 57
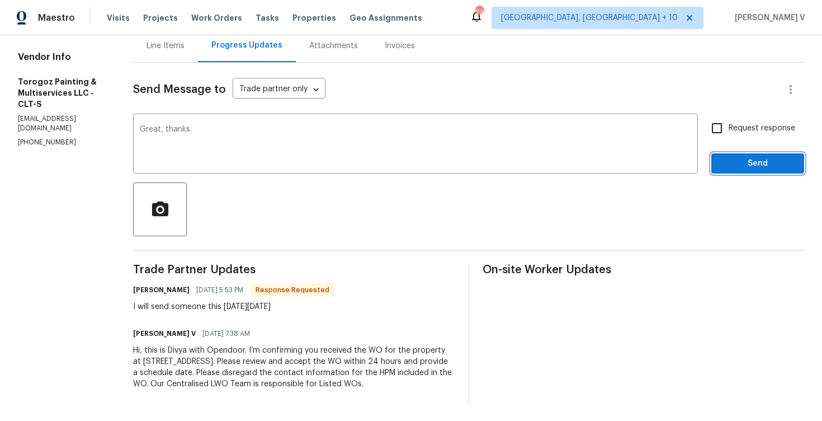
click at [753, 157] on span "Send" at bounding box center [758, 164] width 75 height 14
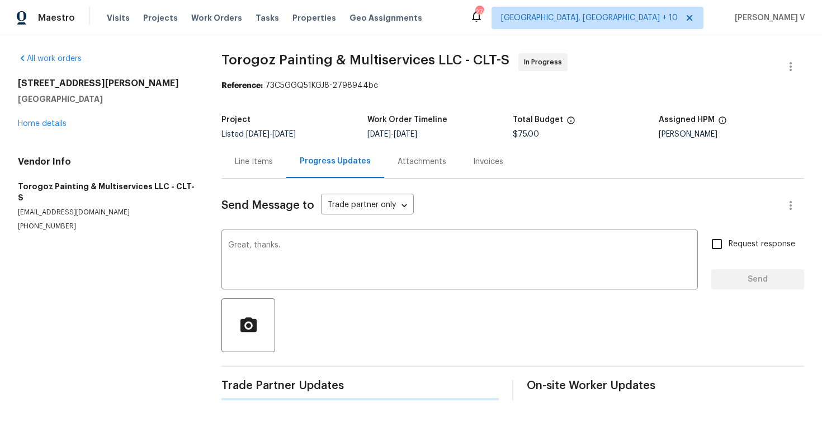
scroll to position [0, 0]
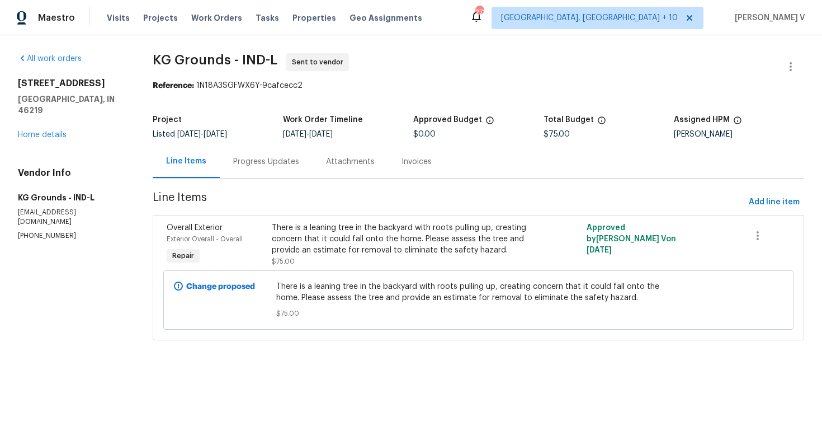
click at [280, 163] on div "Progress Updates" at bounding box center [266, 161] width 66 height 11
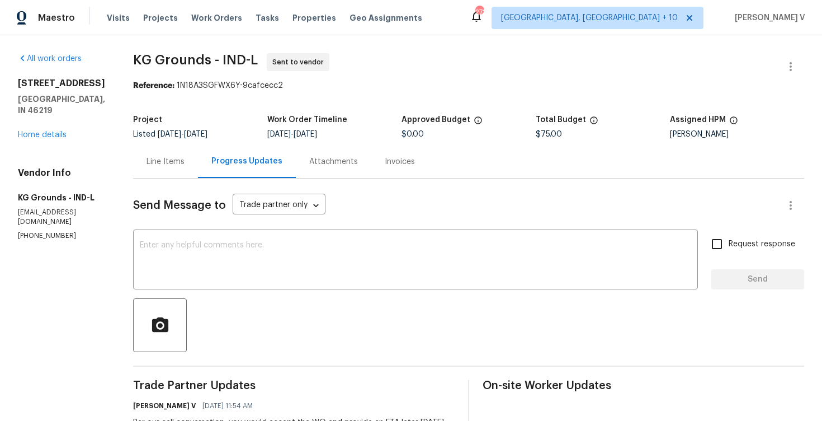
click at [31, 222] on section "All work orders 8040 Goldenrod Ct Indianapolis, IN 46219 Home details Vendor In…" at bounding box center [62, 291] width 88 height 477
click at [47, 209] on div "Vendor Info KG Grounds - IND-L kggroundsgroup@gmail.com (513) 276-2854" at bounding box center [62, 203] width 88 height 73
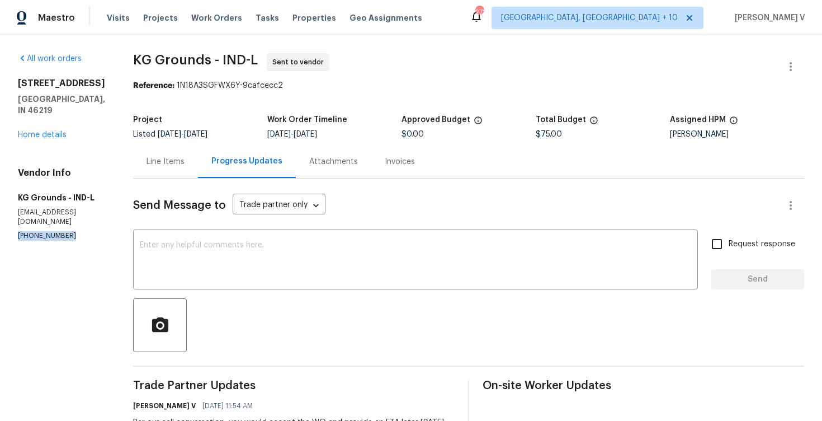
copy p "[PHONE_NUMBER]"
click at [192, 161] on div "Line Items" at bounding box center [165, 161] width 65 height 33
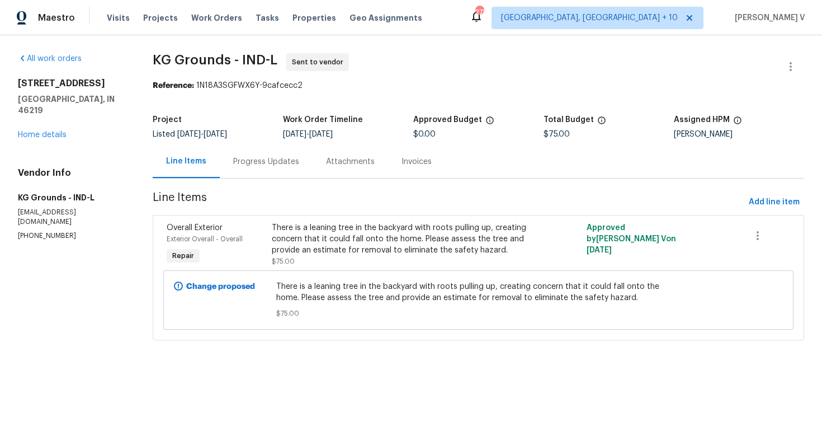
click at [292, 164] on div "Progress Updates" at bounding box center [266, 161] width 66 height 11
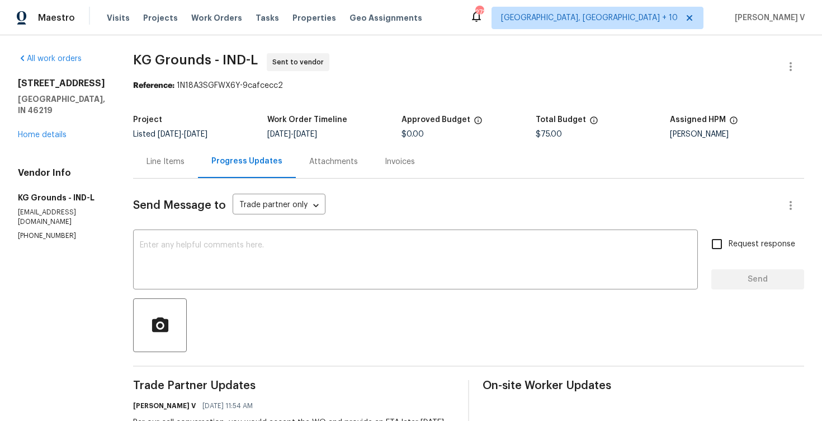
click at [171, 166] on div "Line Items" at bounding box center [166, 161] width 38 height 11
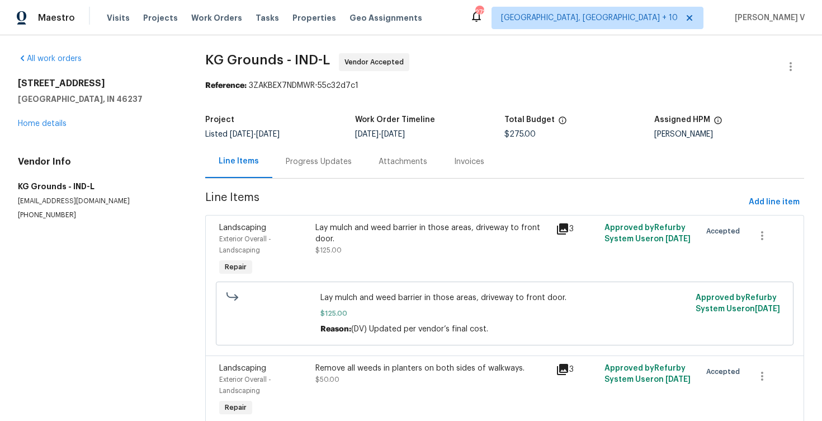
click at [300, 171] on div "Progress Updates" at bounding box center [318, 161] width 93 height 33
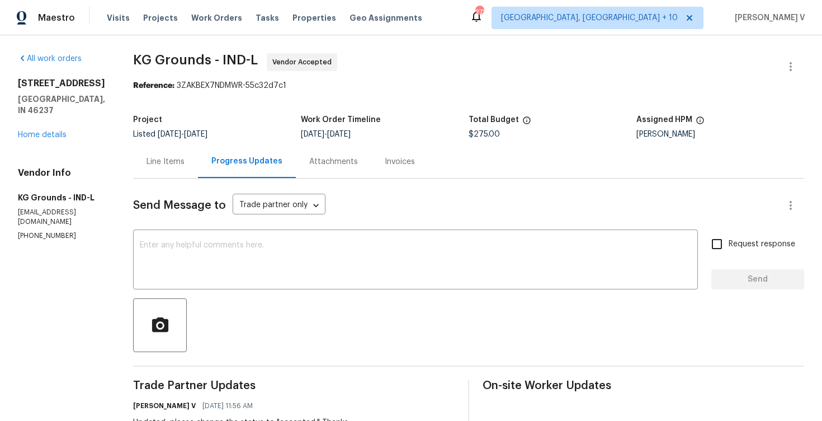
click at [172, 168] on div "Line Items" at bounding box center [165, 161] width 65 height 33
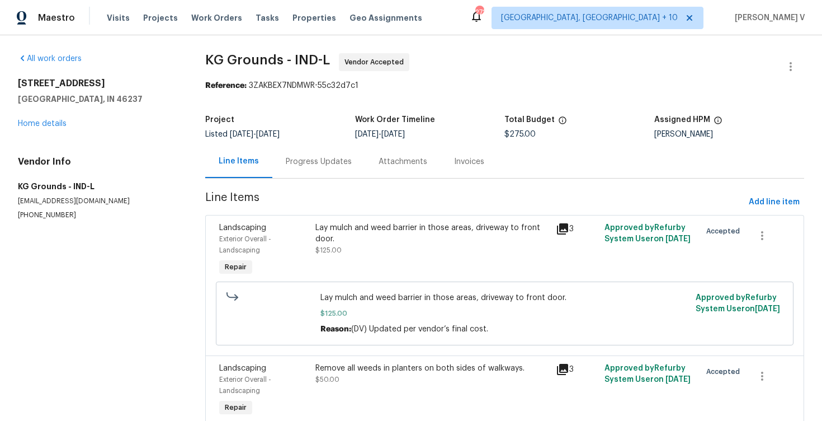
click at [313, 173] on div "Progress Updates" at bounding box center [318, 161] width 93 height 33
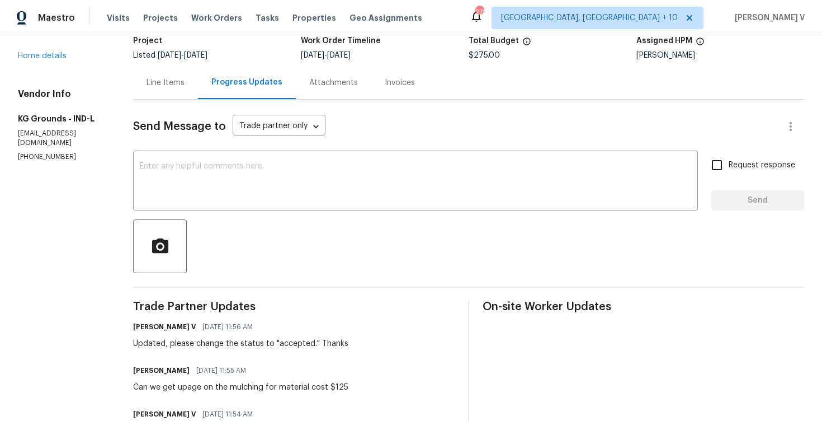
scroll to position [214, 0]
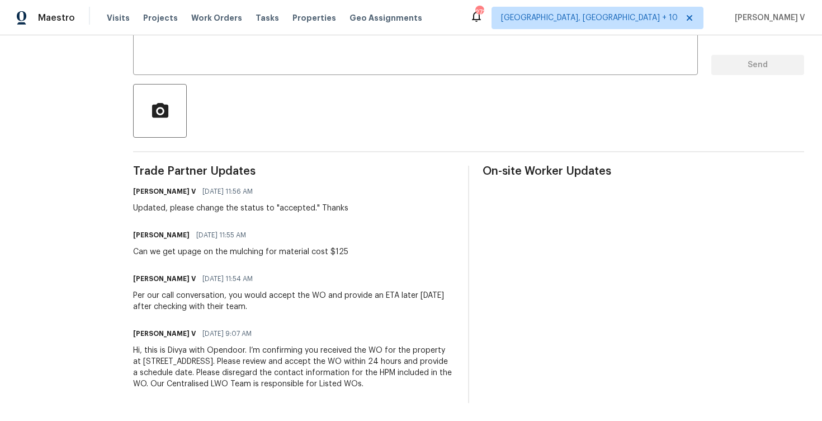
click at [351, 170] on span "Trade Partner Updates" at bounding box center [294, 171] width 322 height 11
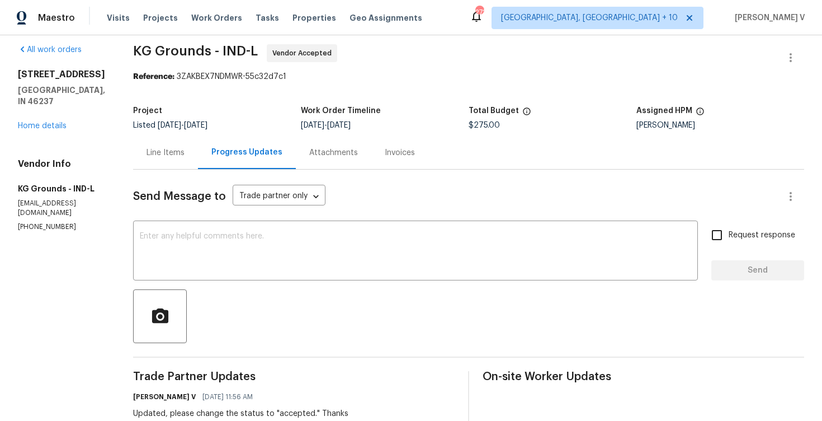
scroll to position [0, 0]
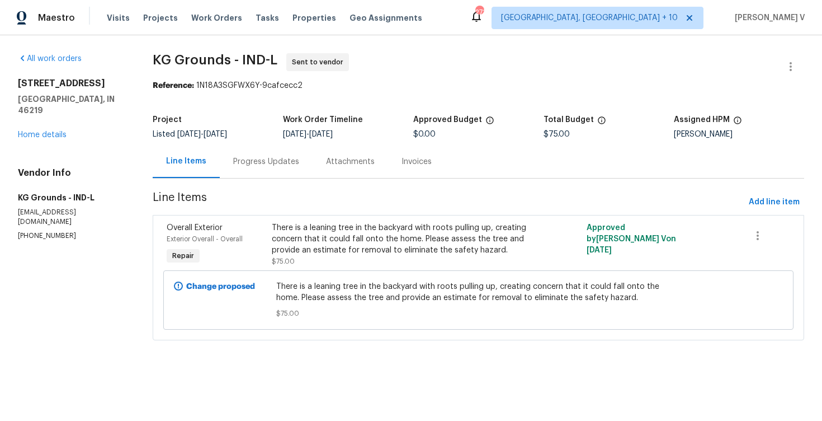
click at [257, 159] on div "Progress Updates" at bounding box center [266, 161] width 66 height 11
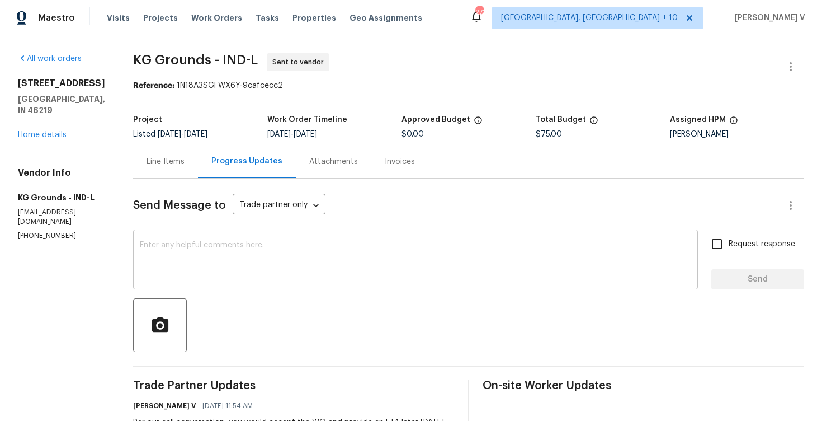
click at [167, 256] on textarea at bounding box center [416, 260] width 552 height 39
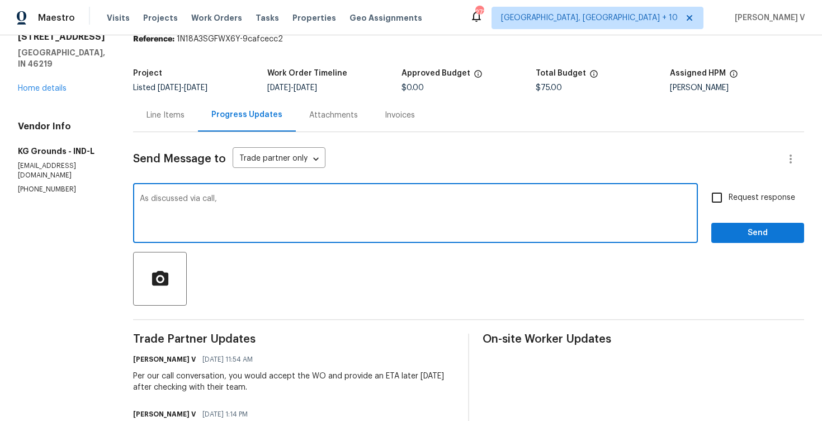
scroll to position [50, 0]
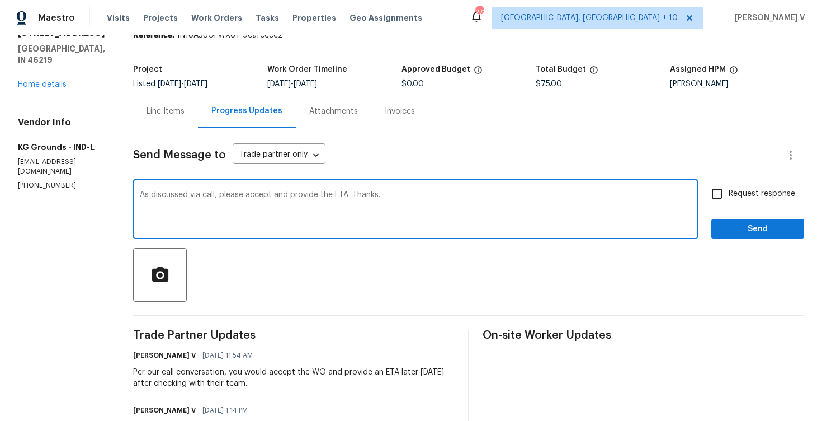
type textarea "As discussed via call, please accept and provide the ETA. Thanks."
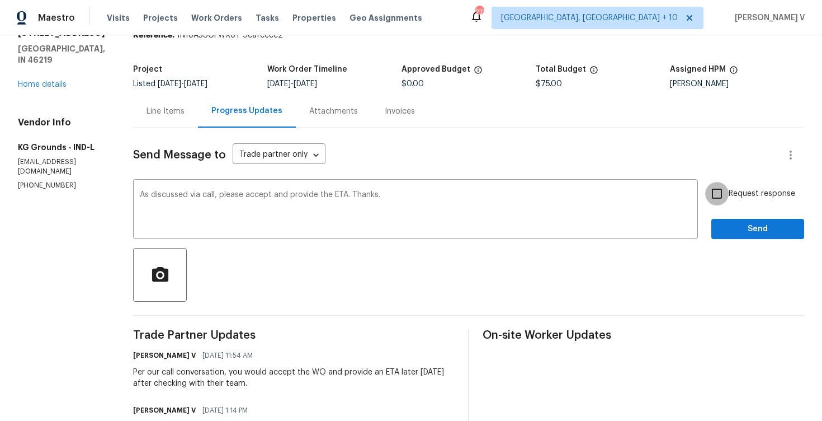
click at [718, 202] on input "Request response" at bounding box center [717, 193] width 23 height 23
checkbox input "true"
click at [741, 231] on span "Send" at bounding box center [758, 229] width 75 height 14
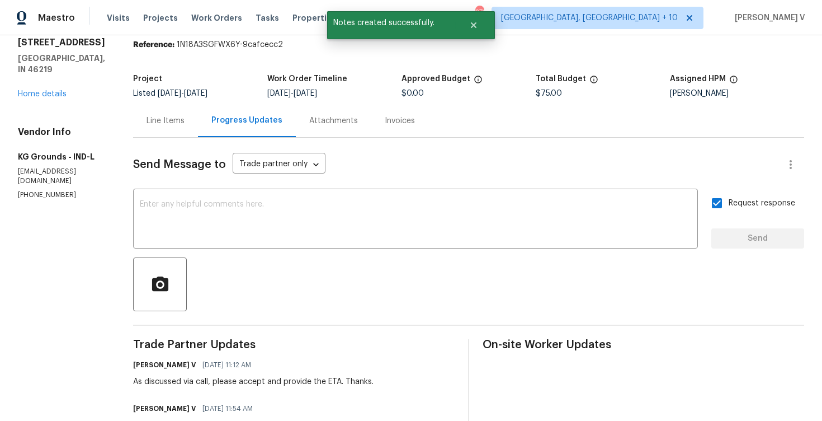
scroll to position [68, 0]
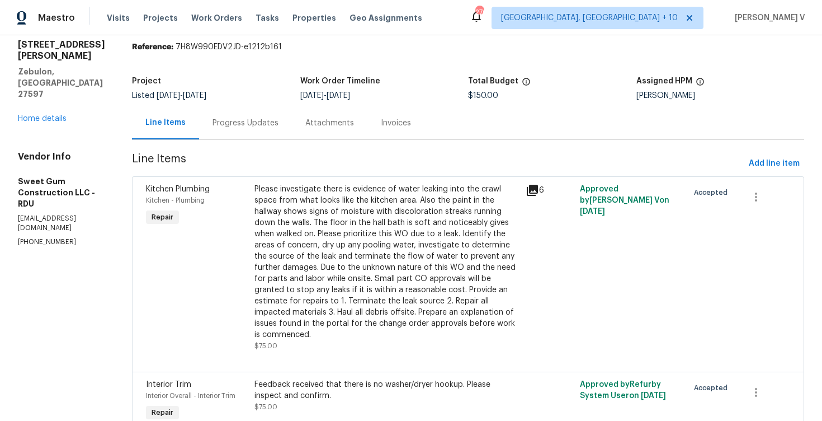
scroll to position [94, 0]
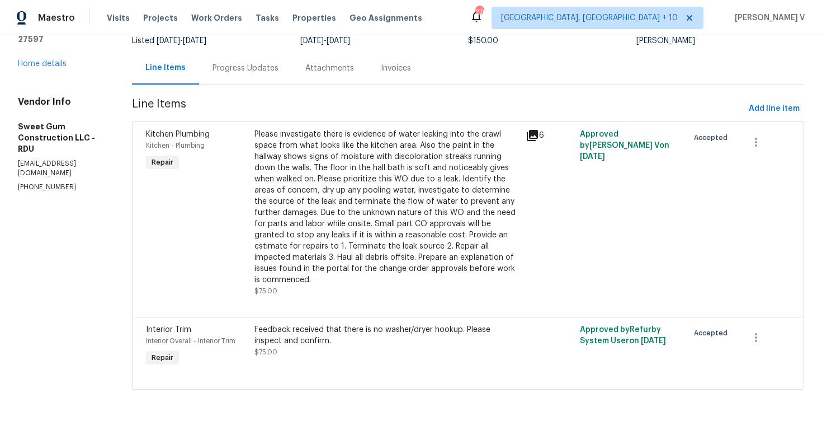
click at [321, 243] on div "Please investigate there is evidence of water leaking into the crawl space from…" at bounding box center [387, 207] width 265 height 157
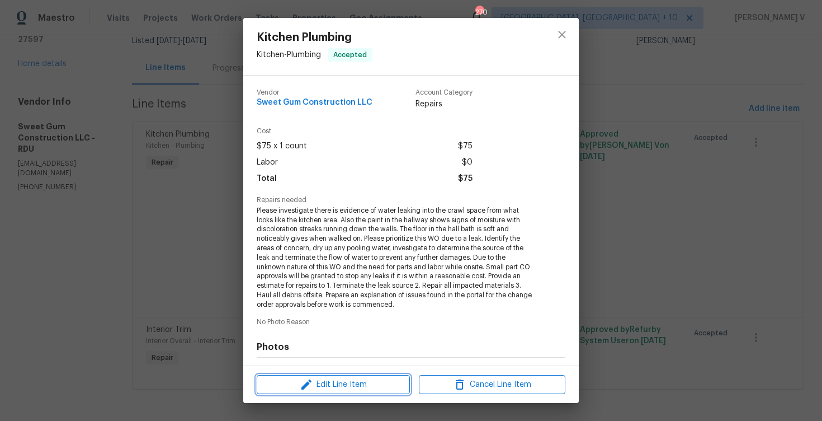
click at [339, 387] on span "Edit Line Item" at bounding box center [333, 385] width 147 height 14
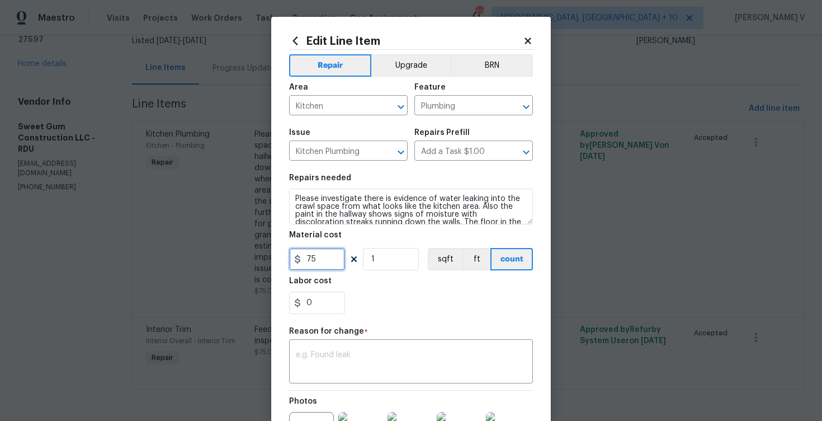
click at [332, 266] on input "75" at bounding box center [317, 259] width 56 height 22
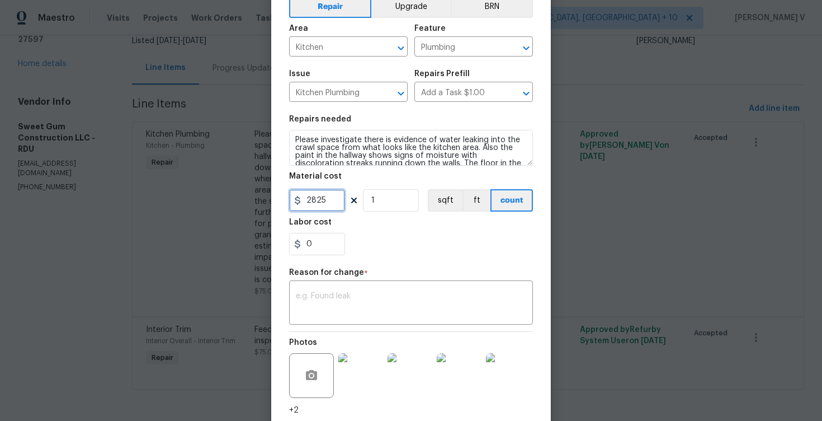
scroll to position [74, 0]
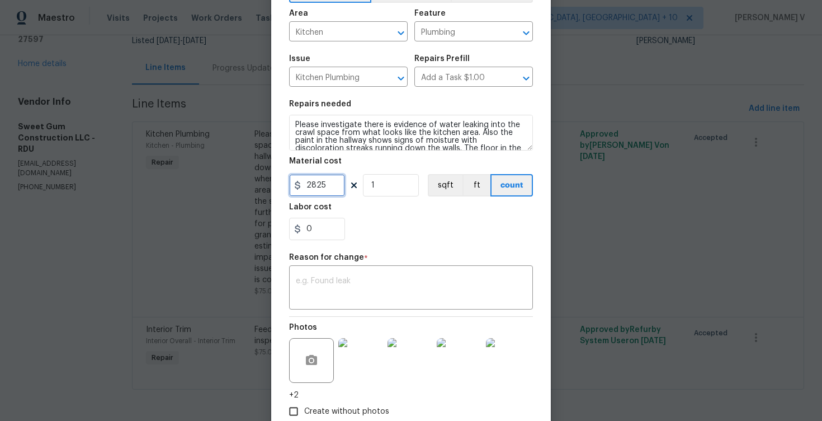
type input "2825"
click at [351, 285] on textarea at bounding box center [411, 288] width 231 height 23
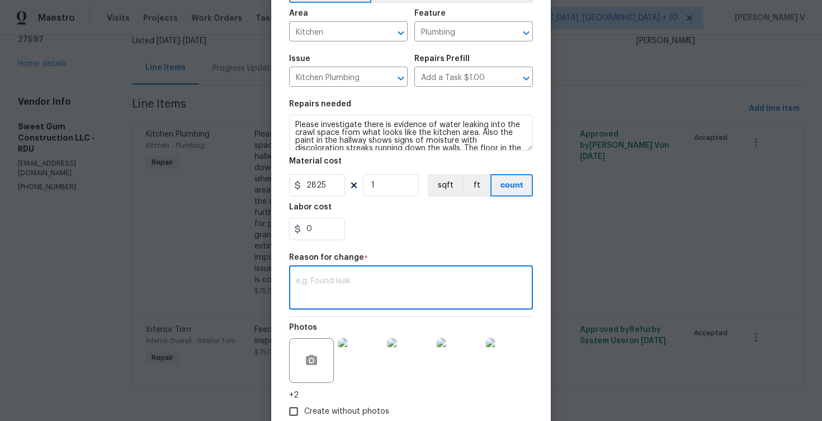
paste textarea "(DV) Updated cost per BR team approval."
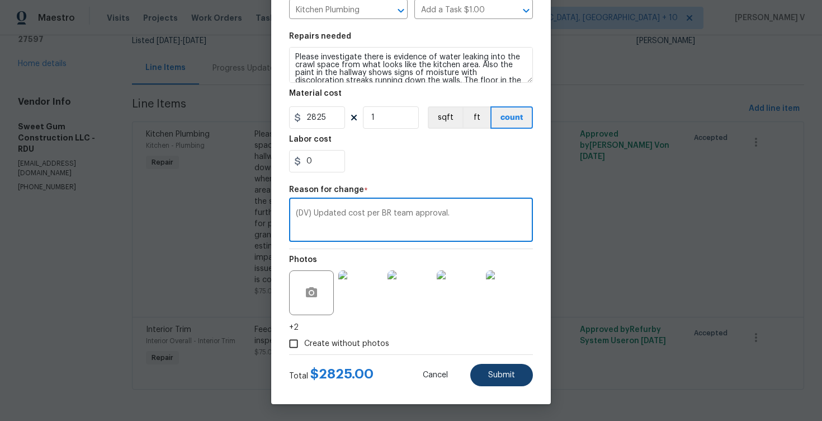
type textarea "(DV) Updated cost per BR team approval."
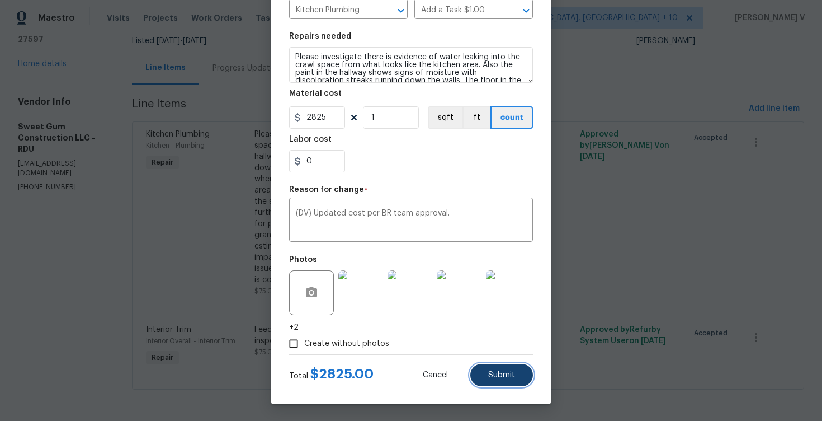
click at [521, 377] on button "Submit" at bounding box center [502, 375] width 63 height 22
type input "75"
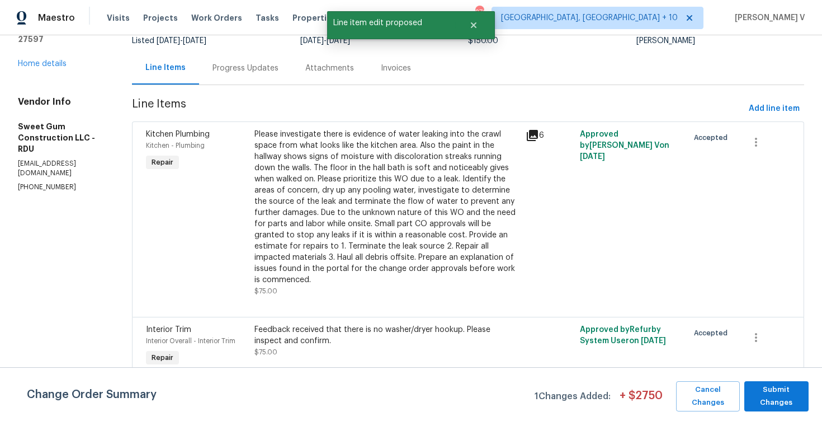
scroll to position [0, 0]
click at [777, 384] on span "Submit Changes" at bounding box center [776, 396] width 53 height 26
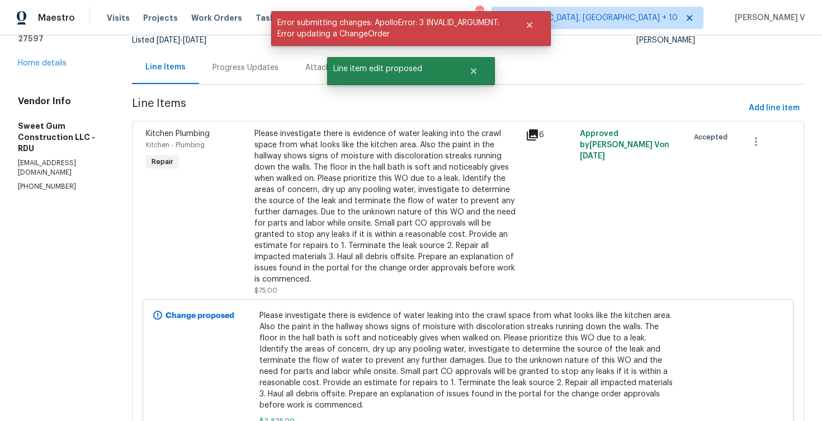
click at [275, 69] on div "Progress Updates" at bounding box center [246, 67] width 66 height 11
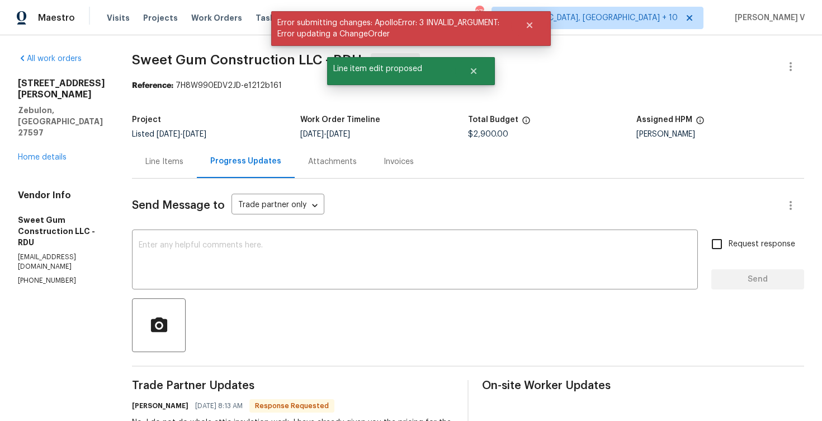
click at [184, 166] on div "Line Items" at bounding box center [164, 161] width 38 height 11
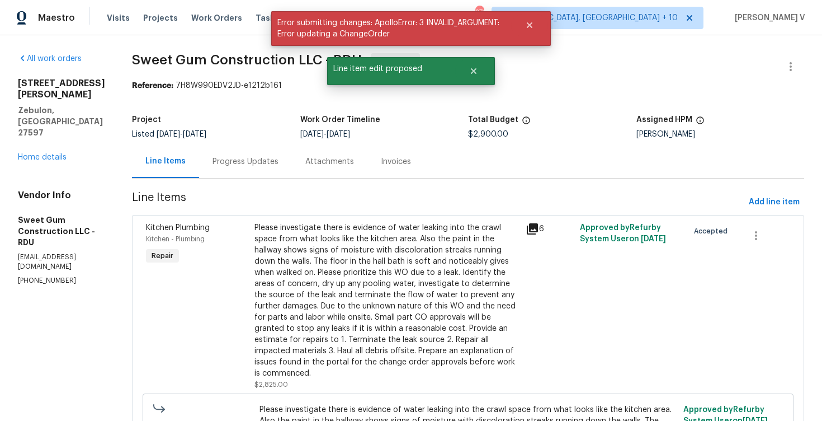
click at [253, 161] on div "Progress Updates" at bounding box center [246, 161] width 66 height 11
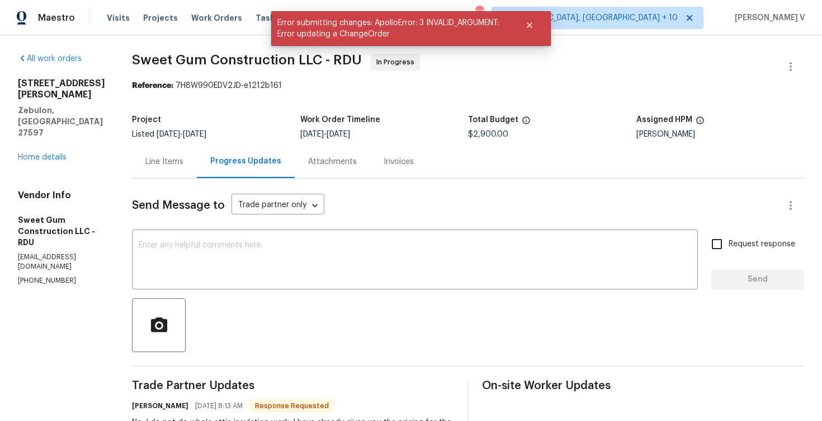
click at [231, 157] on div "Progress Updates" at bounding box center [246, 161] width 98 height 33
click at [184, 164] on div "Line Items" at bounding box center [164, 161] width 38 height 11
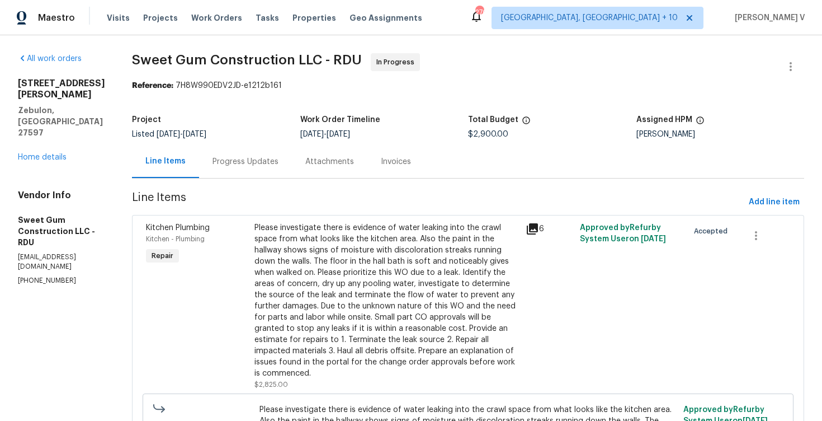
click at [279, 157] on div "Progress Updates" at bounding box center [246, 161] width 66 height 11
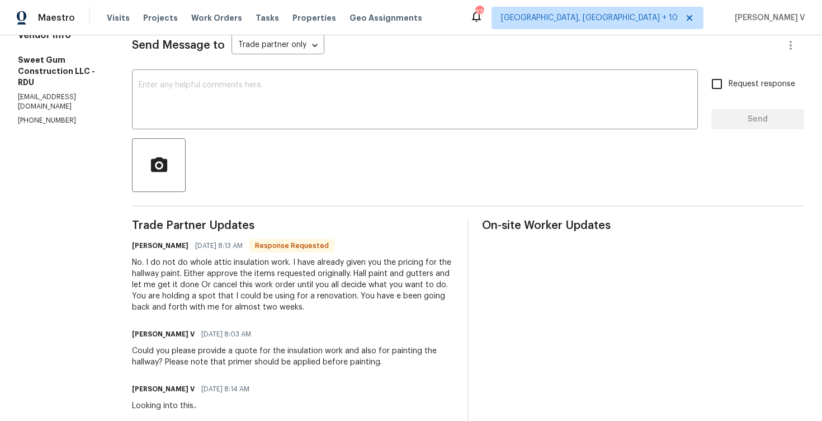
scroll to position [138, 0]
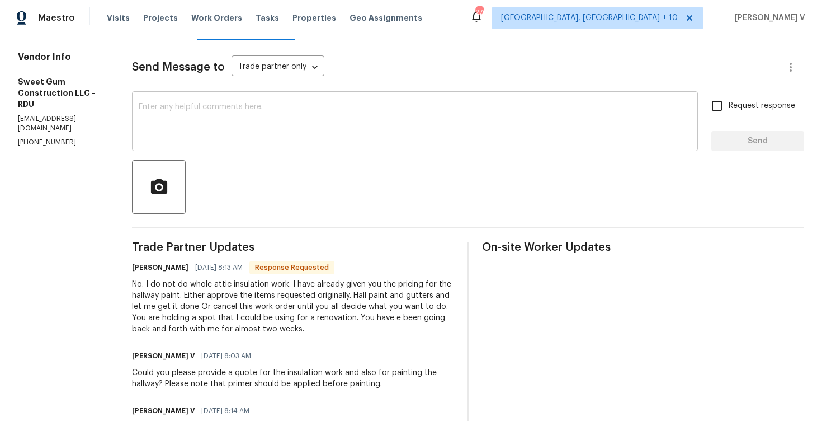
click at [232, 100] on div "x ​" at bounding box center [415, 122] width 566 height 57
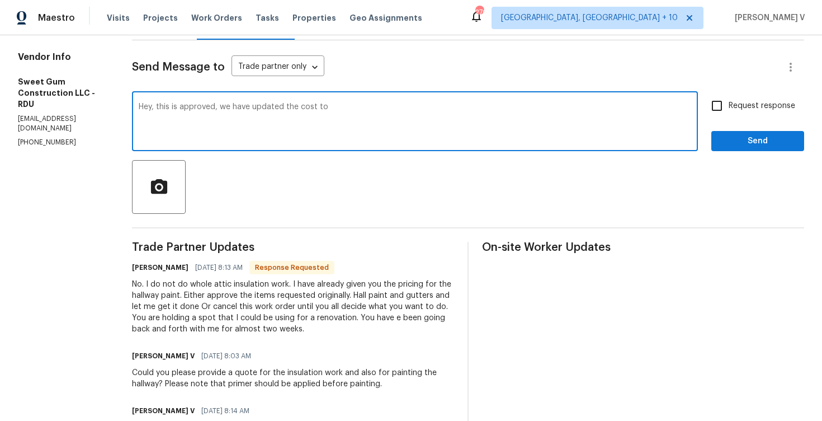
scroll to position [53, 0]
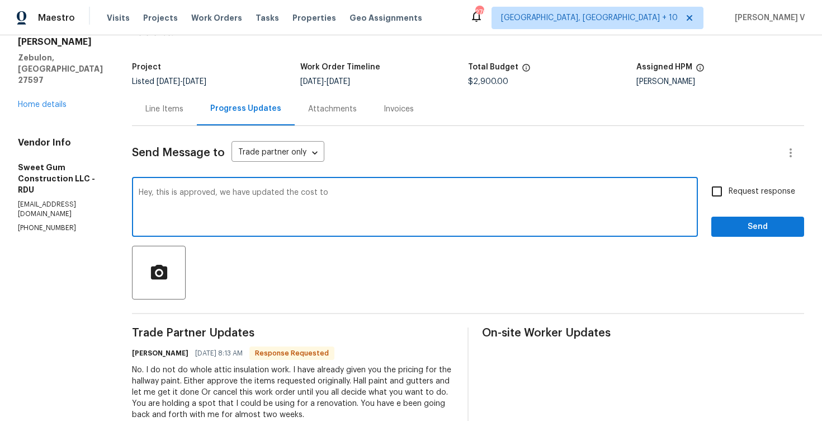
click at [488, 85] on span "$2,900.00" at bounding box center [488, 82] width 40 height 8
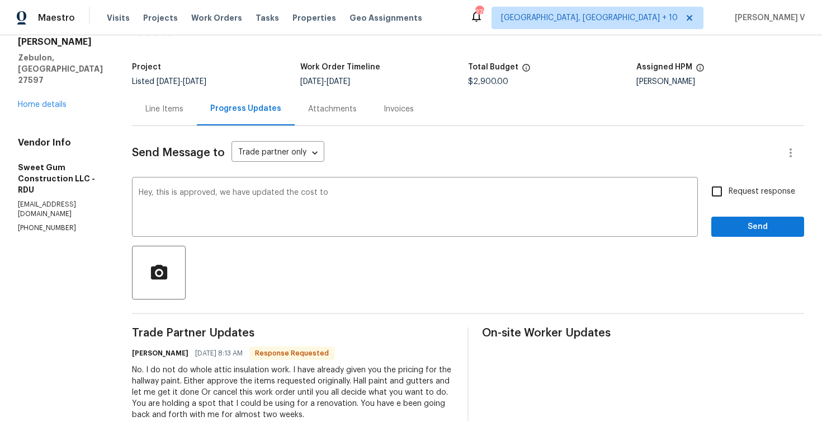
click at [488, 85] on span "$2,900.00" at bounding box center [488, 82] width 40 height 8
copy span "$2,900.00"
click at [394, 186] on div "Hey, this is approved, we have updated the cost to x ​" at bounding box center [415, 208] width 566 height 57
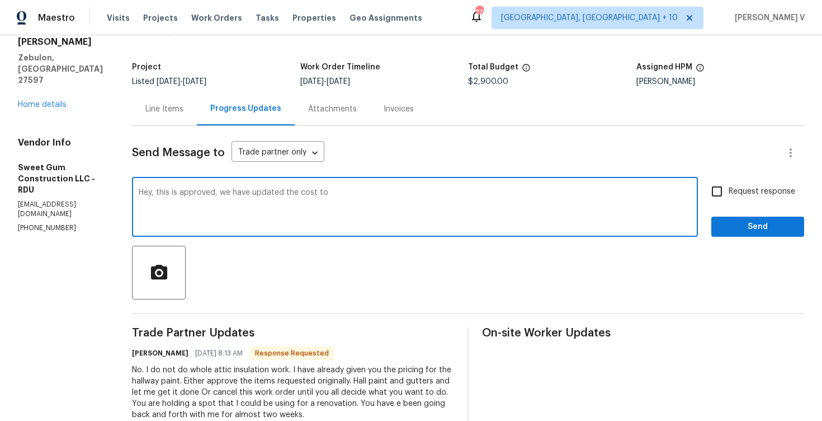
paste textarea "$2,900.00"
click at [0, 0] on qb-div "Replace with approved." at bounding box center [0, 0] width 0 height 0
click at [406, 195] on textarea "Hey, this is approved; we have updated the cost to $2,900.00" at bounding box center [415, 208] width 553 height 39
drag, startPoint x: 177, startPoint y: 196, endPoint x: 152, endPoint y: 196, distance: 25.2
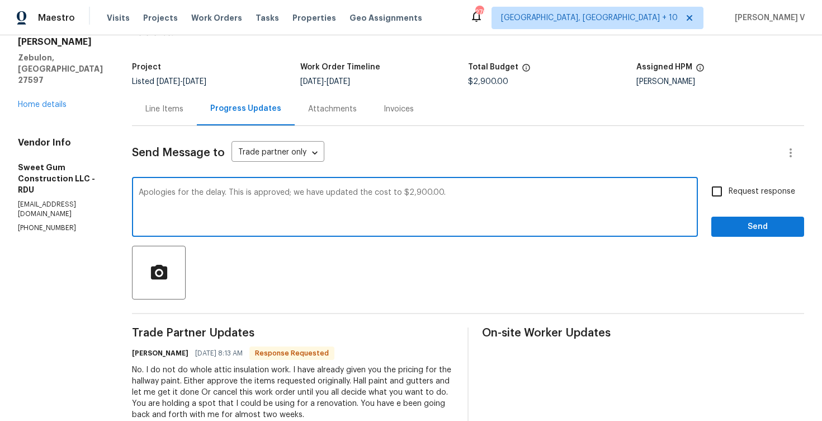
type textarea "Apologies for the delay. This is approved; we have updated the cost to $2,900.0…"
click at [747, 201] on label "Request response" at bounding box center [751, 191] width 90 height 23
click at [729, 201] on input "Request response" at bounding box center [717, 191] width 23 height 23
checkbox input "true"
drag, startPoint x: 249, startPoint y: 194, endPoint x: 134, endPoint y: 194, distance: 115.3
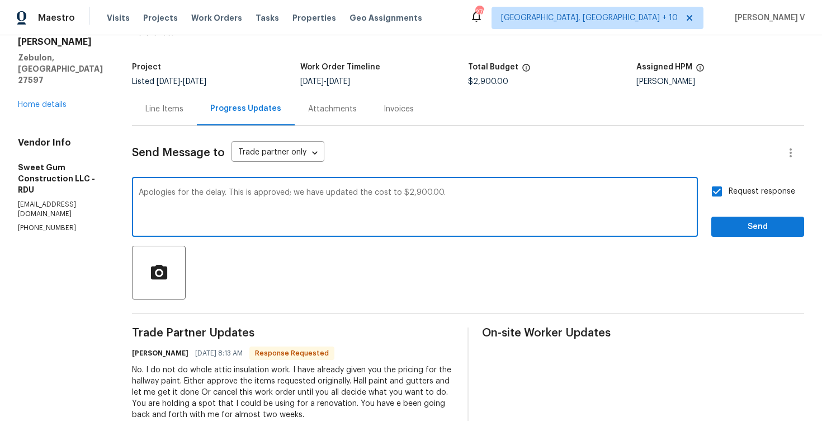
click at [768, 222] on span "Send" at bounding box center [758, 227] width 75 height 14
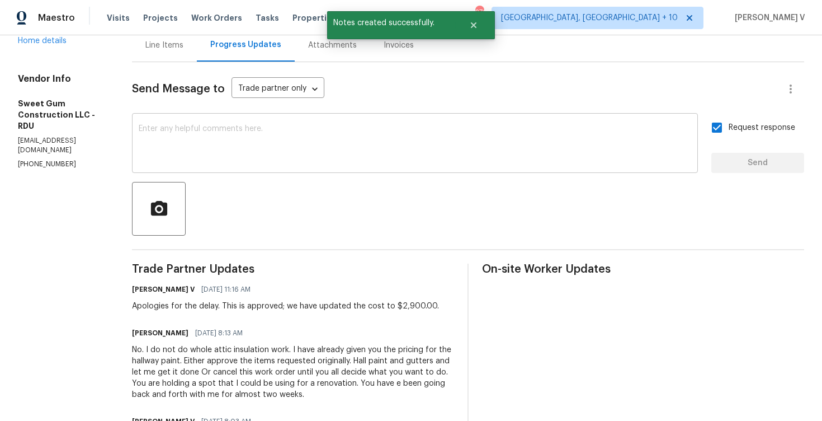
scroll to position [245, 0]
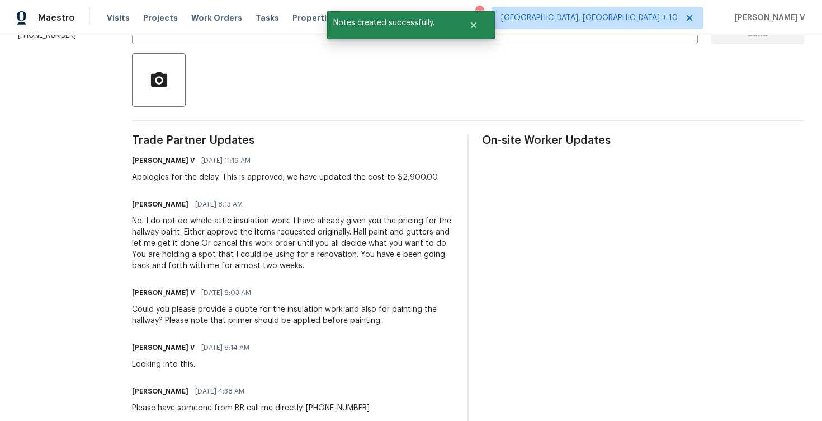
click at [206, 308] on div "Could you please provide a quote for the insulation work and also for painting …" at bounding box center [293, 315] width 322 height 22
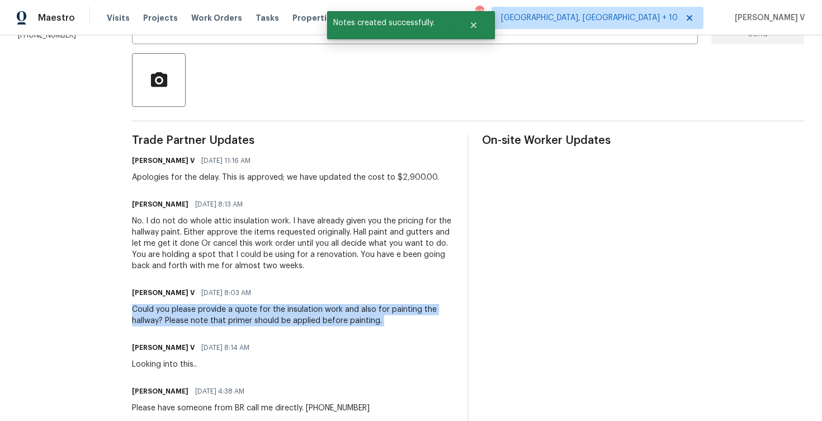
click at [206, 308] on div "Could you please provide a quote for the insulation work and also for painting …" at bounding box center [293, 315] width 322 height 22
copy div "Could you please provide a quote for the insulation work and also for painting …"
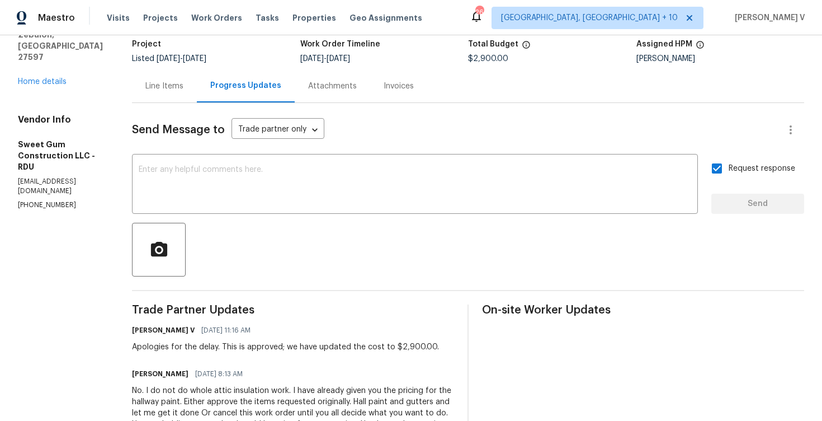
click at [54, 53] on div "600 Proctor St Zebulon, NC 27597 Home details" at bounding box center [61, 44] width 87 height 85
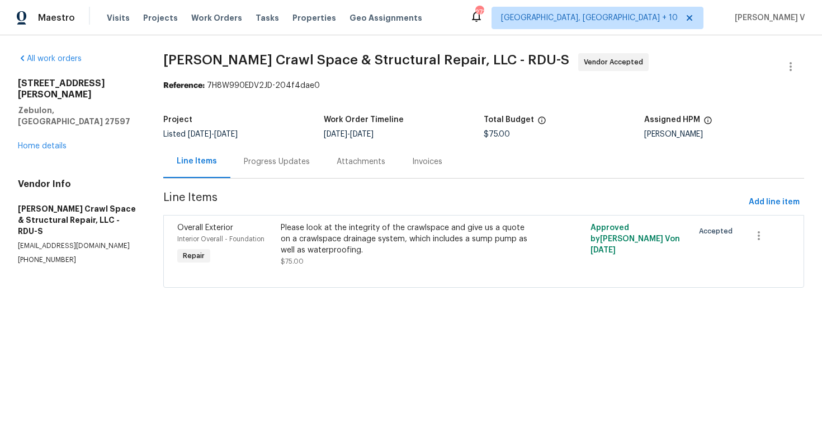
click at [300, 170] on div "Progress Updates" at bounding box center [277, 161] width 93 height 33
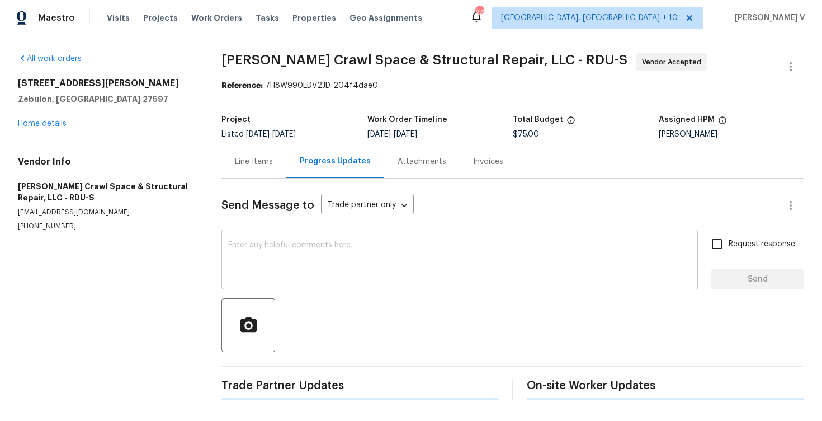
click at [323, 281] on div "x ​" at bounding box center [460, 260] width 477 height 57
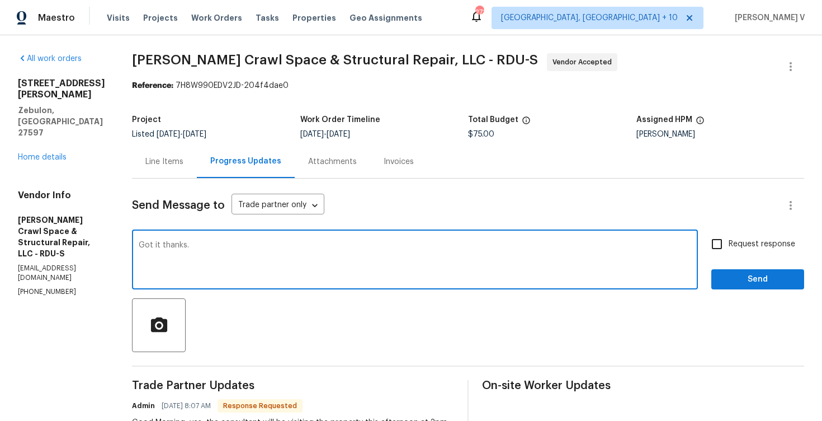
paste textarea "Could you please provide a quote for the insulation work and also for painting …"
type textarea "Got it thanks. Could you please provide a quote for the insulation work and als…"
click at [737, 243] on span "Request response" at bounding box center [762, 244] width 67 height 12
click at [729, 243] on input "Request response" at bounding box center [717, 243] width 23 height 23
checkbox input "true"
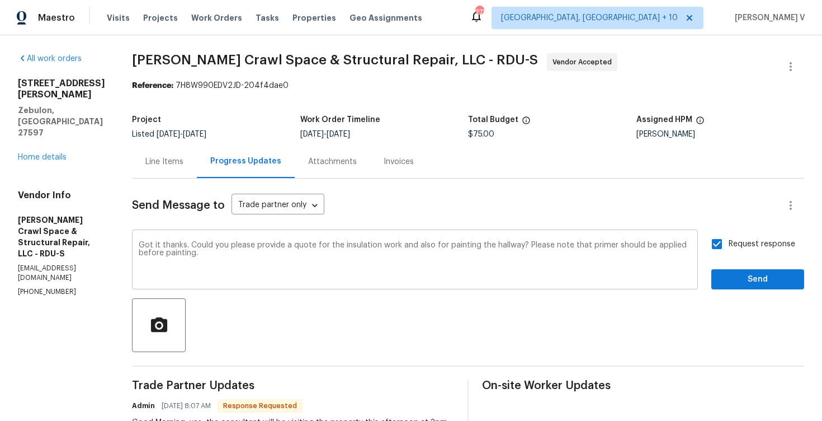
click at [241, 242] on textarea "Got it thanks. Could you please provide a quote for the insulation work and als…" at bounding box center [415, 260] width 553 height 39
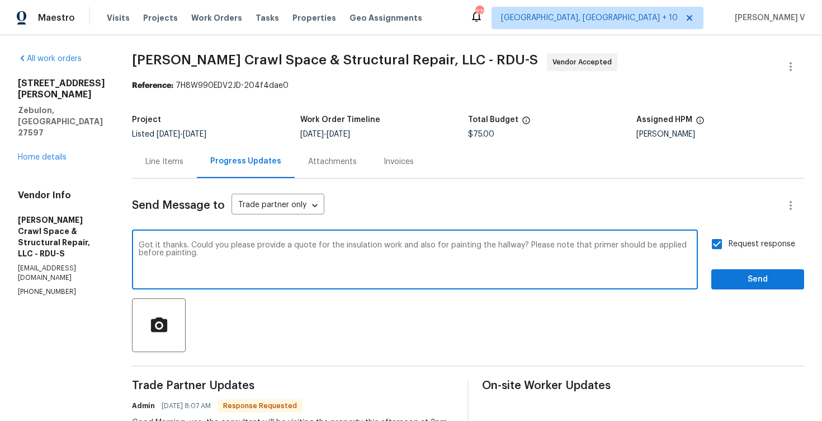
click at [266, 245] on textarea "Got it thanks. Could you please provide a quote for the insulation work and als…" at bounding box center [415, 260] width 553 height 39
click at [238, 245] on textarea "Got it thanks. Could you please provide a quote for the insulation work and als…" at bounding box center [415, 260] width 553 height 39
click at [760, 276] on span "Send" at bounding box center [758, 279] width 75 height 14
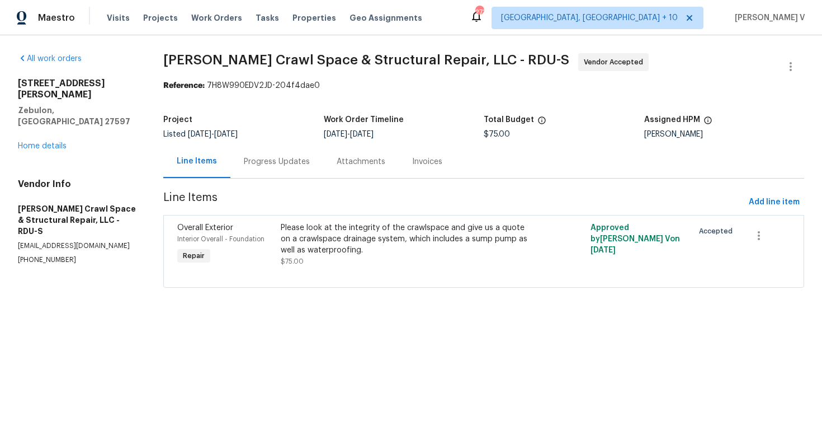
click at [45, 131] on div "All work orders 600 Proctor St Zebulon, NC 27597 Home details Vendor Info Falco…" at bounding box center [77, 158] width 119 height 211
click at [54, 142] on link "Home details" at bounding box center [42, 146] width 49 height 8
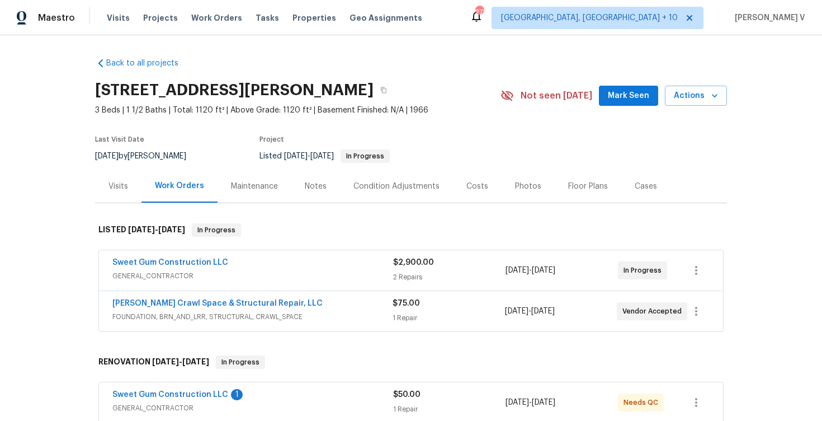
click at [168, 388] on div "Sweet Gum Construction LLC 1 GENERAL_CONTRACTOR $50.00 1 Repair 7/25/2025 - 7/2…" at bounding box center [411, 402] width 624 height 40
click at [168, 392] on link "Sweet Gum Construction LLC" at bounding box center [170, 395] width 116 height 8
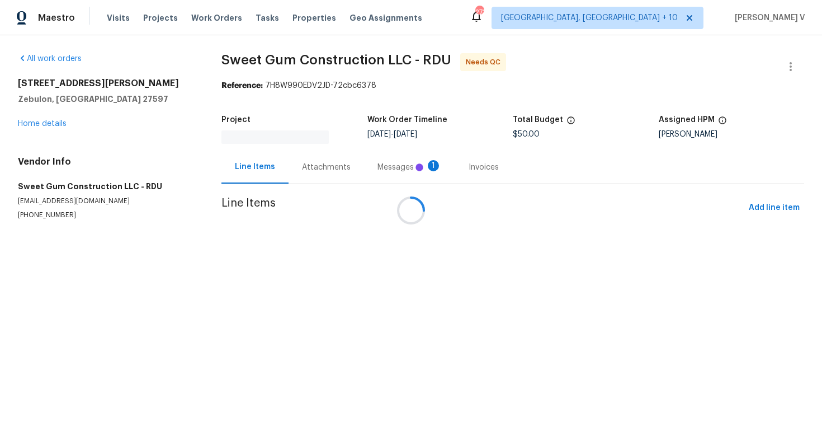
click at [378, 166] on div "Messages 1" at bounding box center [410, 167] width 64 height 11
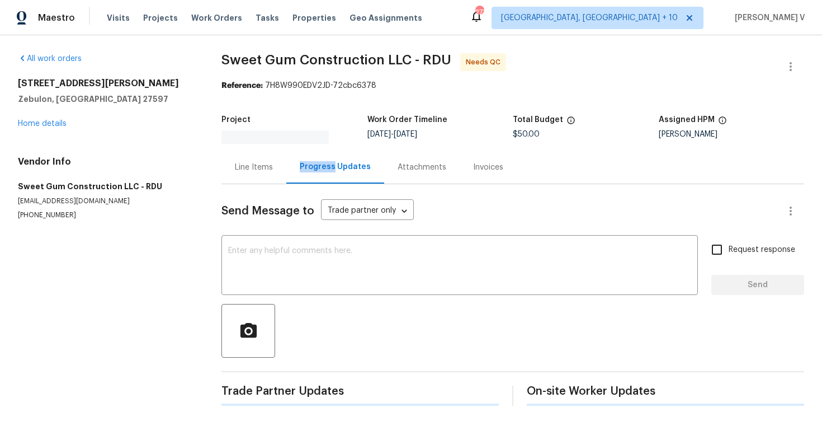
click at [297, 166] on div "Progress Updates" at bounding box center [335, 167] width 98 height 33
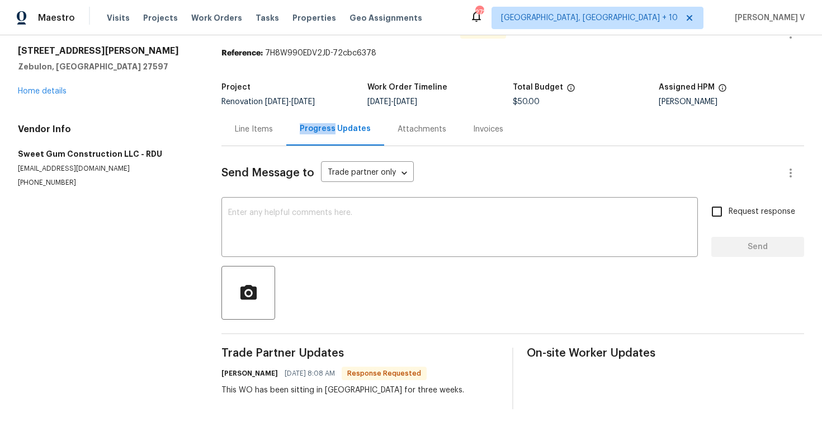
scroll to position [31, 0]
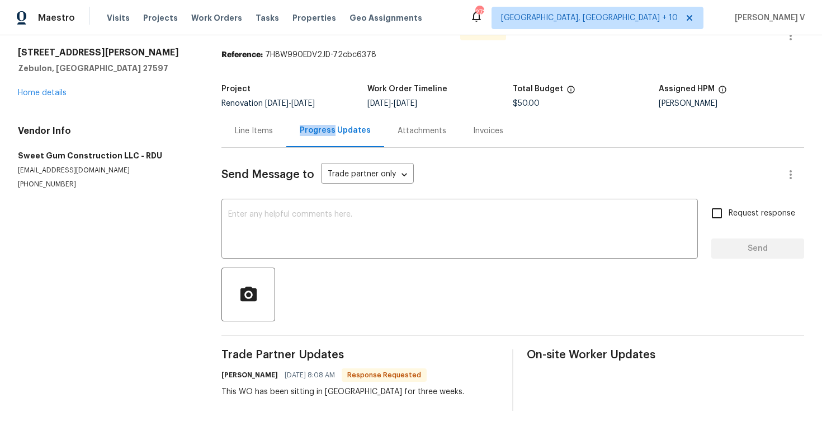
click at [262, 141] on div "Line Items" at bounding box center [254, 130] width 65 height 33
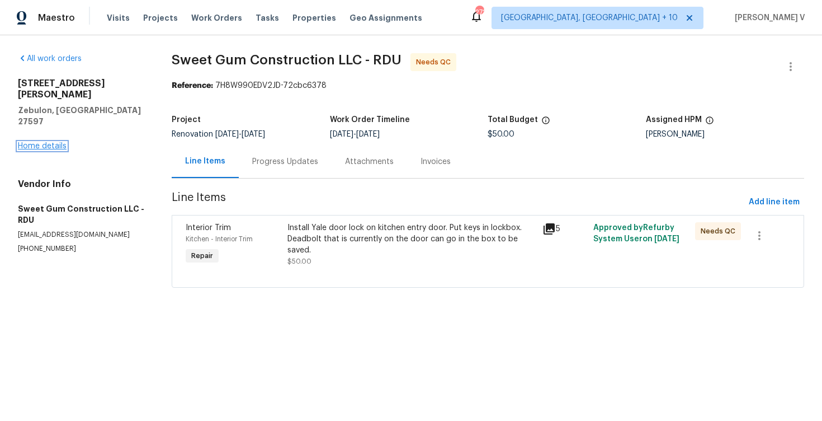
click at [52, 142] on link "Home details" at bounding box center [42, 146] width 49 height 8
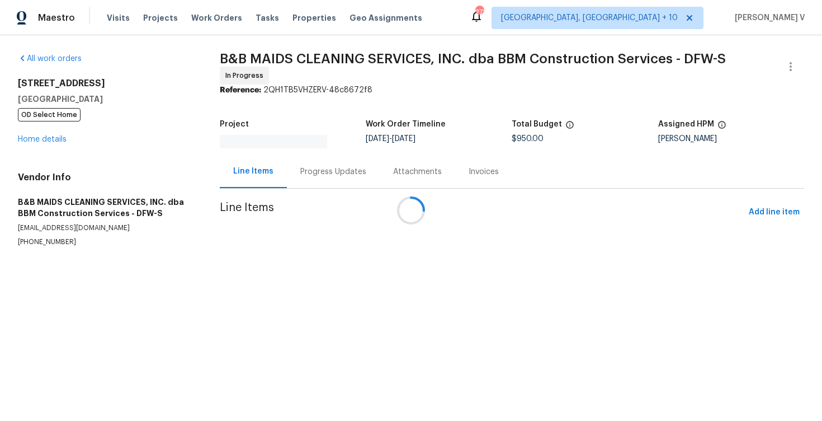
click at [299, 163] on div at bounding box center [411, 210] width 822 height 421
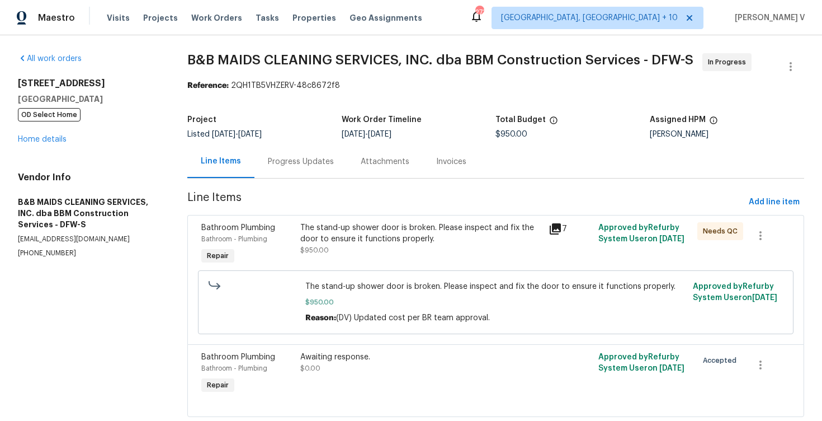
click at [299, 163] on div "Progress Updates" at bounding box center [301, 161] width 66 height 11
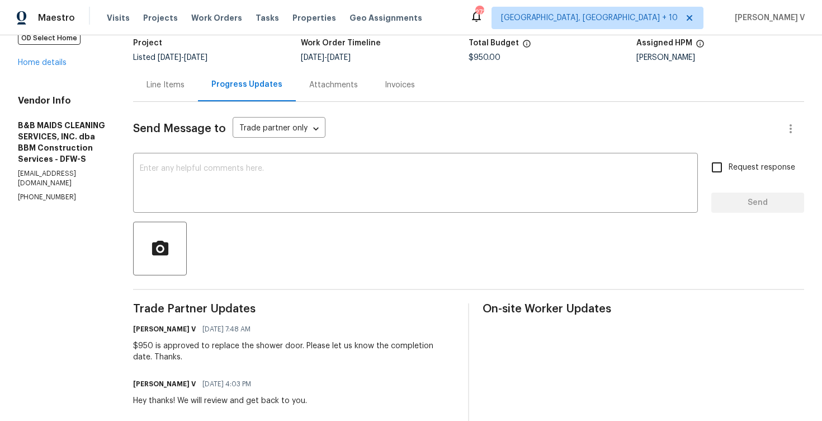
scroll to position [92, 0]
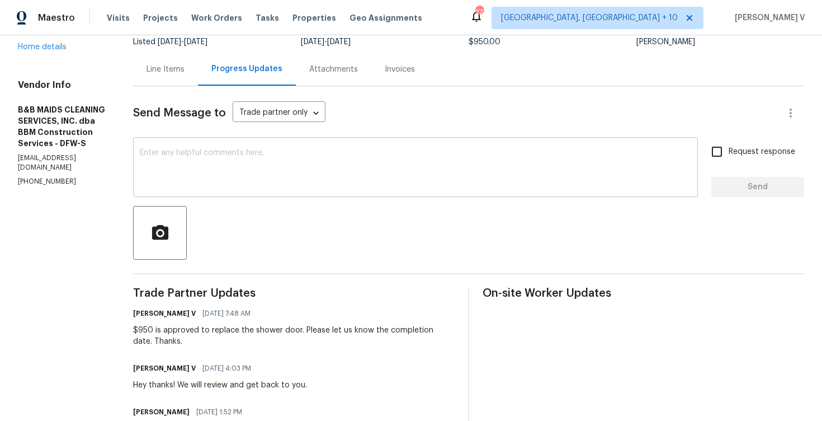
click at [267, 157] on textarea at bounding box center [416, 168] width 552 height 39
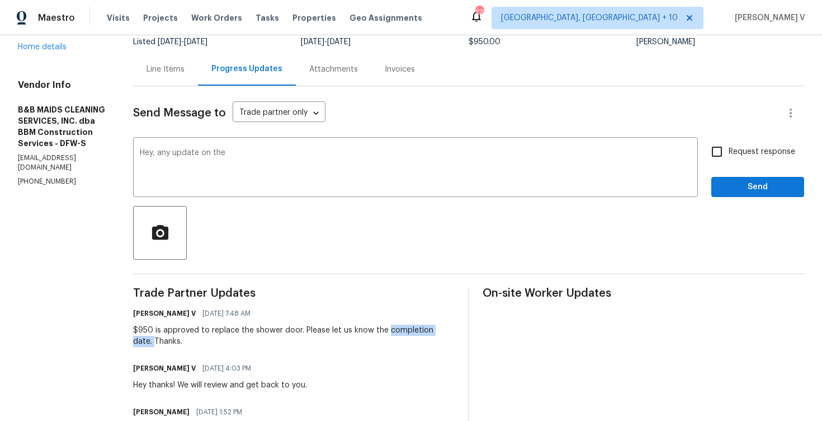
drag, startPoint x: 422, startPoint y: 333, endPoint x: 191, endPoint y: 345, distance: 231.4
click at [191, 345] on div "$950 is approved to replace the shower door. Please let us know the completion …" at bounding box center [294, 336] width 322 height 22
copy div "completion date."
click at [419, 148] on div "Hey, any update on the x ​" at bounding box center [415, 168] width 565 height 57
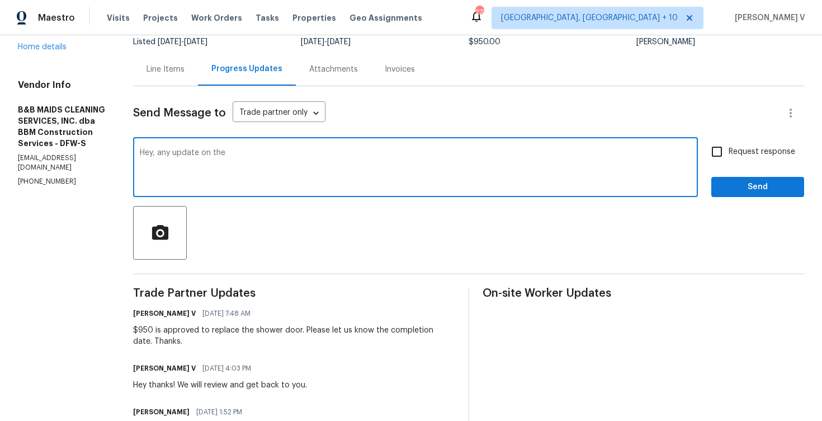
paste textarea "completion date."
type textarea "Hey, any update on the completion date?"
click at [732, 152] on span "Request response" at bounding box center [762, 152] width 67 height 12
click at [729, 152] on input "Request response" at bounding box center [717, 151] width 23 height 23
checkbox input "true"
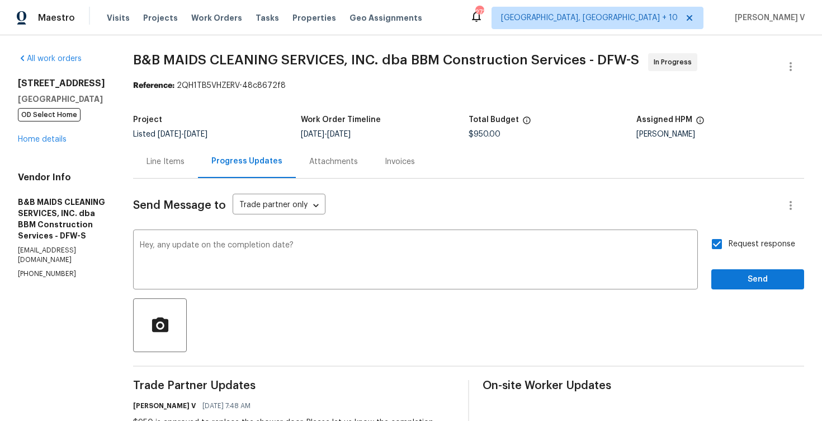
scroll to position [18, 0]
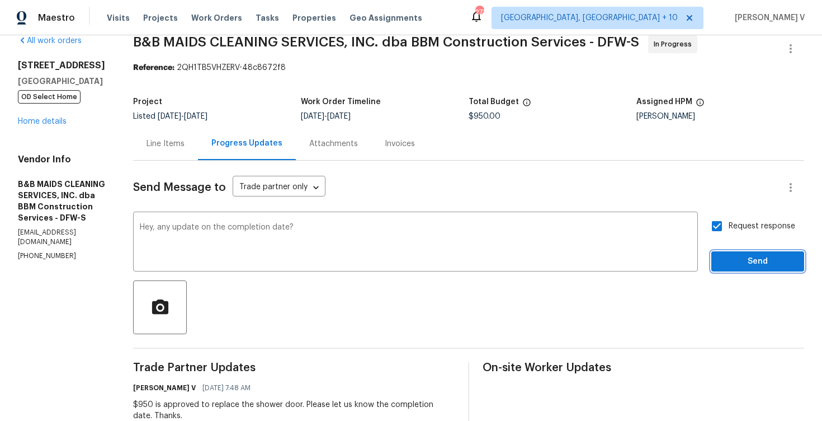
click at [744, 264] on span "Send" at bounding box center [758, 262] width 75 height 14
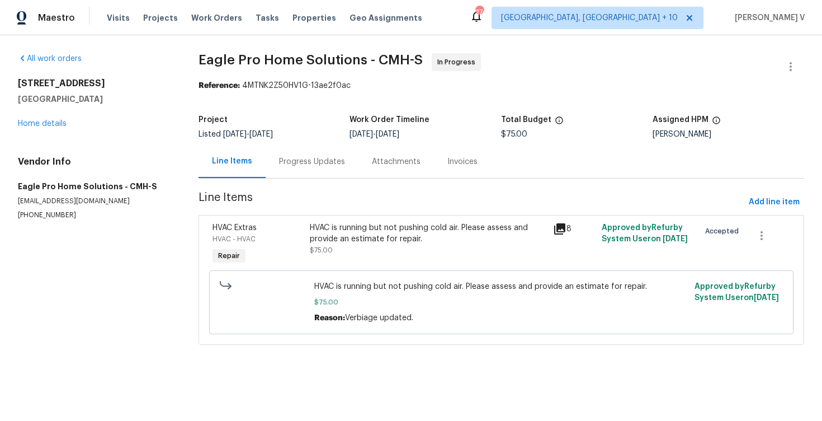
click at [315, 171] on div "Progress Updates" at bounding box center [312, 161] width 93 height 33
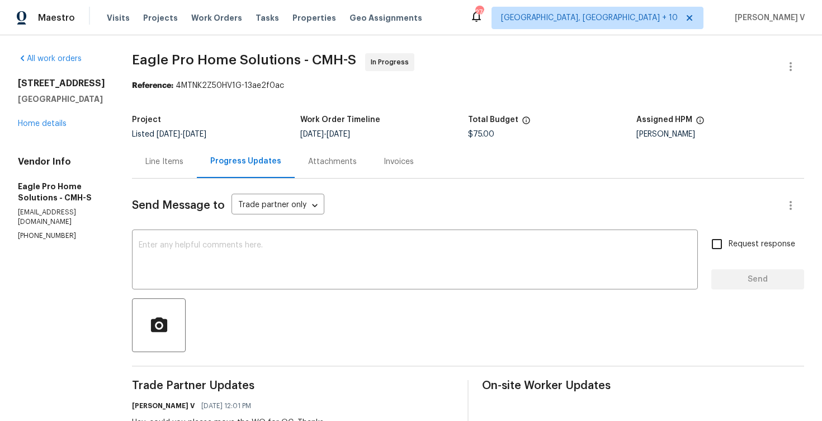
click at [32, 231] on p "[PHONE_NUMBER]" at bounding box center [61, 236] width 87 height 10
copy p "[PHONE_NUMBER]"
click at [60, 121] on link "Home details" at bounding box center [42, 124] width 49 height 8
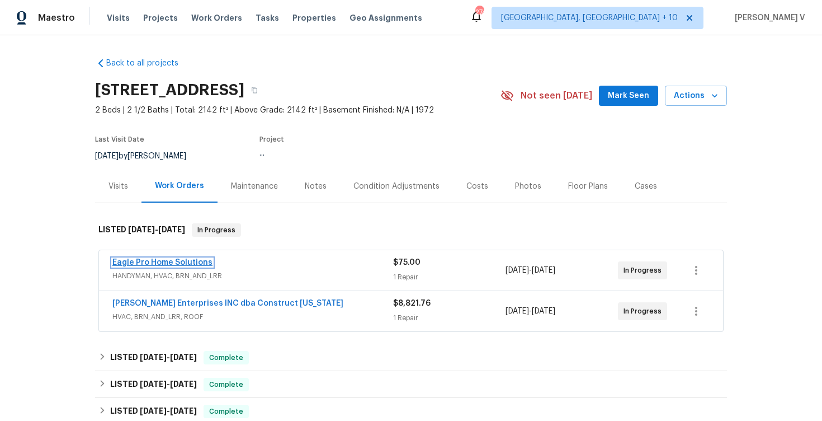
click at [187, 261] on link "Eagle Pro Home Solutions" at bounding box center [162, 262] width 100 height 8
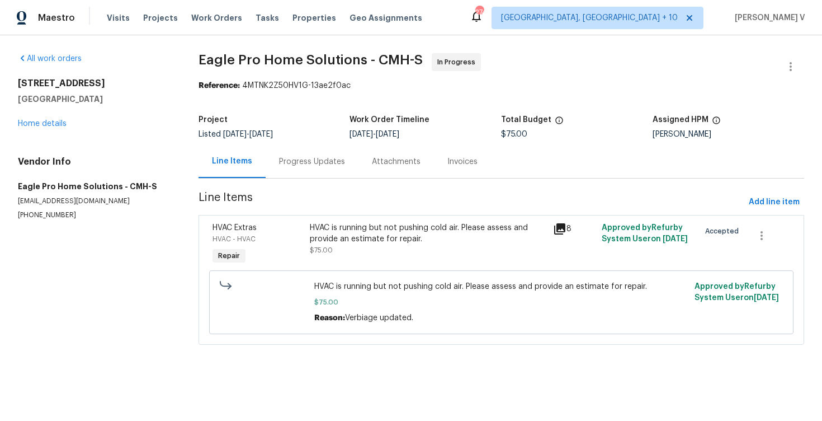
click at [293, 161] on div "Progress Updates" at bounding box center [312, 161] width 66 height 11
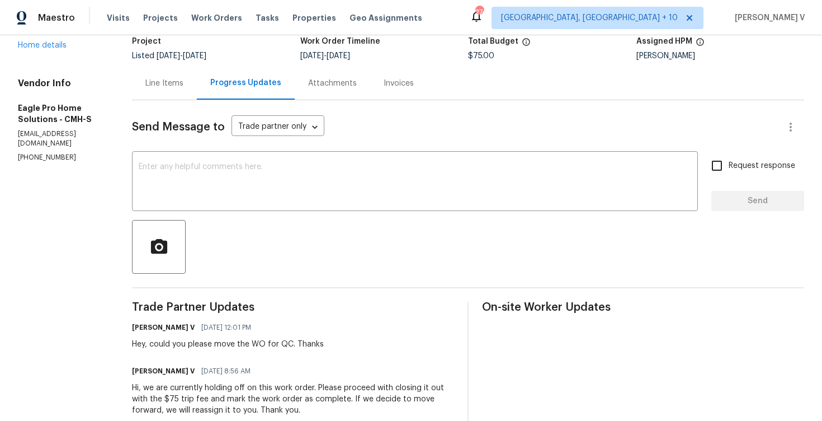
scroll to position [185, 0]
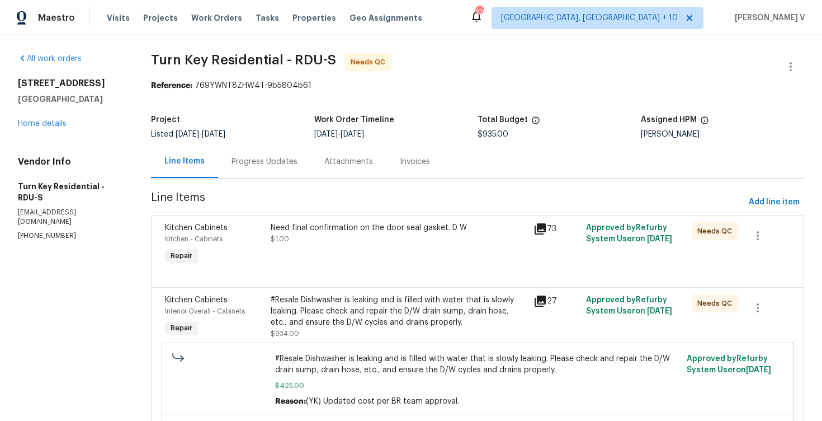
click at [302, 173] on div "Progress Updates" at bounding box center [264, 161] width 93 height 33
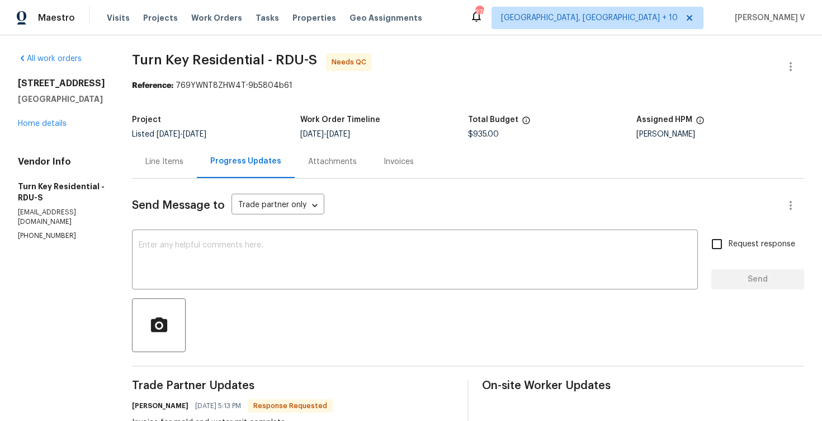
click at [197, 160] on div "Line Items" at bounding box center [164, 161] width 65 height 33
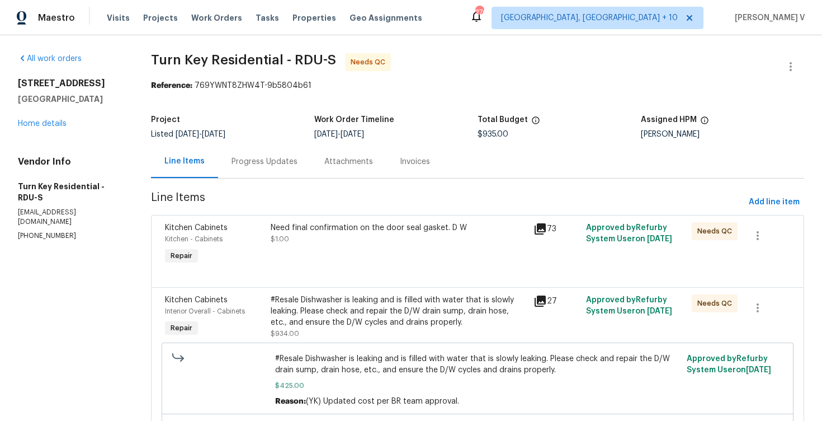
click at [266, 175] on div "Progress Updates" at bounding box center [264, 161] width 93 height 33
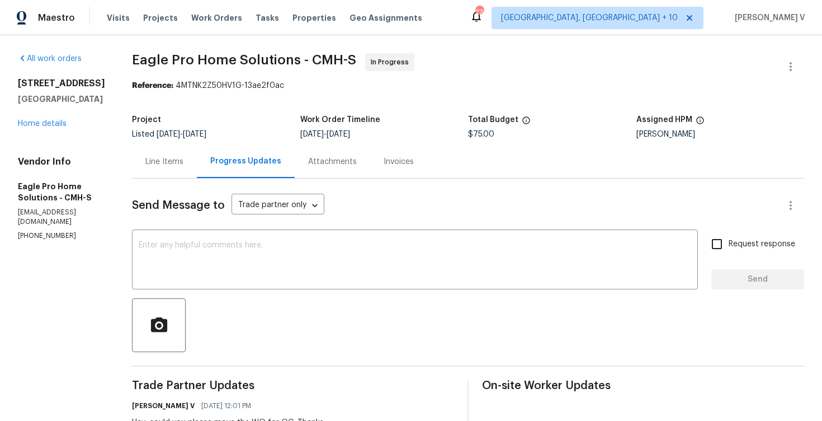
click at [184, 162] on div "Line Items" at bounding box center [164, 161] width 38 height 11
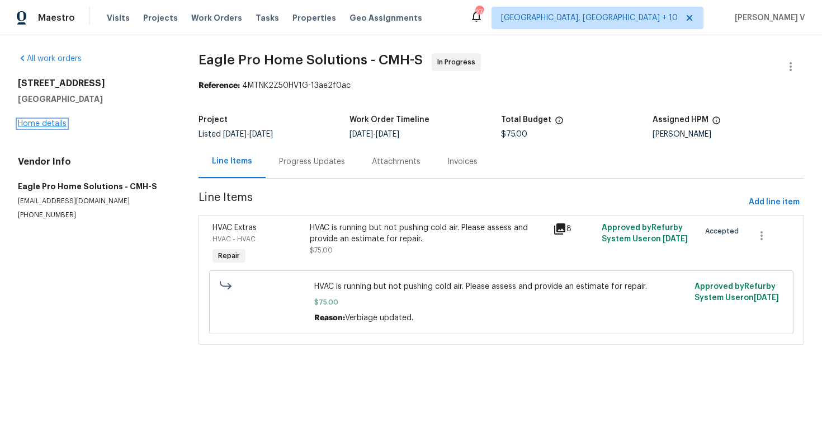
click at [52, 123] on link "Home details" at bounding box center [42, 124] width 49 height 8
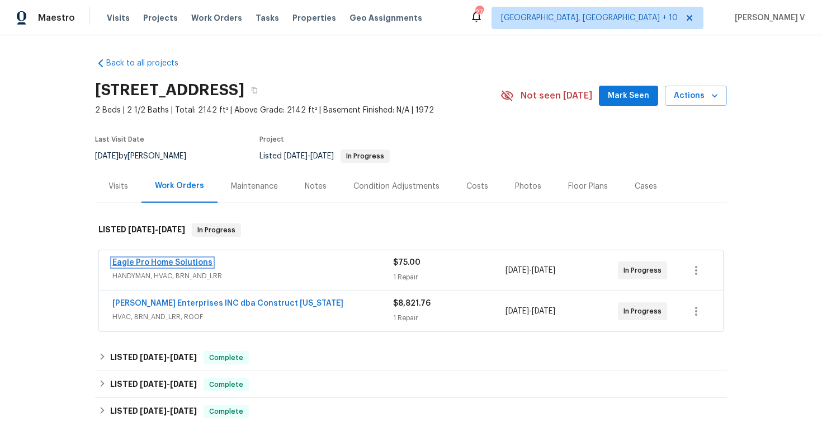
click at [168, 260] on link "Eagle Pro Home Solutions" at bounding box center [162, 262] width 100 height 8
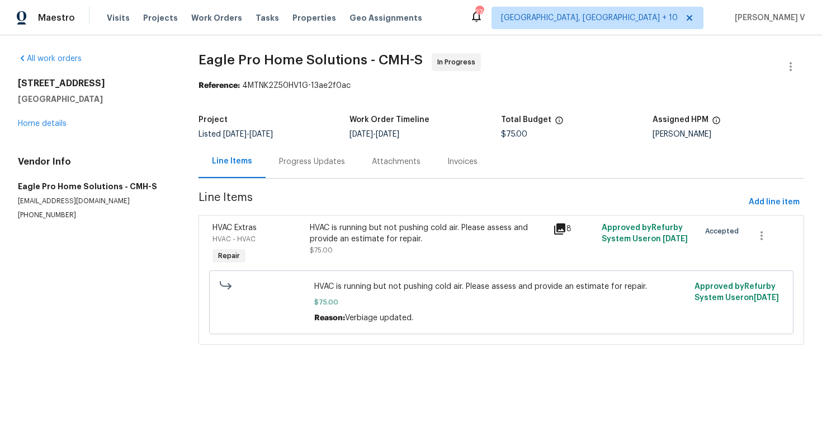
click at [288, 167] on div "Progress Updates" at bounding box center [312, 161] width 66 height 11
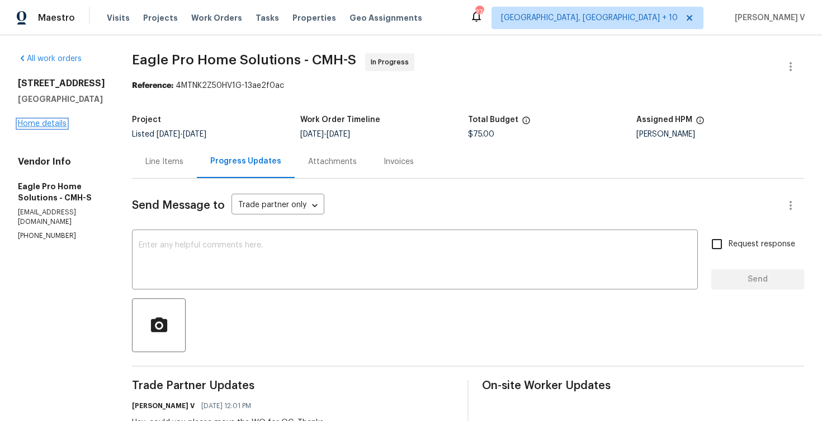
click at [47, 120] on link "Home details" at bounding box center [42, 124] width 49 height 8
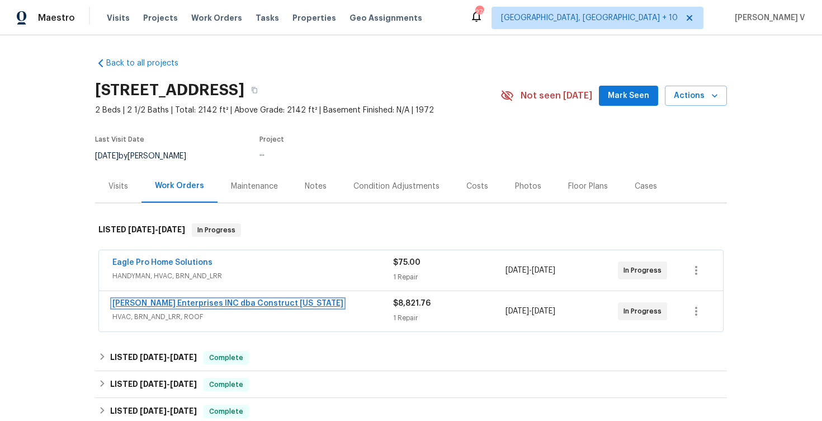
click at [186, 306] on link "Strick Enterprises INC dba Construct Ohio" at bounding box center [227, 303] width 231 height 8
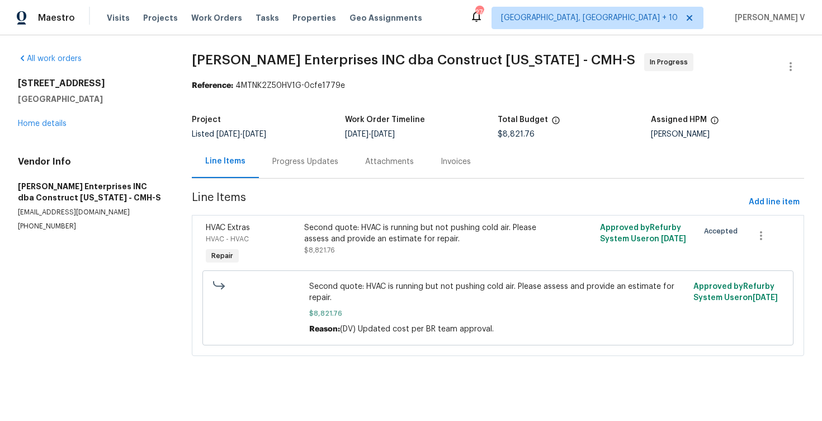
click at [299, 168] on div "Progress Updates" at bounding box center [305, 161] width 93 height 33
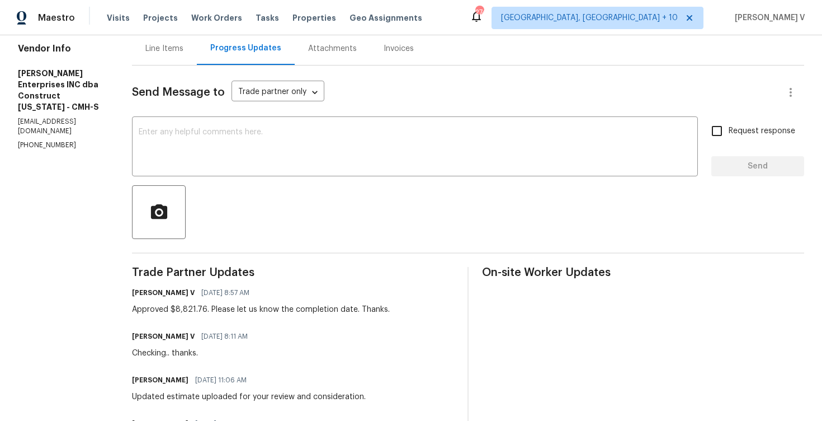
scroll to position [32, 0]
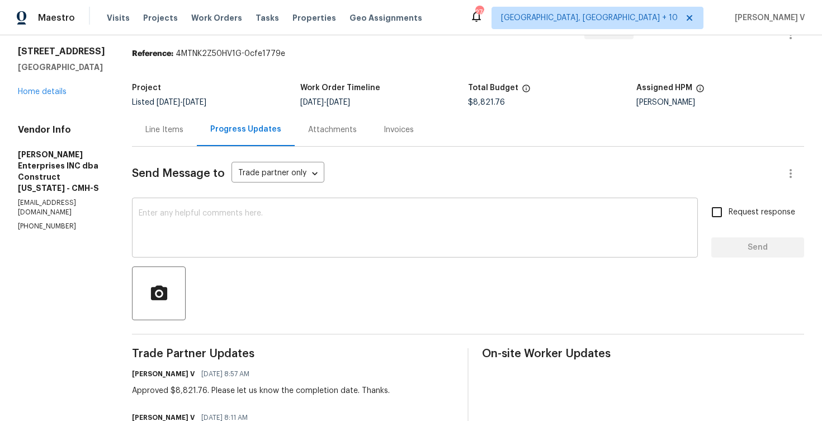
click at [283, 215] on textarea at bounding box center [415, 228] width 553 height 39
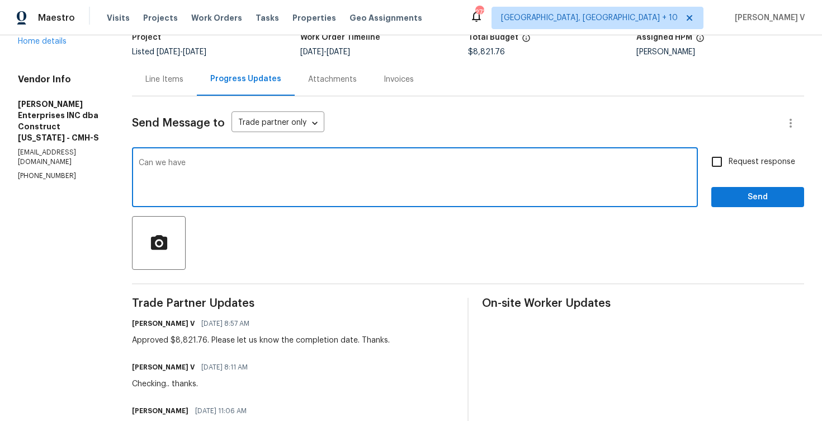
scroll to position [107, 0]
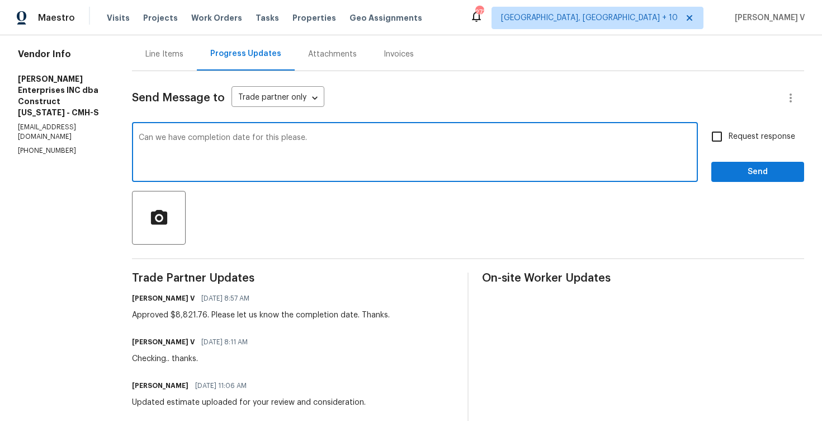
type textarea "Can we have completion date for this please."
click at [744, 130] on label "Request response" at bounding box center [751, 136] width 90 height 23
click at [729, 130] on input "Request response" at bounding box center [717, 136] width 23 height 23
checkbox input "true"
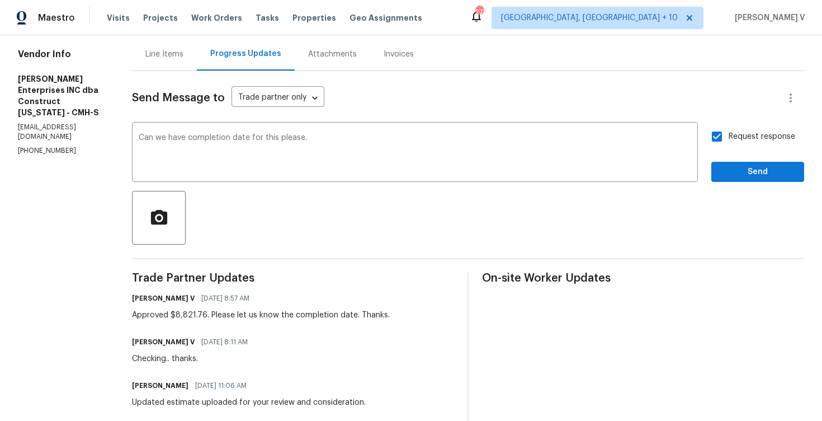
click at [0, 0] on qb-div "Replace with , please?" at bounding box center [0, 0] width 0 height 0
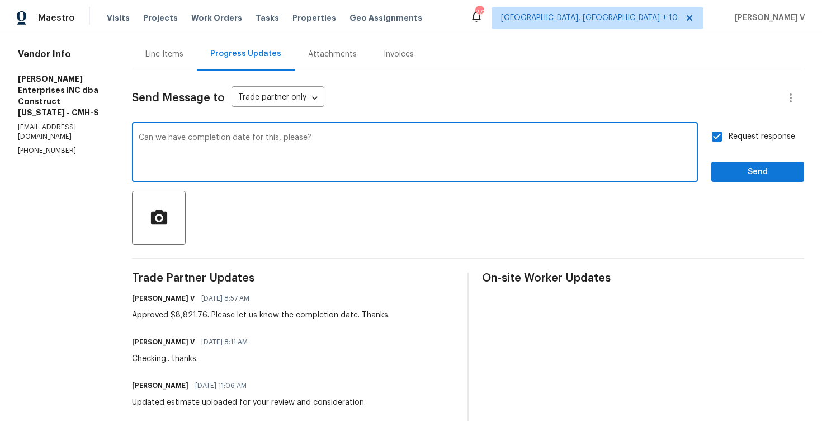
click at [195, 134] on textarea "Can we have completion date for this, please?" at bounding box center [415, 153] width 553 height 39
click at [194, 137] on textarea "Can we have completion date for this, please?" at bounding box center [415, 153] width 553 height 39
type textarea "Can we have the completion date for this, please?"
click at [749, 179] on button "Send" at bounding box center [758, 172] width 93 height 21
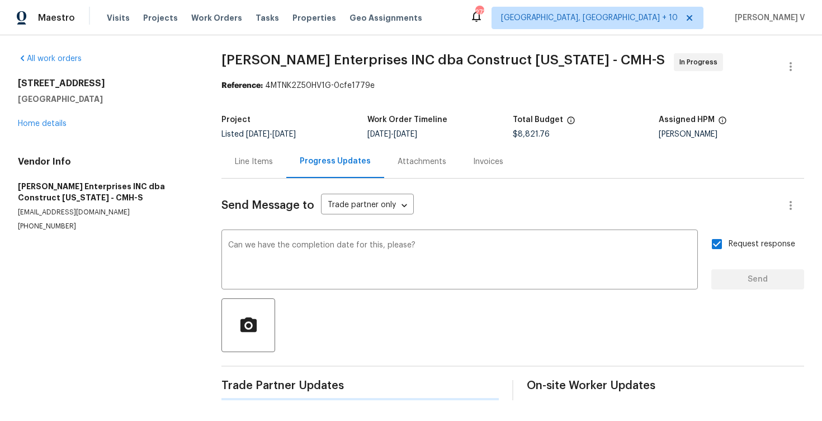
scroll to position [0, 0]
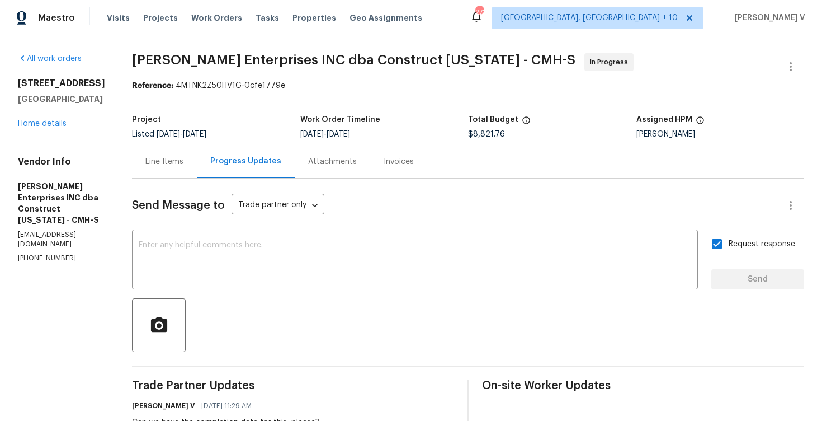
click at [54, 253] on p "(614) 591-4777" at bounding box center [61, 258] width 87 height 10
copy p "(614) 591-4777"
click at [100, 214] on h5 "Strick Enterprises INC dba Construct Ohio - CMH-S" at bounding box center [61, 203] width 87 height 45
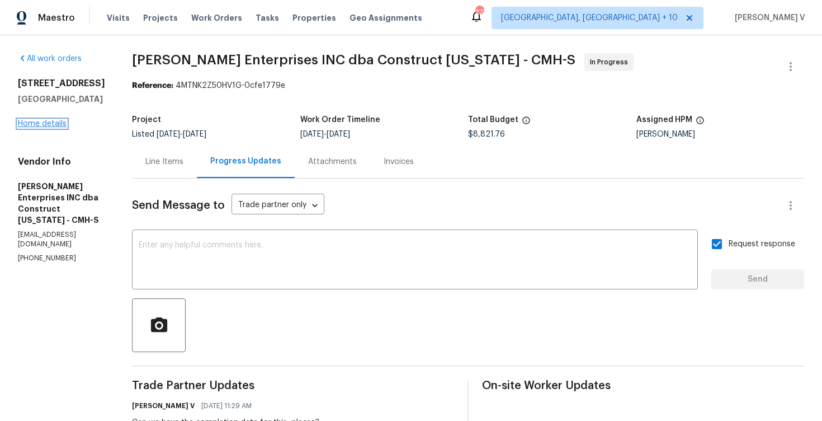
click at [54, 123] on link "Home details" at bounding box center [42, 124] width 49 height 8
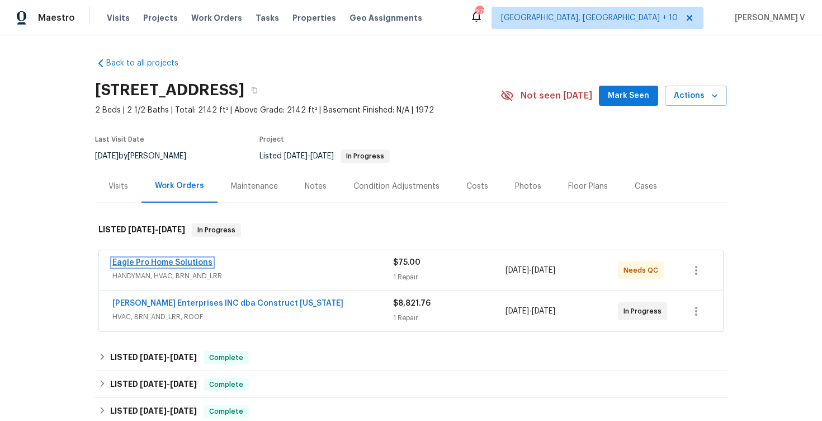
click at [154, 262] on link "Eagle Pro Home Solutions" at bounding box center [162, 262] width 100 height 8
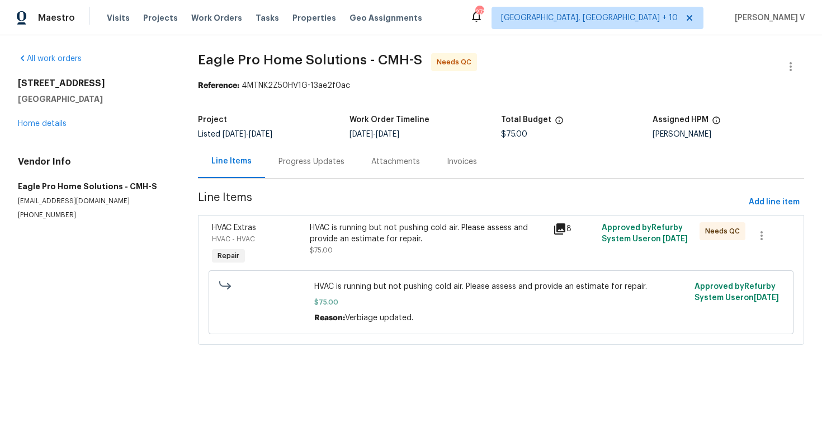
click at [284, 172] on div "Progress Updates" at bounding box center [311, 161] width 93 height 33
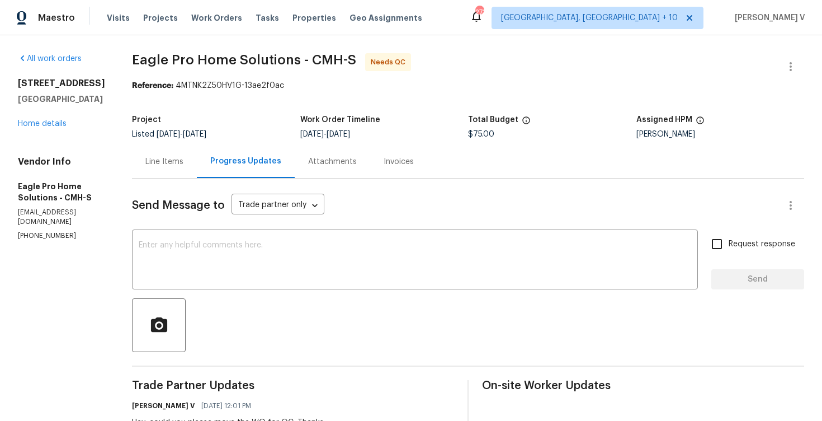
scroll to position [112, 0]
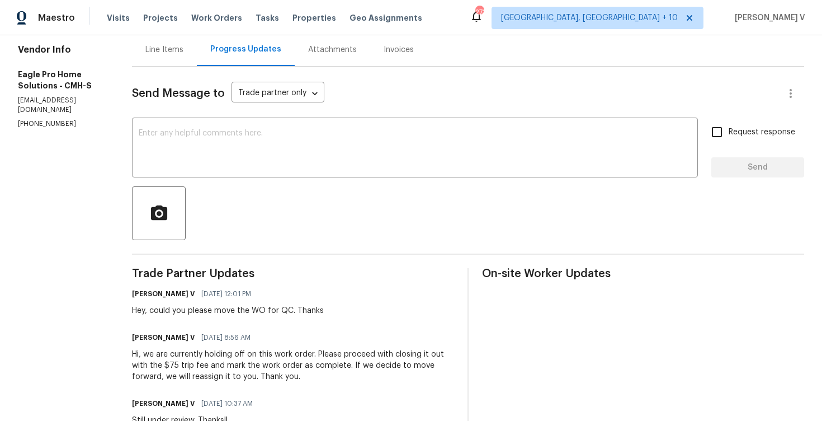
click at [197, 59] on div "Line Items" at bounding box center [164, 49] width 65 height 33
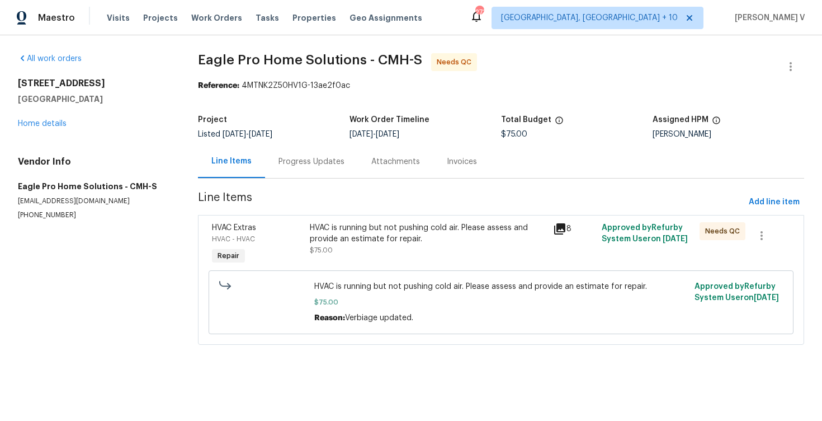
click at [803, 53] on div at bounding box center [791, 66] width 27 height 27
click at [784, 59] on button "button" at bounding box center [791, 66] width 27 height 27
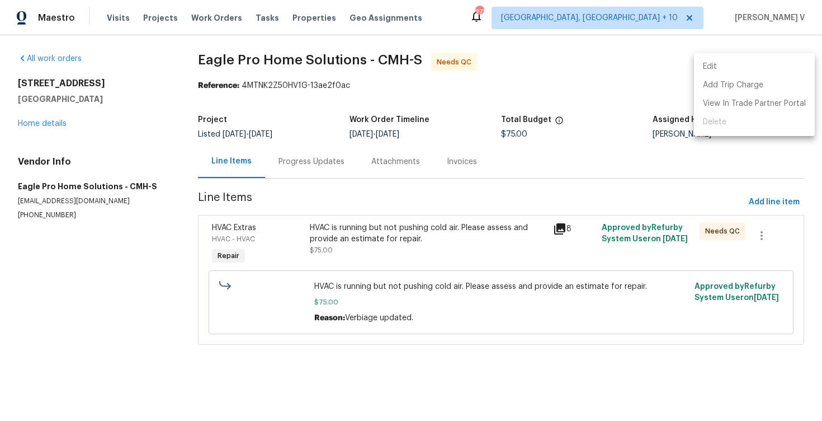
click at [784, 59] on li "Edit" at bounding box center [754, 67] width 121 height 18
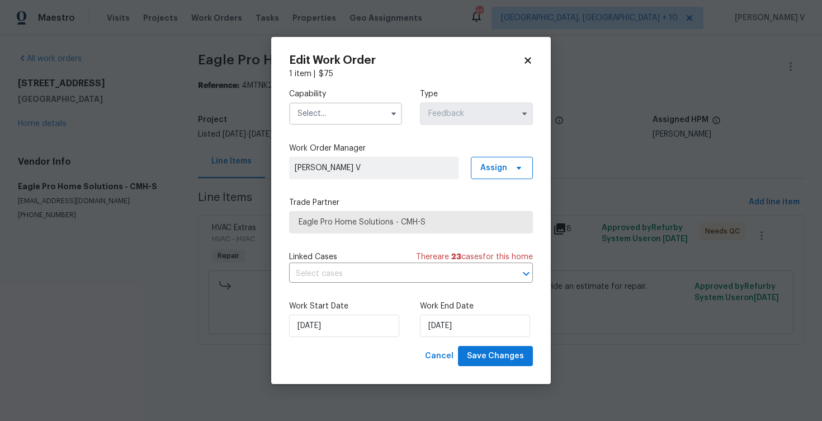
click at [359, 109] on input "text" at bounding box center [345, 113] width 113 height 22
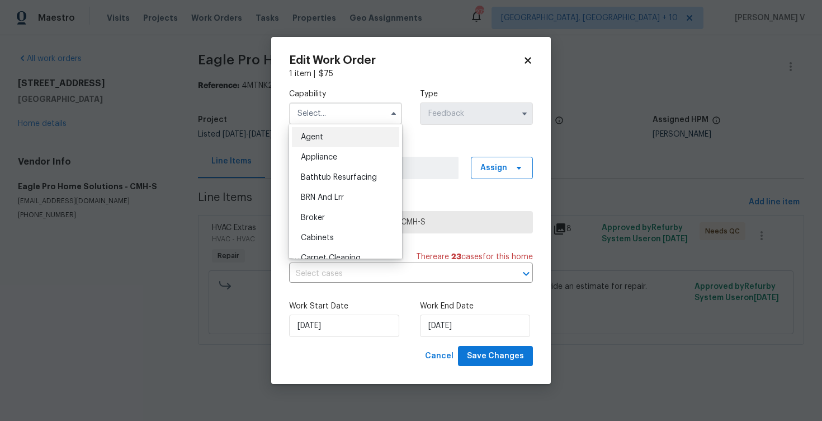
click at [326, 133] on div "Agent" at bounding box center [345, 137] width 107 height 20
type input "Agent"
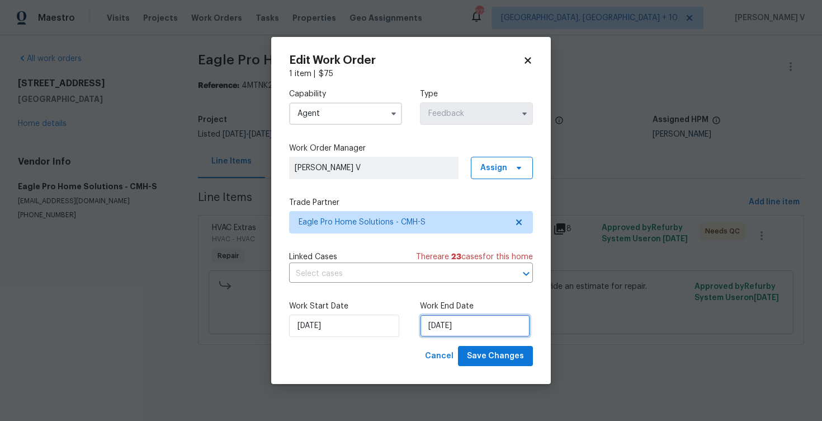
click at [459, 323] on input "04/08/2025" at bounding box center [475, 325] width 110 height 22
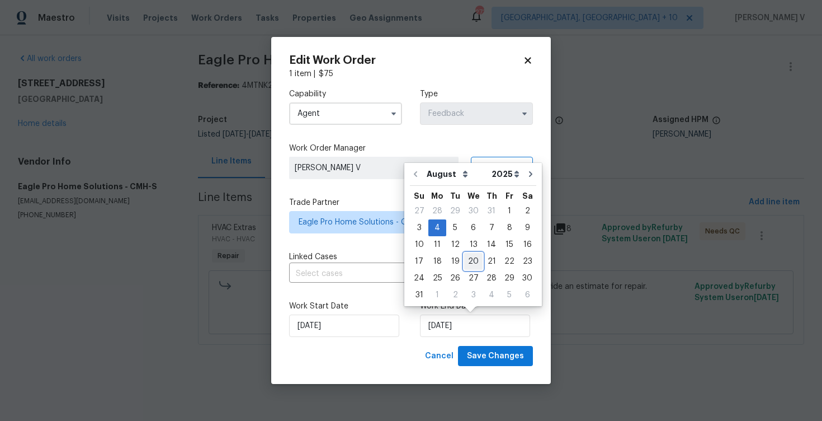
click at [474, 257] on div "20" at bounding box center [473, 261] width 18 height 16
type input "20/08/2025"
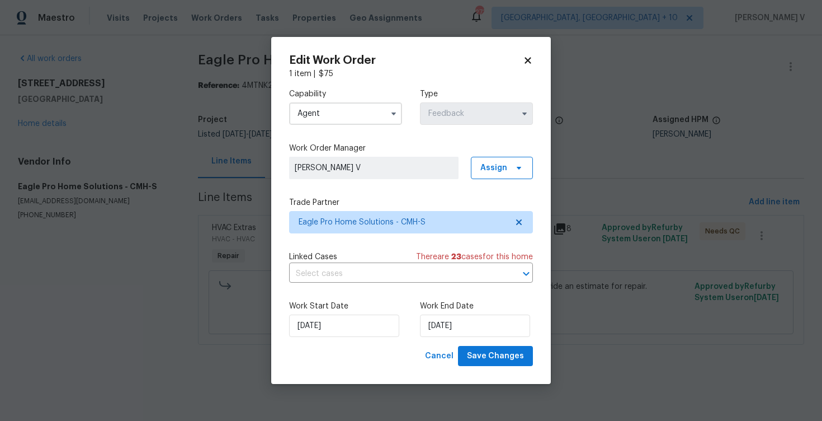
click at [335, 364] on div "Cancel Save Changes" at bounding box center [411, 356] width 244 height 21
click at [330, 335] on input "01/08/2025" at bounding box center [344, 325] width 110 height 22
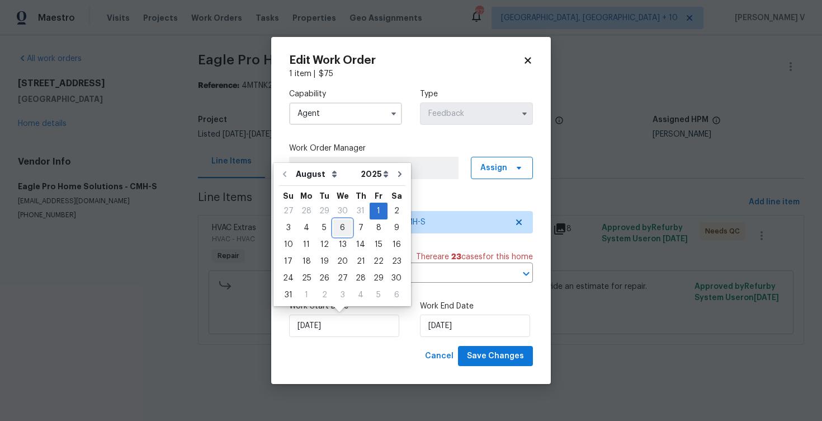
click at [335, 229] on div "6" at bounding box center [342, 228] width 18 height 16
type input "06/08/2025"
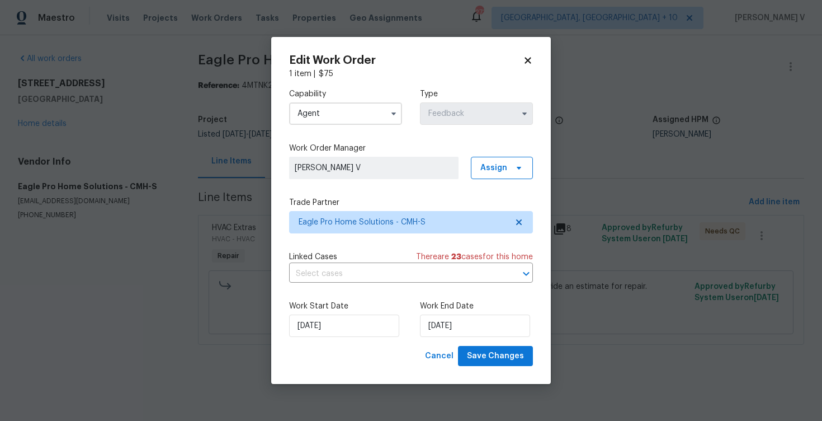
click at [491, 366] on div "Edit Work Order 1 item | $ 75 Capability Agent Type Feedback Work Order Manager…" at bounding box center [411, 210] width 280 height 347
click at [491, 363] on button "Save Changes" at bounding box center [495, 356] width 75 height 21
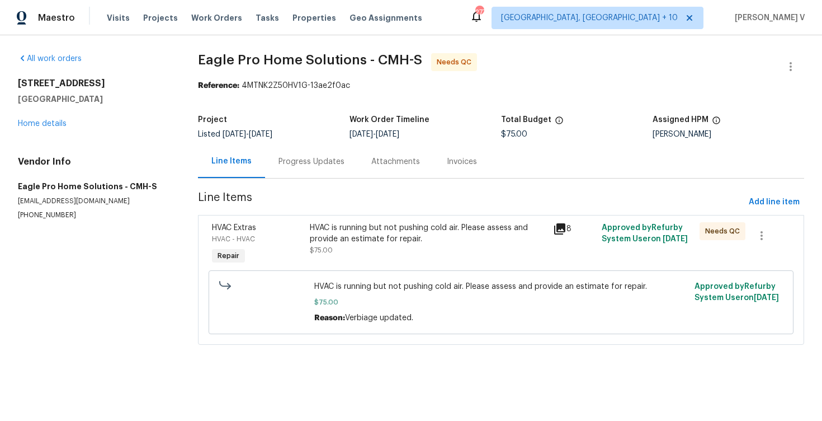
click at [299, 170] on div "Progress Updates" at bounding box center [311, 161] width 93 height 33
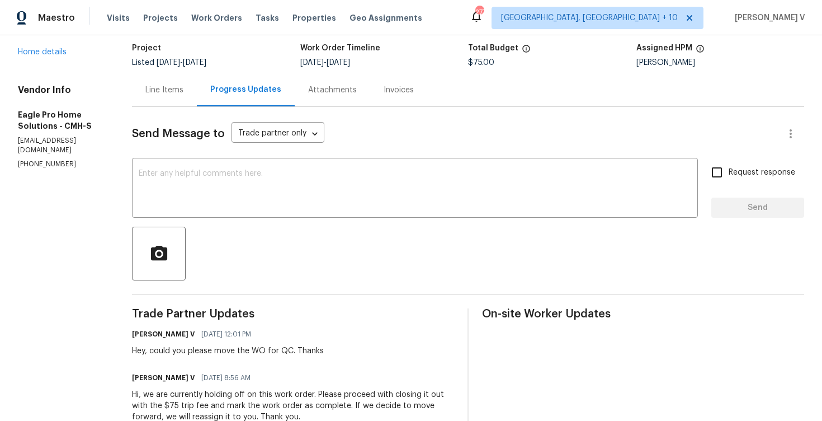
scroll to position [34, 0]
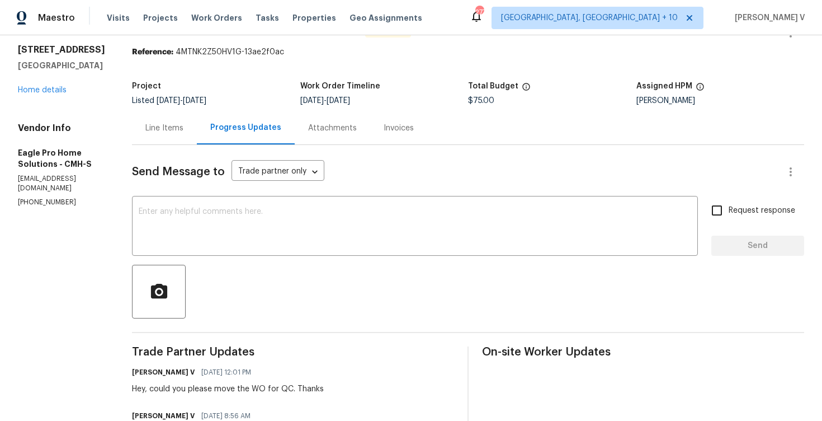
click at [184, 130] on div "Line Items" at bounding box center [164, 128] width 38 height 11
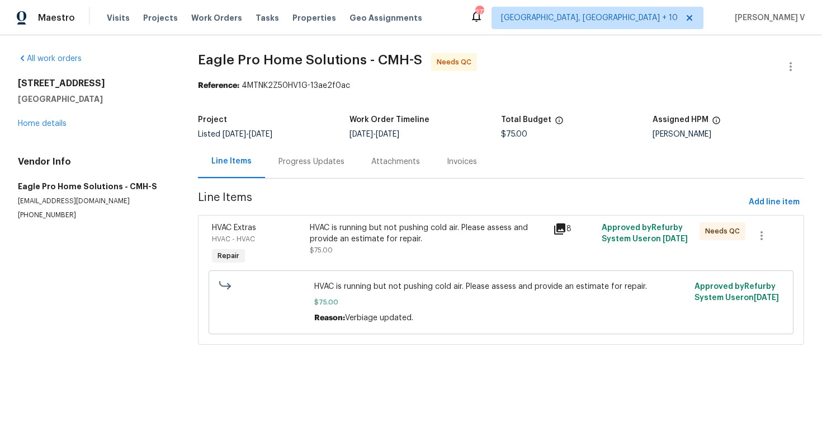
click at [322, 232] on div "HVAC is running but not pushing cold air. Please assess and provide an estimate…" at bounding box center [428, 233] width 237 height 22
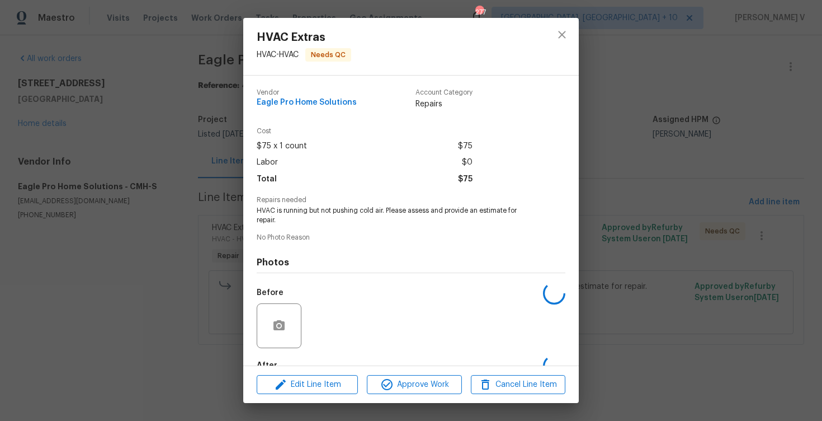
scroll to position [67, 0]
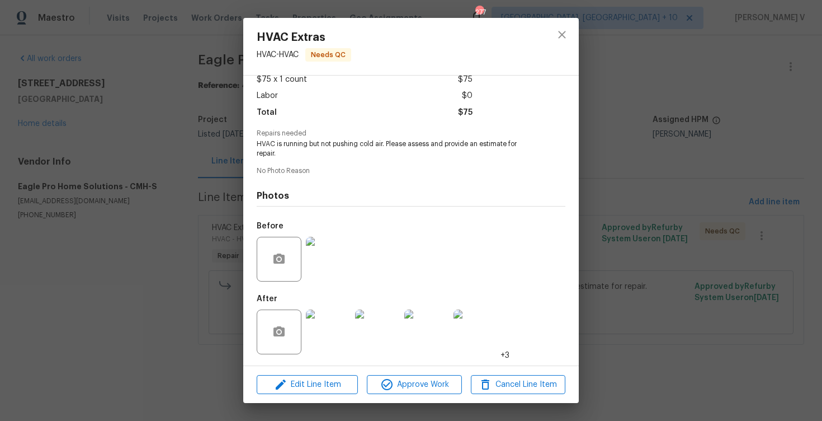
click at [313, 329] on img at bounding box center [328, 331] width 45 height 45
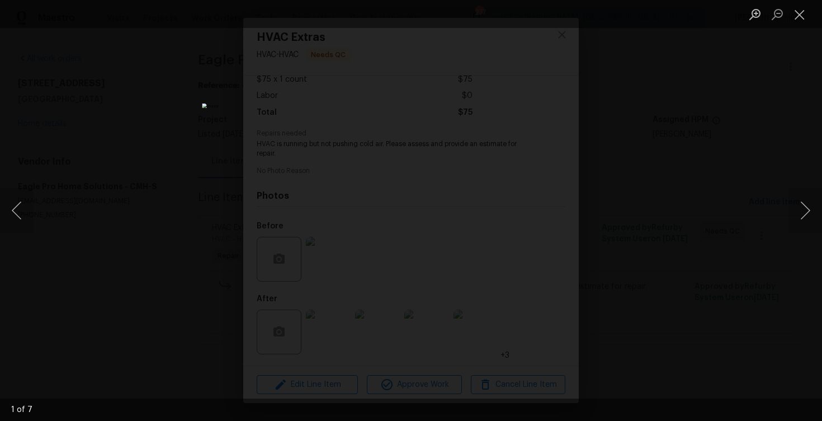
click at [63, 145] on div "Lightbox" at bounding box center [411, 210] width 822 height 421
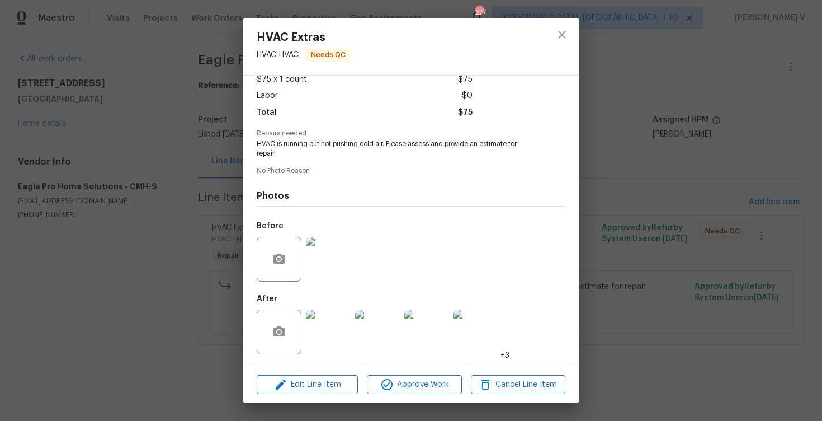
click at [116, 109] on div "HVAC Extras HVAC - HVAC Needs QC Vendor Eagle Pro Home Solutions Account Catego…" at bounding box center [411, 210] width 822 height 421
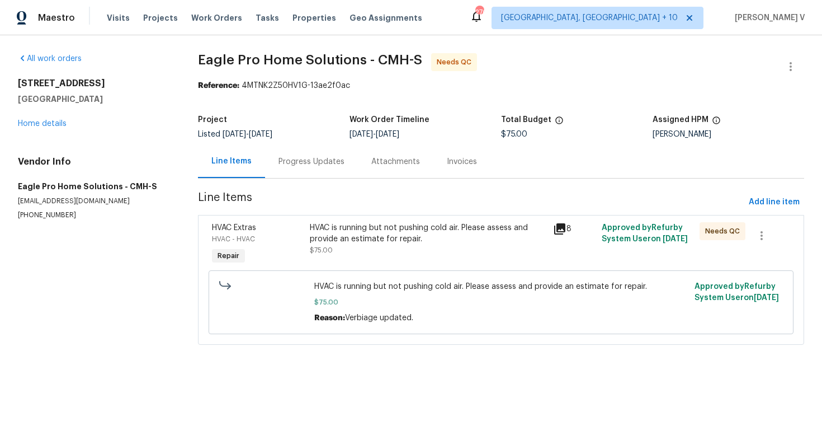
click at [309, 175] on div "Progress Updates" at bounding box center [311, 161] width 93 height 33
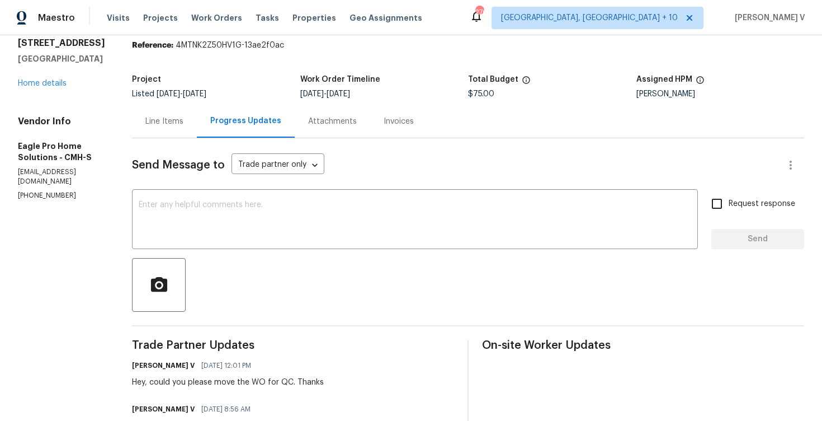
scroll to position [63, 0]
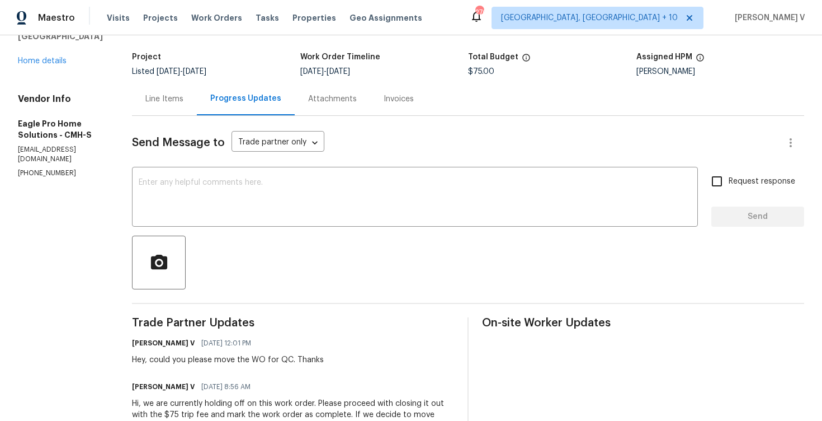
click at [197, 106] on div "Line Items" at bounding box center [164, 98] width 65 height 33
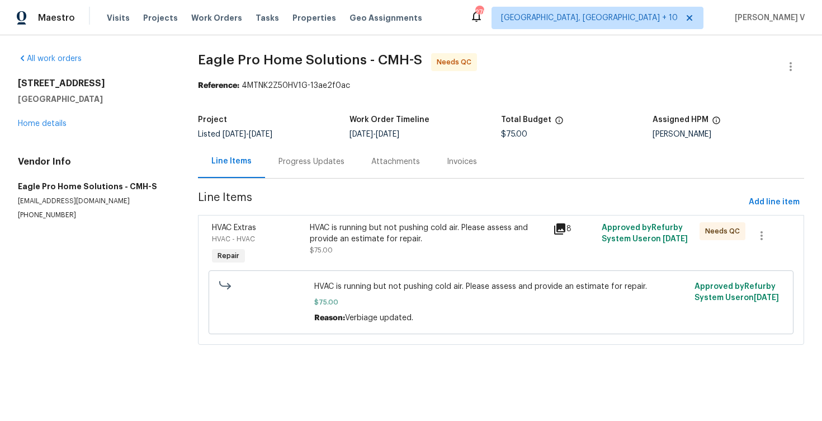
click at [393, 251] on div "HVAC is running but not pushing cold air. Please assess and provide an estimate…" at bounding box center [428, 239] width 237 height 34
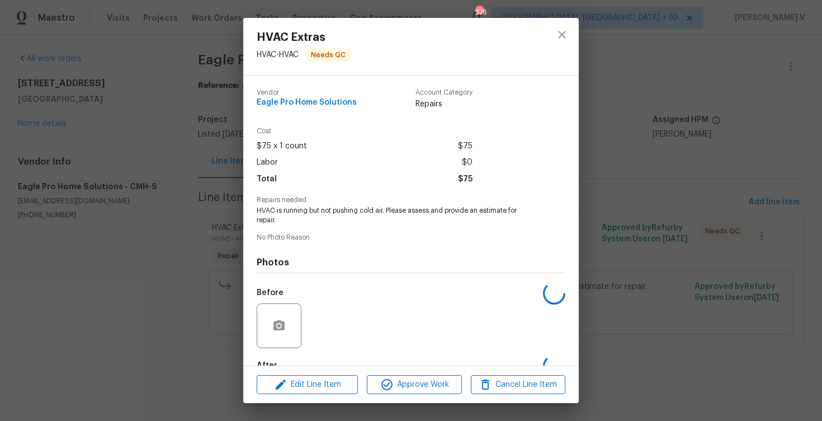
scroll to position [67, 0]
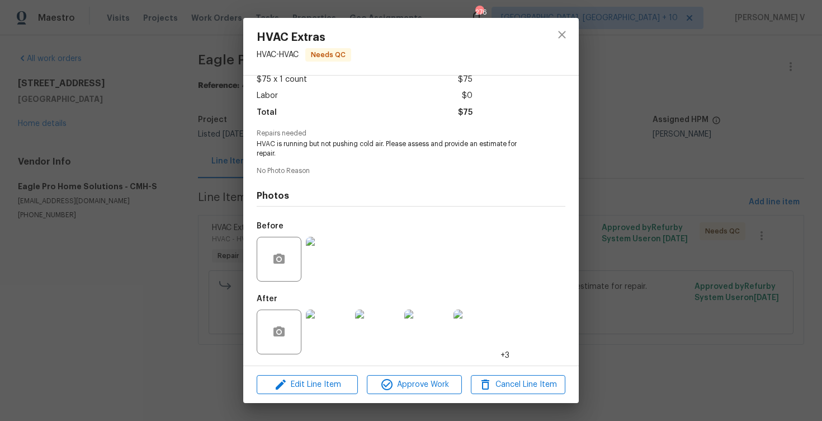
click at [397, 366] on div "Edit Line Item Approve Work Cancel Line Item" at bounding box center [411, 384] width 336 height 37
click at [398, 383] on span "Approve Work" at bounding box center [414, 385] width 88 height 14
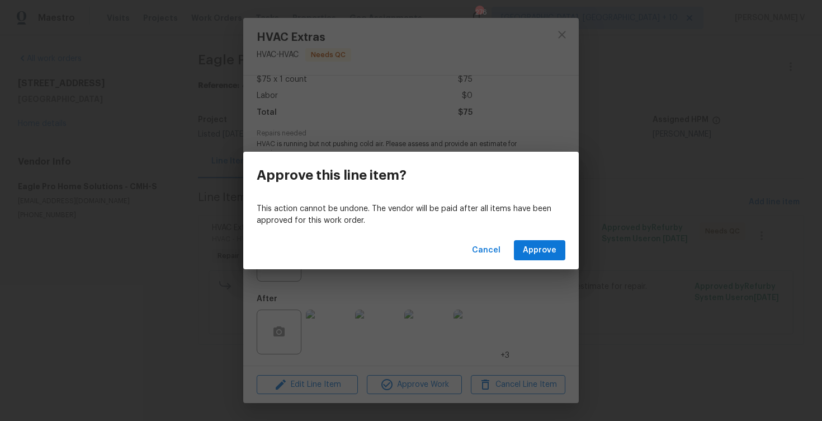
click at [515, 246] on div "Cancel Approve" at bounding box center [411, 250] width 336 height 39
click at [523, 248] on button "Approve" at bounding box center [539, 250] width 51 height 21
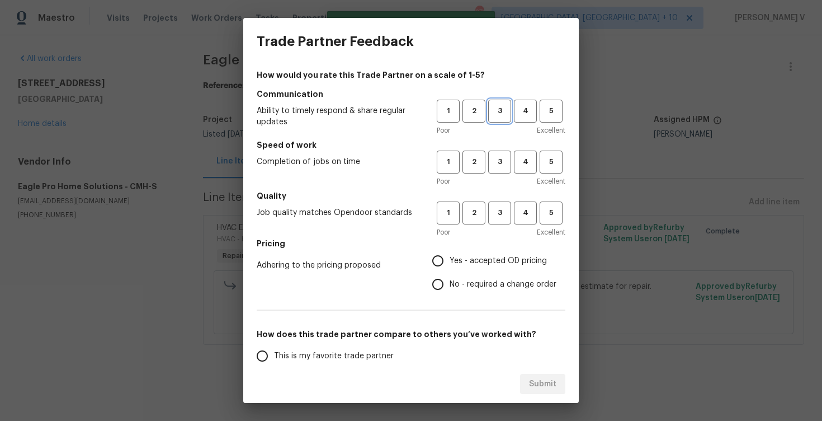
click at [501, 110] on span "3" at bounding box center [500, 111] width 21 height 13
click at [503, 162] on span "3" at bounding box center [500, 162] width 21 height 13
click at [502, 210] on span "3" at bounding box center [500, 212] width 21 height 13
click at [463, 271] on label "Yes - accepted OD pricing" at bounding box center [491, 260] width 130 height 23
click at [450, 271] on input "Yes - accepted OD pricing" at bounding box center [437, 260] width 23 height 23
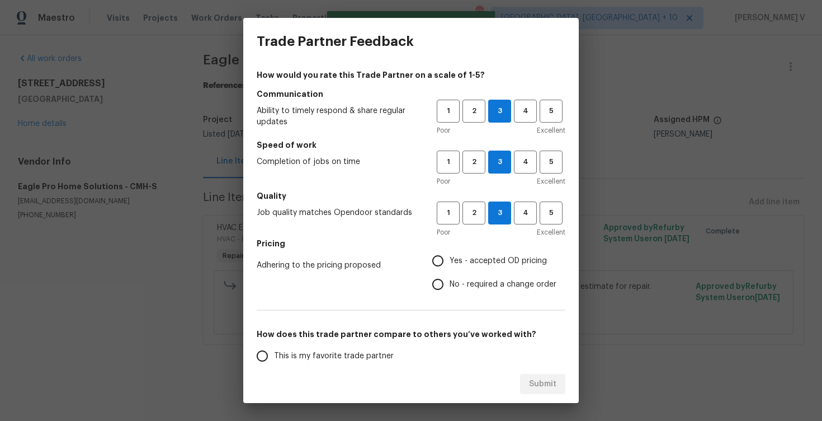
radio input "true"
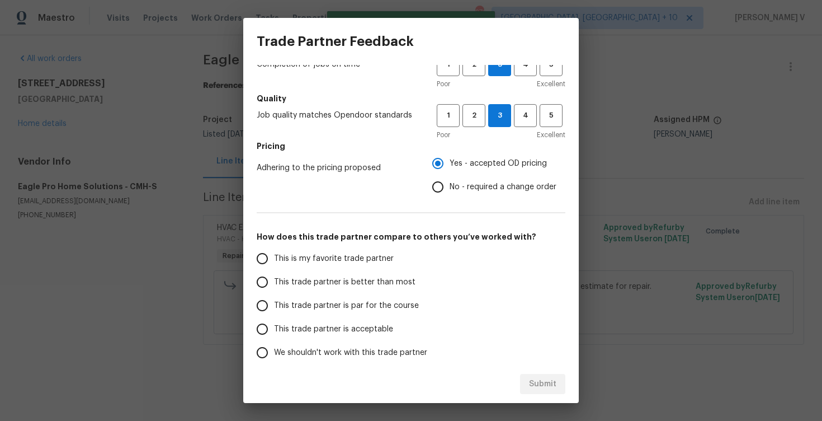
scroll to position [110, 0]
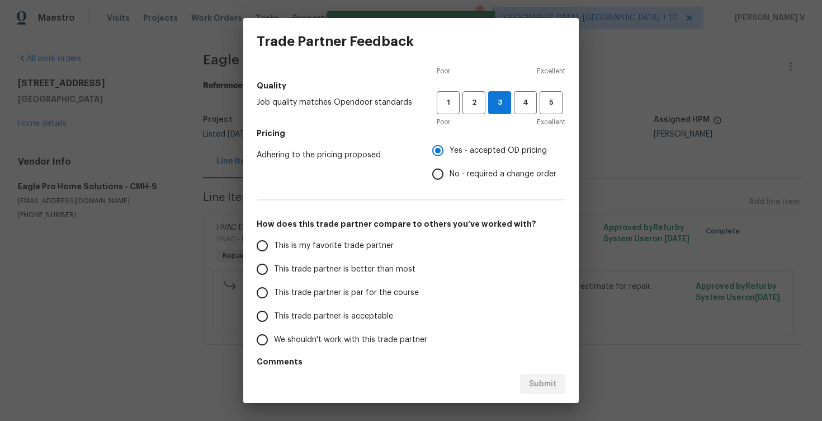
click at [403, 279] on label "This trade partner is better than most" at bounding box center [339, 268] width 177 height 23
click at [274, 279] on input "This trade partner is better than most" at bounding box center [262, 268] width 23 height 23
click at [549, 369] on div "Submit" at bounding box center [411, 384] width 336 height 39
click at [547, 375] on button "Submit" at bounding box center [542, 384] width 45 height 21
radio input "true"
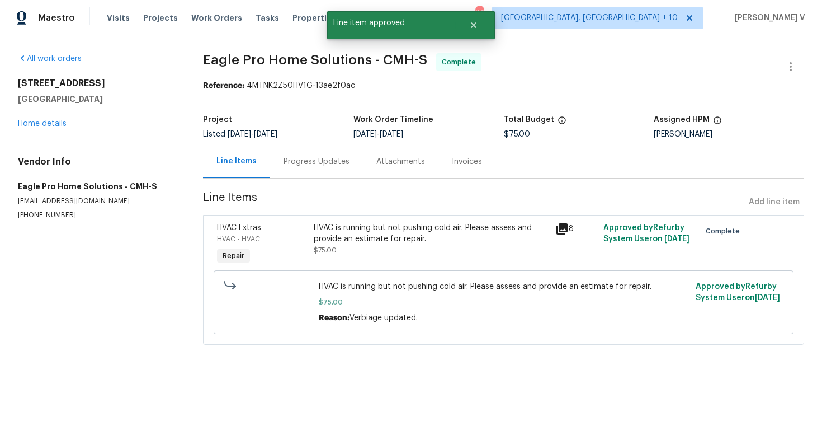
click at [309, 144] on div "Project Listed 8/1/2025 - 8/20/2025 Work Order Timeline 8/6/2025 - 8/20/2025 To…" at bounding box center [503, 127] width 601 height 36
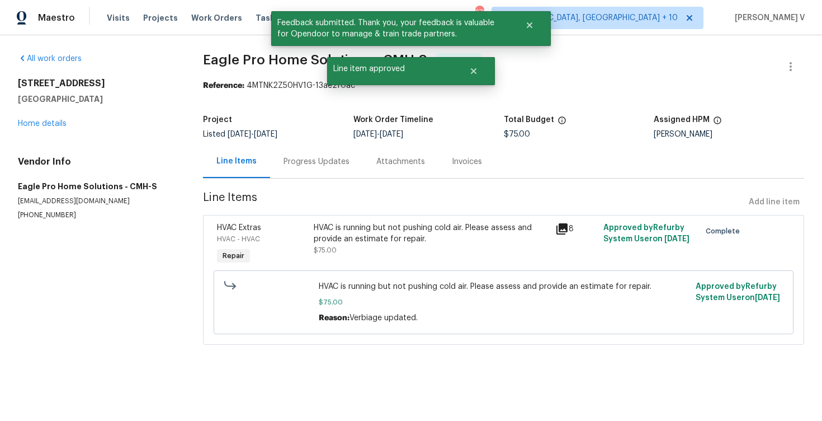
click at [312, 176] on div "Progress Updates" at bounding box center [316, 161] width 93 height 33
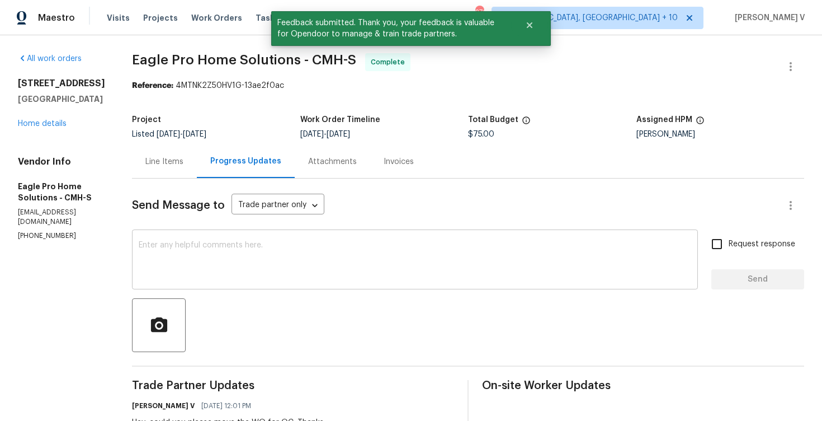
click at [202, 237] on div "x ​" at bounding box center [415, 260] width 566 height 57
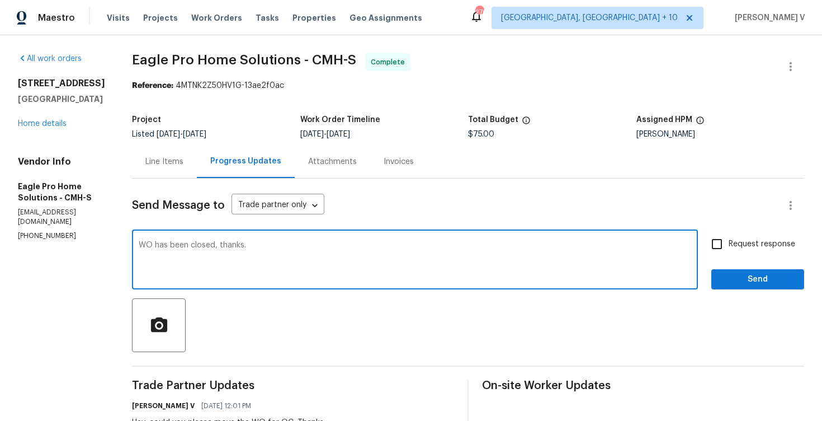
type textarea "WO has been closed, thanks."
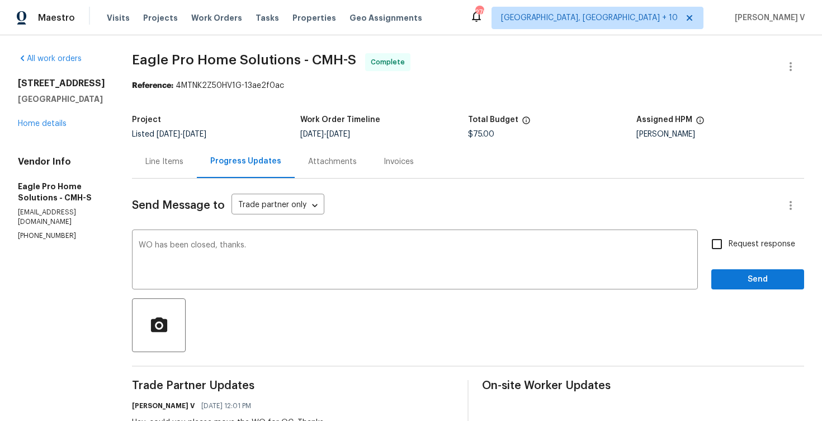
click at [740, 283] on span "Send" at bounding box center [758, 279] width 75 height 14
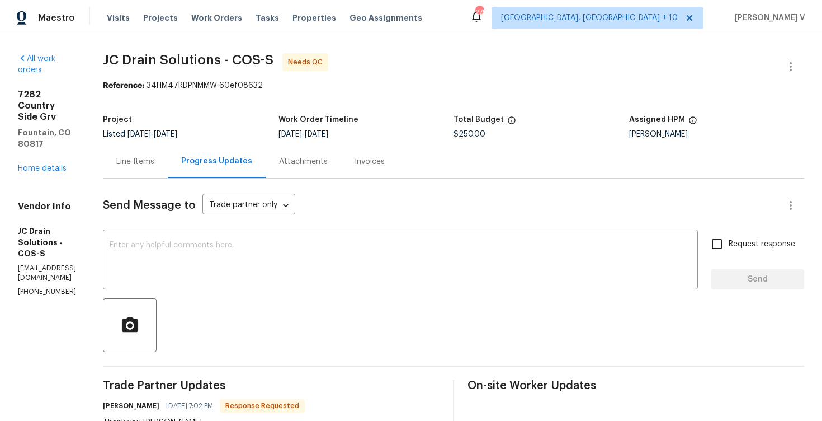
scroll to position [228, 0]
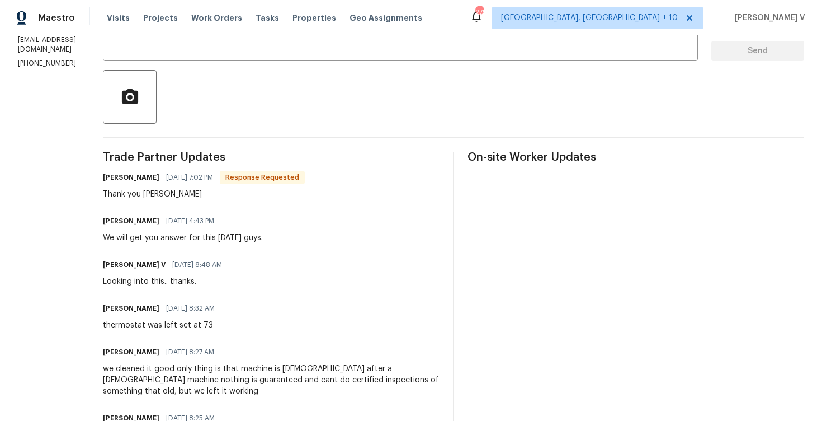
click at [237, 231] on div "[PERSON_NAME] [DATE] 4:43 PM We will get you answer for this [DATE] guys." at bounding box center [183, 228] width 160 height 30
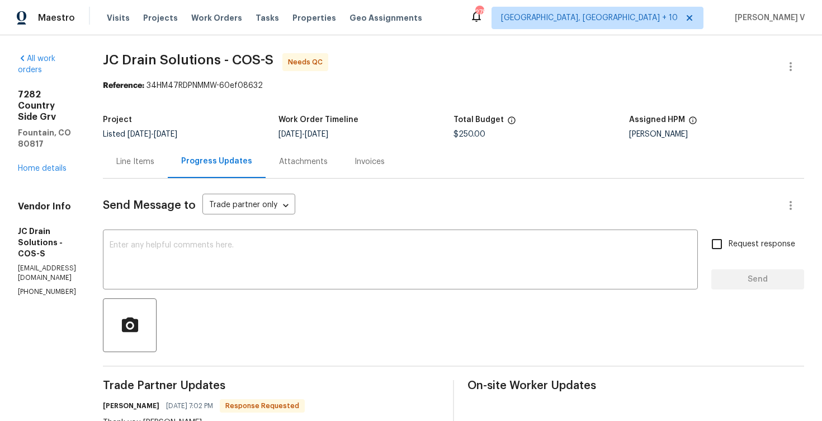
scroll to position [7, 0]
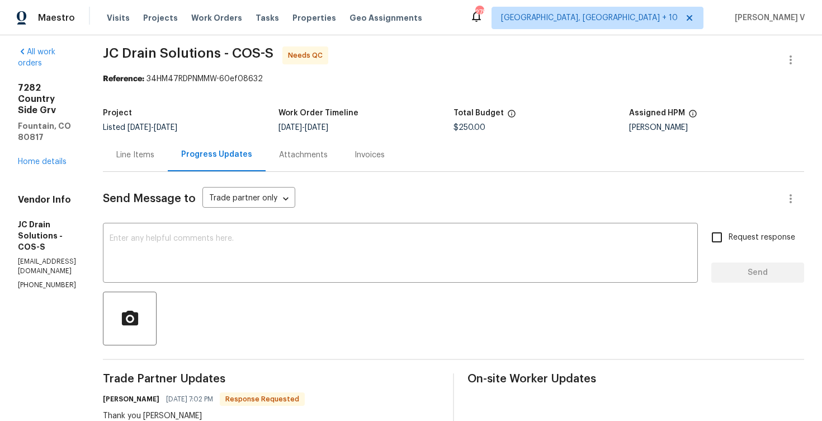
click at [154, 152] on div "Line Items" at bounding box center [135, 154] width 38 height 11
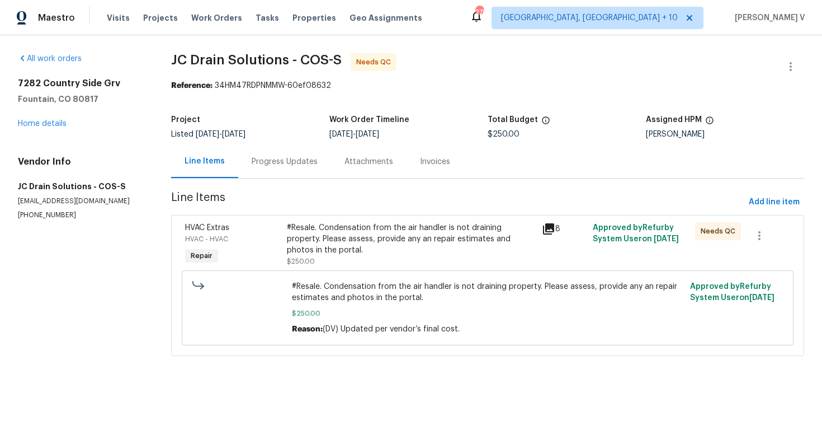
click at [358, 247] on div "#Resale. Condensation from the air handler is not draining property. Please ass…" at bounding box center [411, 239] width 248 height 34
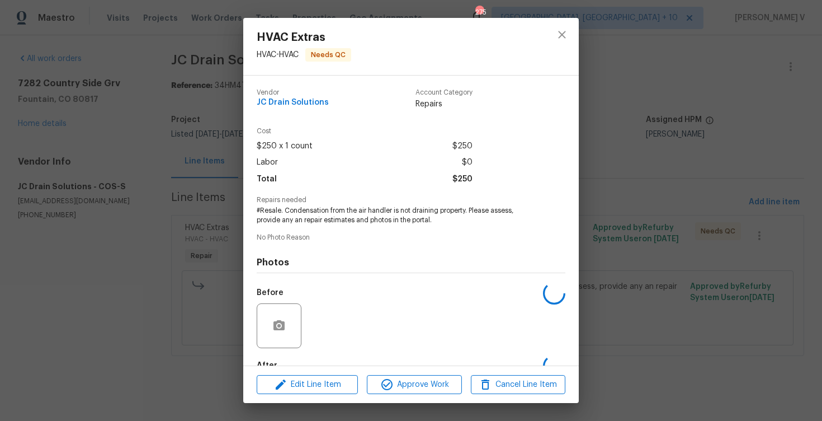
scroll to position [67, 0]
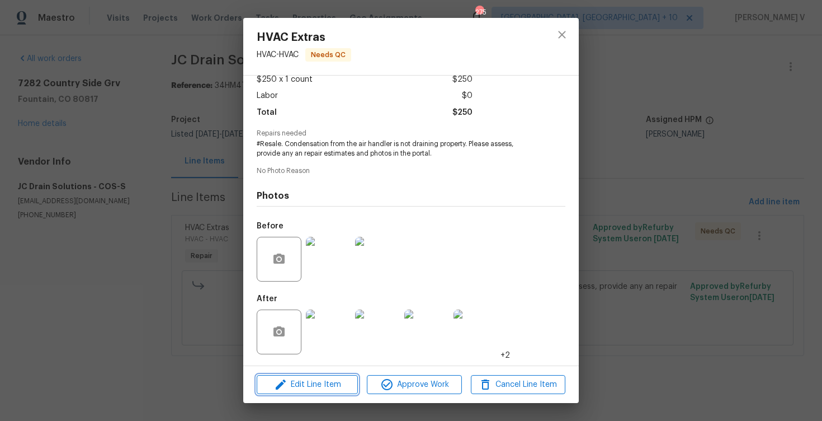
click at [297, 379] on span "Edit Line Item" at bounding box center [307, 385] width 95 height 14
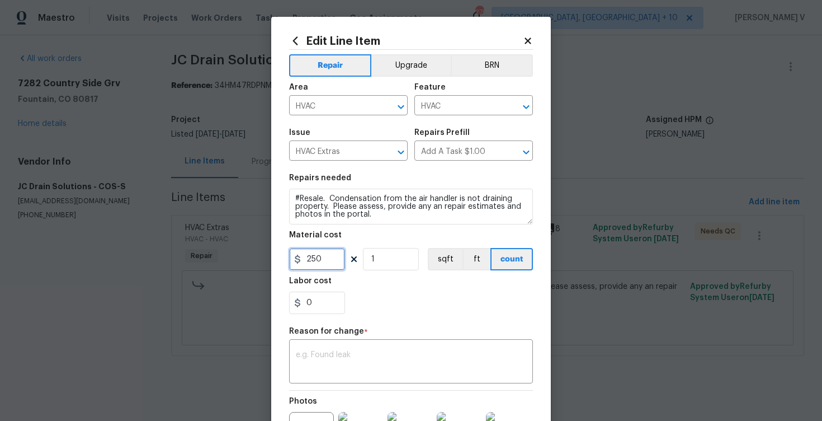
click at [336, 263] on input "250" at bounding box center [317, 259] width 56 height 22
type input "900"
click at [390, 349] on div "x ​" at bounding box center [411, 362] width 244 height 41
paste textarea "(DV) Updated cost per BR team approval."
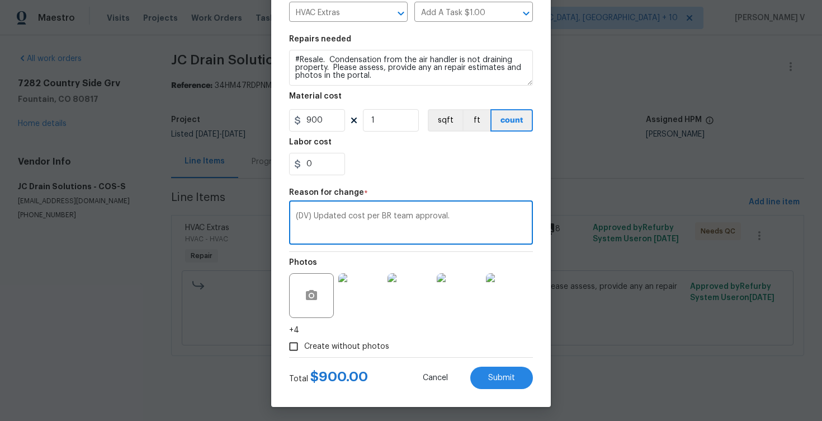
scroll to position [142, 0]
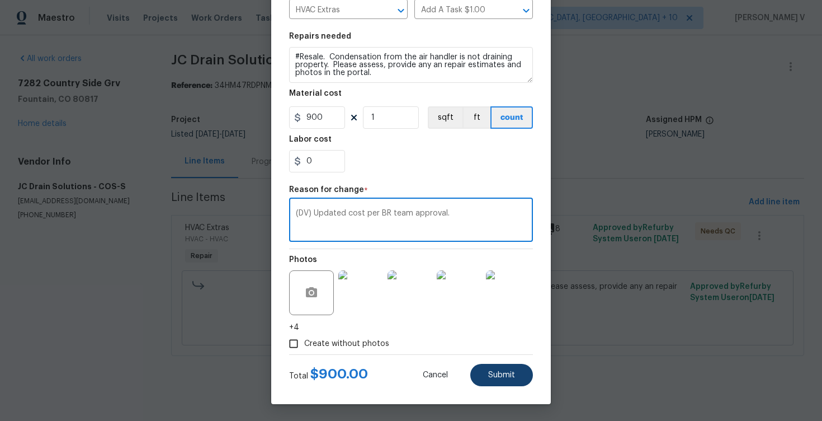
type textarea "(DV) Updated cost per BR team approval."
click at [499, 372] on span "Submit" at bounding box center [501, 375] width 27 height 8
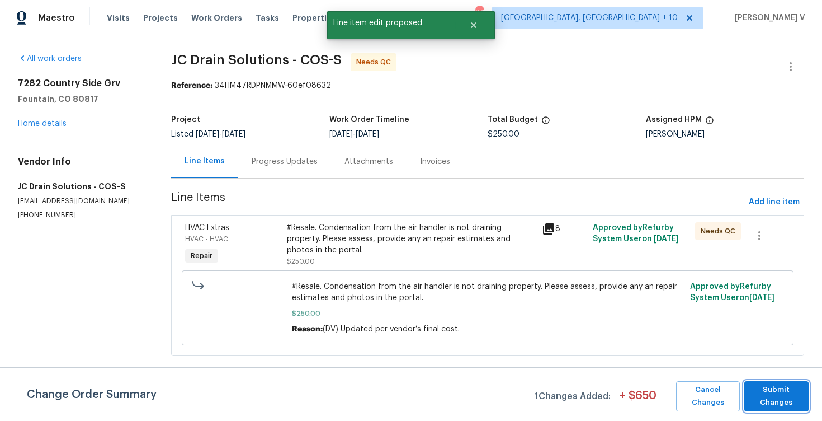
click at [770, 392] on span "Submit Changes" at bounding box center [776, 396] width 53 height 26
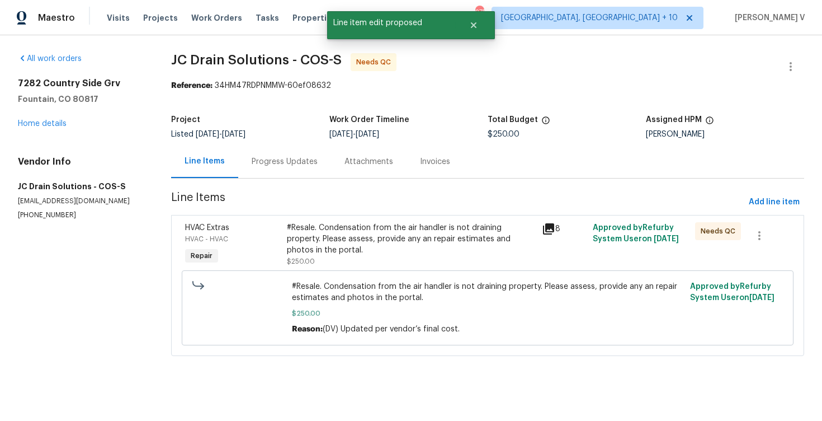
click at [282, 161] on div "Progress Updates" at bounding box center [285, 161] width 66 height 11
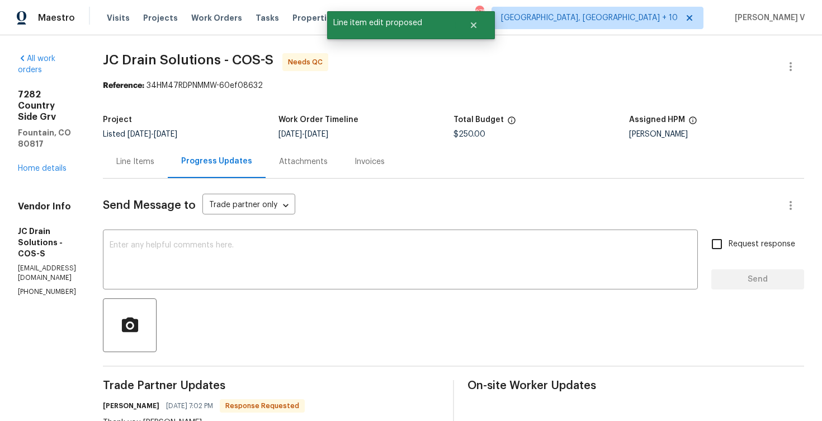
click at [168, 150] on div "Line Items" at bounding box center [135, 161] width 65 height 33
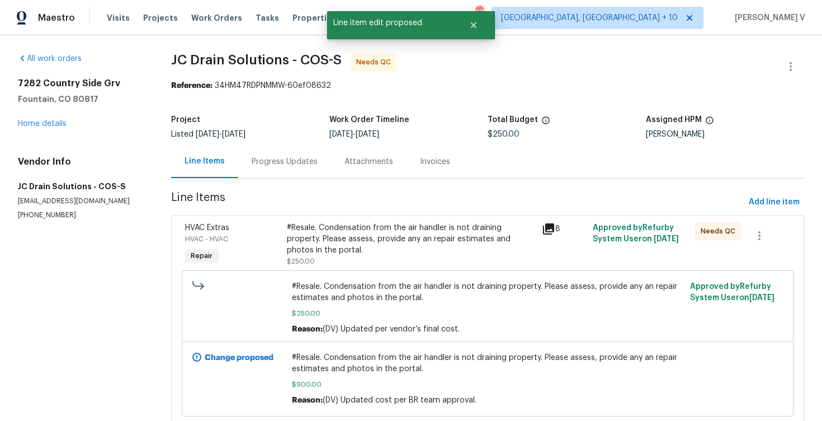
click at [250, 171] on div "Progress Updates" at bounding box center [284, 161] width 93 height 33
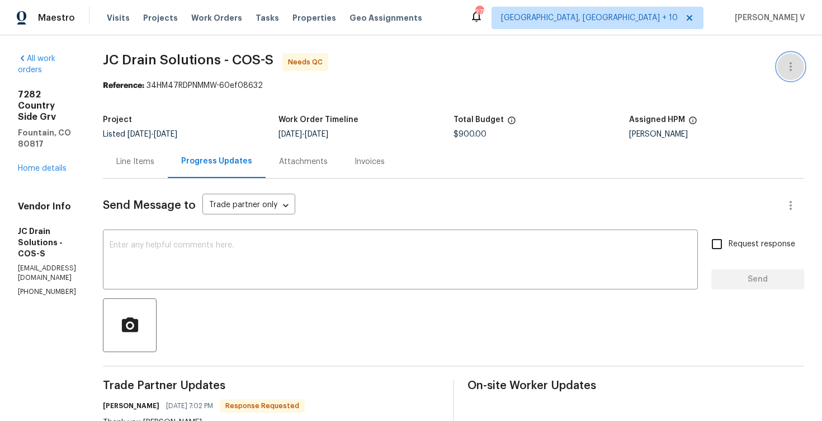
click at [799, 61] on button "button" at bounding box center [791, 66] width 27 height 27
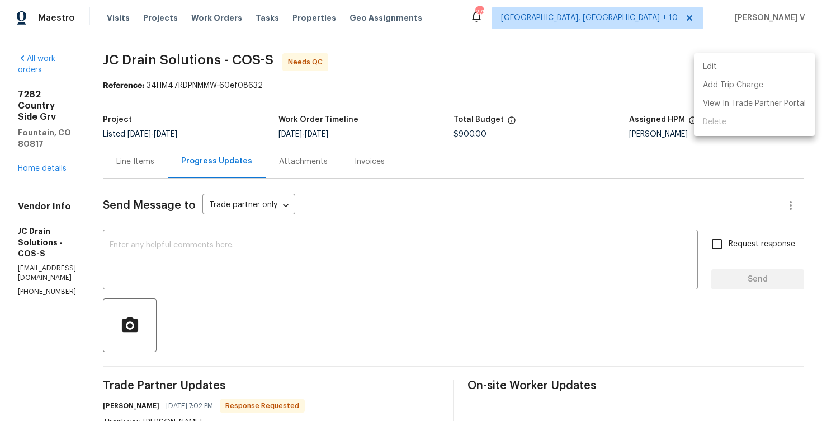
click at [765, 63] on li "Edit" at bounding box center [754, 67] width 121 height 18
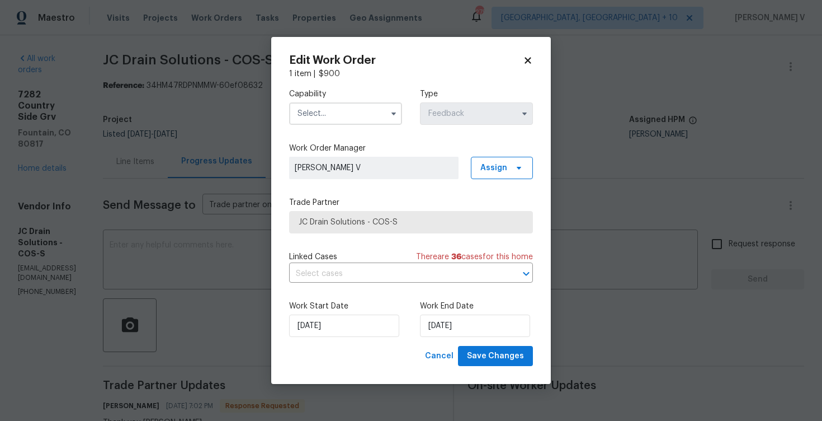
click at [334, 126] on div "Capability Type Feedback" at bounding box center [411, 106] width 244 height 54
click at [336, 117] on input "text" at bounding box center [345, 113] width 113 height 22
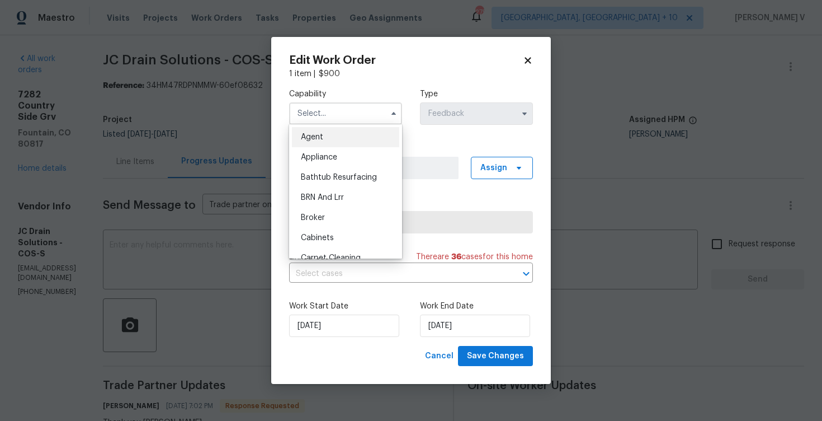
click at [312, 142] on div "Agent" at bounding box center [345, 137] width 107 height 20
type input "Agent"
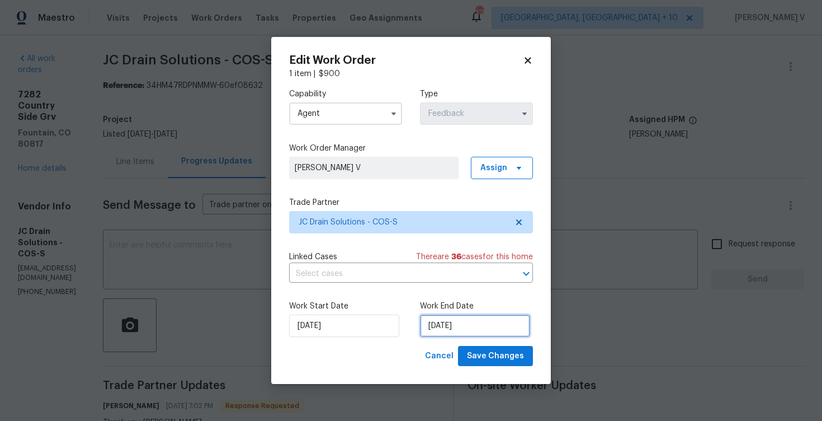
click at [464, 326] on input "[DATE]" at bounding box center [475, 325] width 110 height 22
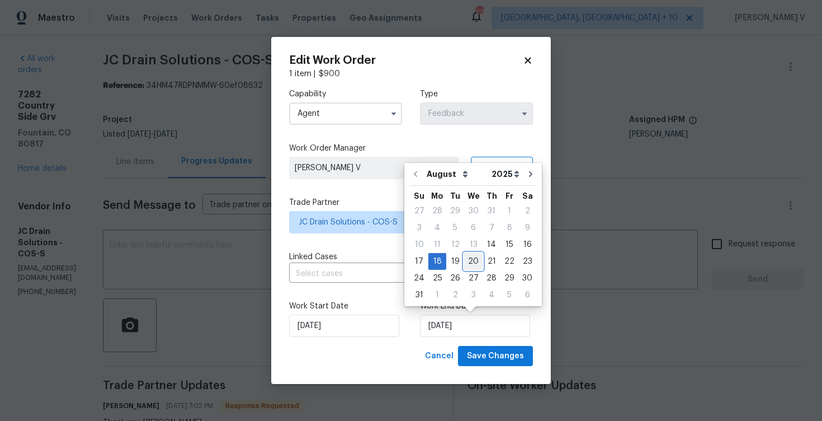
click at [467, 257] on div "20" at bounding box center [473, 261] width 18 height 16
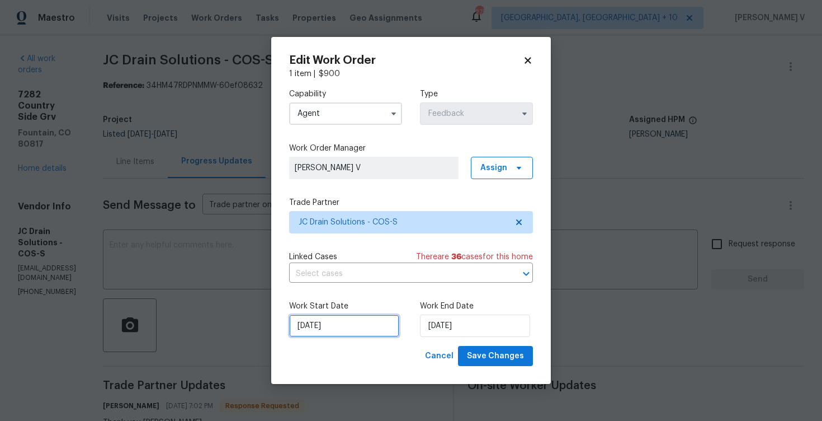
click at [317, 328] on input "[DATE]" at bounding box center [344, 325] width 110 height 22
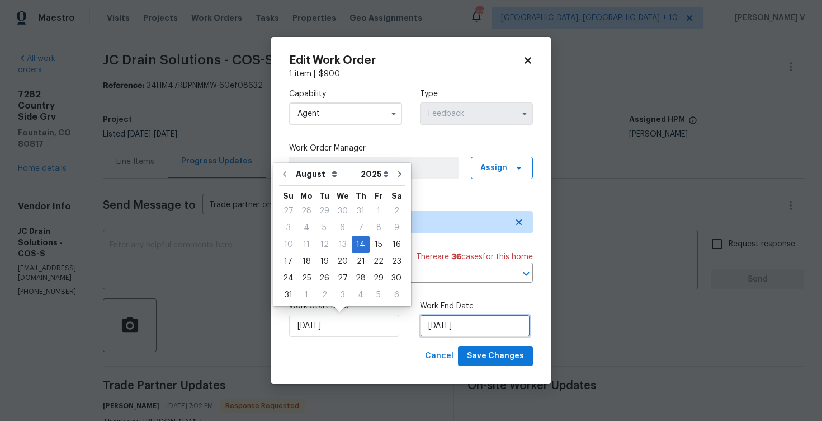
click at [448, 318] on input "[DATE]" at bounding box center [475, 325] width 110 height 22
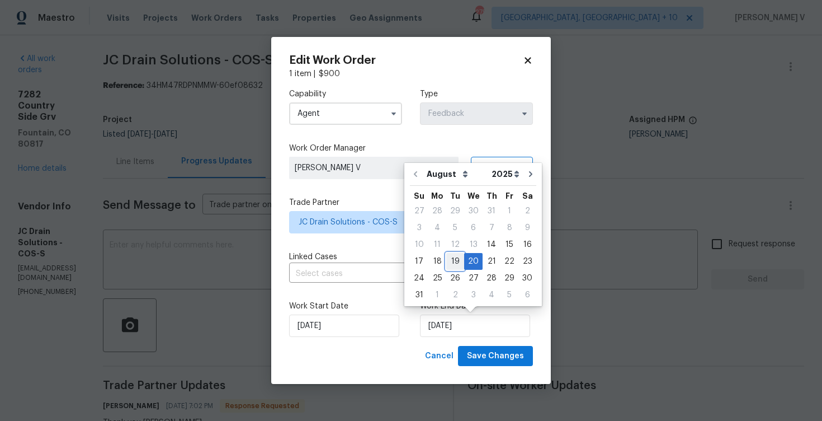
click at [449, 258] on div "19" at bounding box center [455, 261] width 18 height 16
type input "[DATE]"
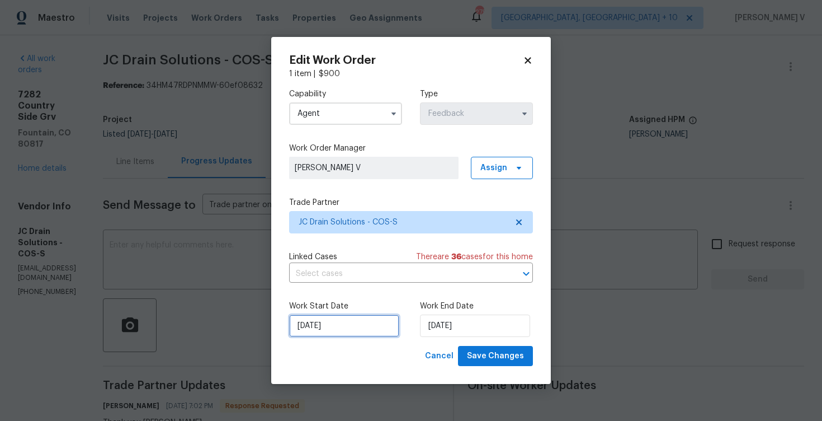
click at [356, 332] on input "[DATE]" at bounding box center [344, 325] width 110 height 22
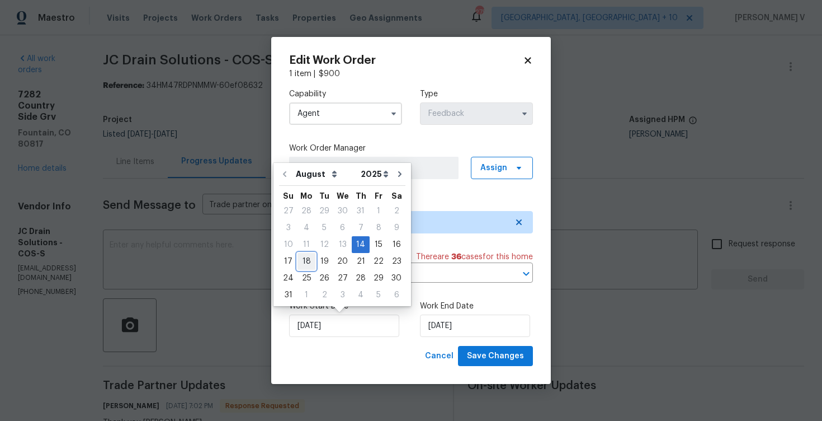
click at [301, 263] on div "18" at bounding box center [307, 261] width 18 height 16
type input "[DATE]"
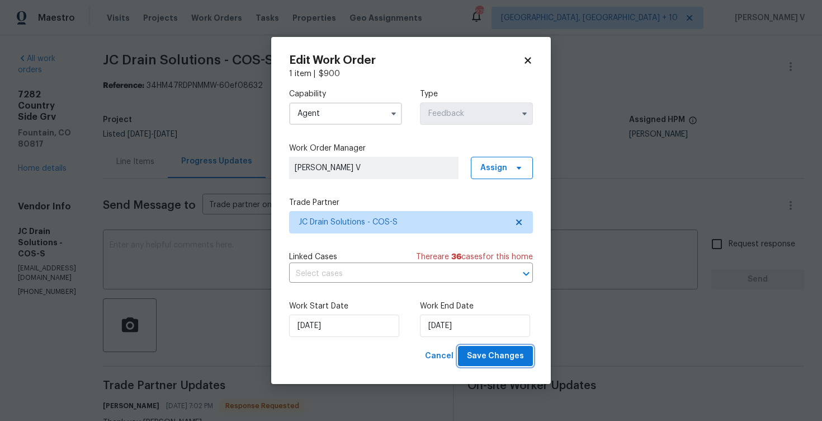
click at [491, 359] on span "Save Changes" at bounding box center [495, 356] width 57 height 14
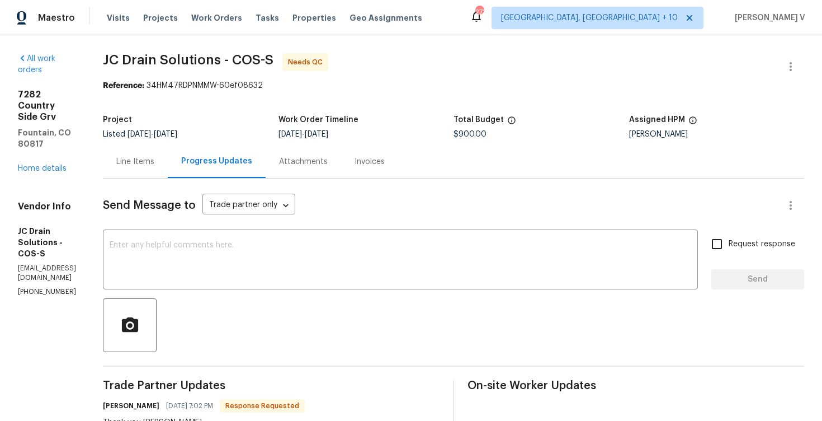
click at [154, 166] on div "Line Items" at bounding box center [135, 161] width 38 height 11
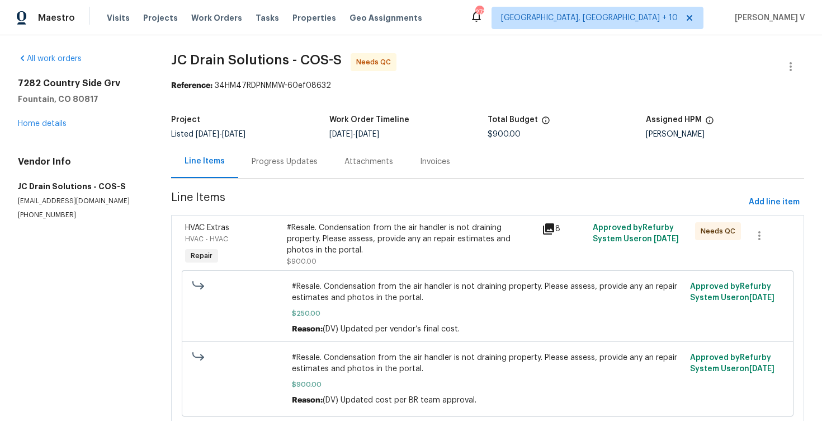
click at [384, 271] on div "#Resale. Condensation from the air handler is not draining property. Please ass…" at bounding box center [488, 307] width 612 height 74
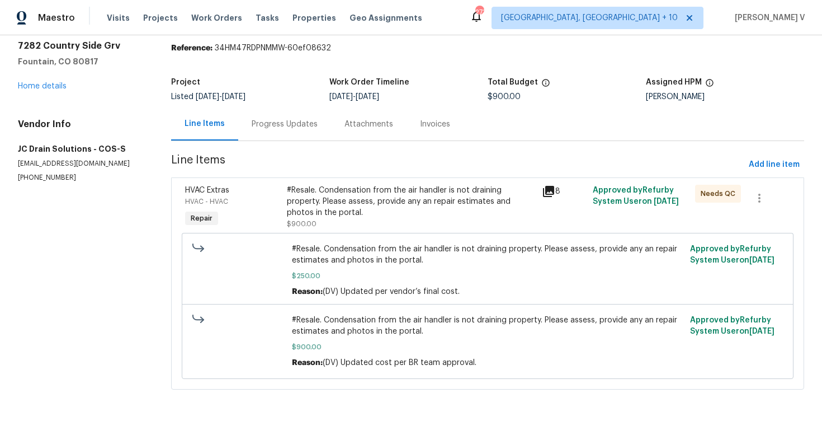
click at [414, 202] on div "#Resale. Condensation from the air handler is not draining property. Please ass…" at bounding box center [411, 202] width 248 height 34
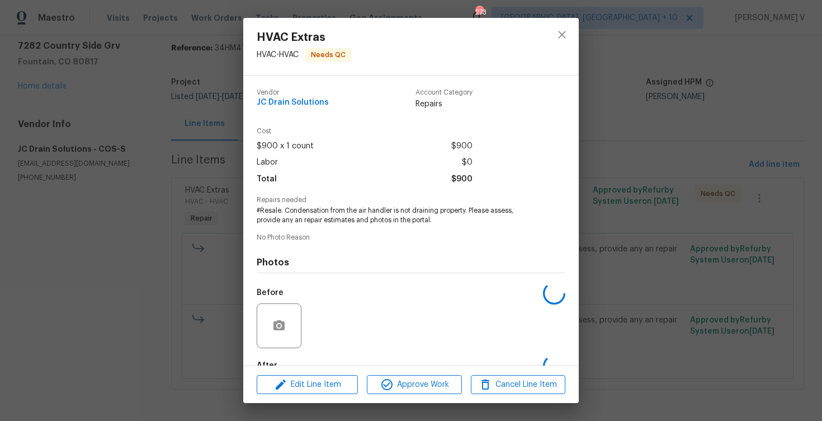
scroll to position [67, 0]
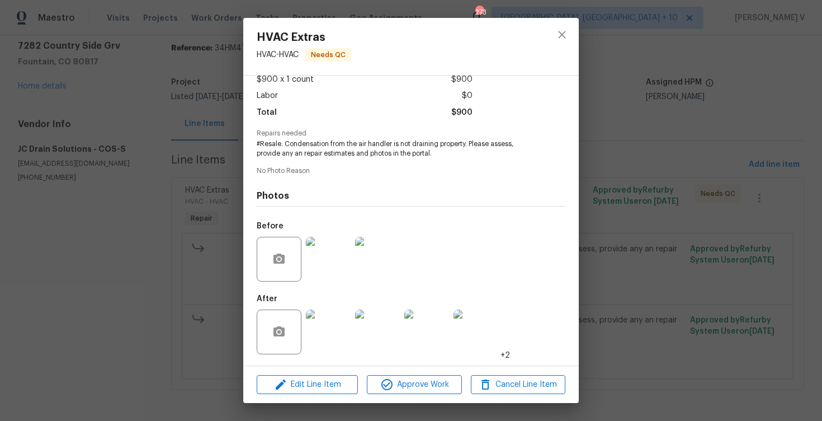
click at [332, 331] on img at bounding box center [328, 331] width 45 height 45
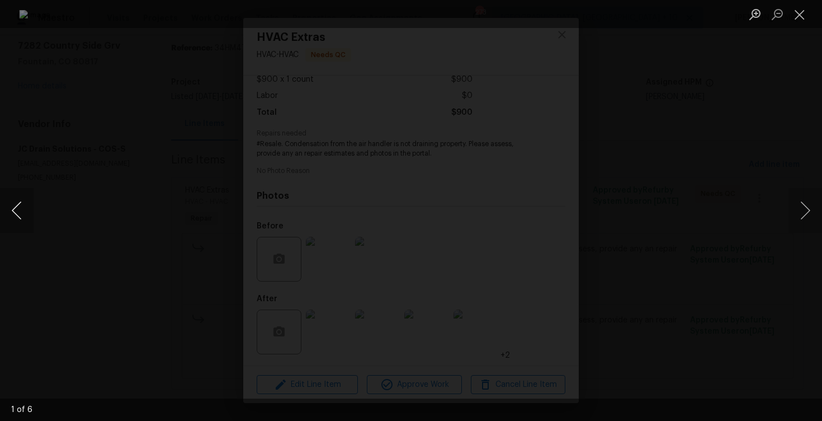
click at [17, 204] on button "Previous image" at bounding box center [17, 210] width 34 height 45
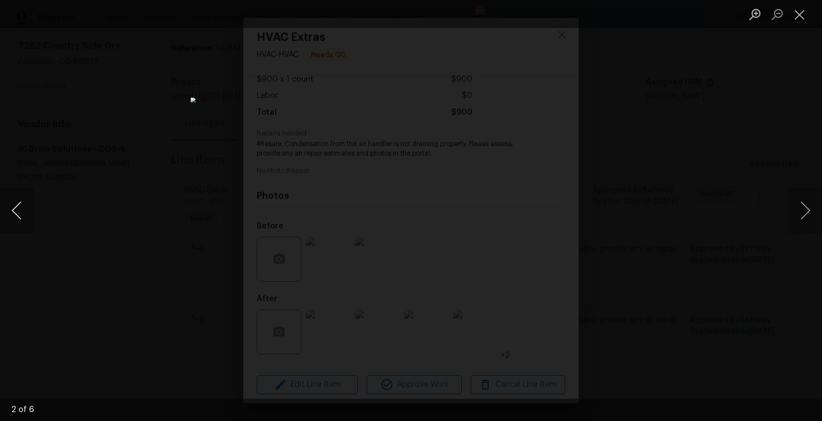
click at [17, 204] on button "Previous image" at bounding box center [17, 210] width 34 height 45
click at [808, 205] on button "Next image" at bounding box center [806, 210] width 34 height 45
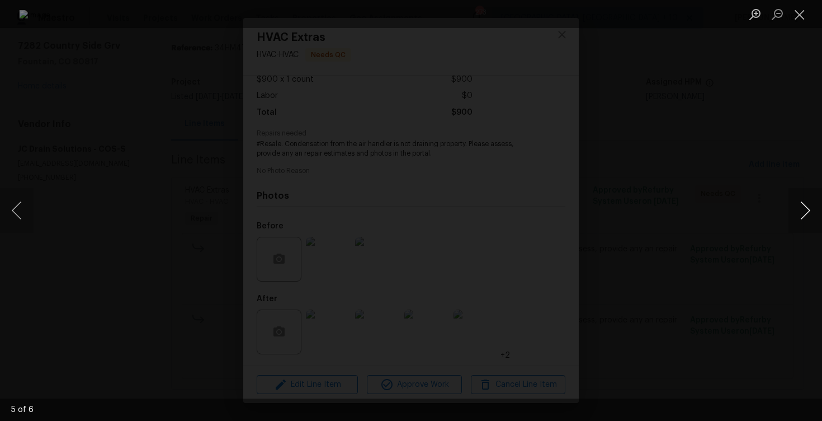
click at [808, 205] on button "Next image" at bounding box center [806, 210] width 34 height 45
click at [758, 152] on div "Lightbox" at bounding box center [411, 210] width 822 height 421
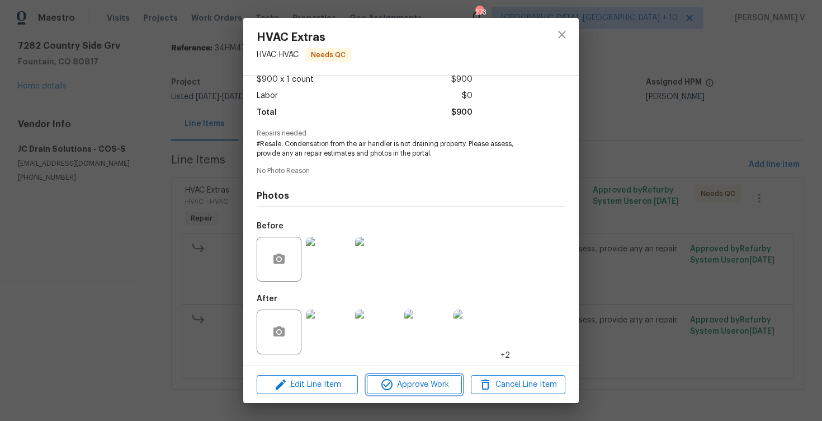
click at [395, 387] on span "Approve Work" at bounding box center [414, 385] width 88 height 14
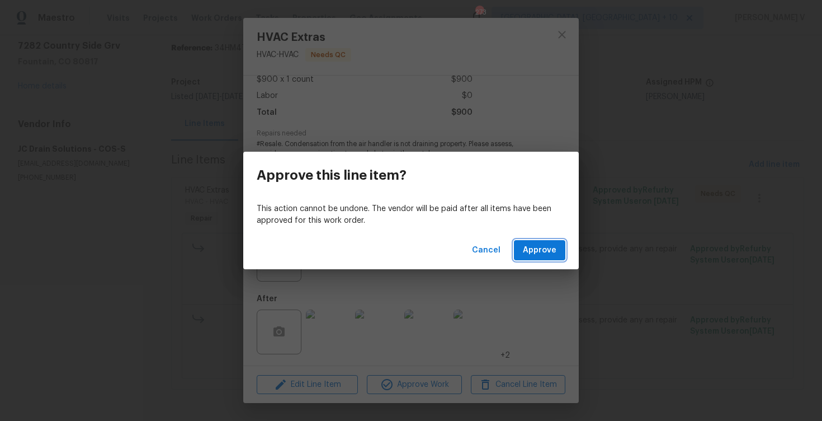
click at [535, 255] on span "Approve" at bounding box center [540, 250] width 34 height 14
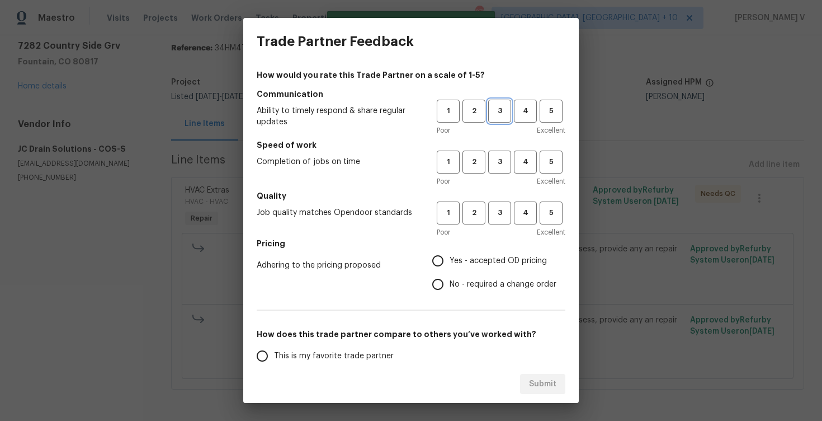
click at [508, 109] on span "3" at bounding box center [500, 111] width 21 height 13
click at [502, 151] on button "3" at bounding box center [499, 162] width 23 height 23
click at [493, 212] on span "3" at bounding box center [500, 212] width 21 height 13
click at [444, 267] on input "Yes - accepted OD pricing" at bounding box center [437, 260] width 23 height 23
radio input "true"
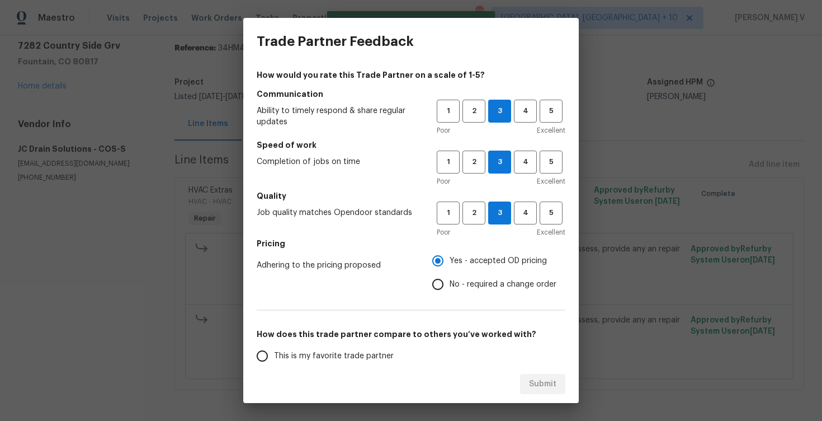
scroll to position [31, 0]
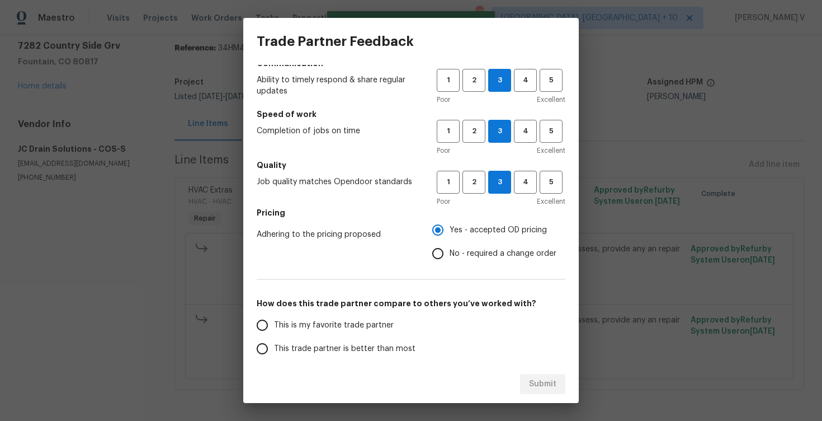
click at [439, 248] on input "No - required a change order" at bounding box center [437, 253] width 23 height 23
radio input "true"
click at [357, 341] on label "This trade partner is better than most" at bounding box center [339, 348] width 177 height 23
click at [274, 341] on input "This trade partner is better than most" at bounding box center [262, 348] width 23 height 23
click at [553, 387] on span "Submit" at bounding box center [542, 384] width 27 height 14
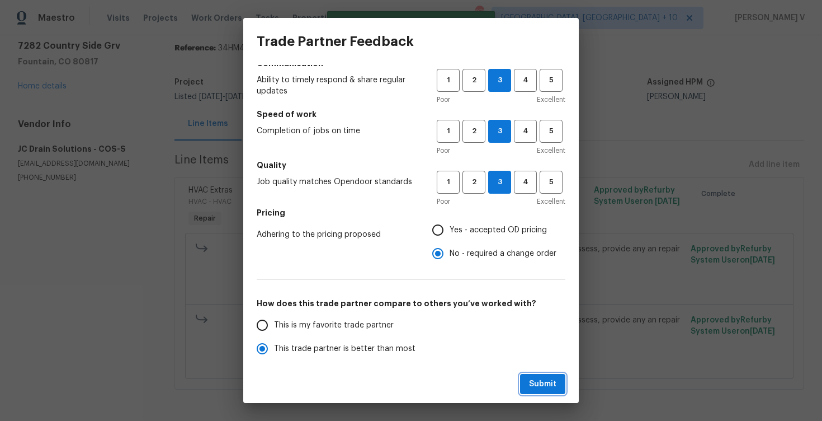
radio input "true"
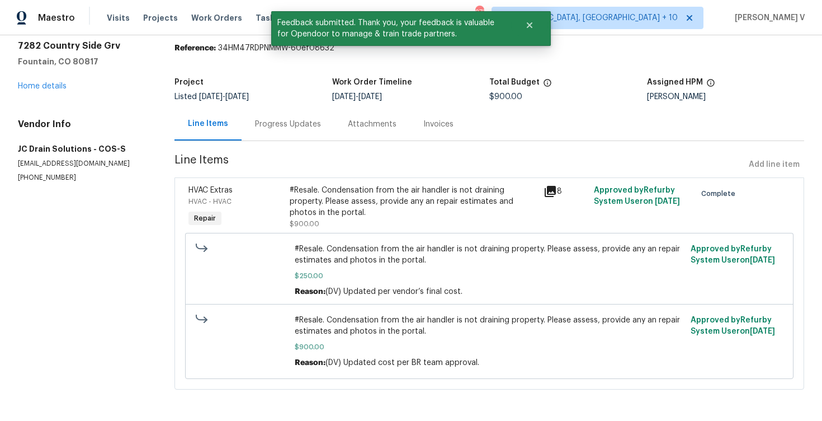
click at [285, 132] on div "Progress Updates" at bounding box center [288, 123] width 93 height 33
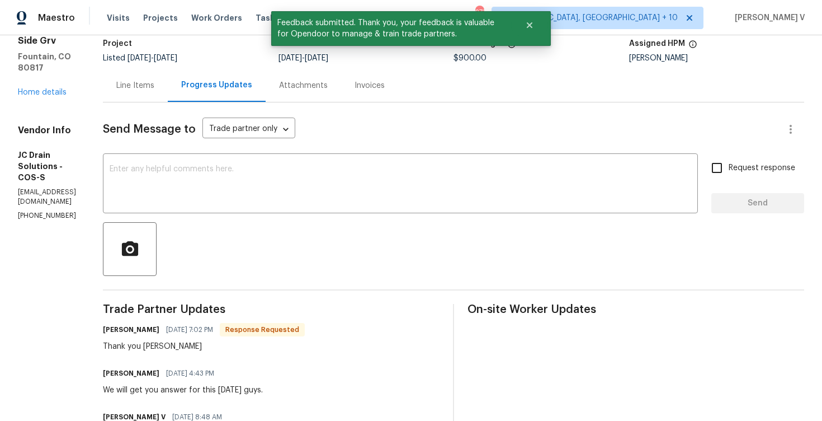
scroll to position [95, 0]
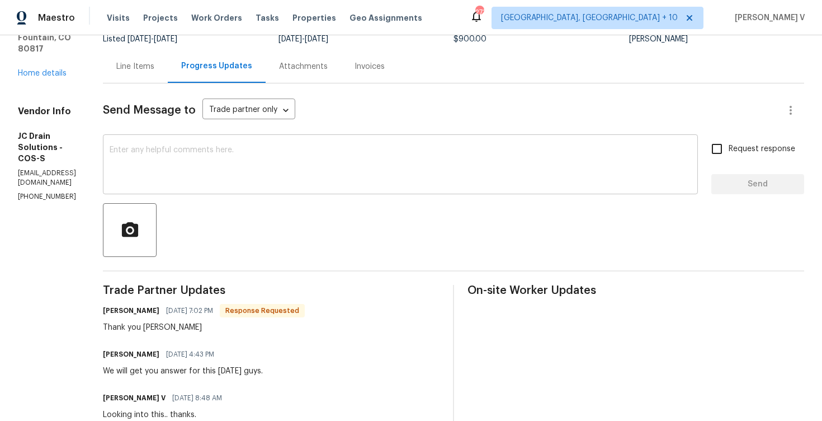
click at [280, 180] on textarea at bounding box center [401, 165] width 582 height 39
paste textarea "Hey, we have updated the cost to $ and the work order has been approved. Thanks…"
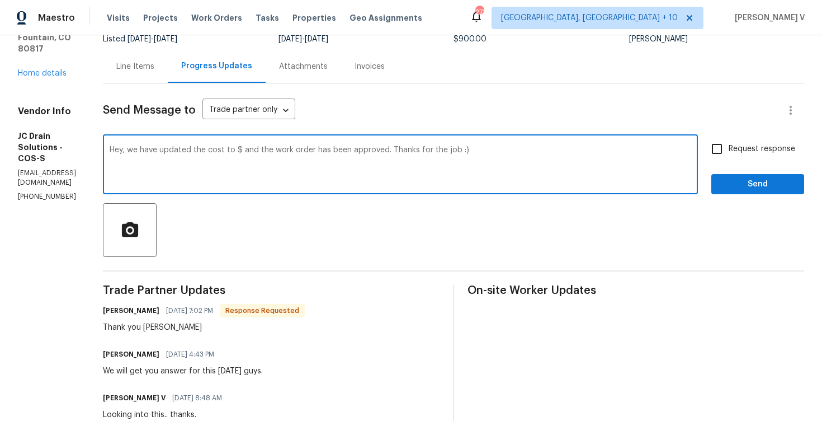
click at [279, 153] on textarea "Hey, we have updated the cost to $ and the work order has been approved. Thanks…" at bounding box center [401, 165] width 582 height 39
type textarea "Hey, we have updated the cost to $900 and the work order has been approved. Tha…"
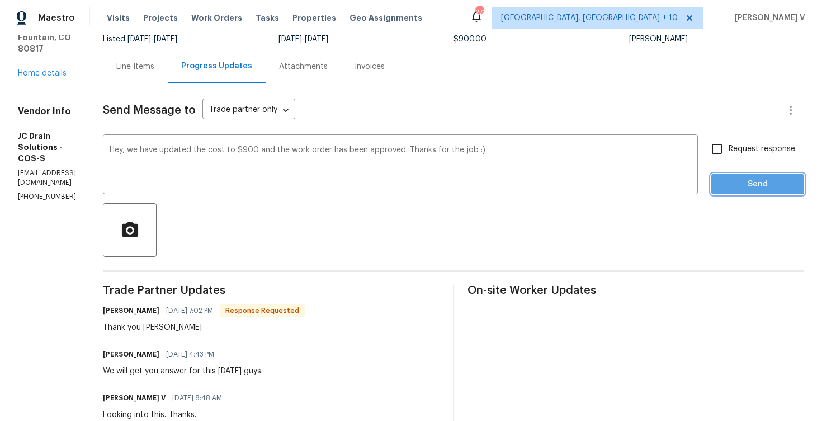
click at [769, 187] on span "Send" at bounding box center [758, 184] width 75 height 14
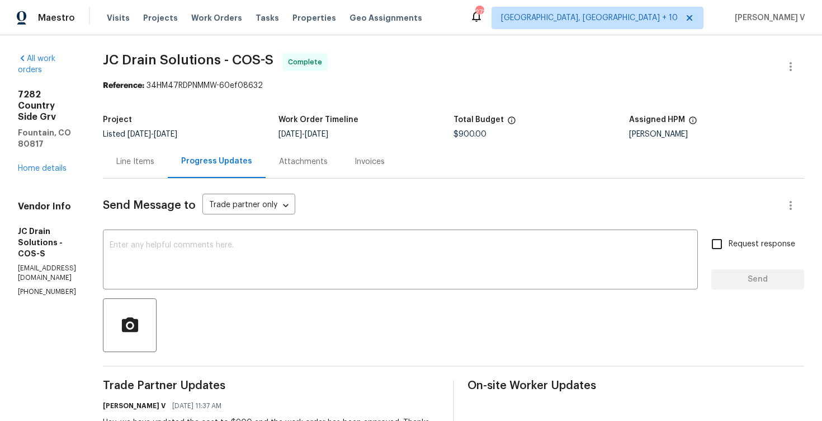
click at [52, 129] on div "All work orders [STREET_ADDRESS] Home details Vendor Info JC Drain Solutions - …" at bounding box center [47, 174] width 58 height 243
click at [52, 164] on link "Home details" at bounding box center [42, 168] width 49 height 8
